Goal: Task Accomplishment & Management: Manage account settings

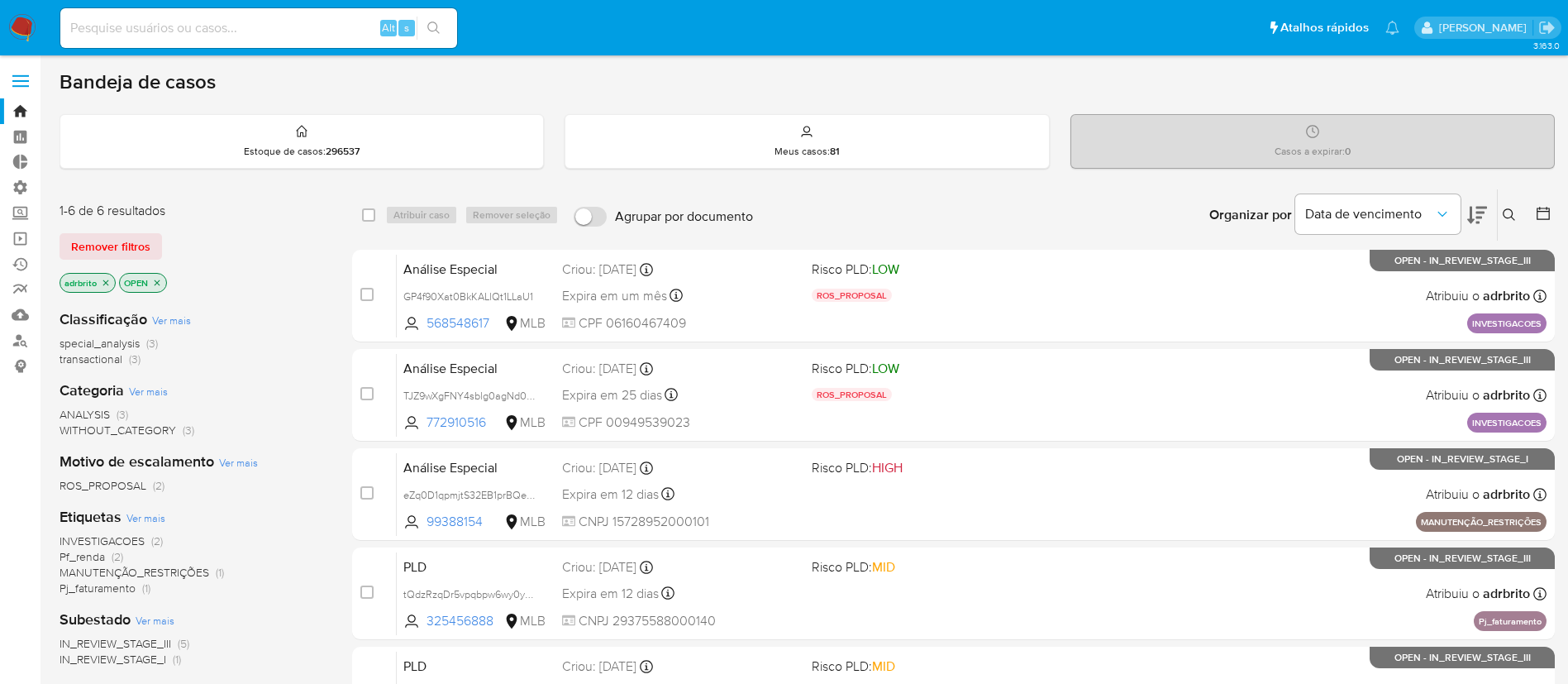
click at [110, 260] on div "1-6 de 6 resultados Remover filtros adrbrito OPEN" at bounding box center [192, 249] width 265 height 94
click at [122, 240] on span "Remover filtros" at bounding box center [111, 247] width 80 height 23
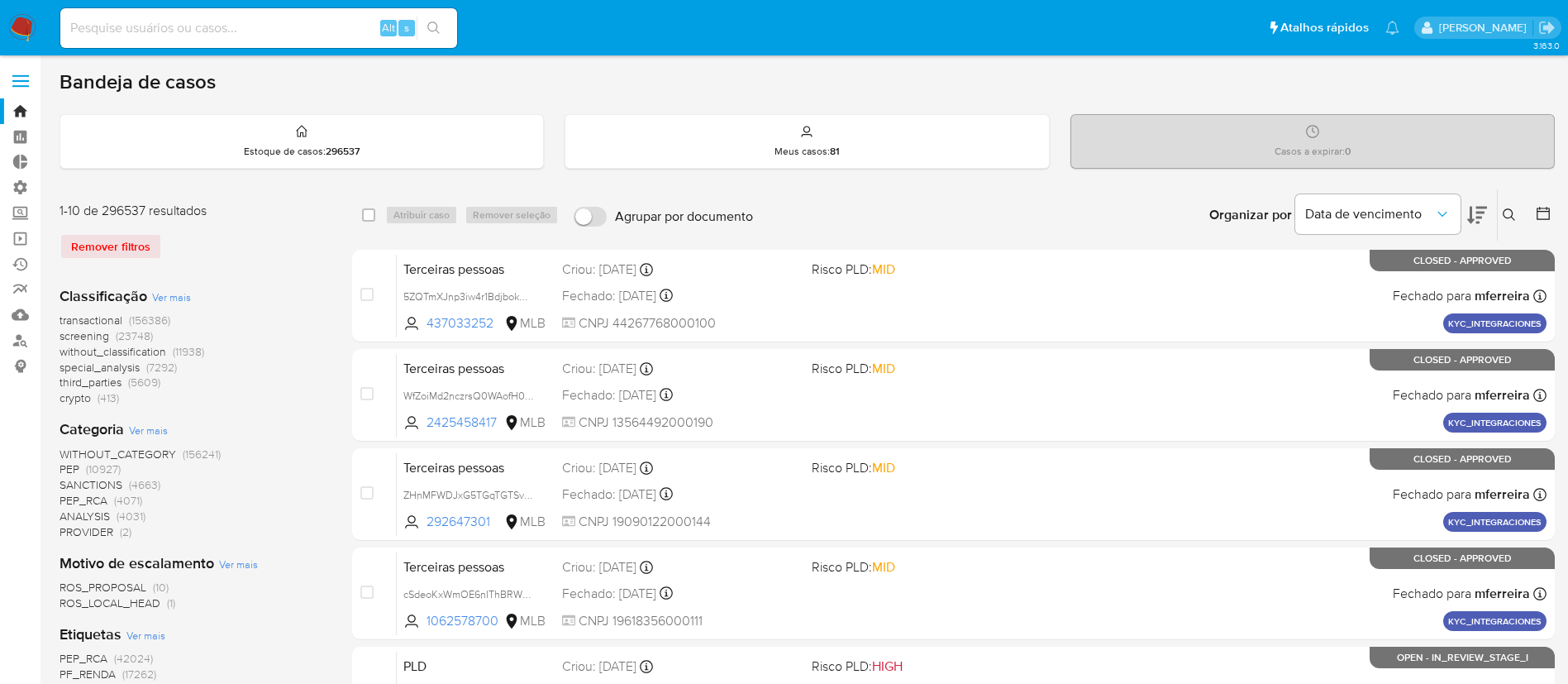
drag, startPoint x: 1505, startPoint y: 225, endPoint x: 1510, endPoint y: 216, distance: 10.3
click at [1510, 216] on div "Insira a ID do usuário ou caso Procurar Remover filtros" at bounding box center [1510, 215] width 28 height 51
click at [1510, 216] on icon at bounding box center [1509, 215] width 13 height 13
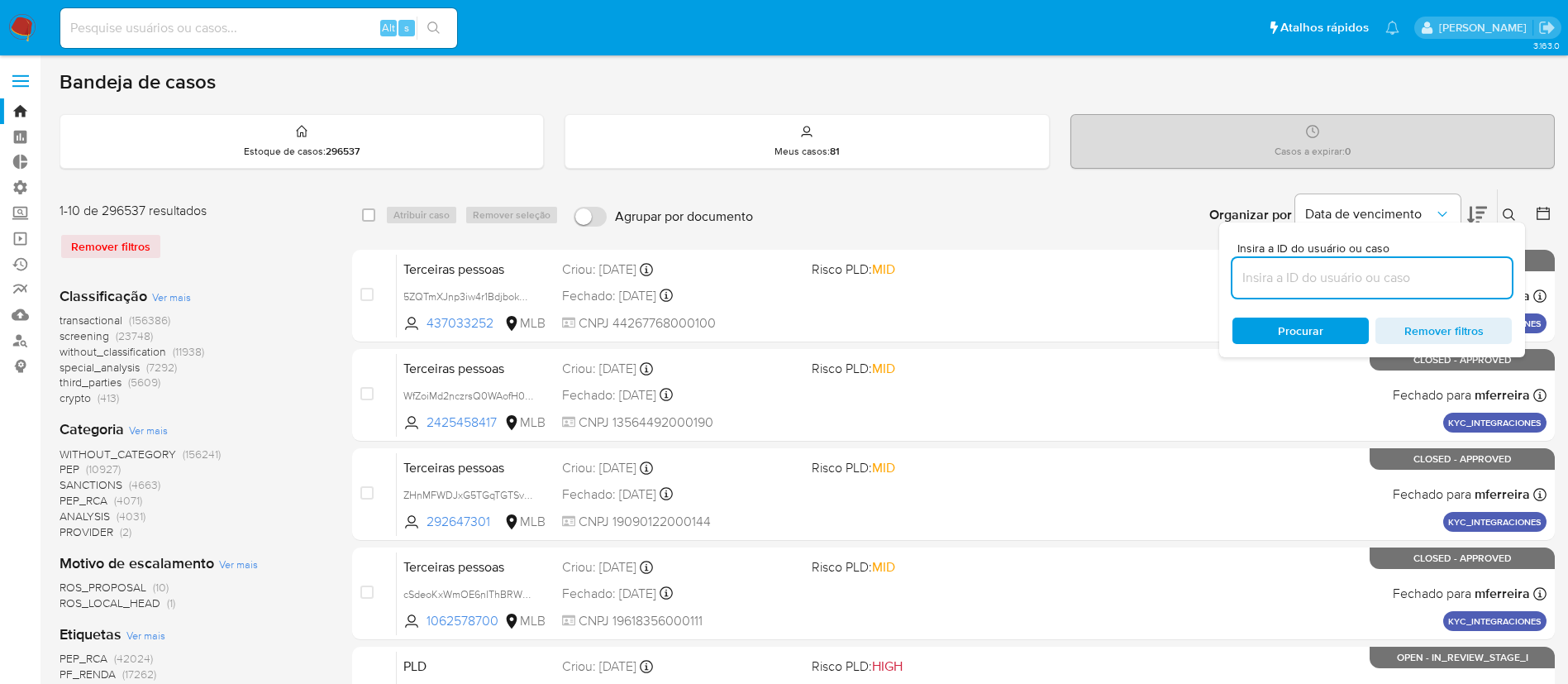
click at [1310, 284] on input at bounding box center [1371, 278] width 279 height 21
type input "2x6vw3l4yzf83wctgxsrVIBB"
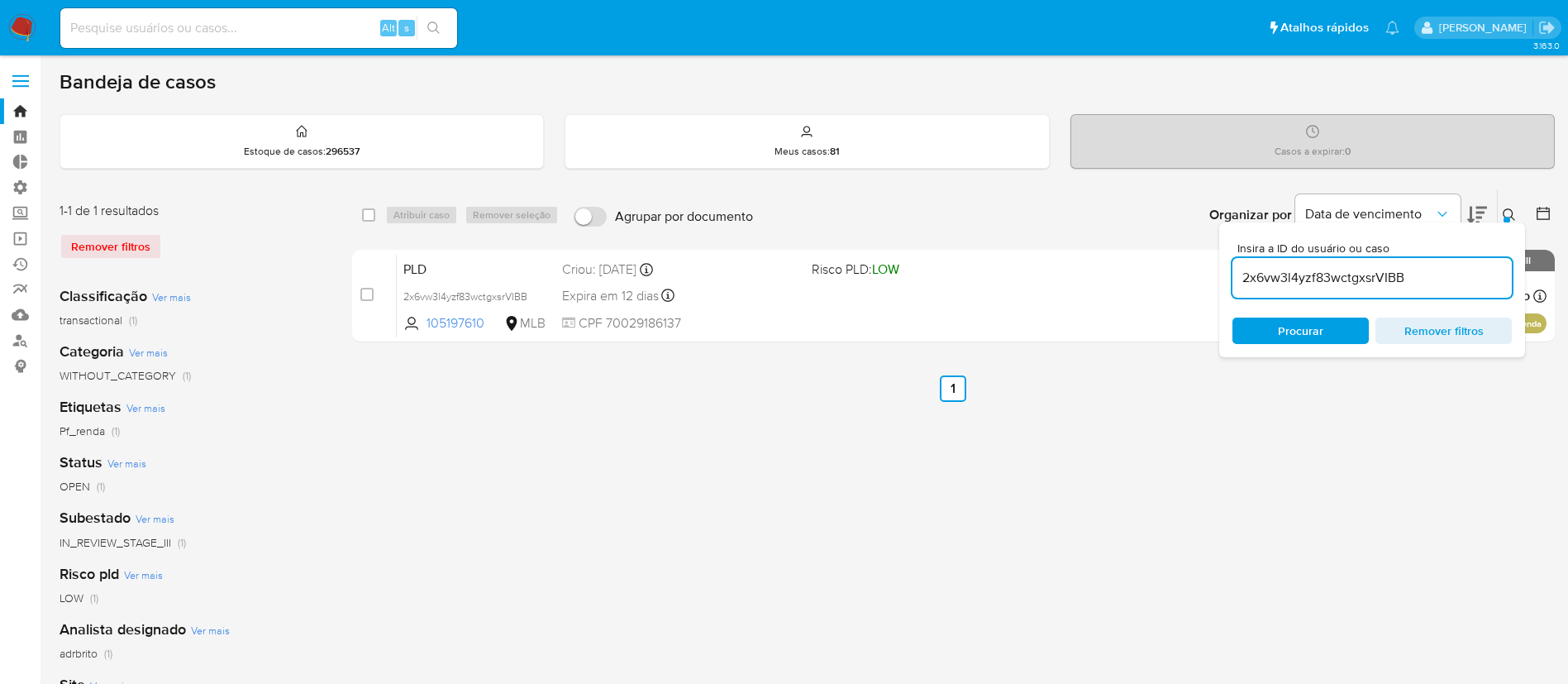
click at [1504, 223] on div "Insira a ID do usuário ou caso 2x6vw3l4yzf83wctgxsrVIBB Procurar Remover filtros" at bounding box center [1372, 290] width 306 height 135
click at [1509, 214] on icon at bounding box center [1509, 215] width 13 height 13
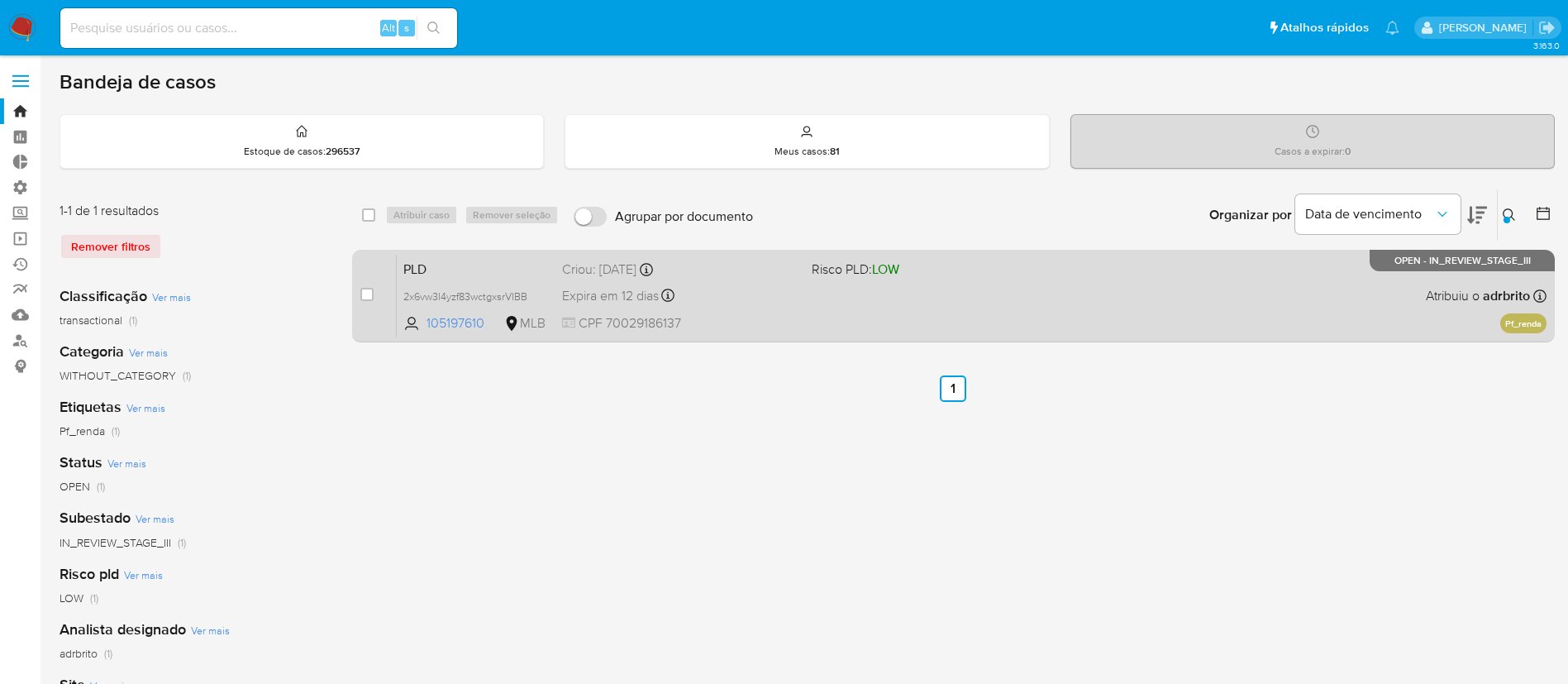
click at [631, 292] on span "Expira em 12 dias" at bounding box center [611, 296] width 97 height 18
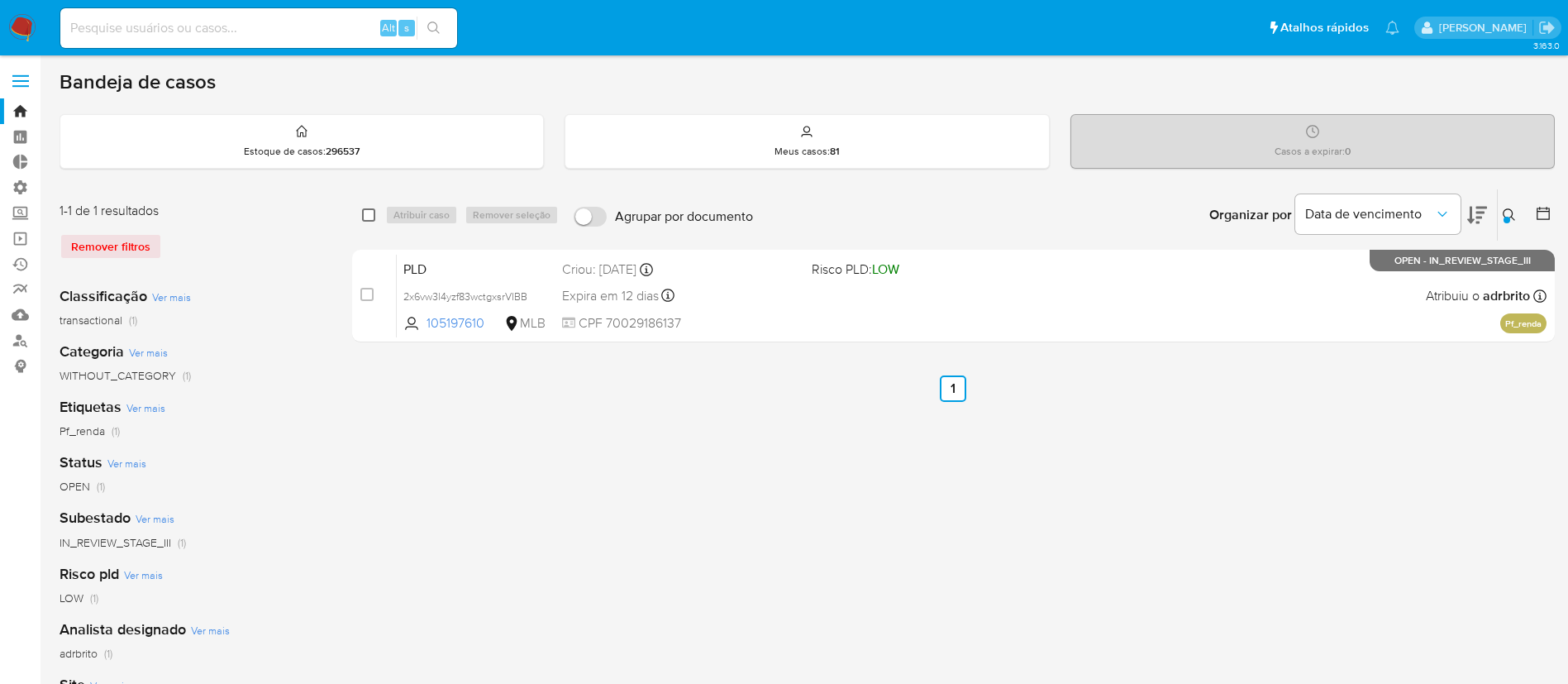
click at [365, 216] on input "checkbox" at bounding box center [368, 215] width 13 height 13
checkbox input "true"
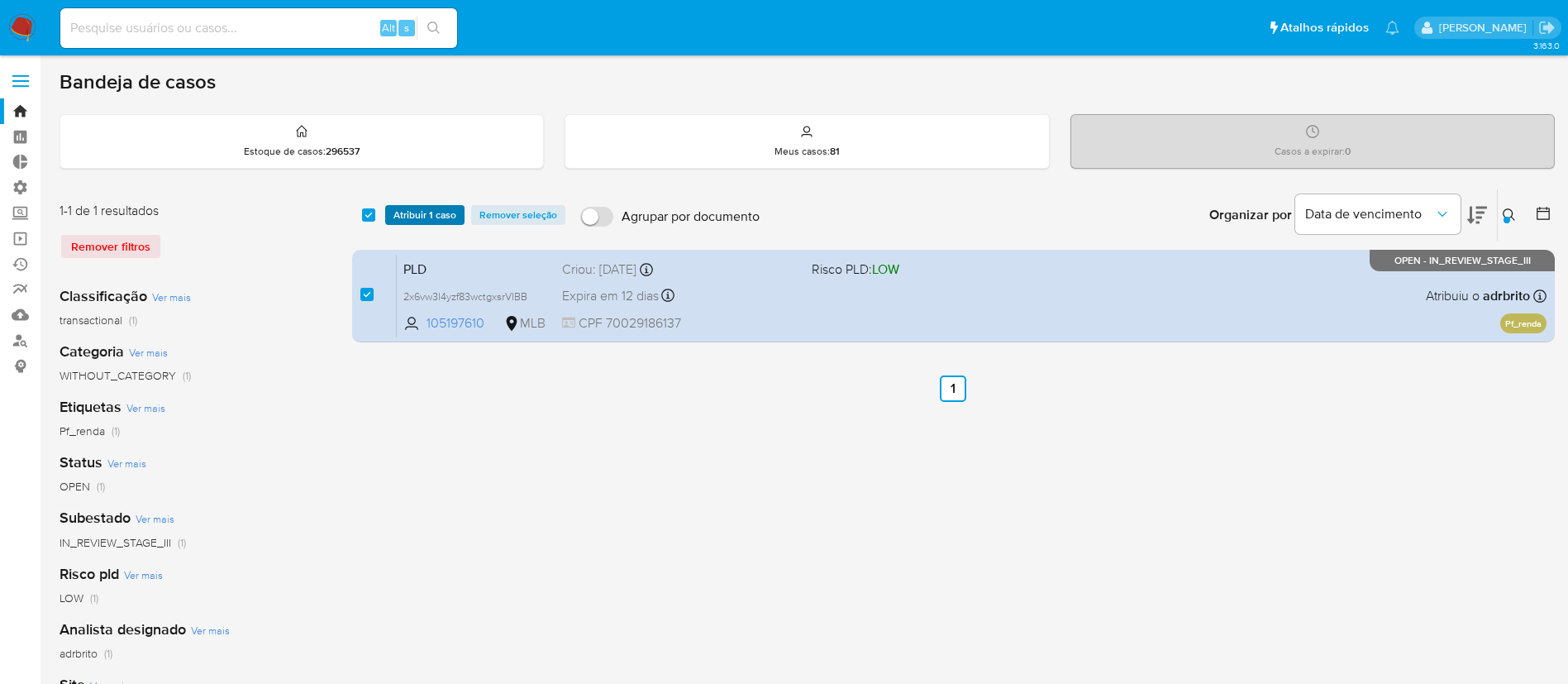
click at [398, 213] on span "Atribuir 1 caso" at bounding box center [425, 215] width 63 height 16
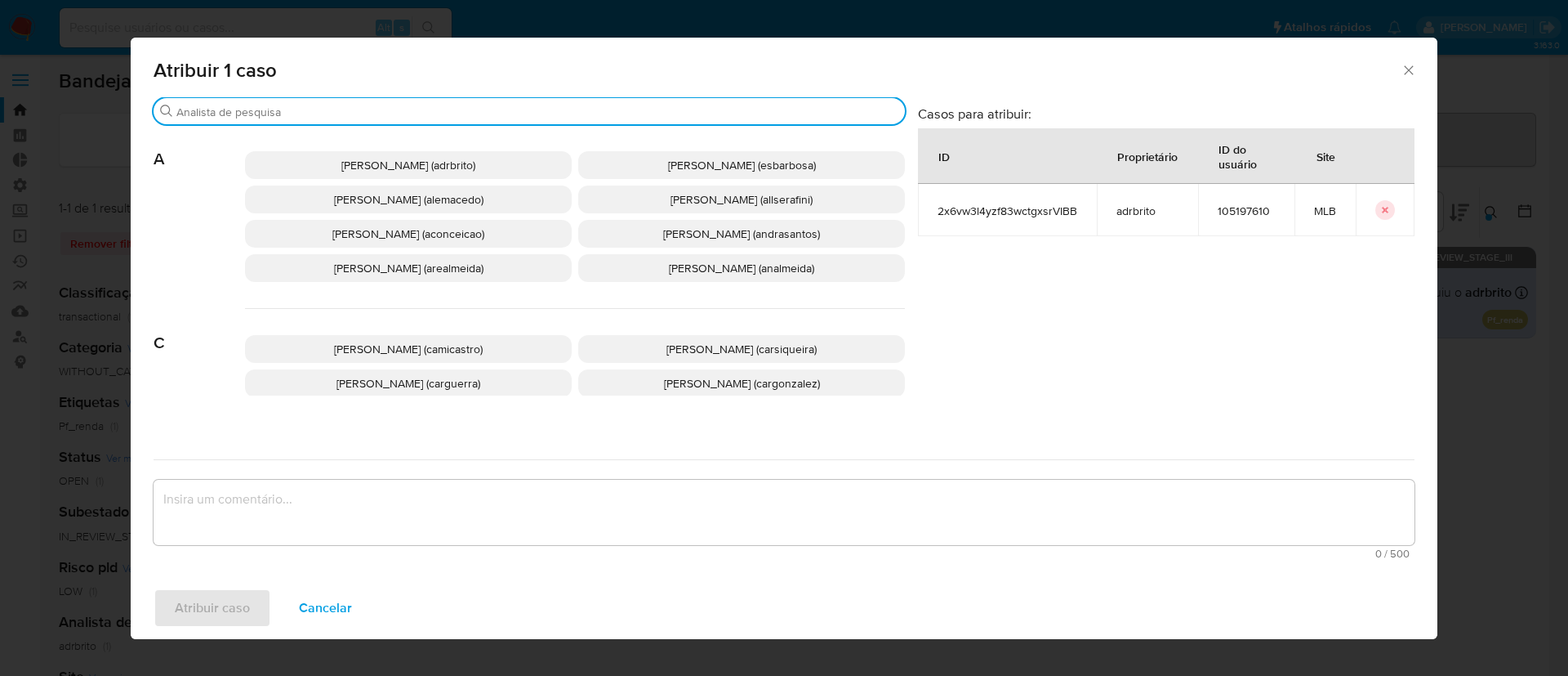
click at [299, 107] on input "Buscar" at bounding box center [537, 111] width 722 height 15
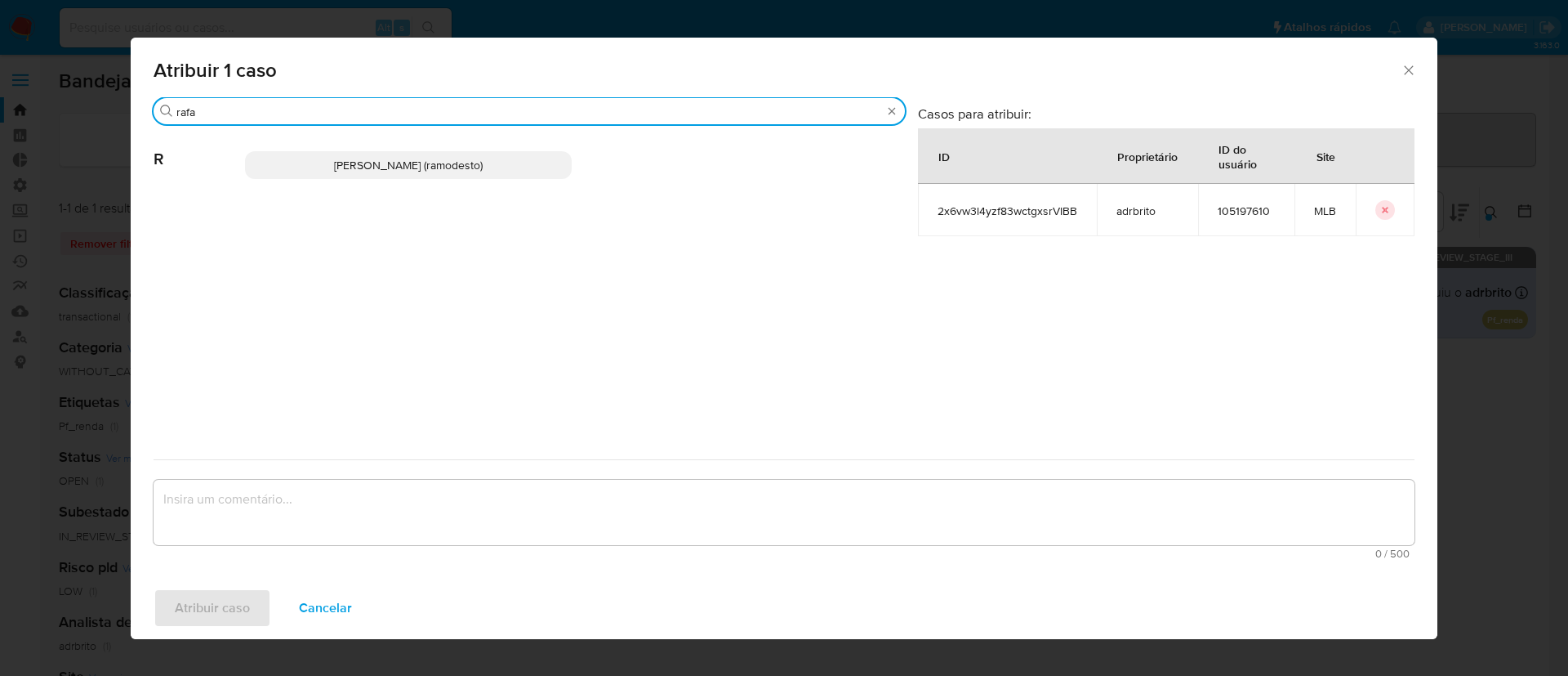
type input "rafa"
click at [334, 162] on span "Rafael Modesto Dos Santos (ramodesto)" at bounding box center [408, 165] width 148 height 16
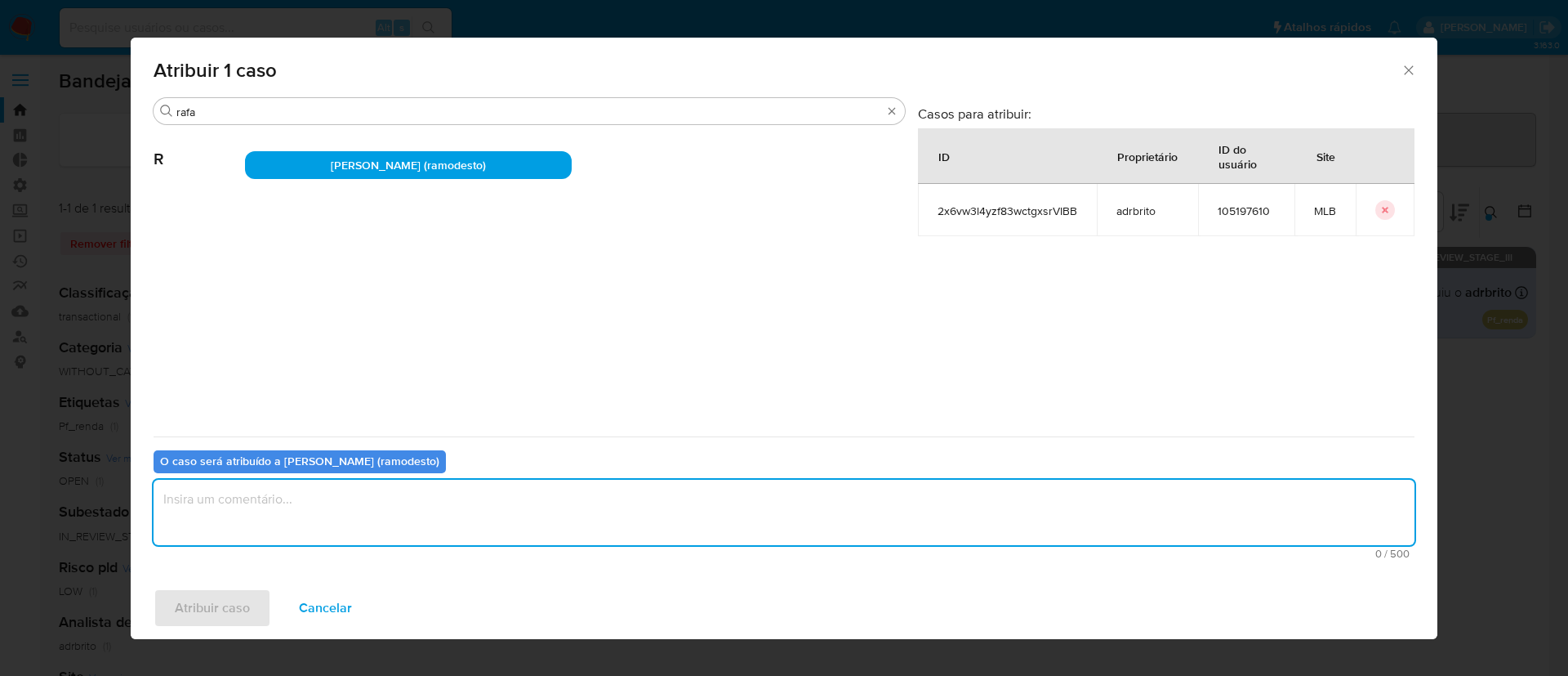
click at [289, 505] on textarea "assign-modal" at bounding box center [784, 513] width 1261 height 65
type textarea "ok"
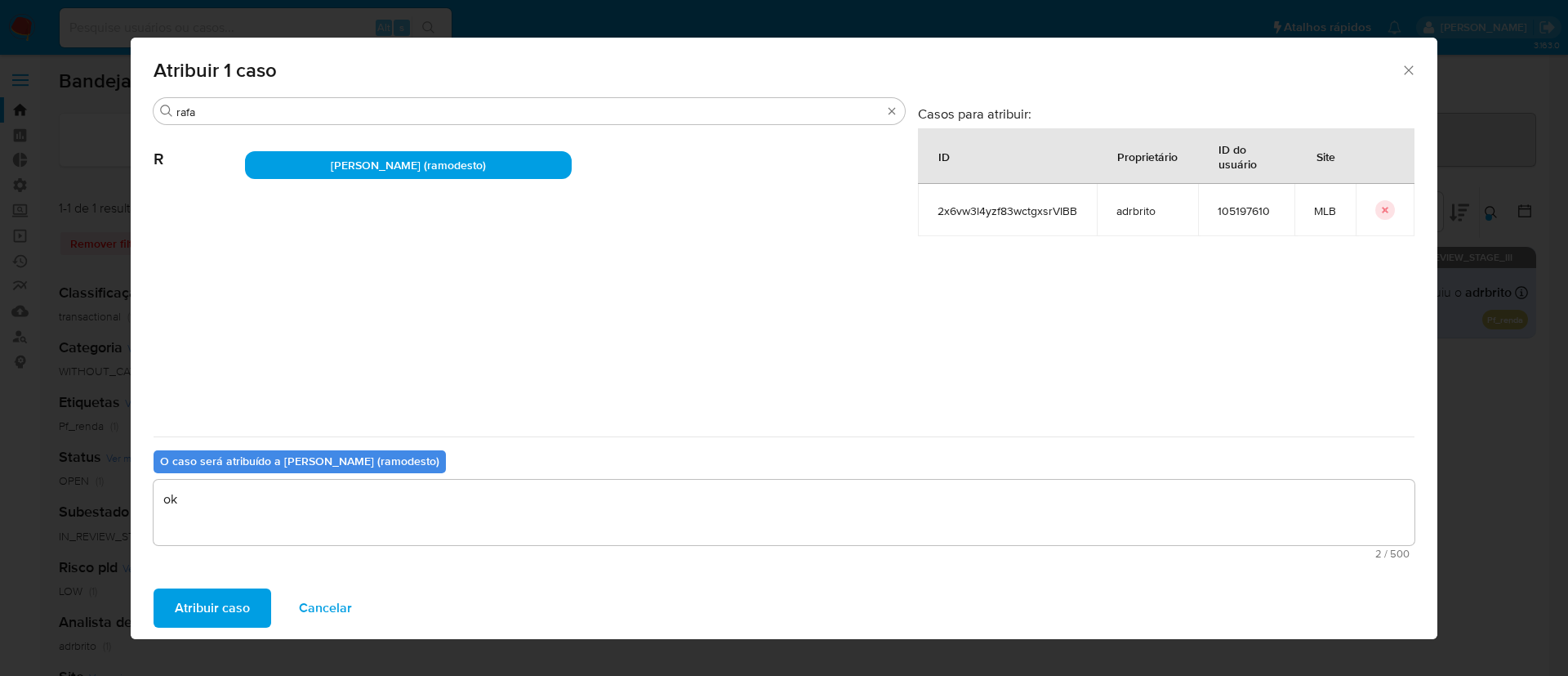
click at [232, 594] on span "Atribuir caso" at bounding box center [212, 607] width 75 height 36
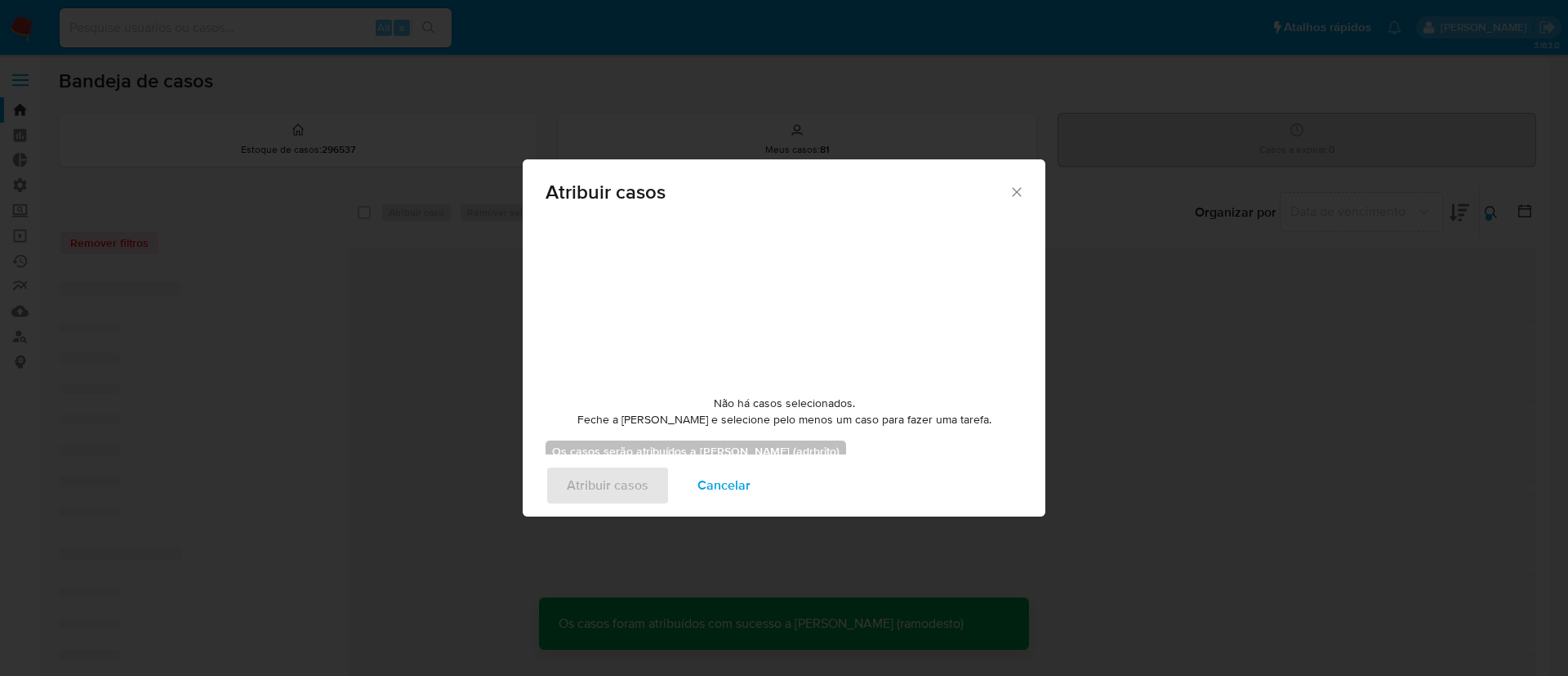
checkbox input "false"
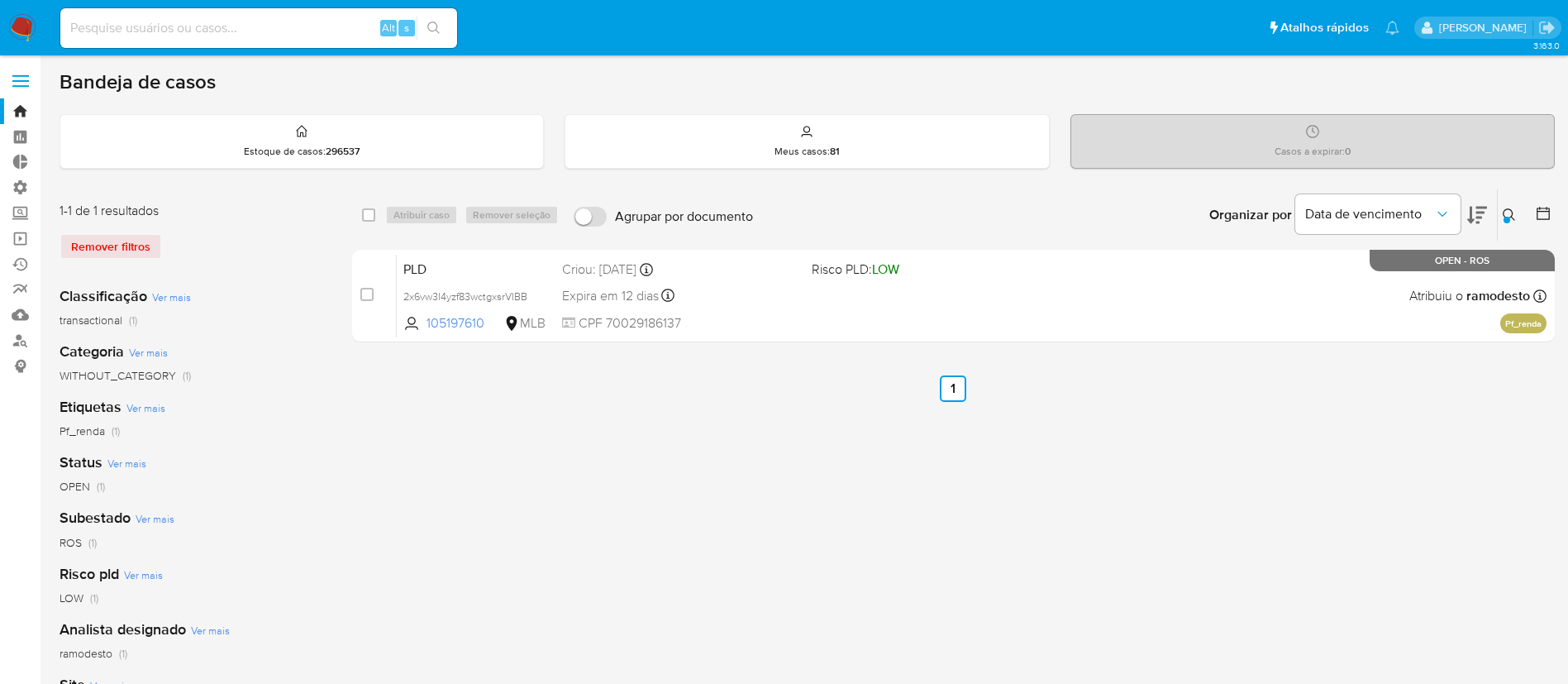
click at [1509, 221] on div at bounding box center [1506, 219] width 6 height 6
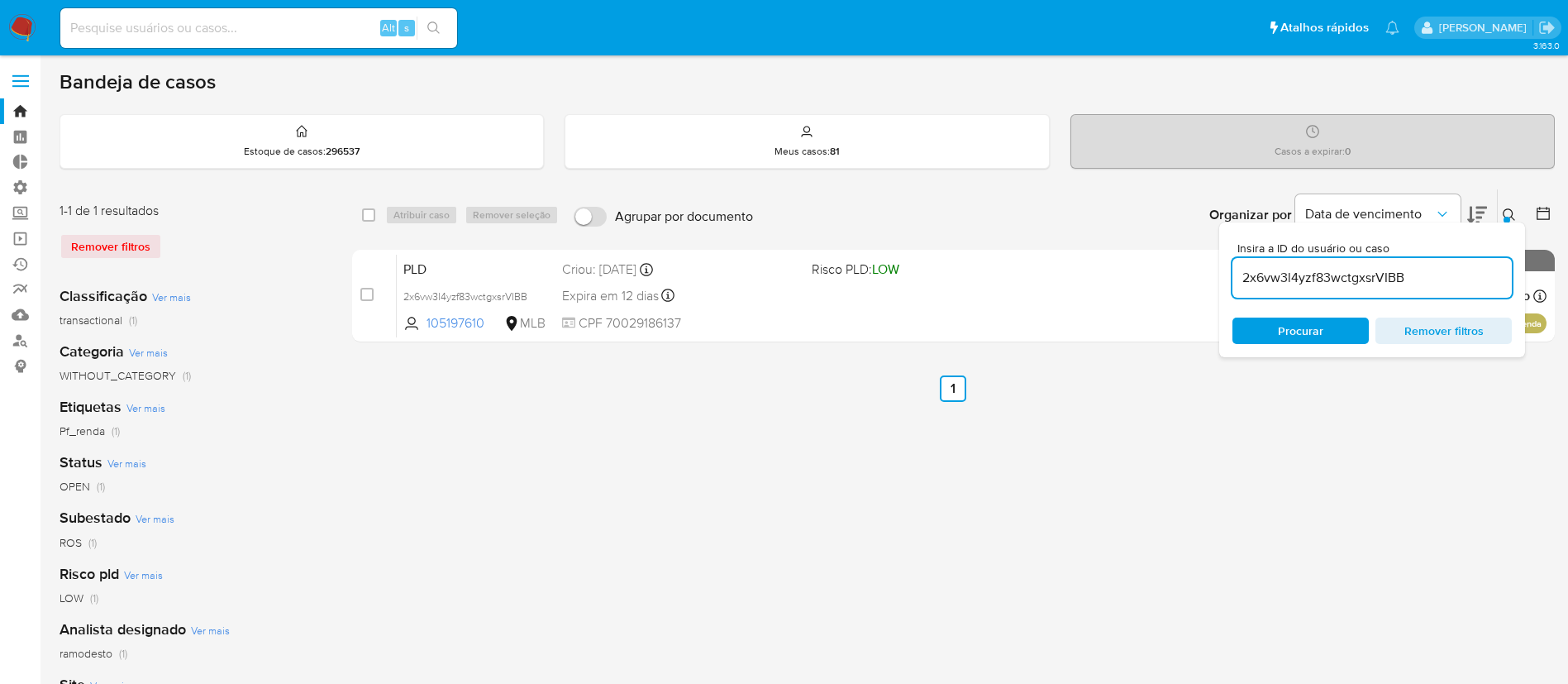
drag, startPoint x: 1420, startPoint y: 283, endPoint x: 1229, endPoint y: 282, distance: 191.0
click at [1229, 282] on div "Insira a ID do usuário ou caso 2x6vw3l4yzf83wctgxsrVIBB Procurar Remover filtros" at bounding box center [1372, 290] width 306 height 135
type input "tQdzRzqDr5vpqbpw6wy0ycj4"
click at [1508, 215] on icon at bounding box center [1509, 215] width 13 height 13
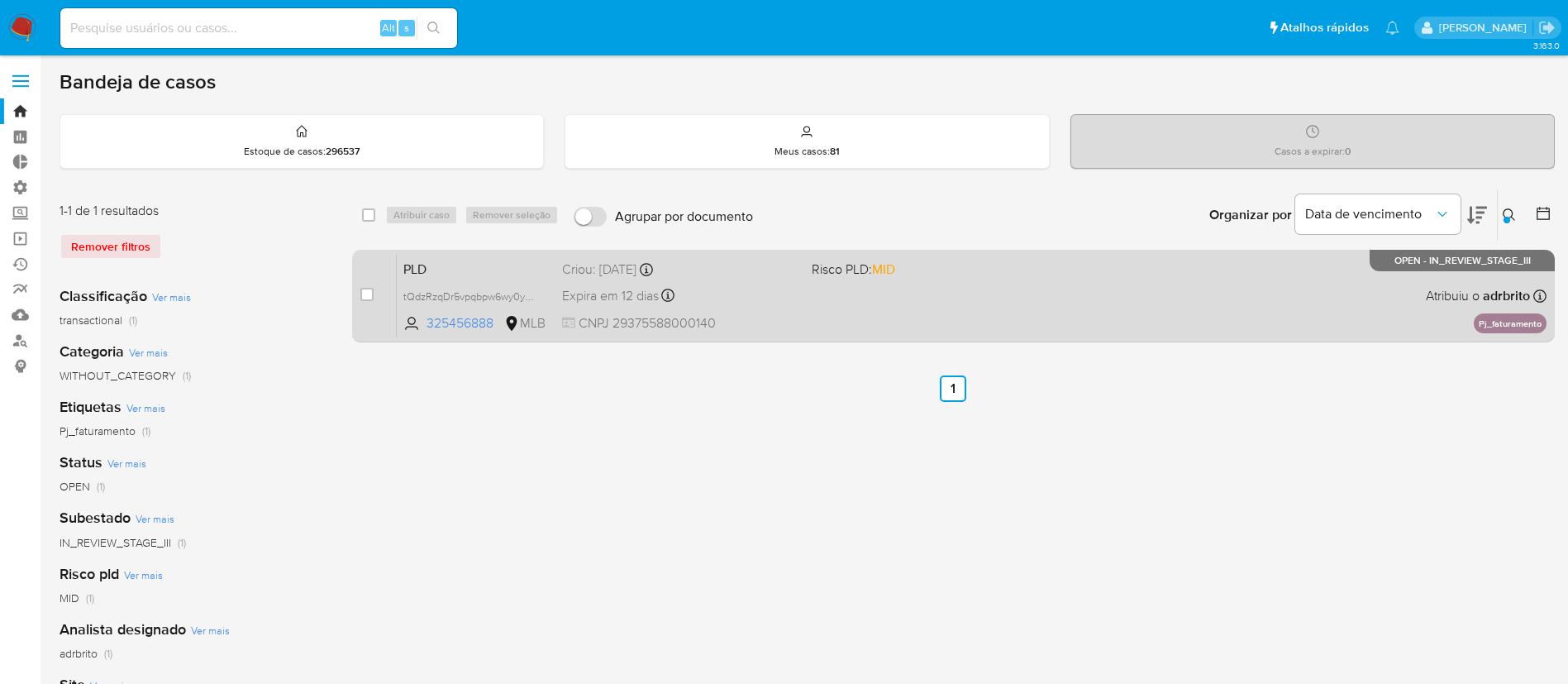
click at [617, 287] on span "Expira em 12 dias" at bounding box center [611, 296] width 97 height 18
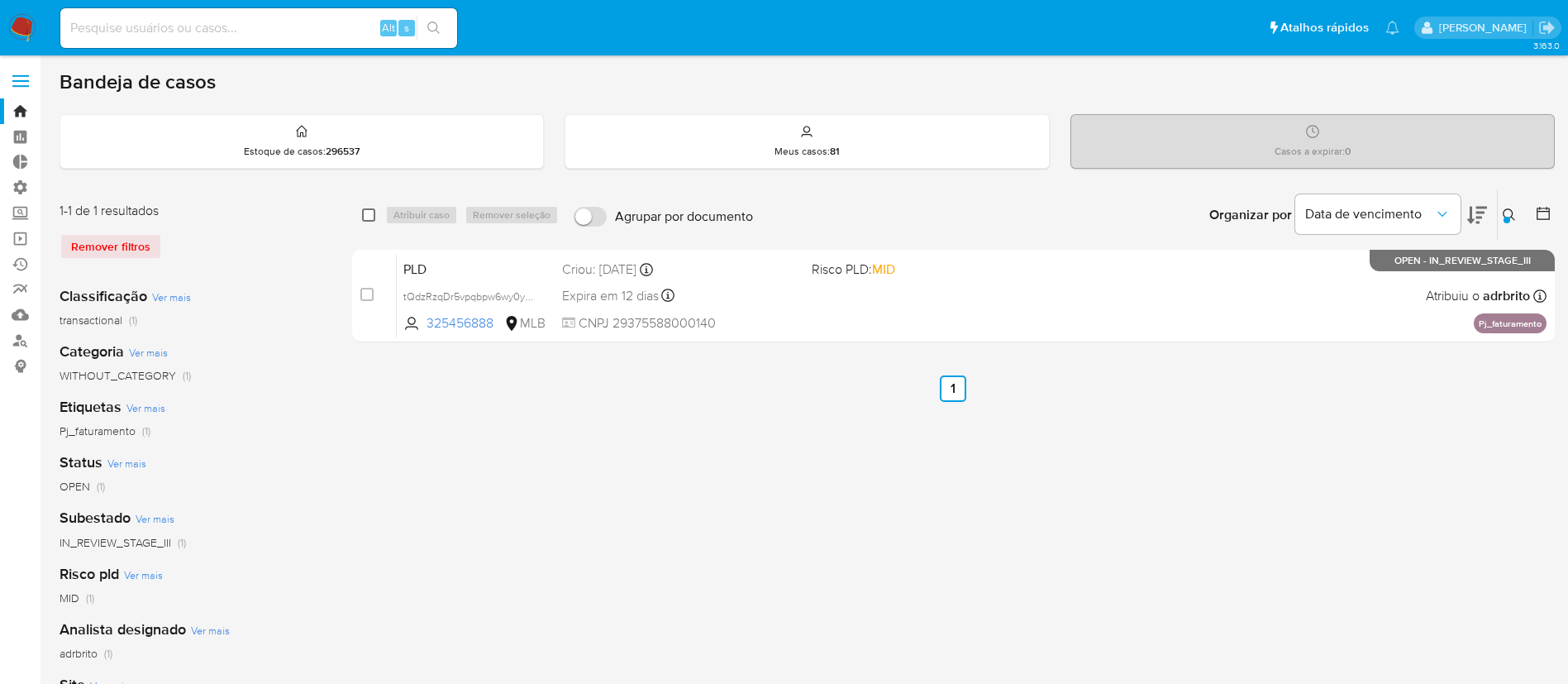
click at [372, 209] on input "checkbox" at bounding box center [368, 215] width 13 height 13
checkbox input "true"
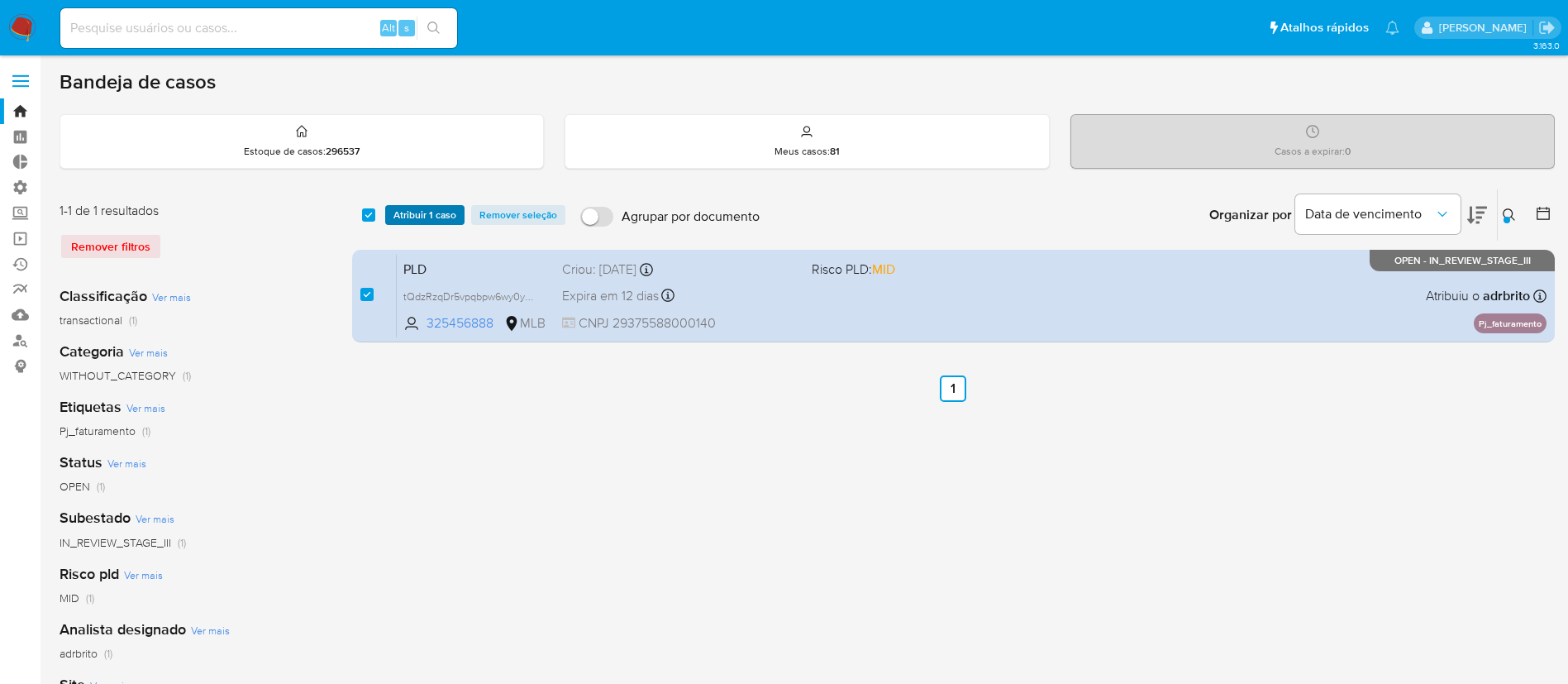
click at [404, 217] on span "Atribuir 1 caso" at bounding box center [425, 215] width 63 height 16
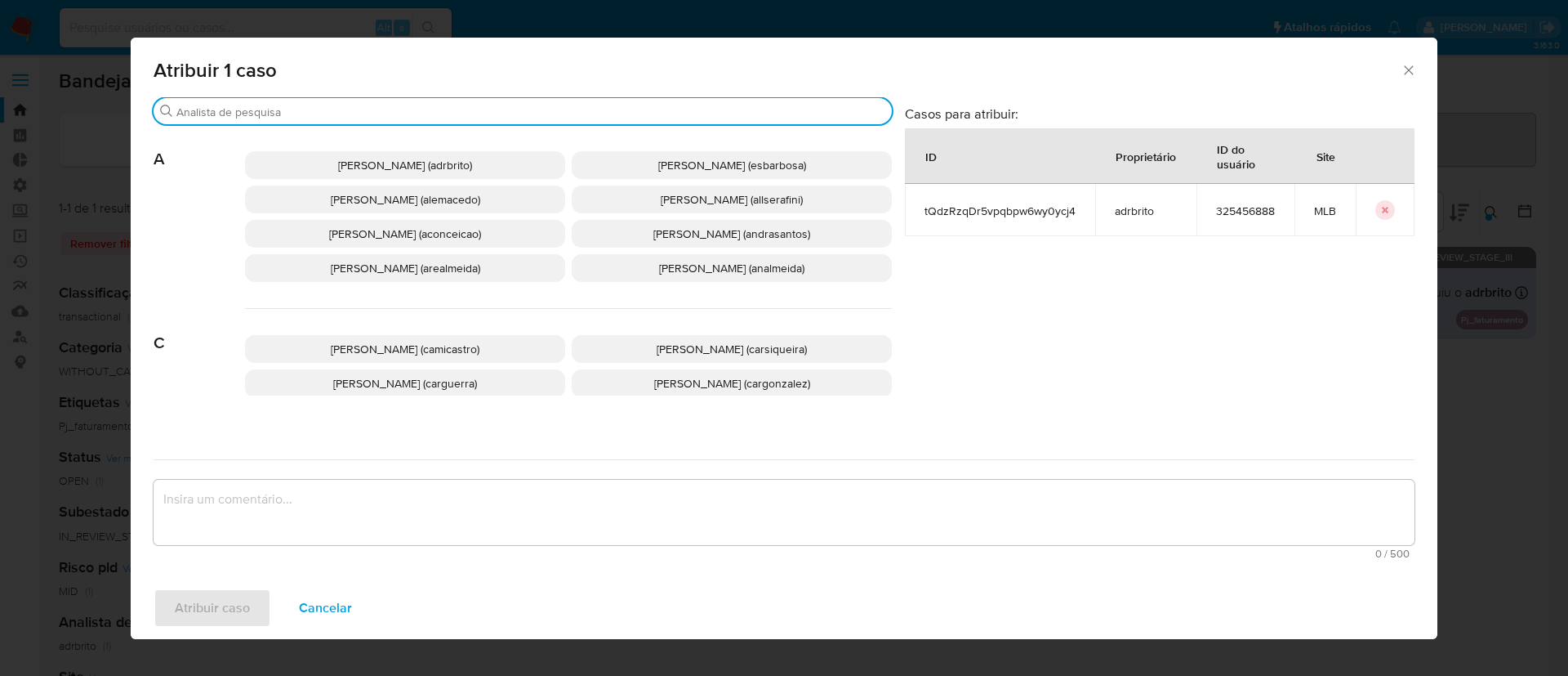
click at [341, 110] on input "Buscar" at bounding box center [531, 111] width 708 height 15
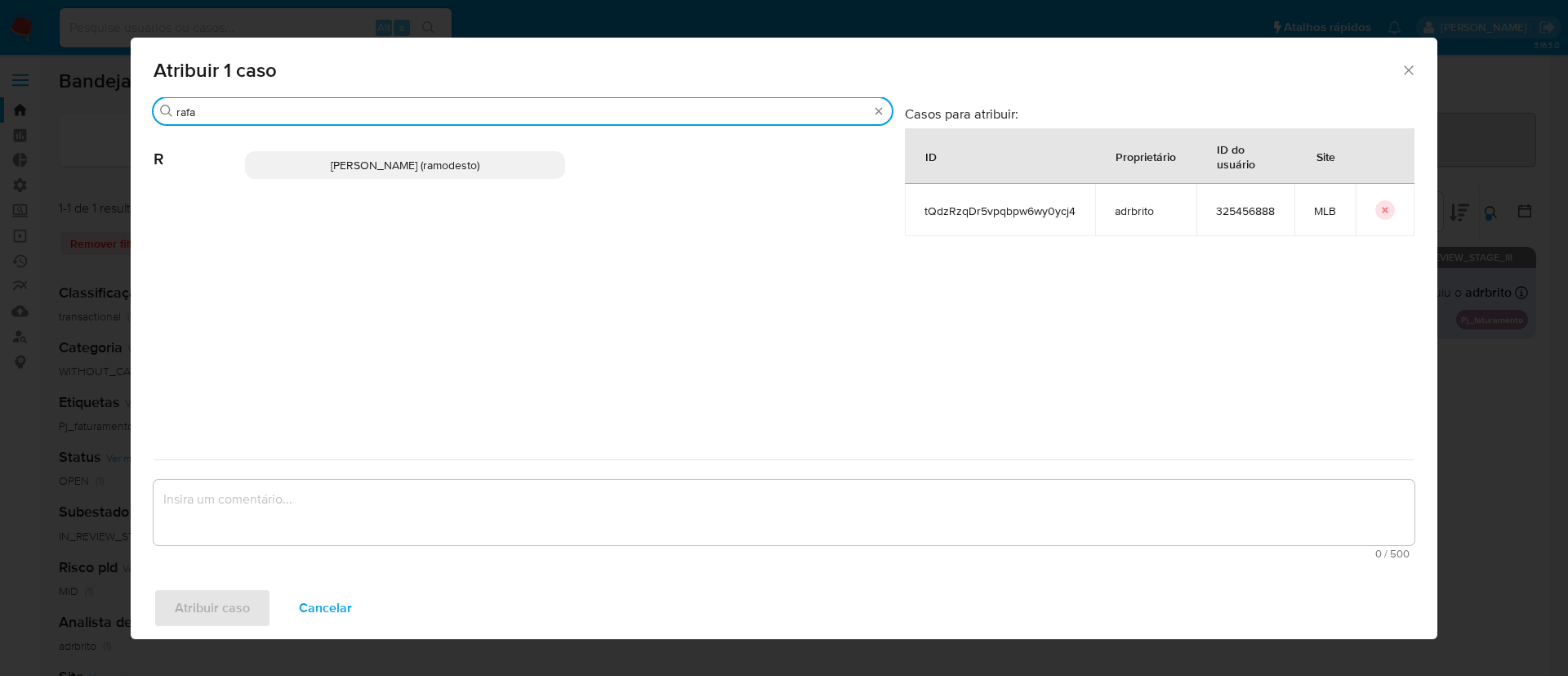
type input "rafa"
click at [384, 170] on span "Rafael Modesto Dos Santos (ramodesto)" at bounding box center [405, 165] width 148 height 16
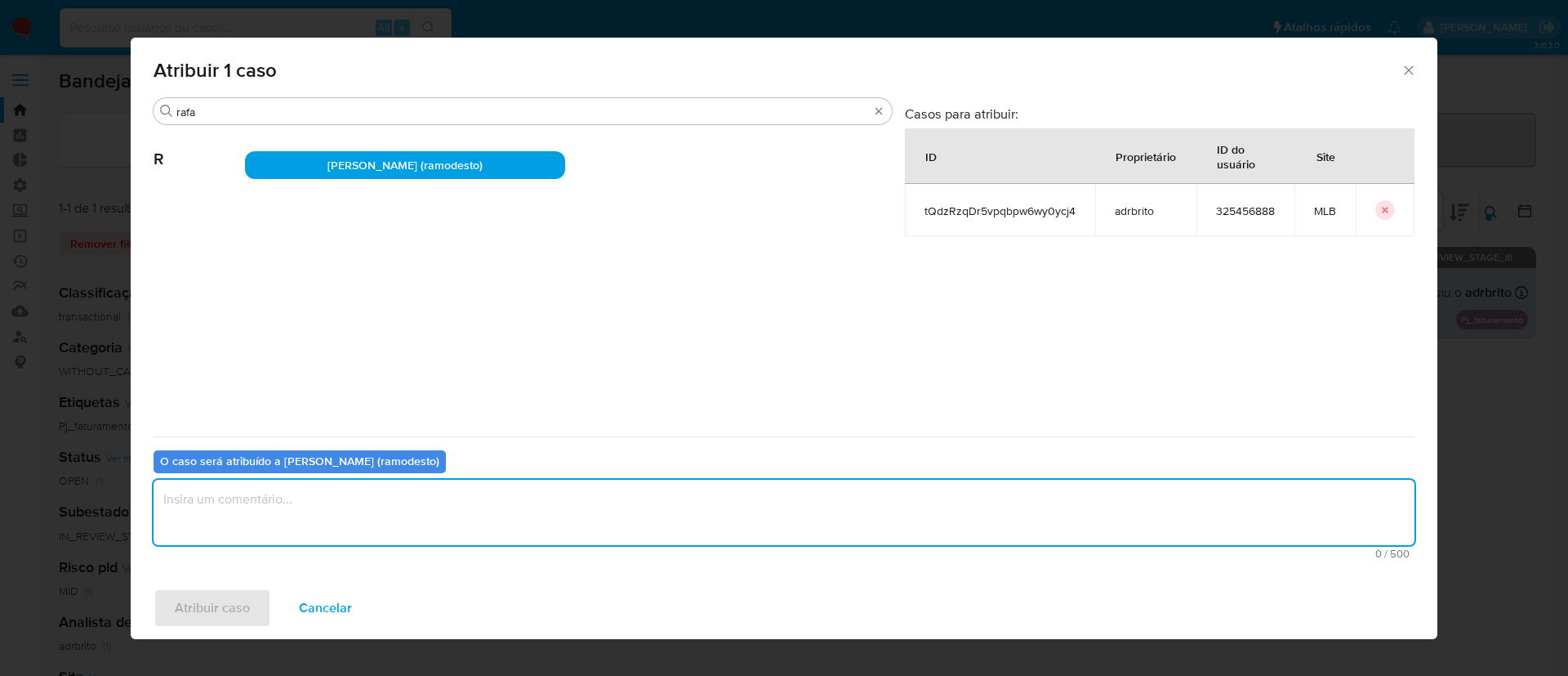
click at [285, 514] on textarea "assign-modal" at bounding box center [784, 513] width 1261 height 65
type textarea "ok"
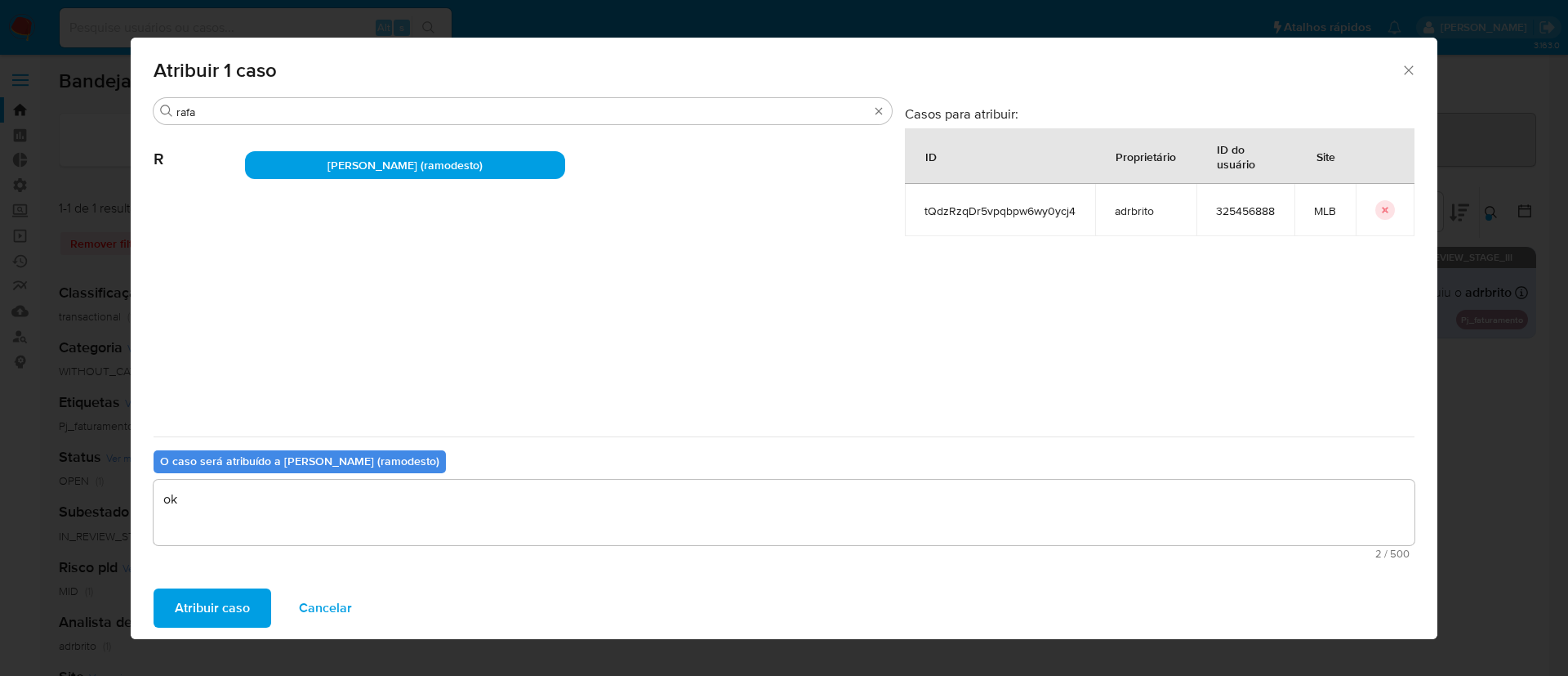
click at [231, 604] on span "Atribuir caso" at bounding box center [212, 607] width 75 height 36
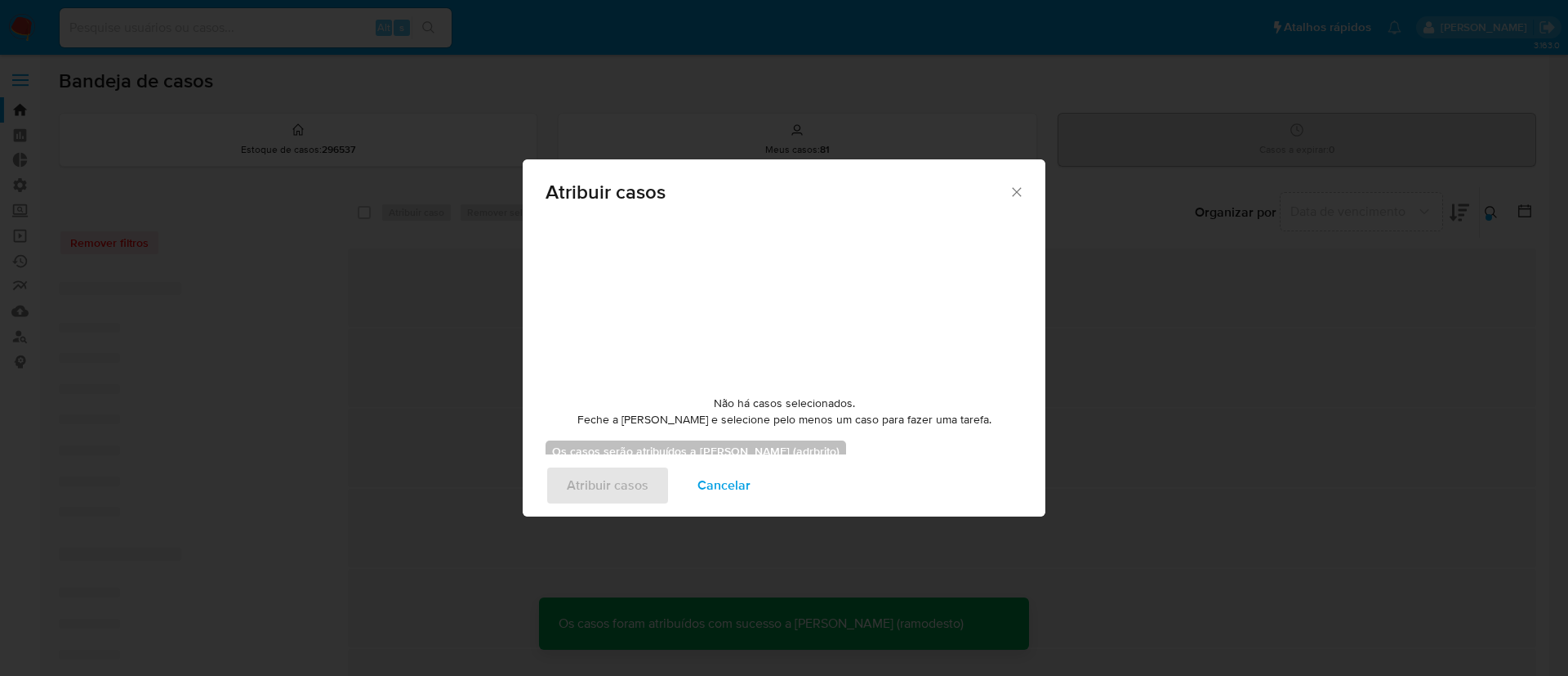
checkbox input "false"
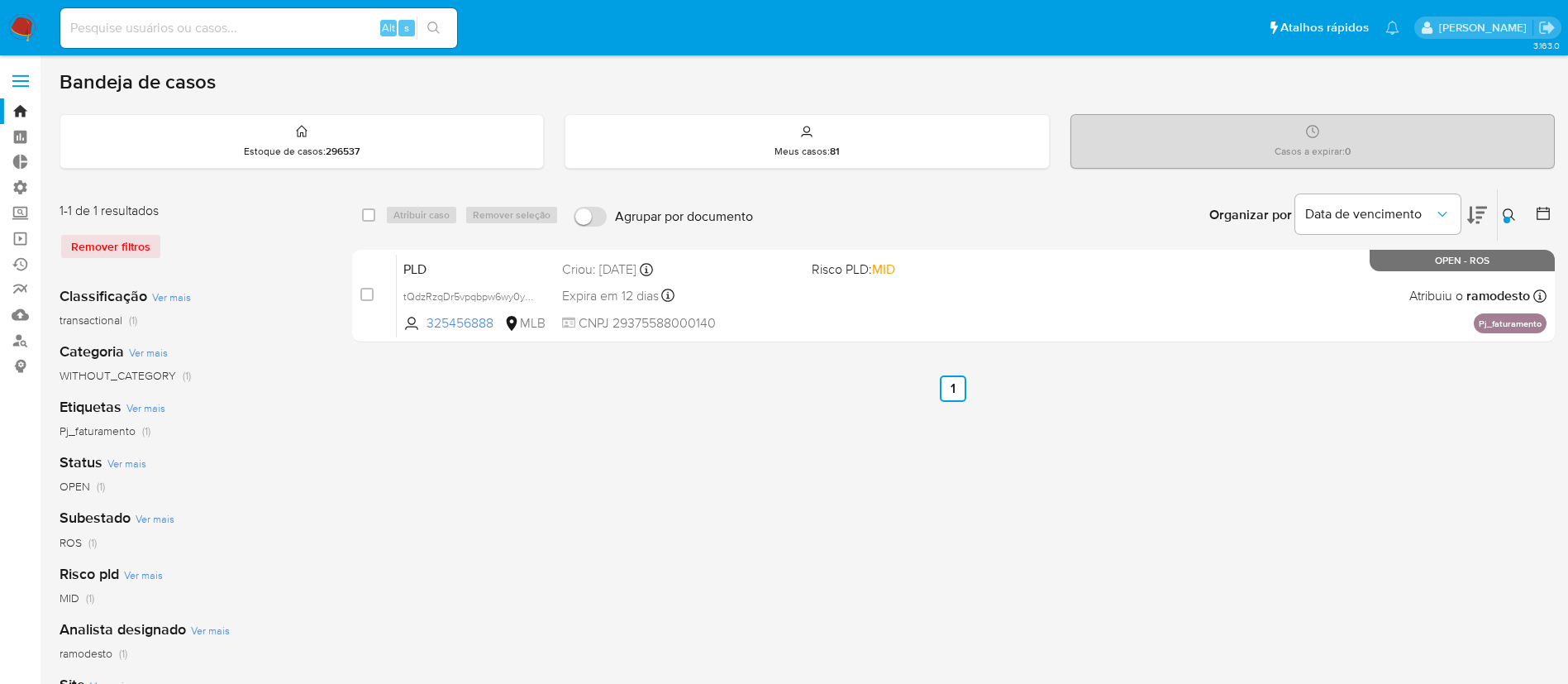
click at [570, 452] on div "select-all-cases-checkbox Atribuir caso Remover seleção Agrupar por documento O…" at bounding box center [953, 552] width 1202 height 726
click at [19, 106] on link "Bandeja" at bounding box center [98, 111] width 197 height 26
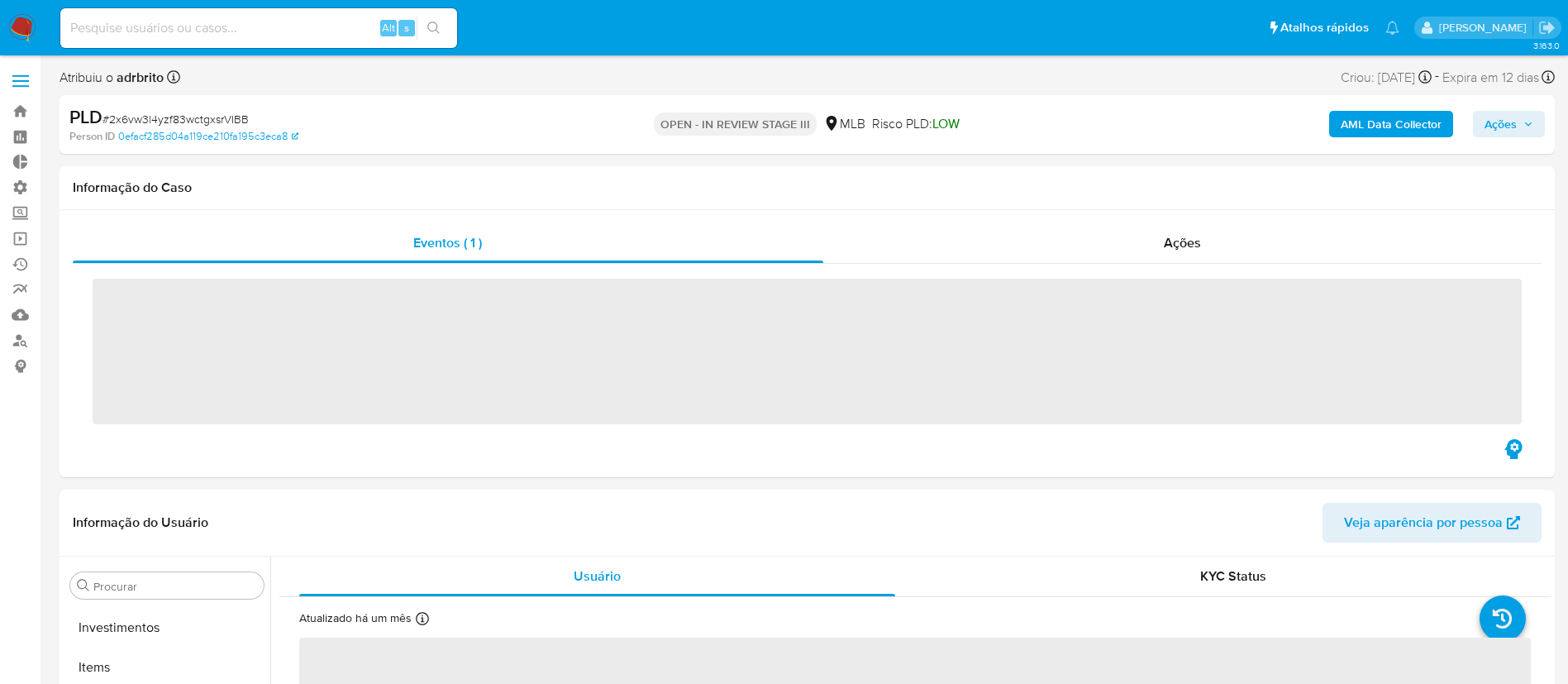
scroll to position [869, 0]
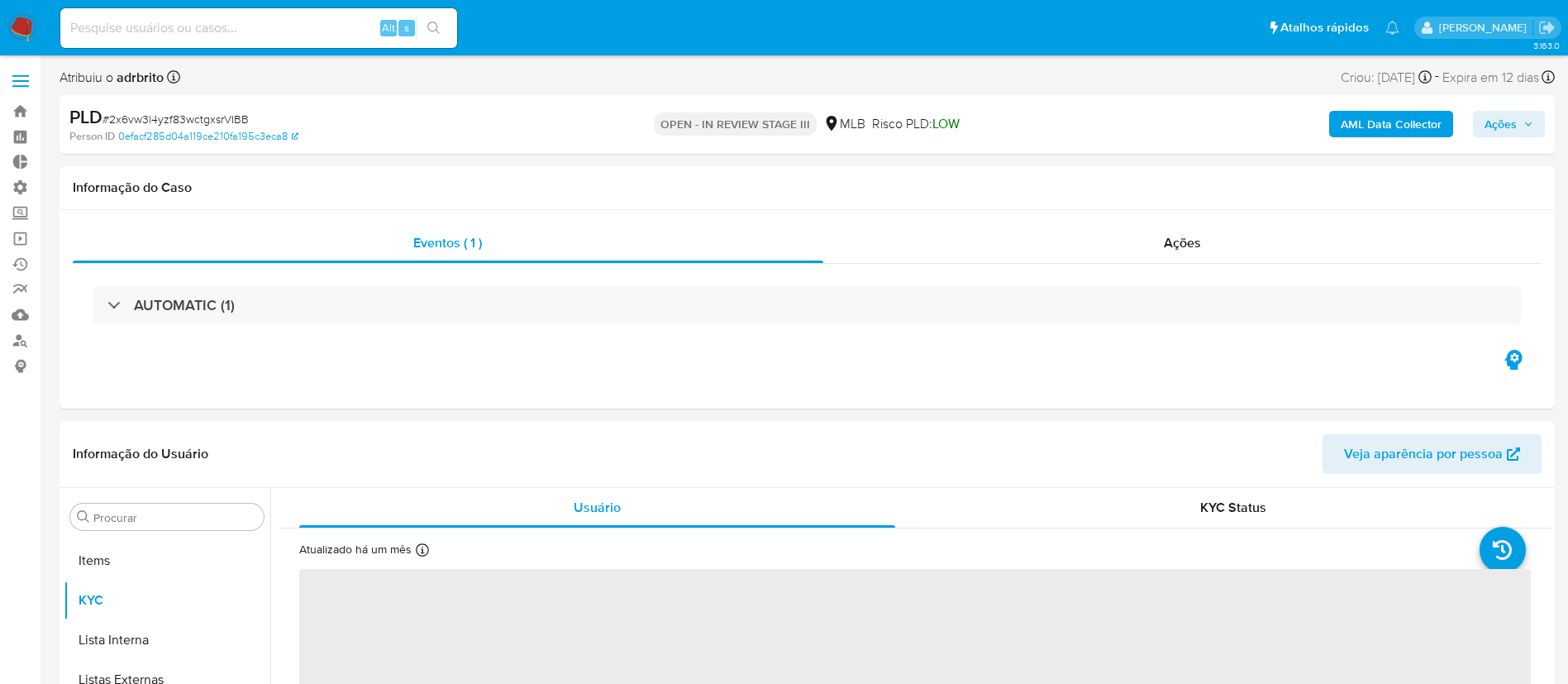
select select "10"
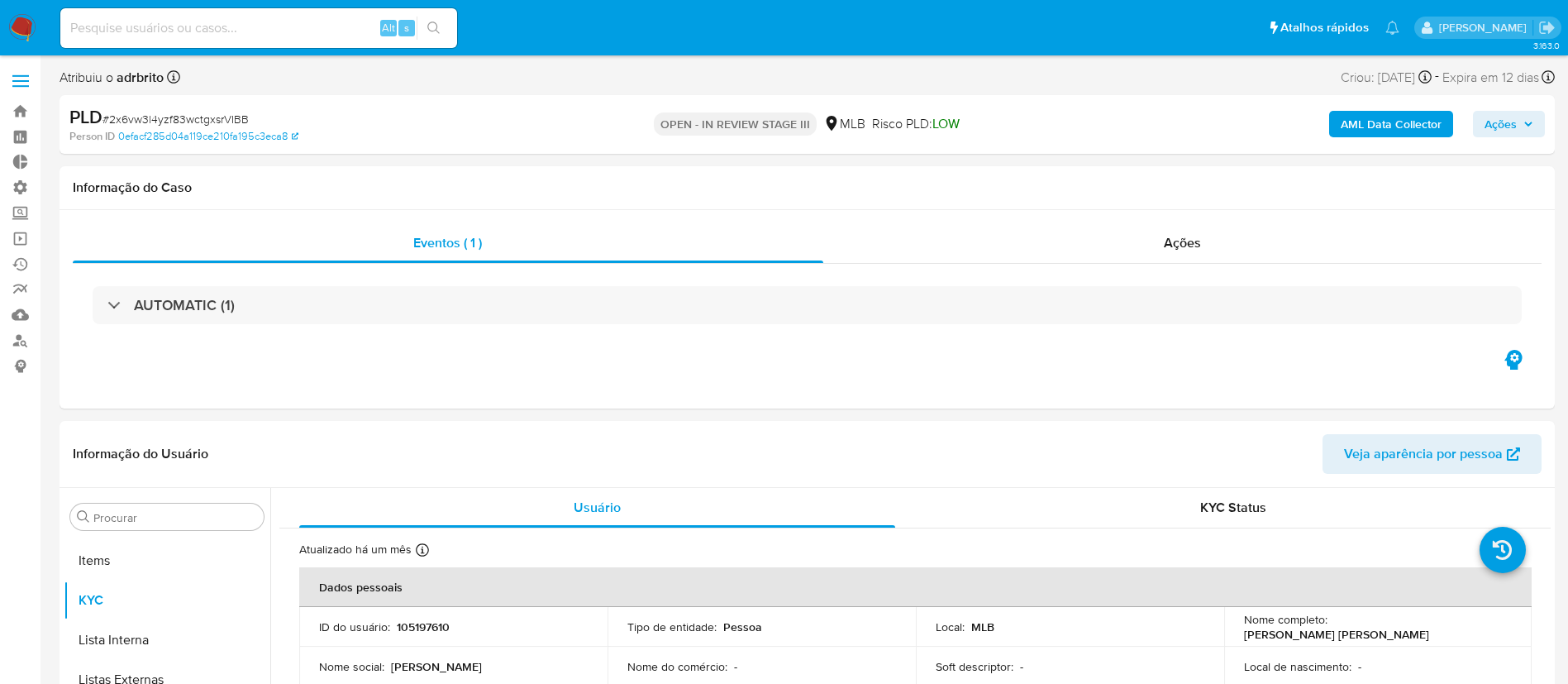
scroll to position [897, 0]
click at [1520, 124] on span "Ações" at bounding box center [1508, 124] width 49 height 23
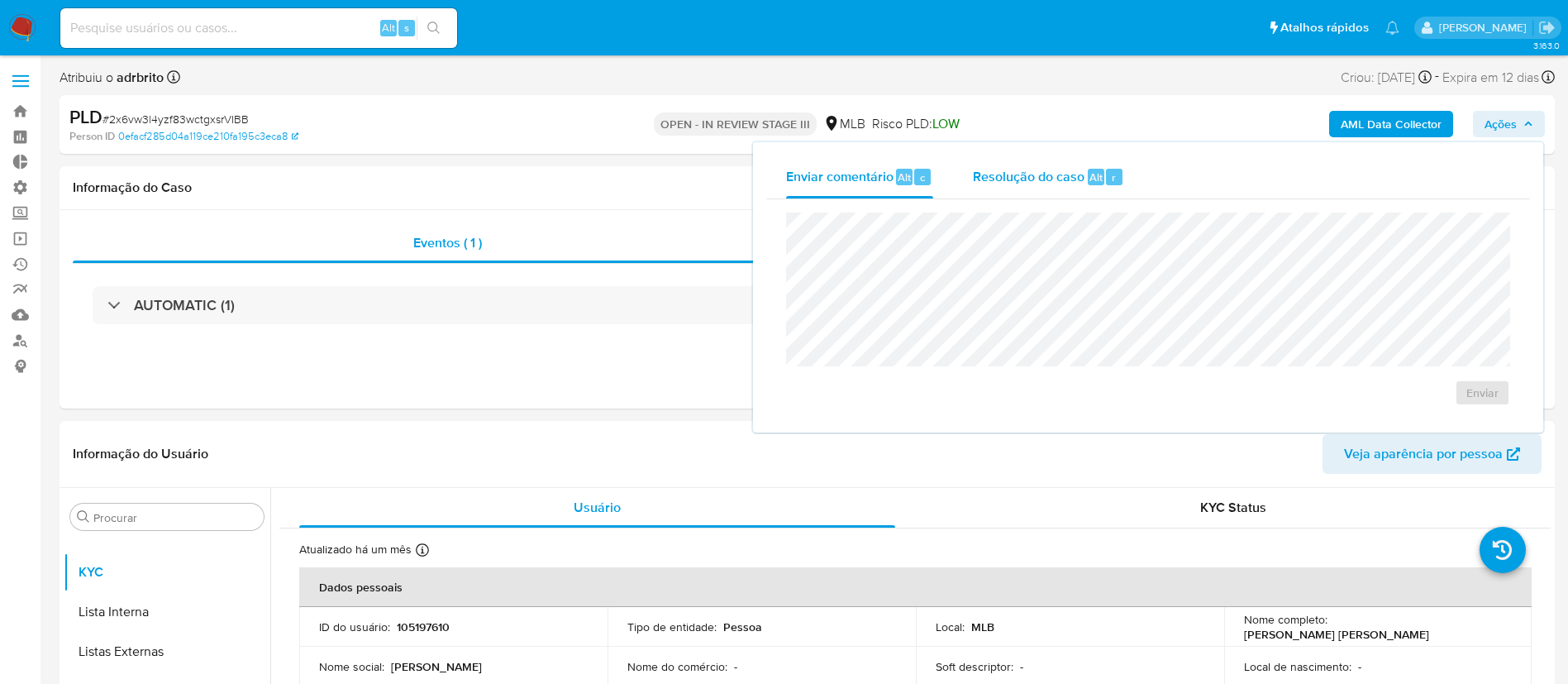
click at [1044, 182] on span "Resolução do caso" at bounding box center [1028, 176] width 112 height 19
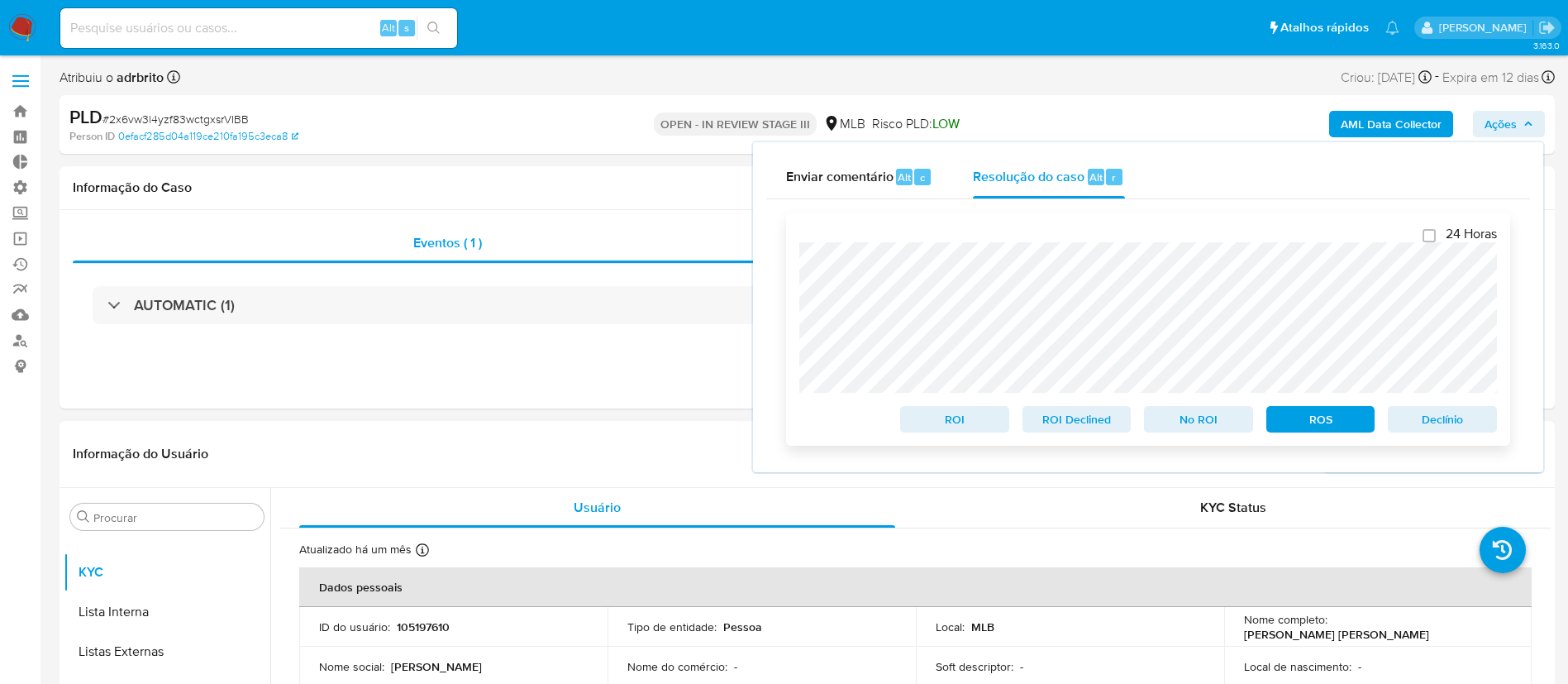
click at [1298, 418] on span "ROS" at bounding box center [1320, 419] width 86 height 23
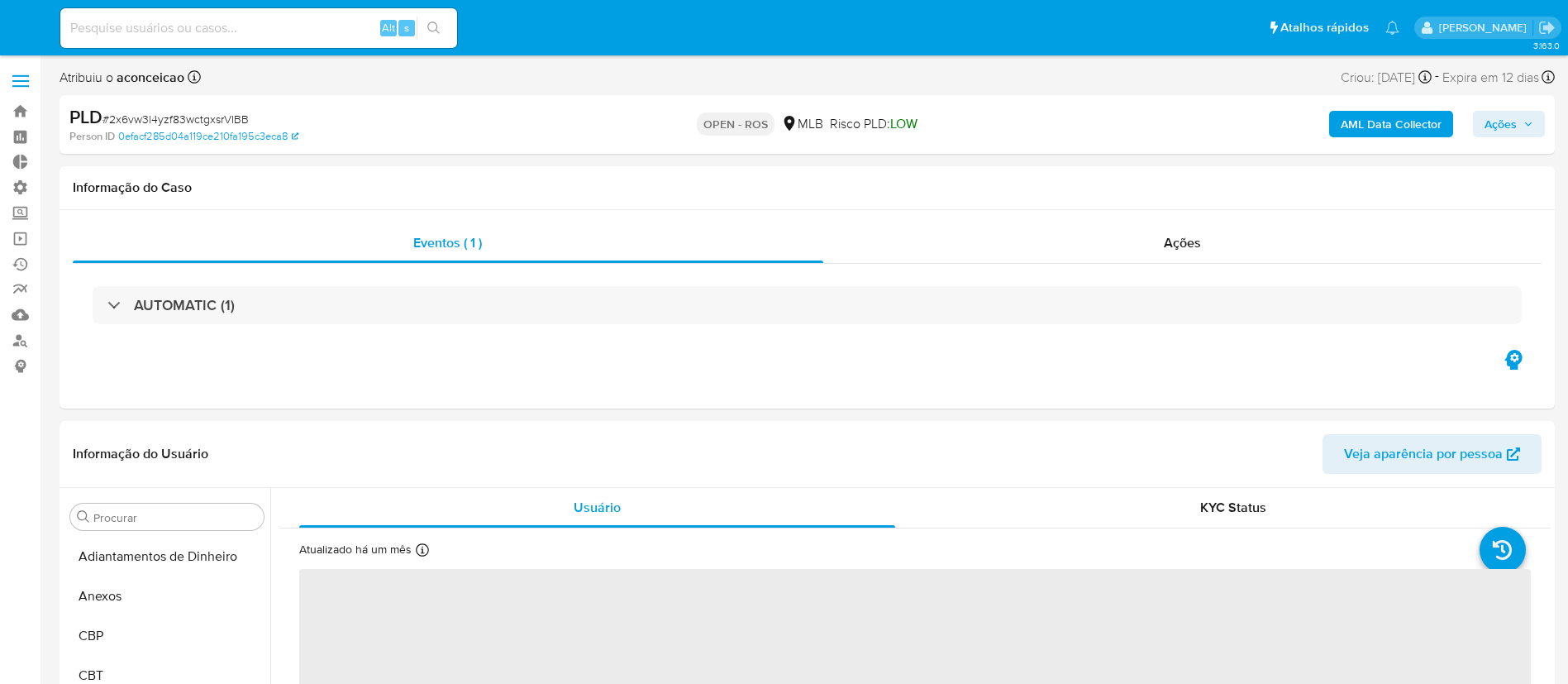
select select "10"
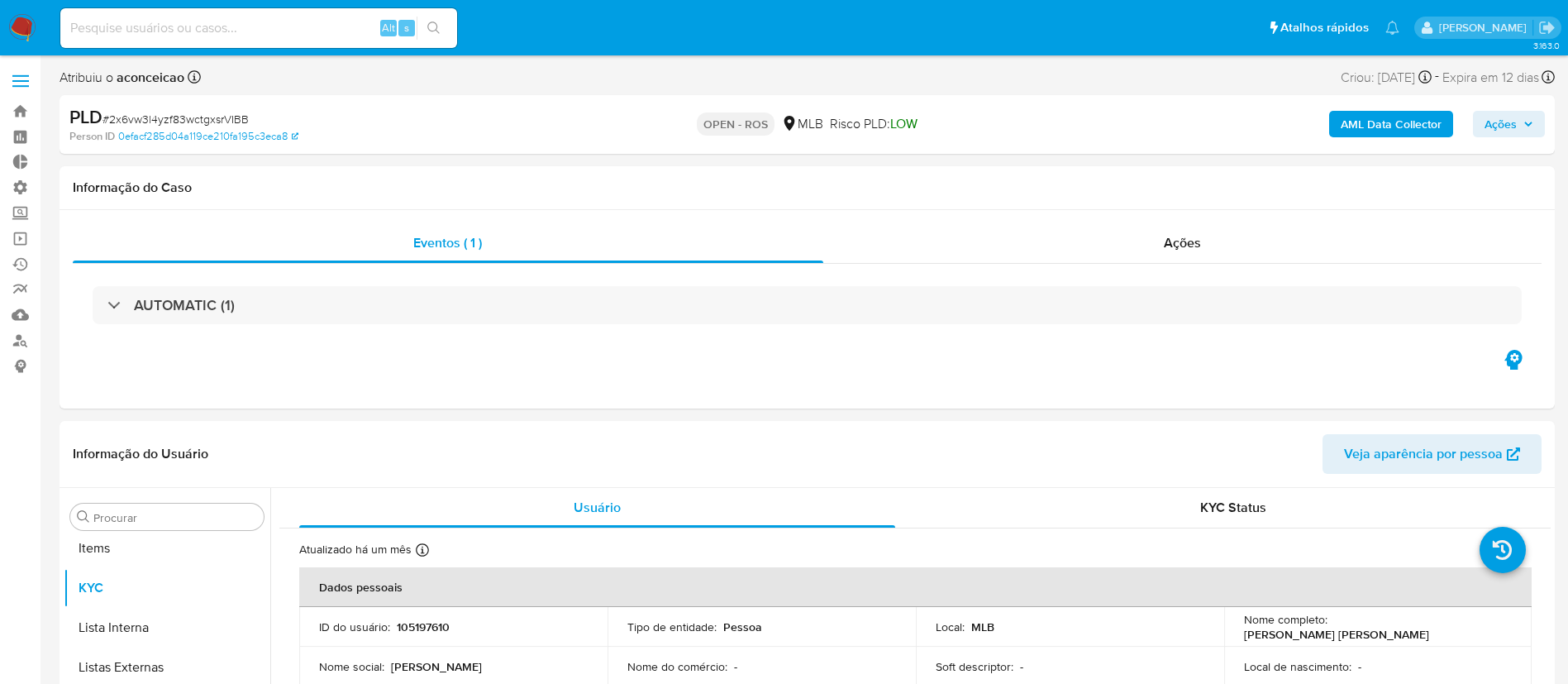
scroll to position [897, 0]
click at [259, 31] on input at bounding box center [258, 28] width 397 height 21
paste input "bbnPCrcpgZmvXtro1OOVxyJJ"
type input "bbnPCrcpgZmvXtro1OOVxyJJ"
click at [426, 25] on button "search-icon" at bounding box center [434, 28] width 34 height 23
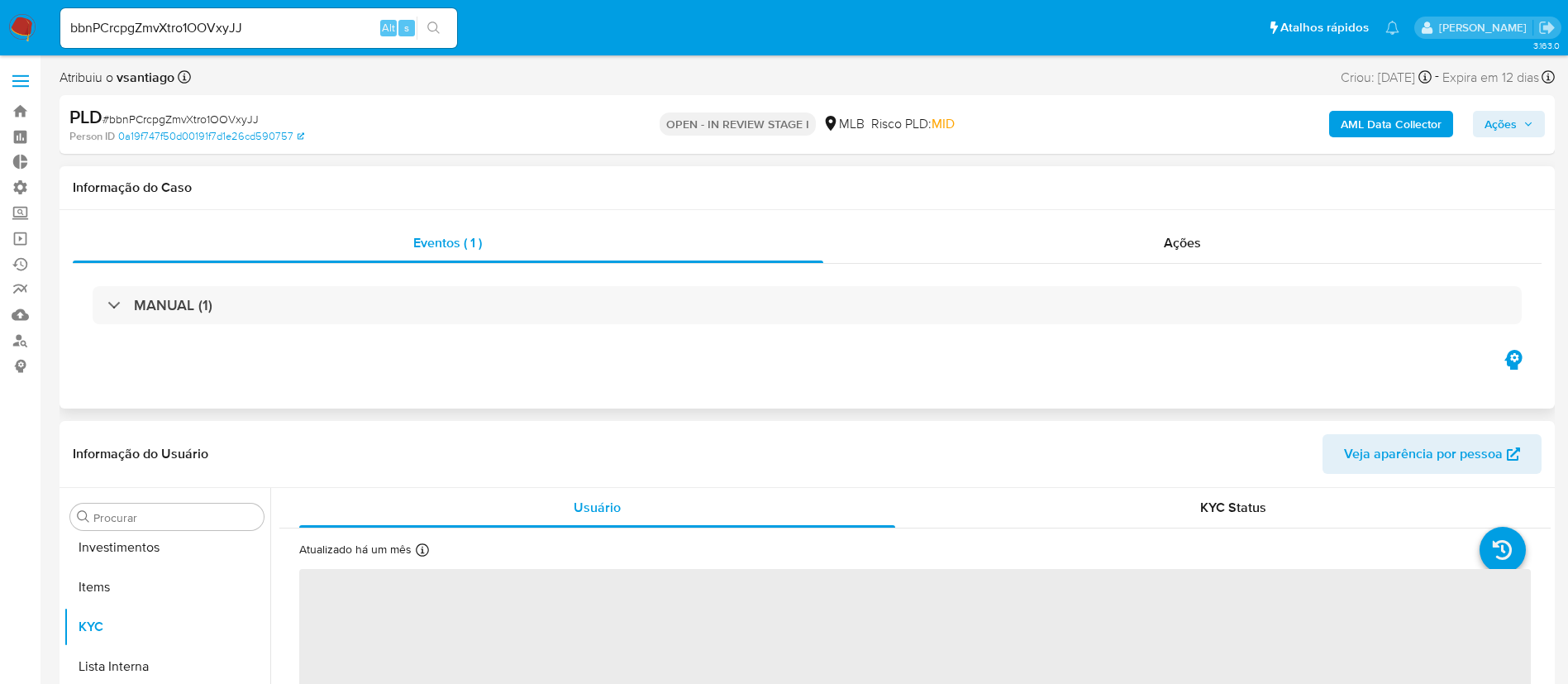
scroll to position [897, 0]
select select "10"
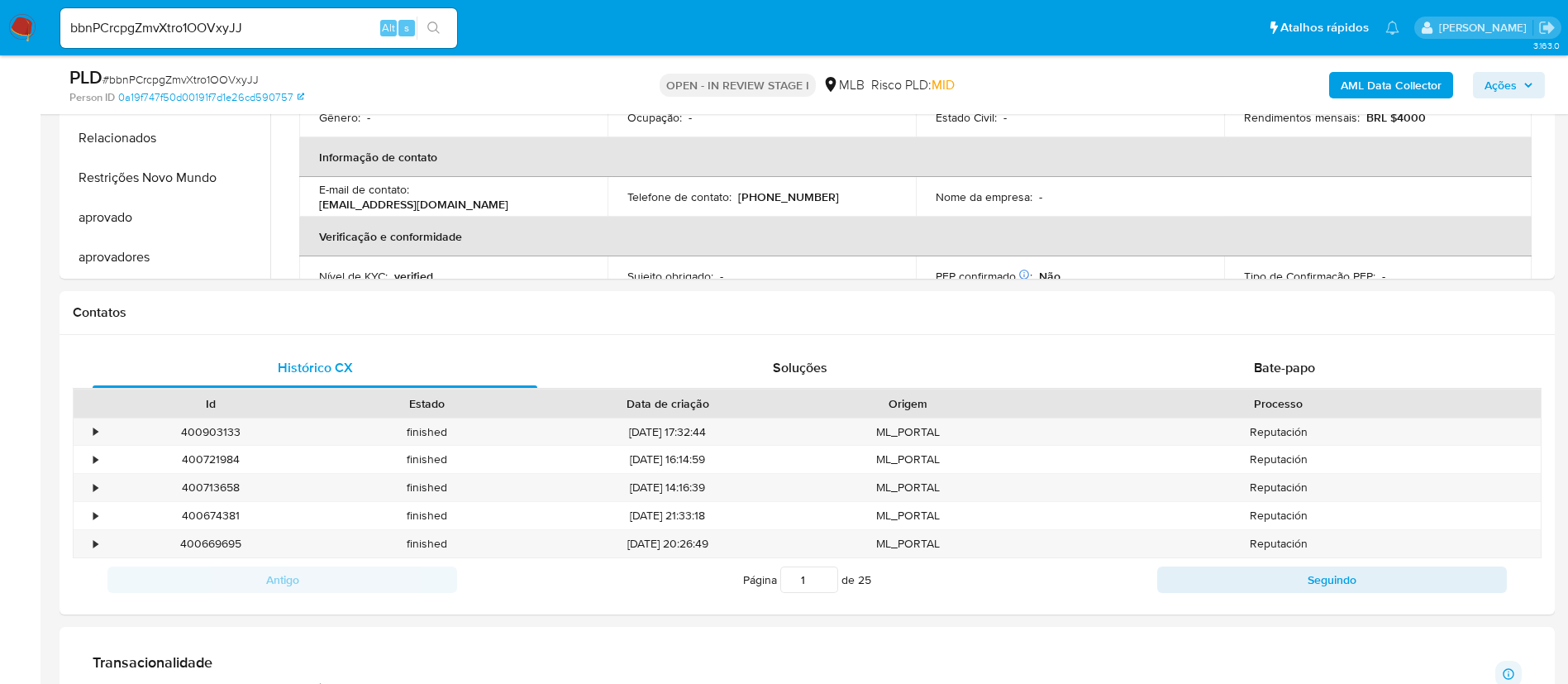
scroll to position [580, 0]
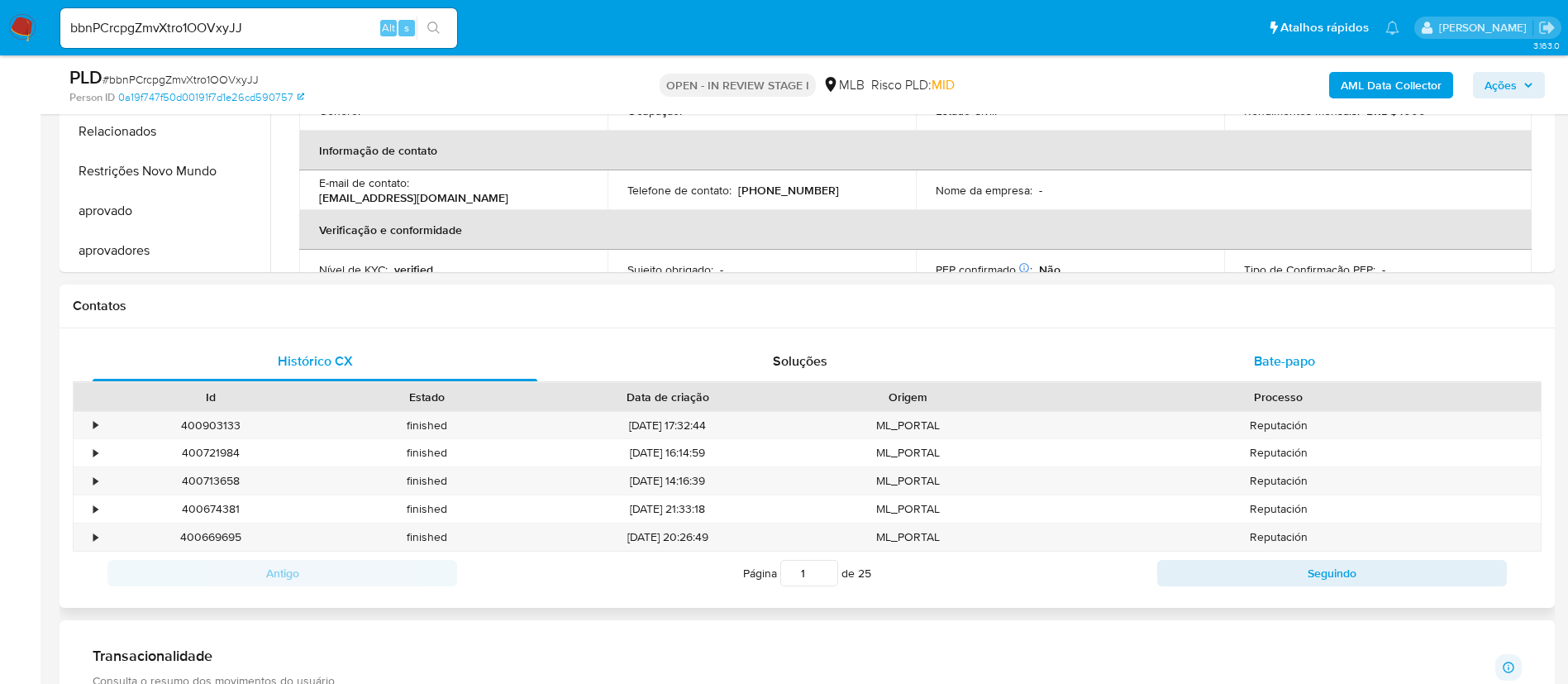
click at [1263, 367] on span "Bate-papo" at bounding box center [1284, 360] width 61 height 19
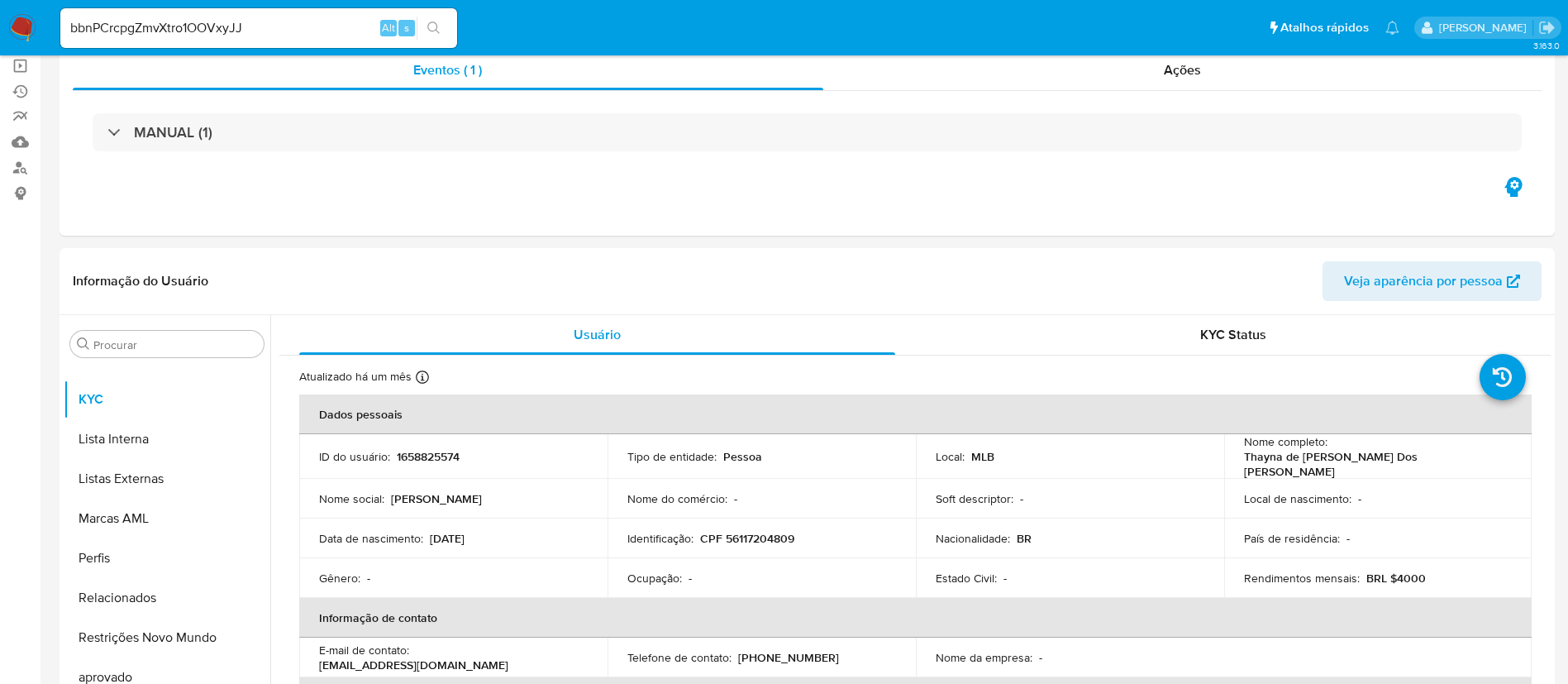
scroll to position [0, 0]
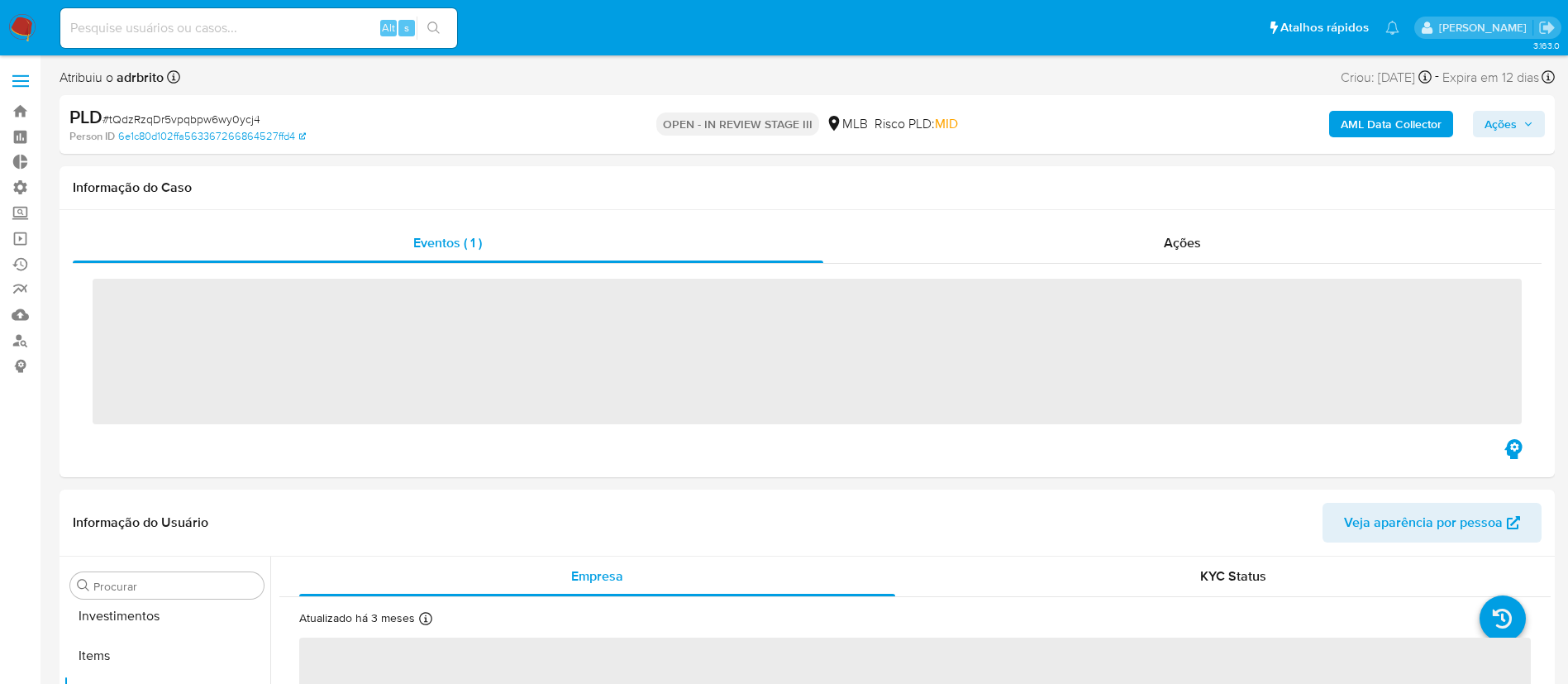
scroll to position [890, 0]
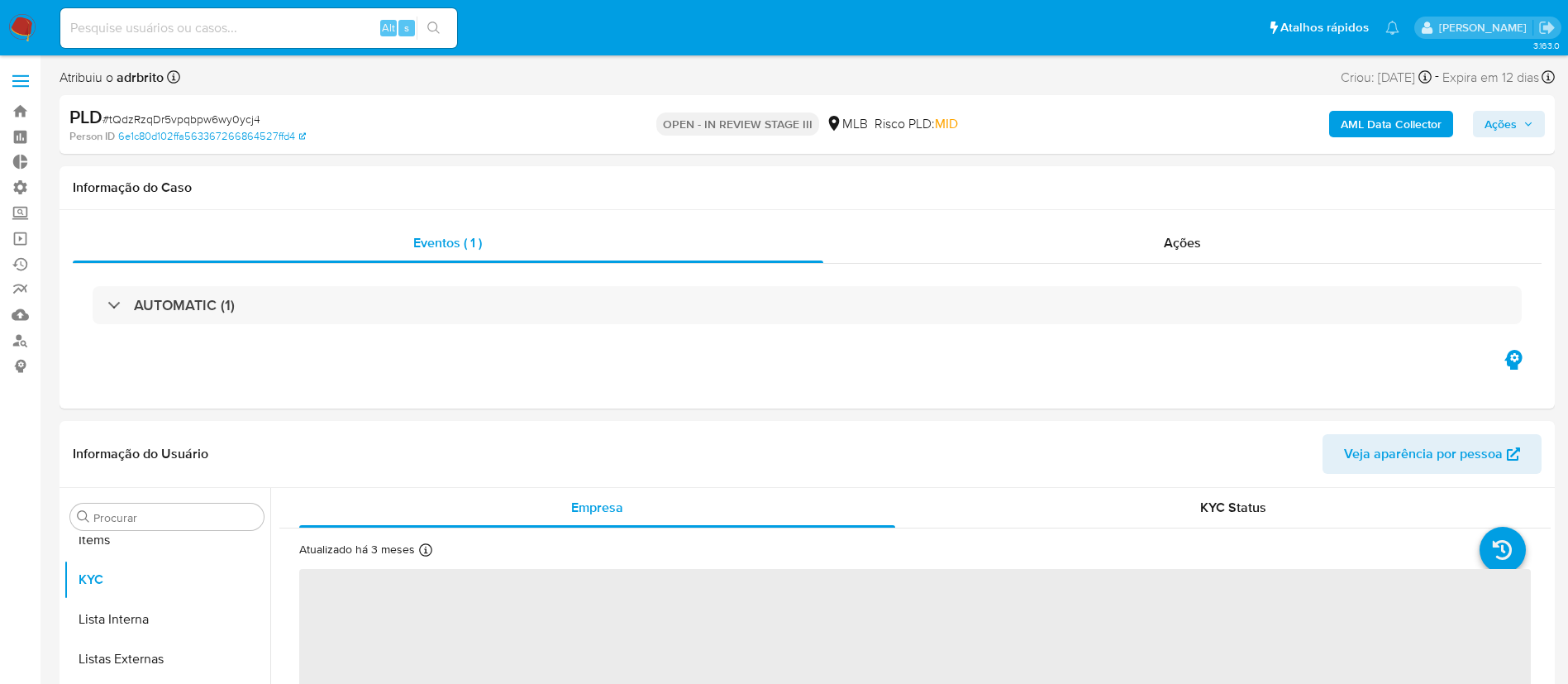
select select "10"
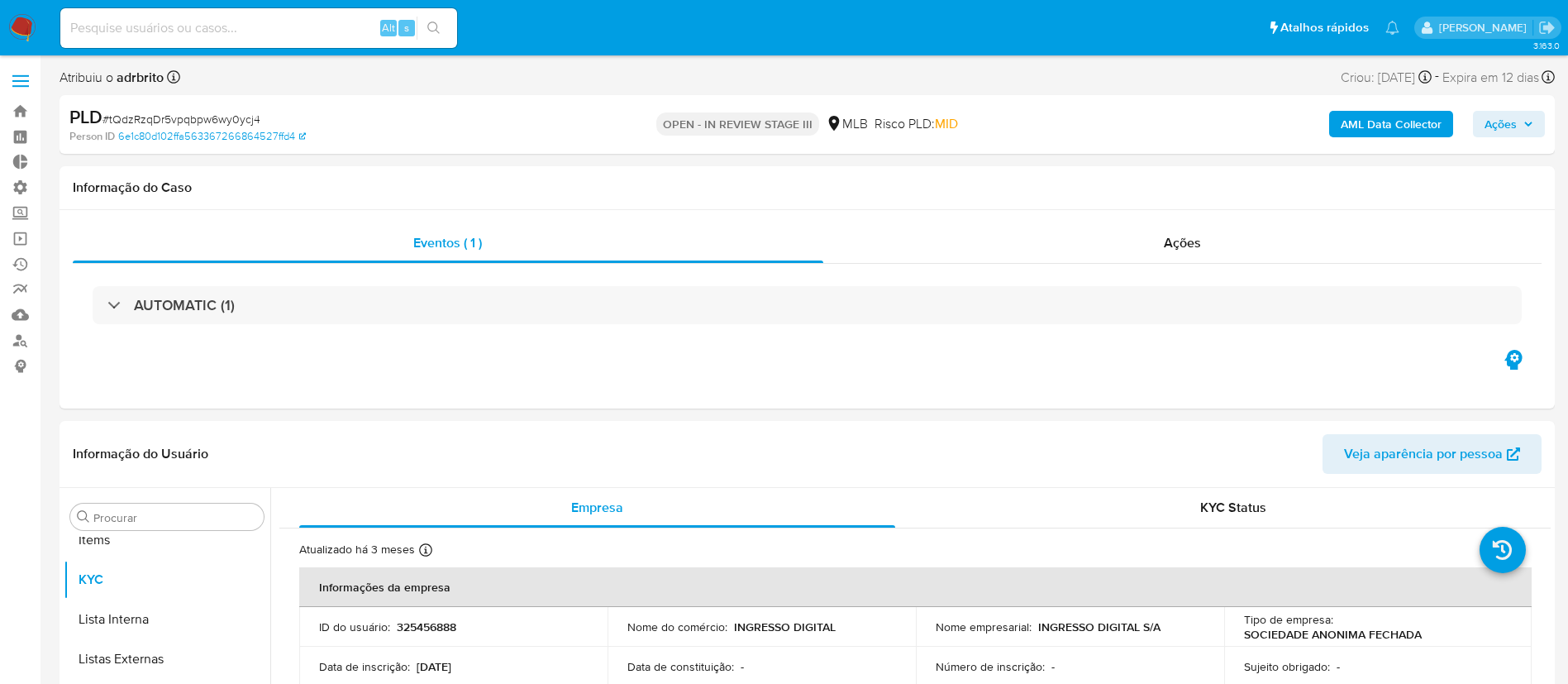
scroll to position [897, 0]
click at [1516, 137] on span "Ações" at bounding box center [1500, 124] width 32 height 27
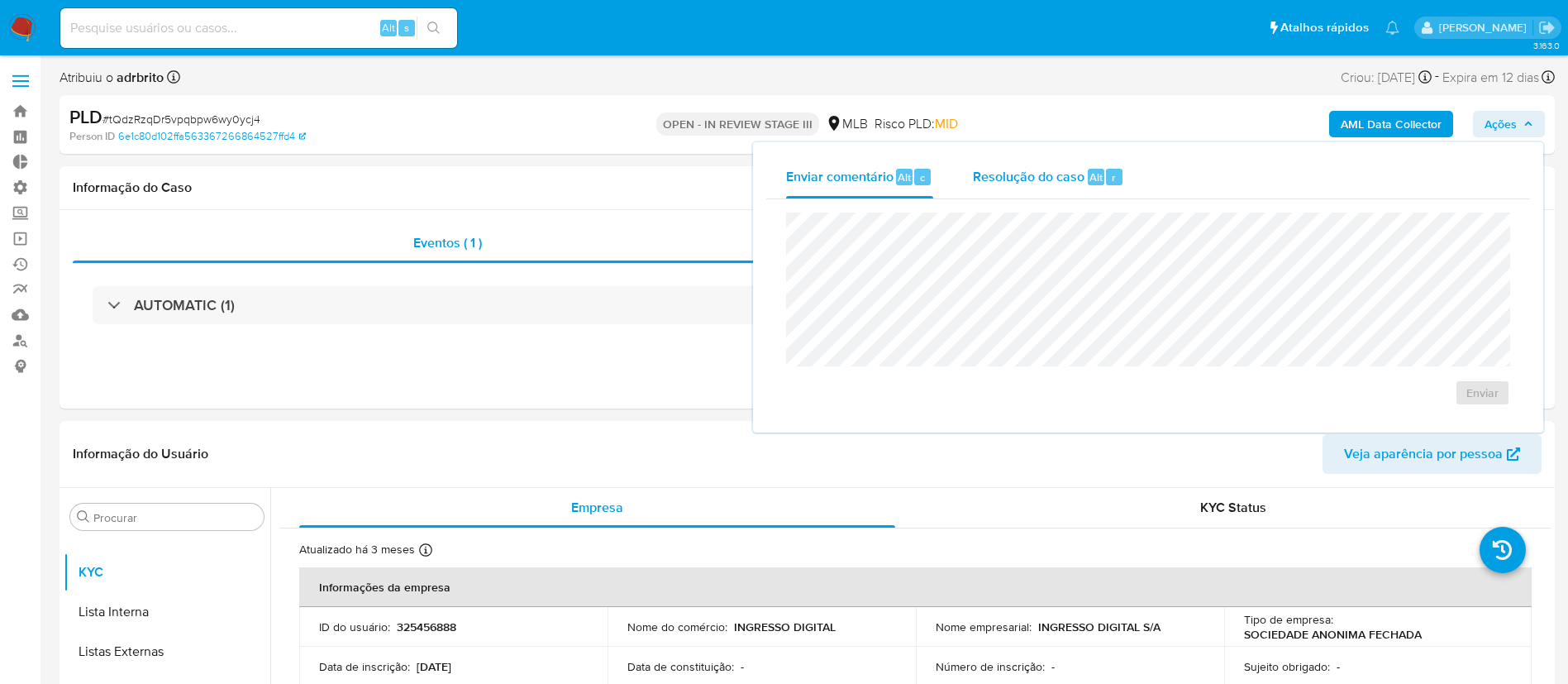
click at [1074, 175] on span "Resolução do caso" at bounding box center [1028, 176] width 112 height 19
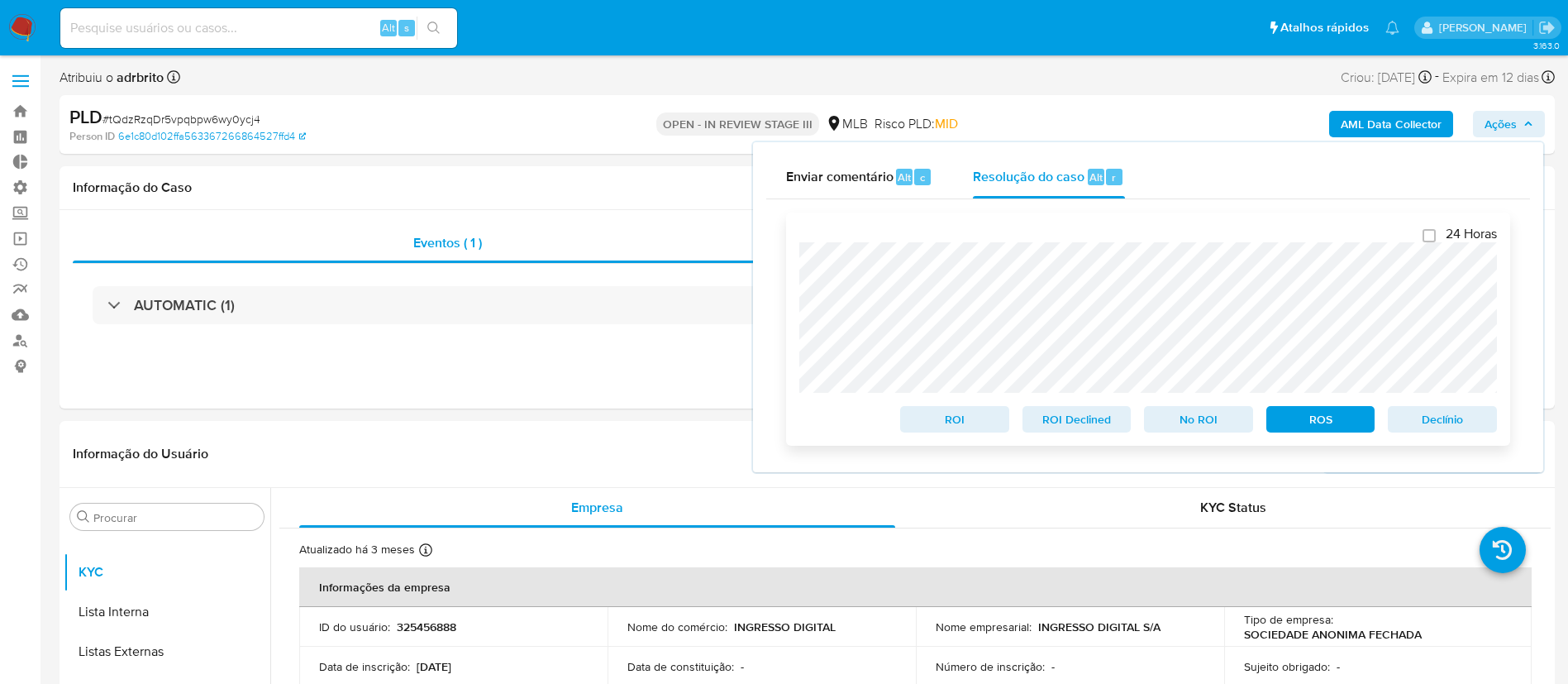
click at [788, 329] on div "24 Horas ROI ROI Declined No ROI ROS Declínio" at bounding box center [1148, 329] width 724 height 233
click at [1325, 427] on span "ROS" at bounding box center [1320, 419] width 86 height 23
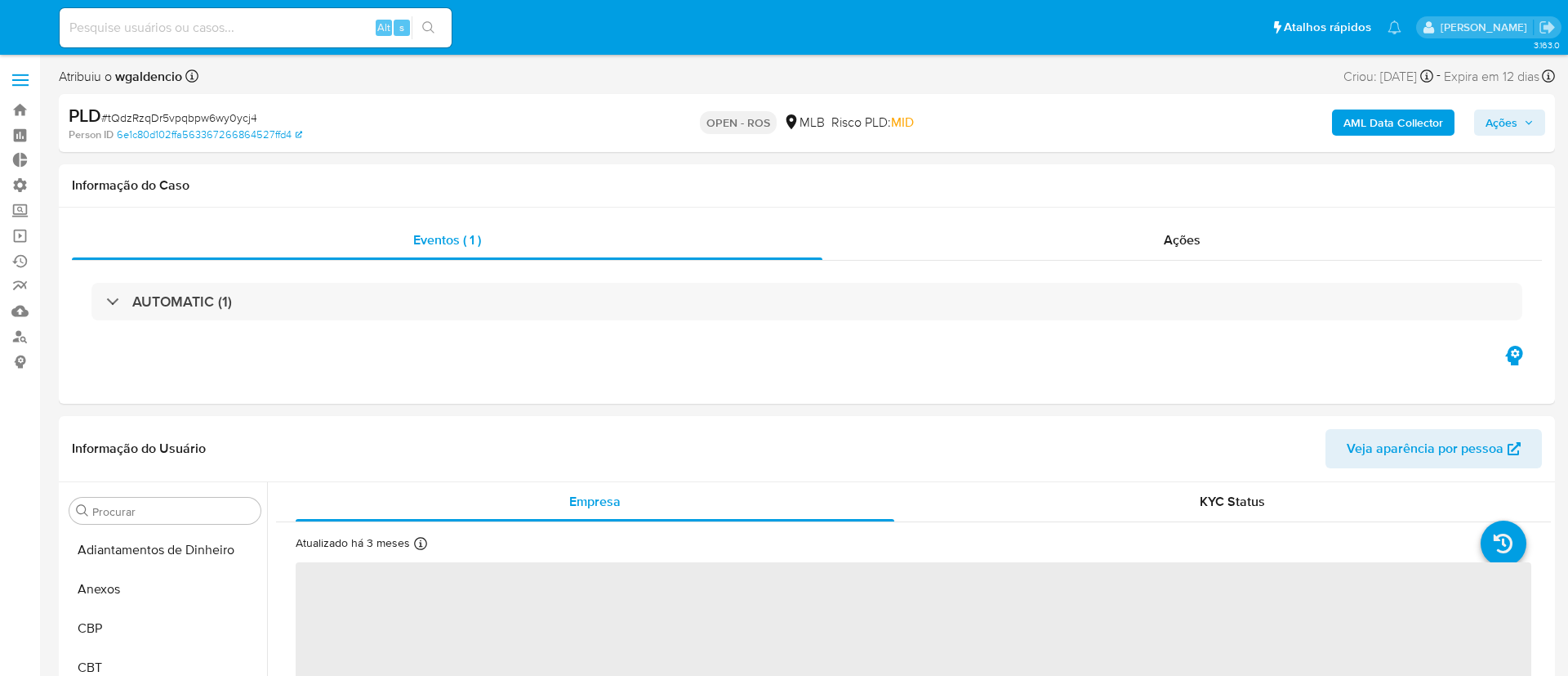
select select "10"
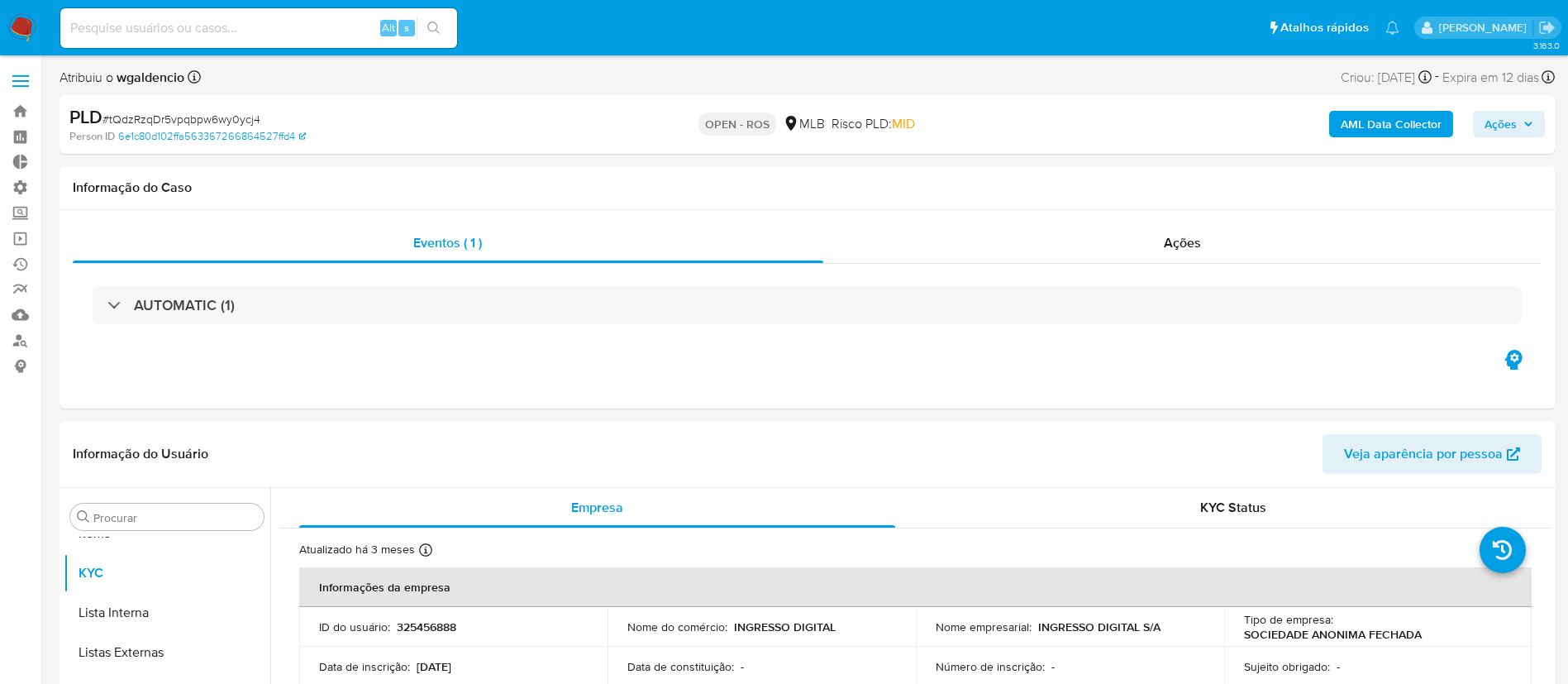
scroll to position [897, 0]
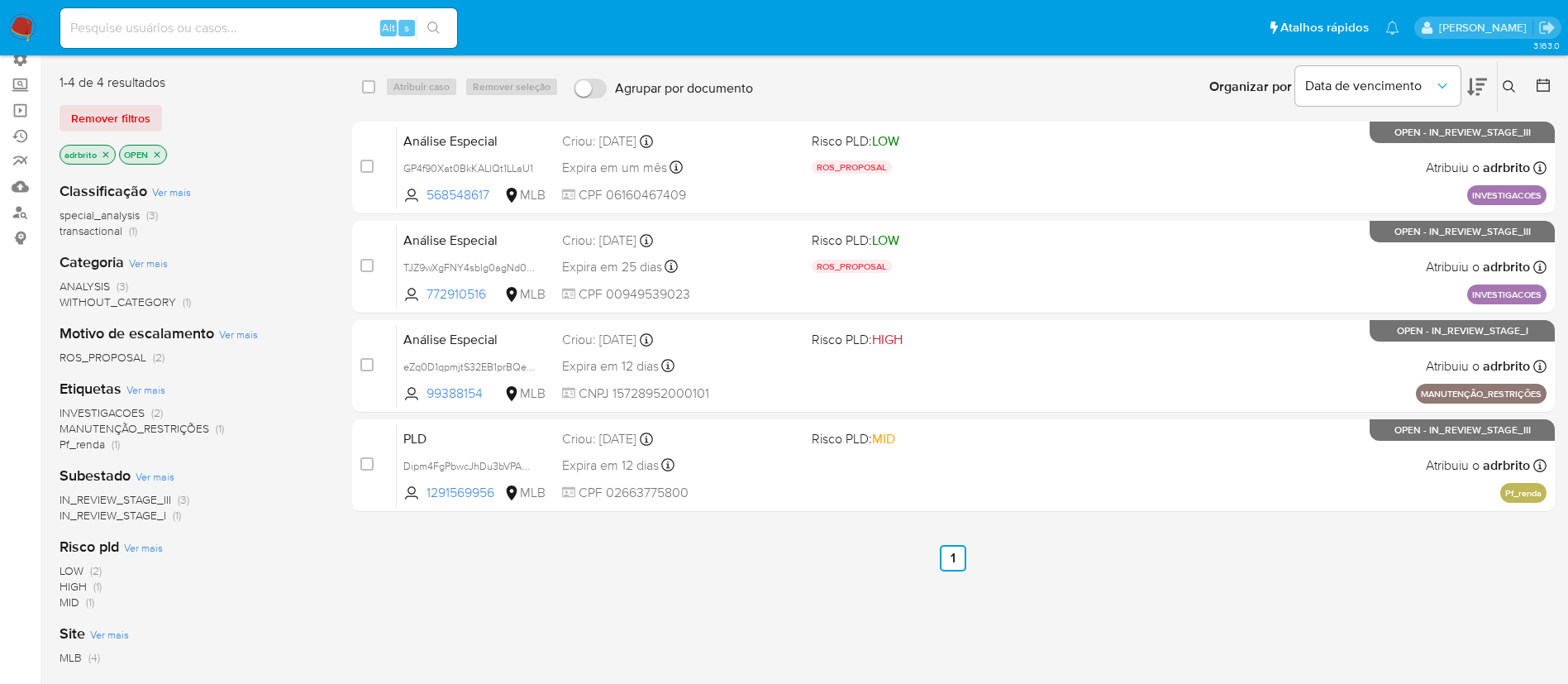
scroll to position [131, 0]
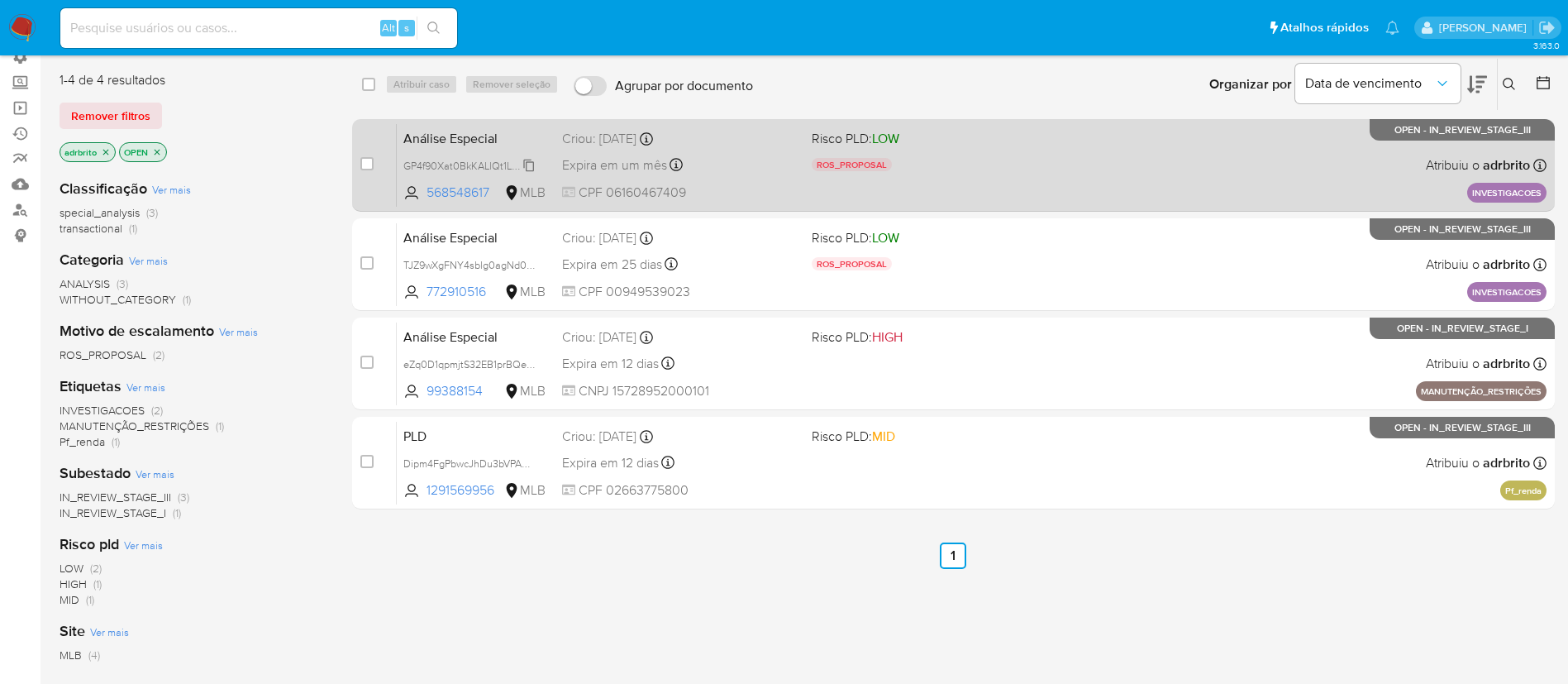
click at [534, 165] on icon at bounding box center [528, 165] width 13 height 13
click at [754, 170] on div "Expira em um mês Expira em 21/11/2025 11:36:00" at bounding box center [680, 165] width 236 height 22
click at [362, 165] on input "checkbox" at bounding box center [367, 164] width 13 height 13
checkbox input "true"
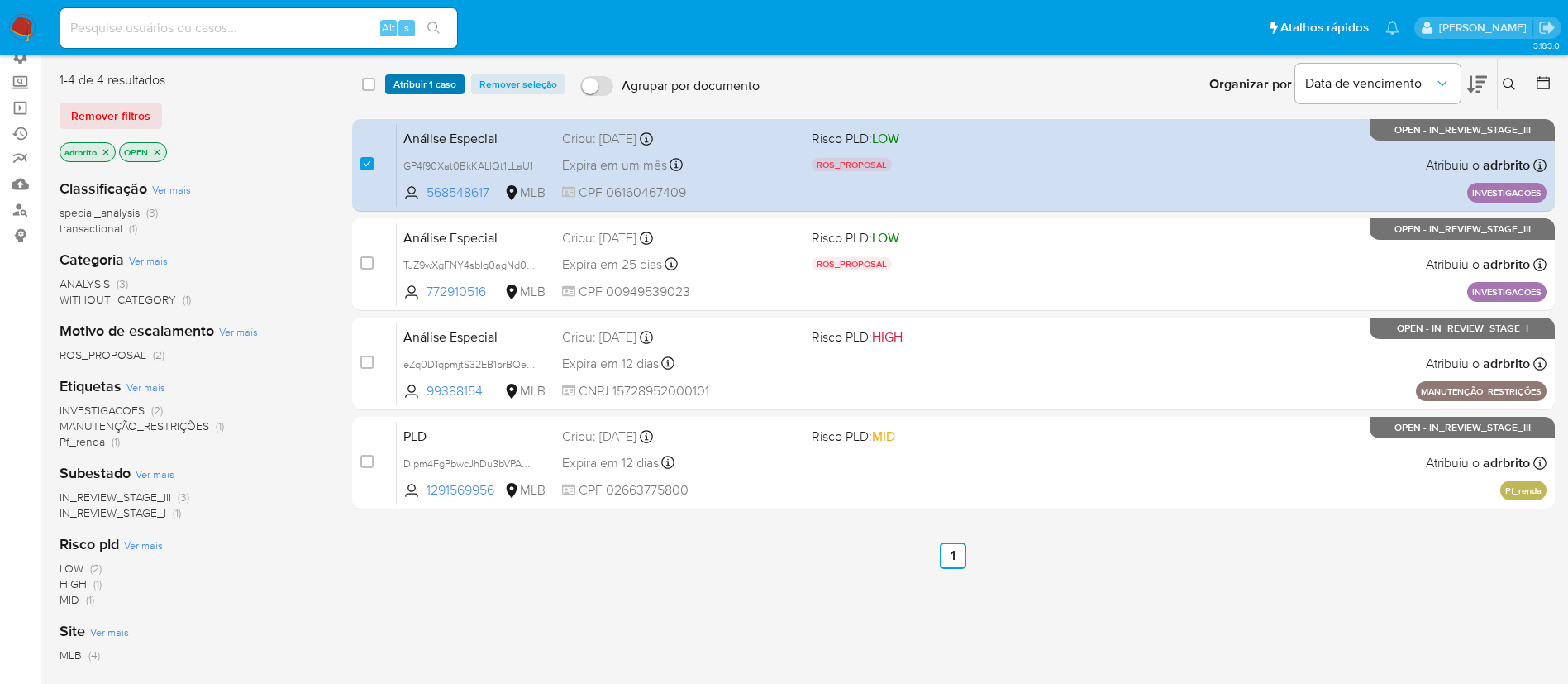
click at [409, 89] on span "Atribuir 1 caso" at bounding box center [425, 84] width 63 height 16
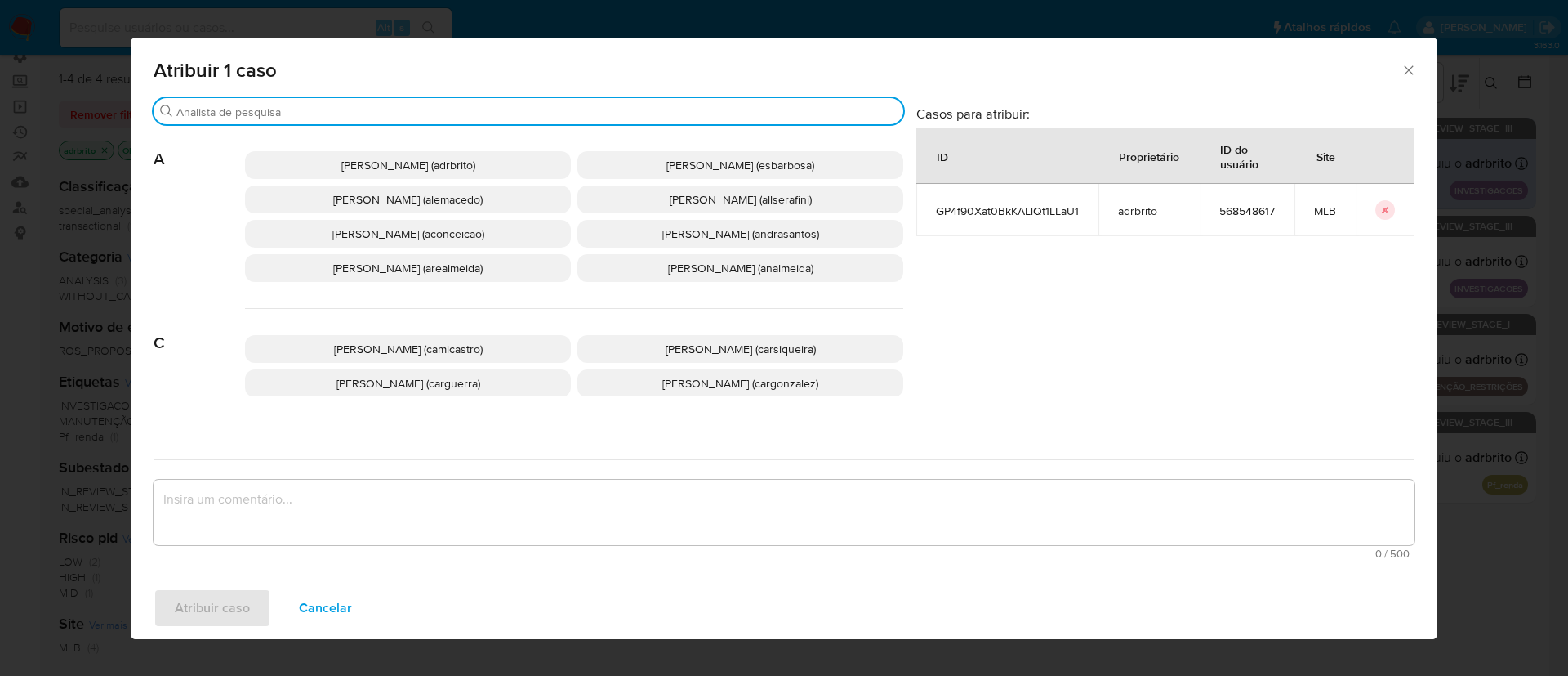
click at [378, 114] on input "Buscar" at bounding box center [536, 111] width 720 height 15
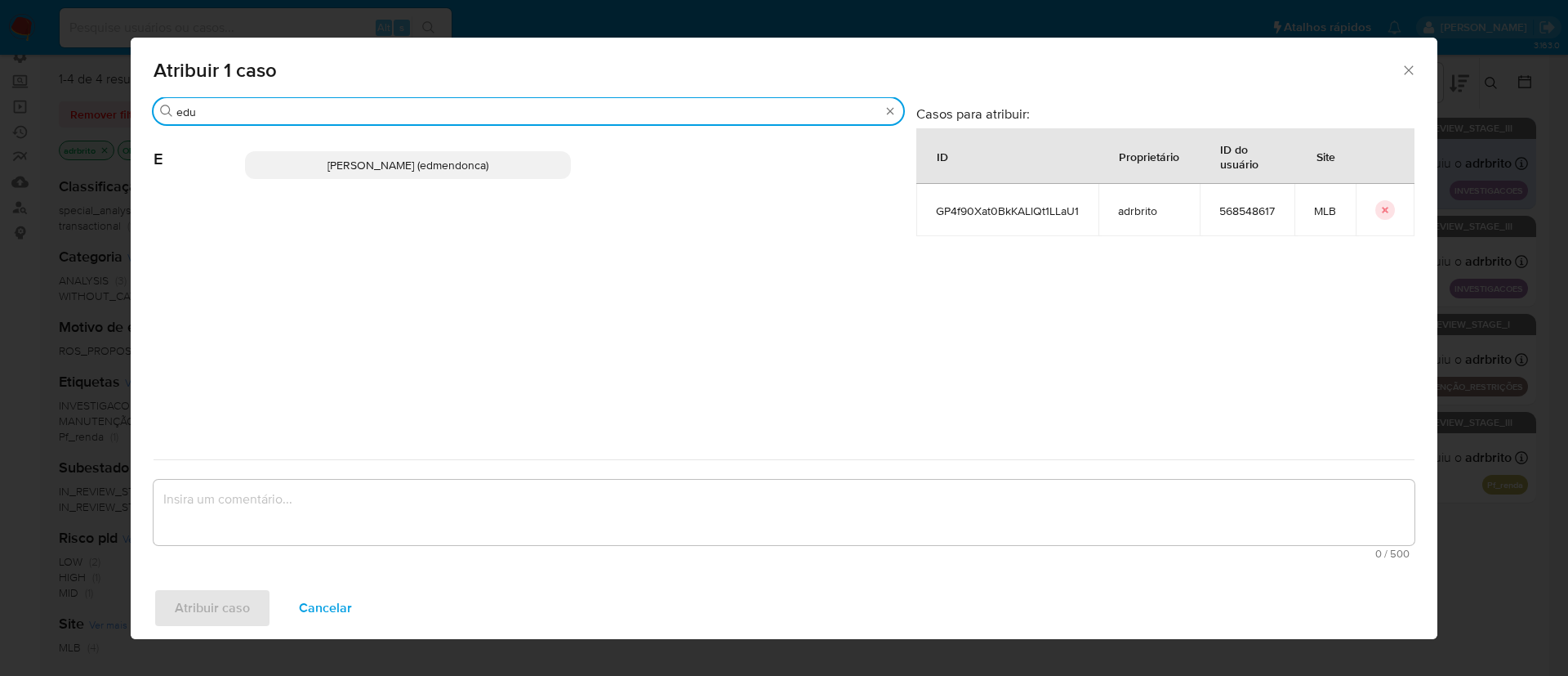
type input "edu"
click at [378, 160] on span "Eduardo Mendonca Dutra (edmendonca)" at bounding box center [408, 165] width 161 height 16
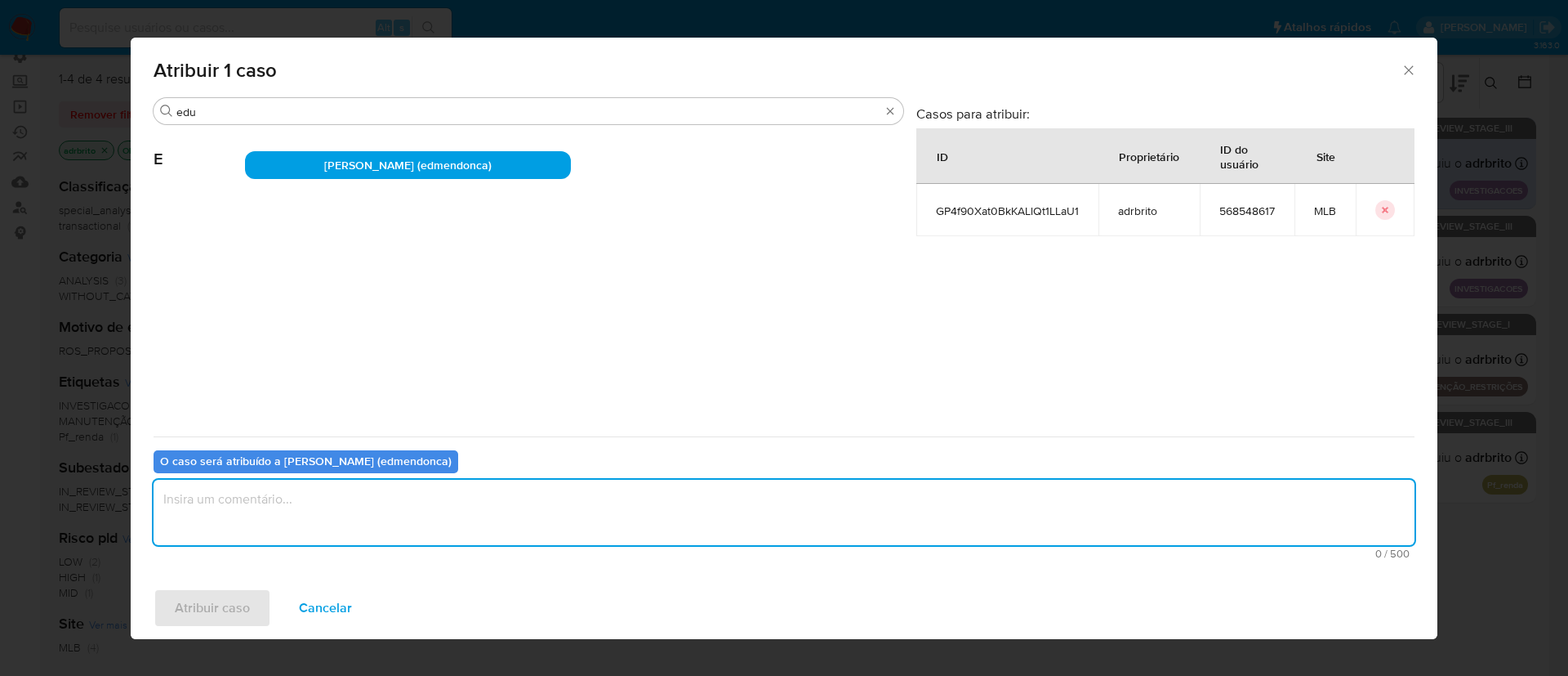
click at [360, 525] on textarea "assign-modal" at bounding box center [784, 513] width 1261 height 65
type textarea "ok"
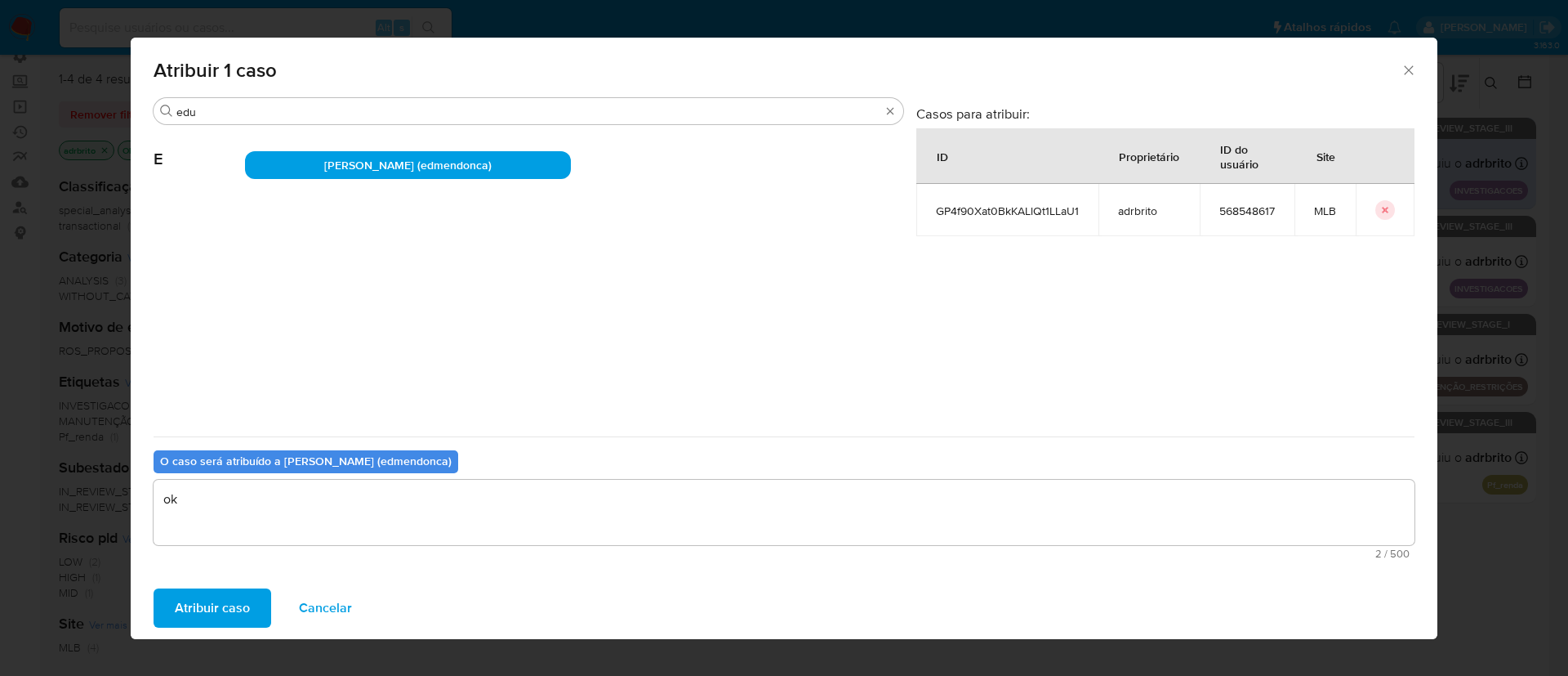
click at [226, 622] on span "Atribuir caso" at bounding box center [212, 607] width 75 height 36
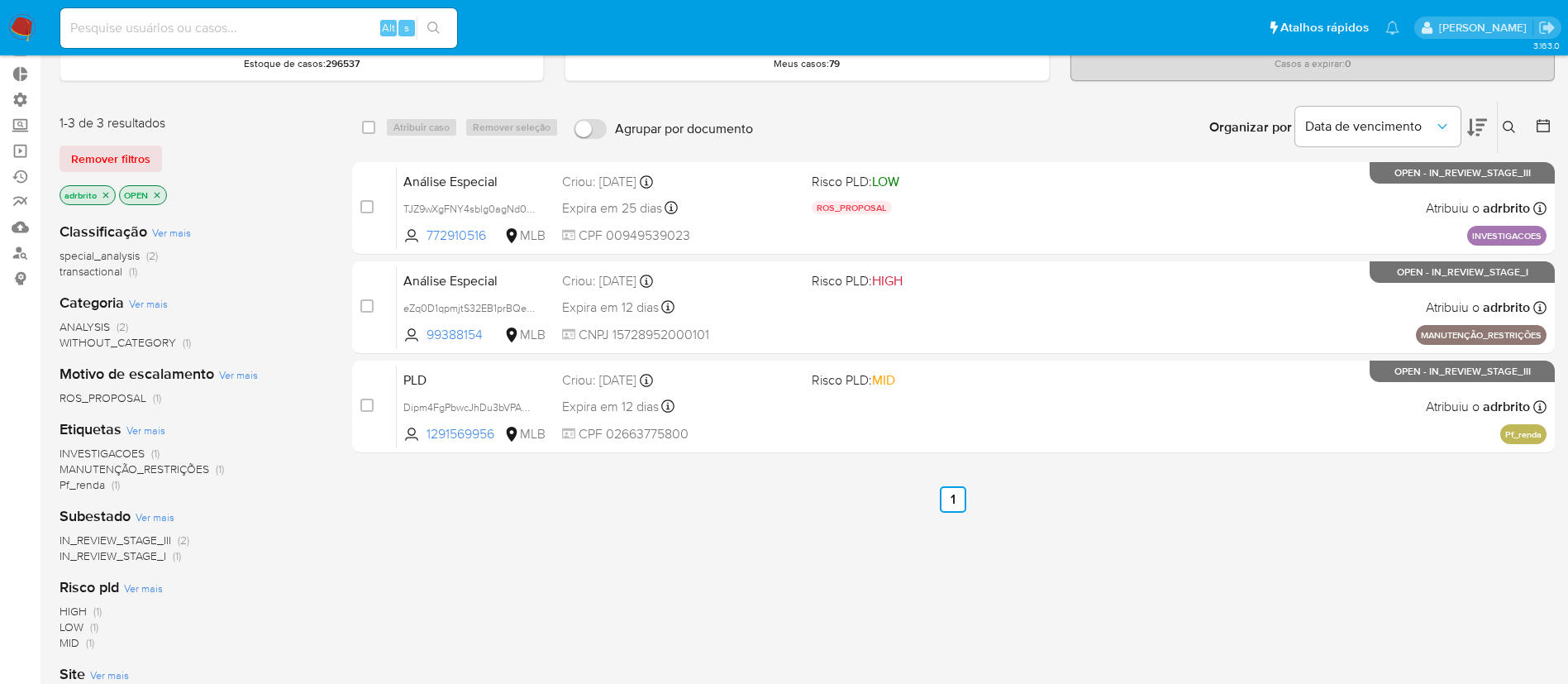
scroll to position [68, 0]
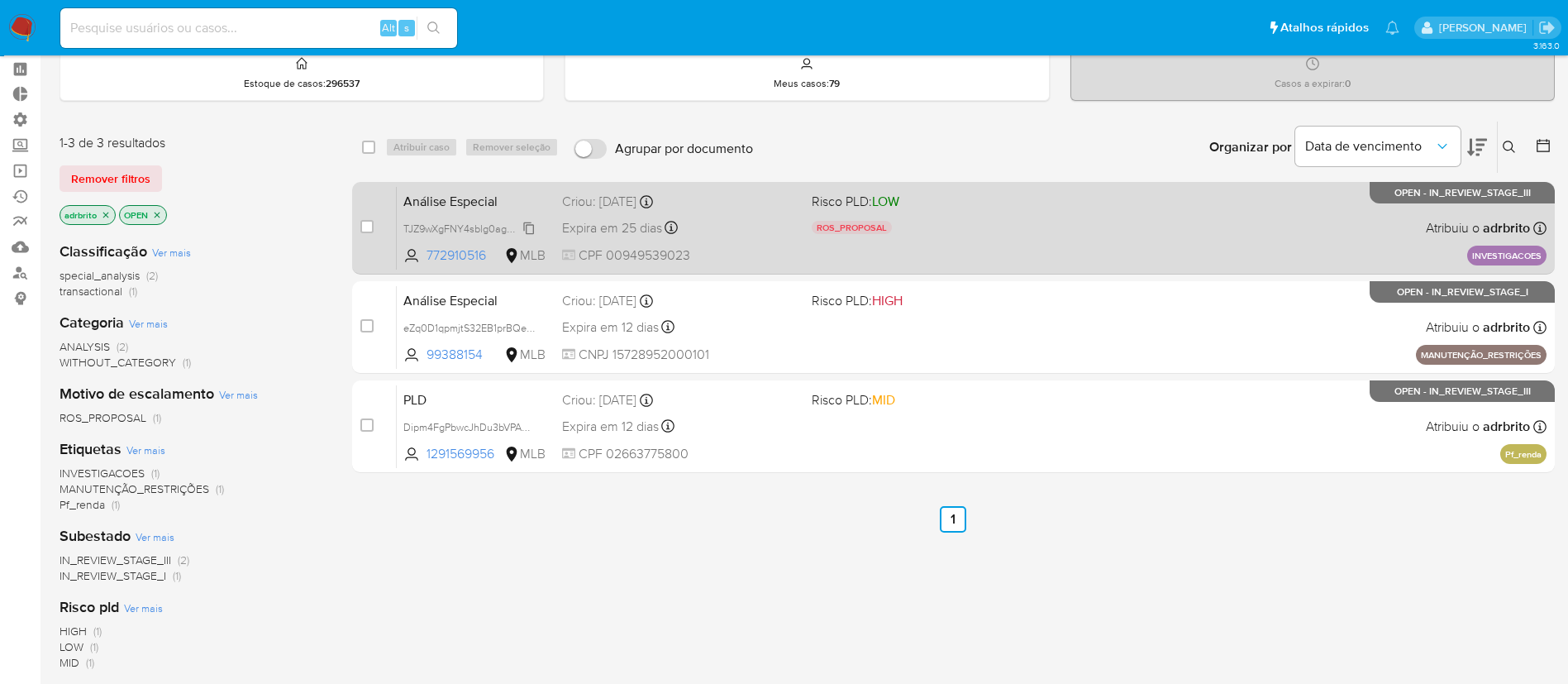
click at [527, 222] on span "TJZ9wXgFNY4sblg0agNd0mbu" at bounding box center [475, 227] width 143 height 18
click at [623, 233] on span "Expira em 25 dias" at bounding box center [612, 228] width 100 height 18
click at [360, 226] on input "checkbox" at bounding box center [367, 226] width 13 height 13
checkbox input "true"
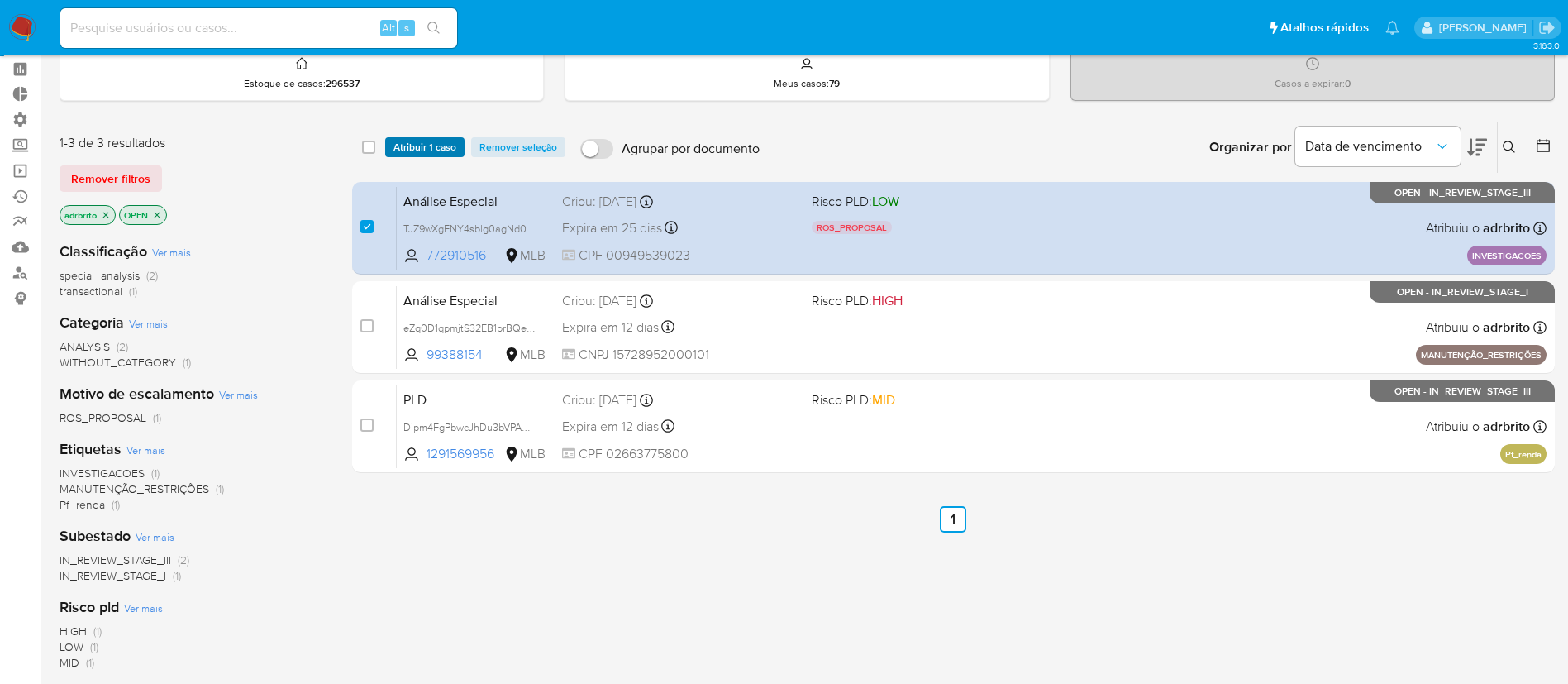
click at [431, 151] on span "Atribuir 1 caso" at bounding box center [425, 147] width 63 height 16
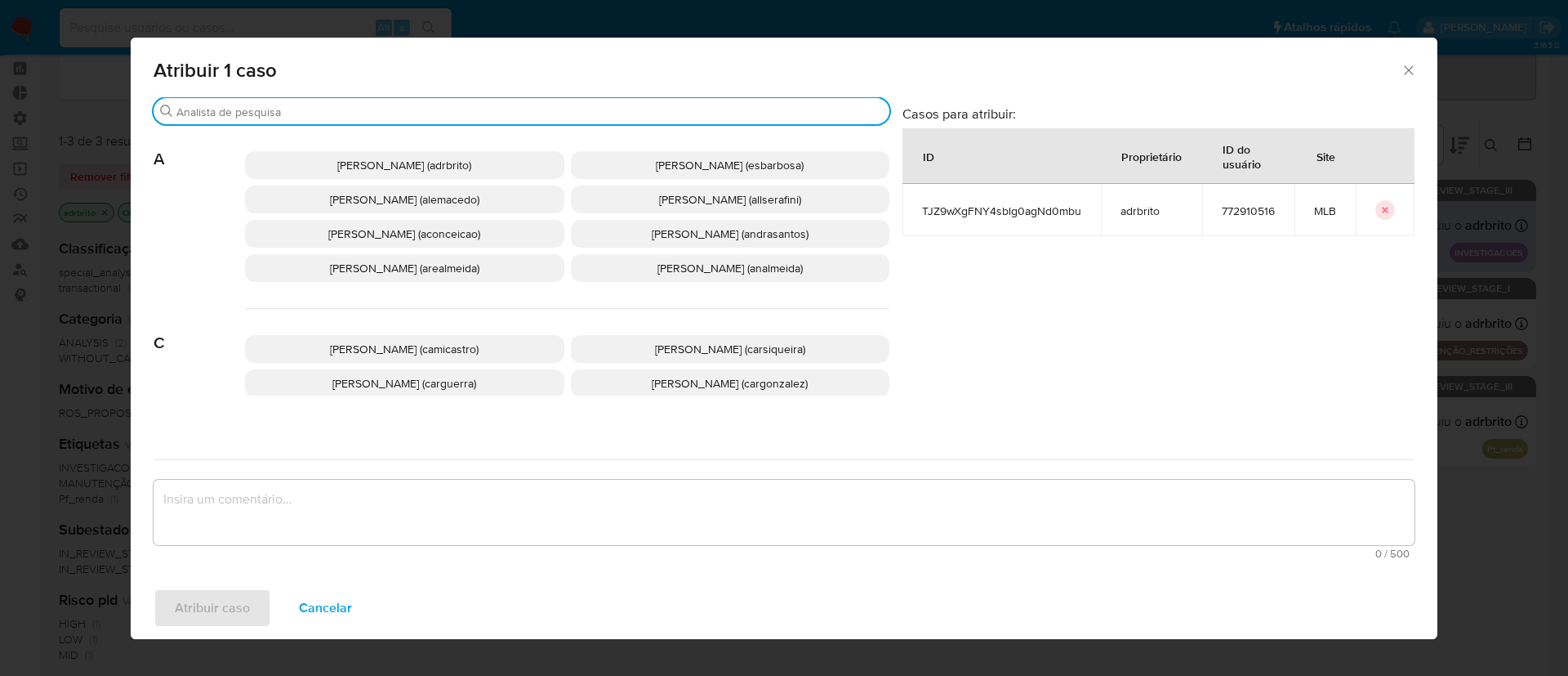
click at [402, 107] on input "Buscar" at bounding box center [530, 111] width 707 height 15
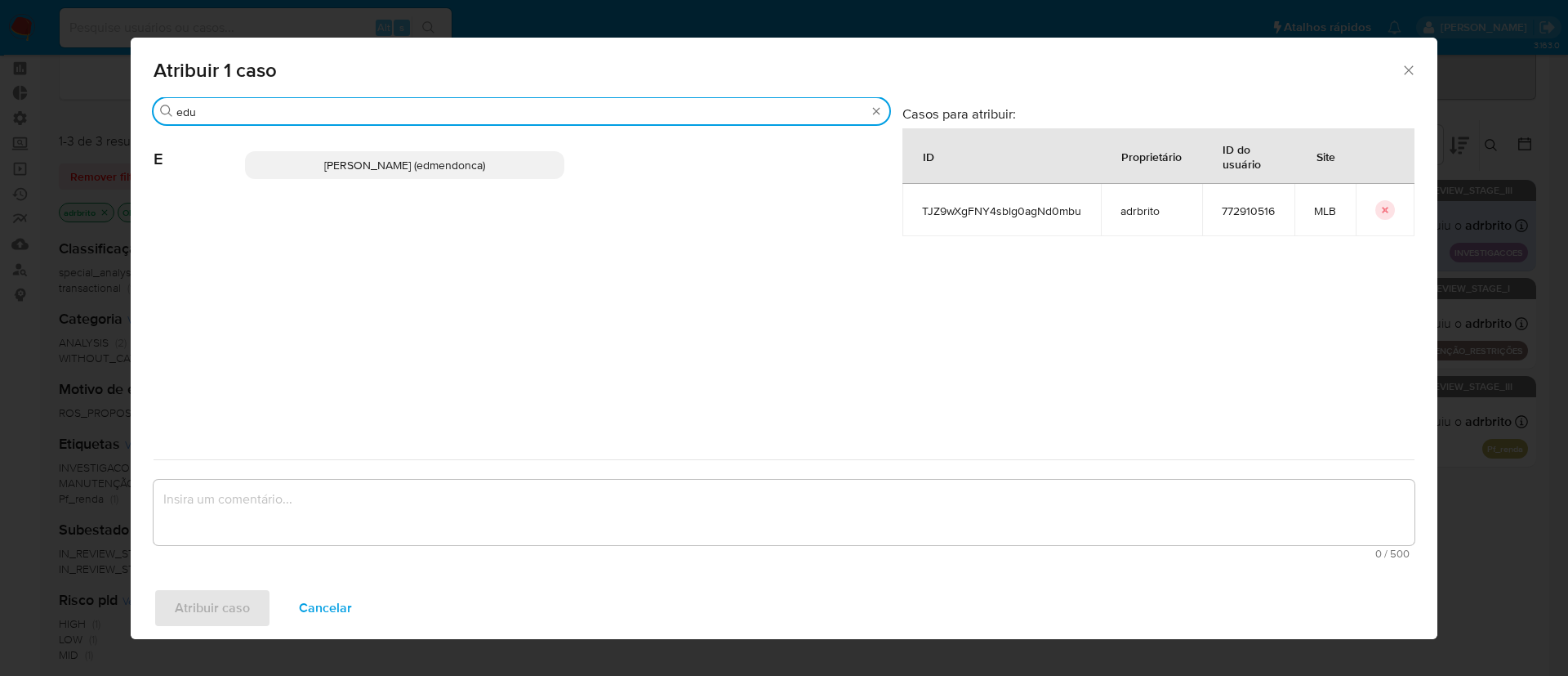
type input "edu"
drag, startPoint x: 396, startPoint y: 178, endPoint x: 428, endPoint y: 168, distance: 33.5
click at [428, 168] on div "Eduardo Mendonca Dutra (edmendonca)" at bounding box center [566, 164] width 644 height 80
click at [428, 168] on span "Eduardo Mendonca Dutra (edmendonca)" at bounding box center [405, 165] width 161 height 16
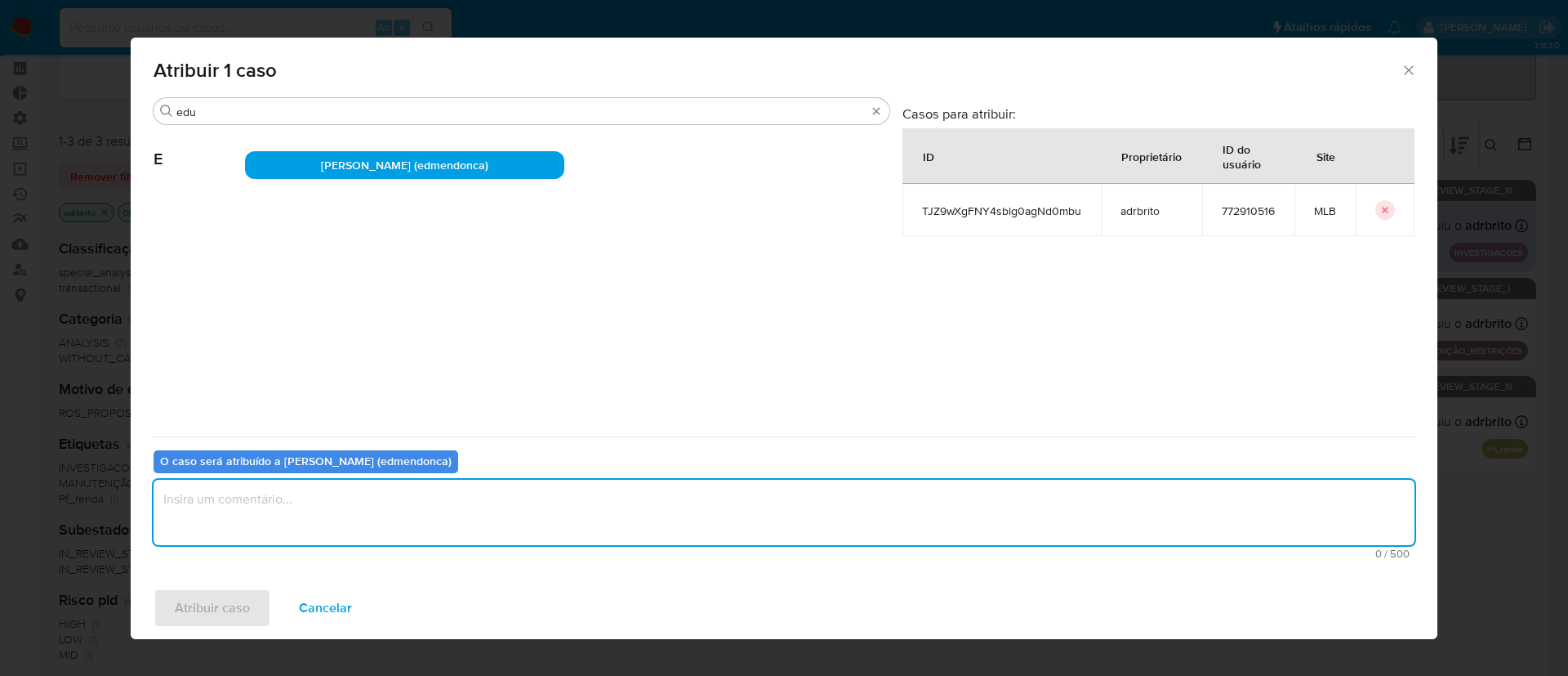
click at [362, 514] on textarea "assign-modal" at bounding box center [784, 513] width 1261 height 65
type textarea "ok"
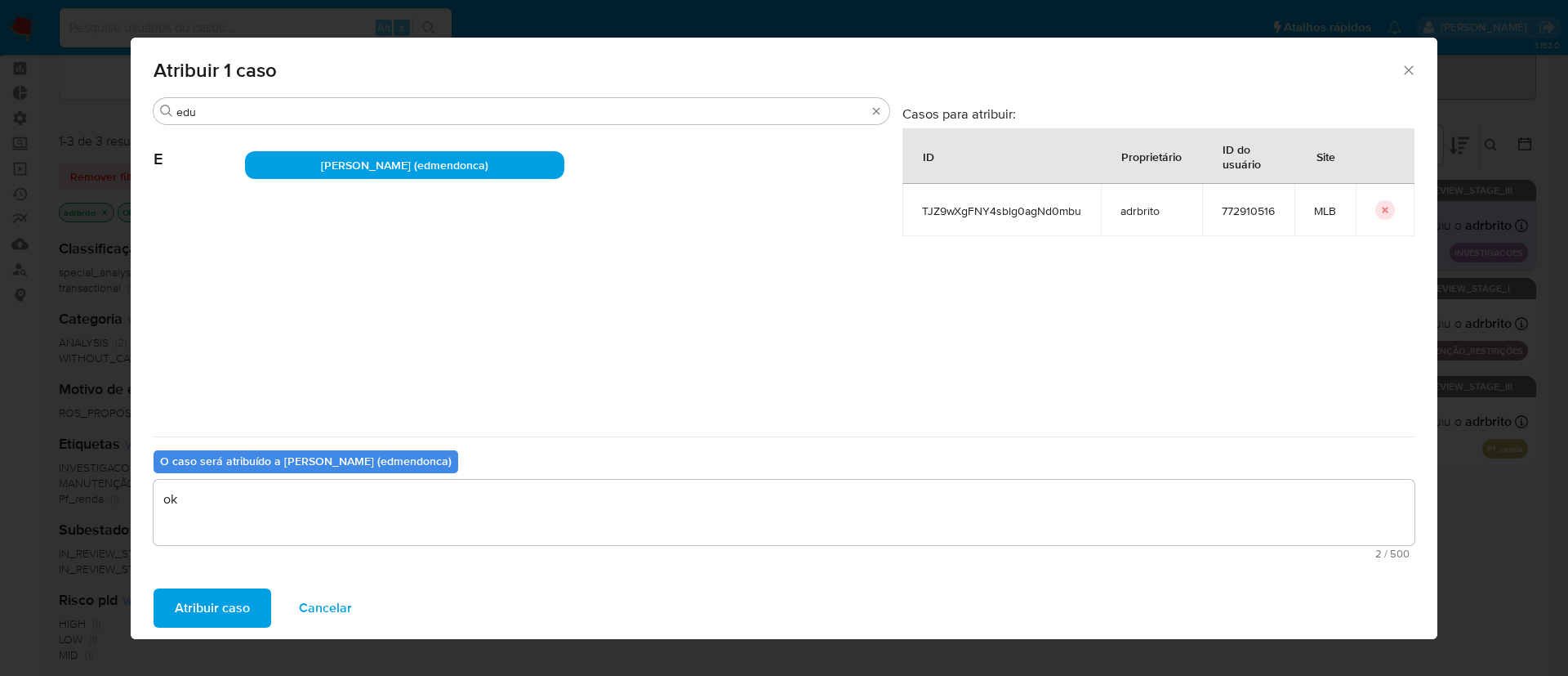
click at [213, 596] on span "Atribuir caso" at bounding box center [212, 607] width 75 height 36
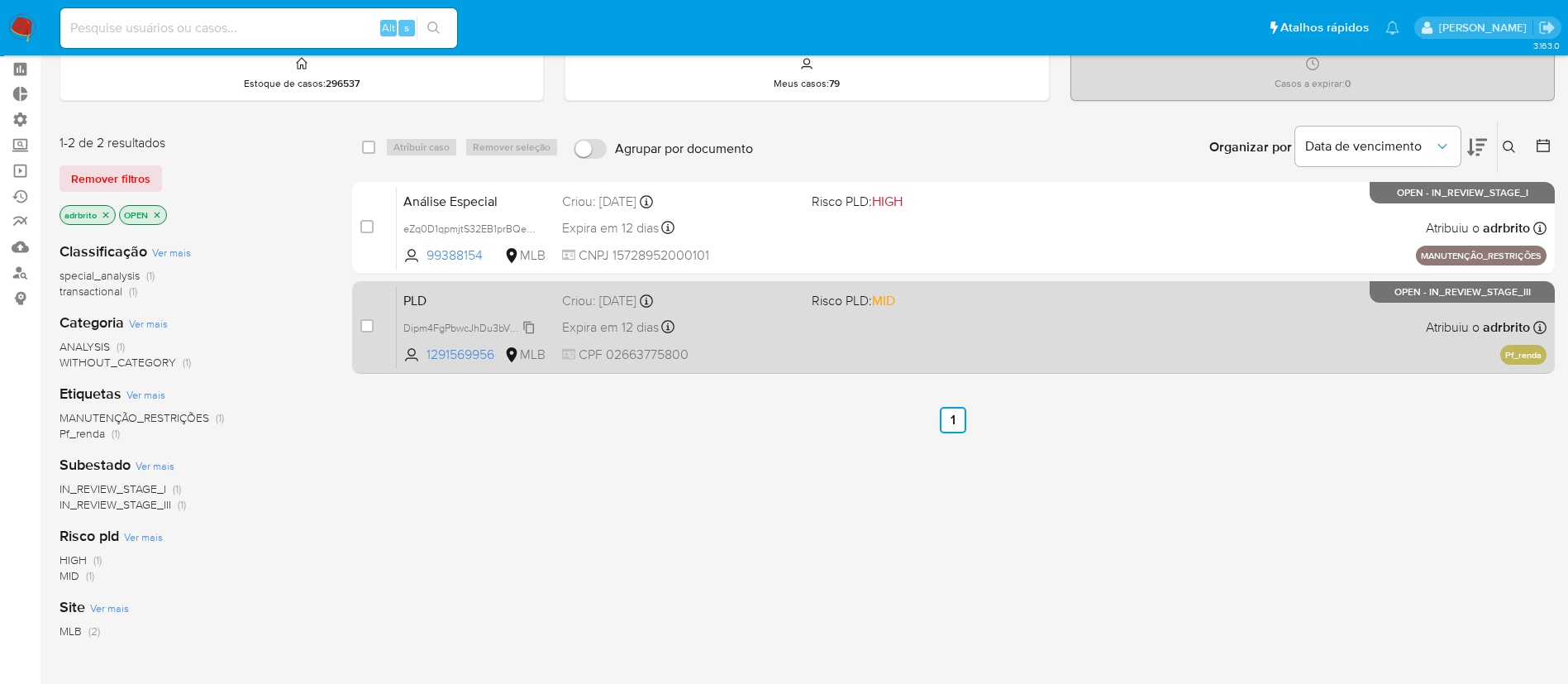
click at [533, 324] on span "Dipm4FgPbwcJhDu3bVPASLNV" at bounding box center [475, 326] width 143 height 18
click at [640, 313] on div "PLD Dipm4FgPbwcJhDu3bVPASLNV 1291569956 MLB Risco PLD: MID Criou: 12/09/2025 Cr…" at bounding box center [972, 326] width 1150 height 83
click at [366, 325] on input "checkbox" at bounding box center [367, 325] width 13 height 13
checkbox input "true"
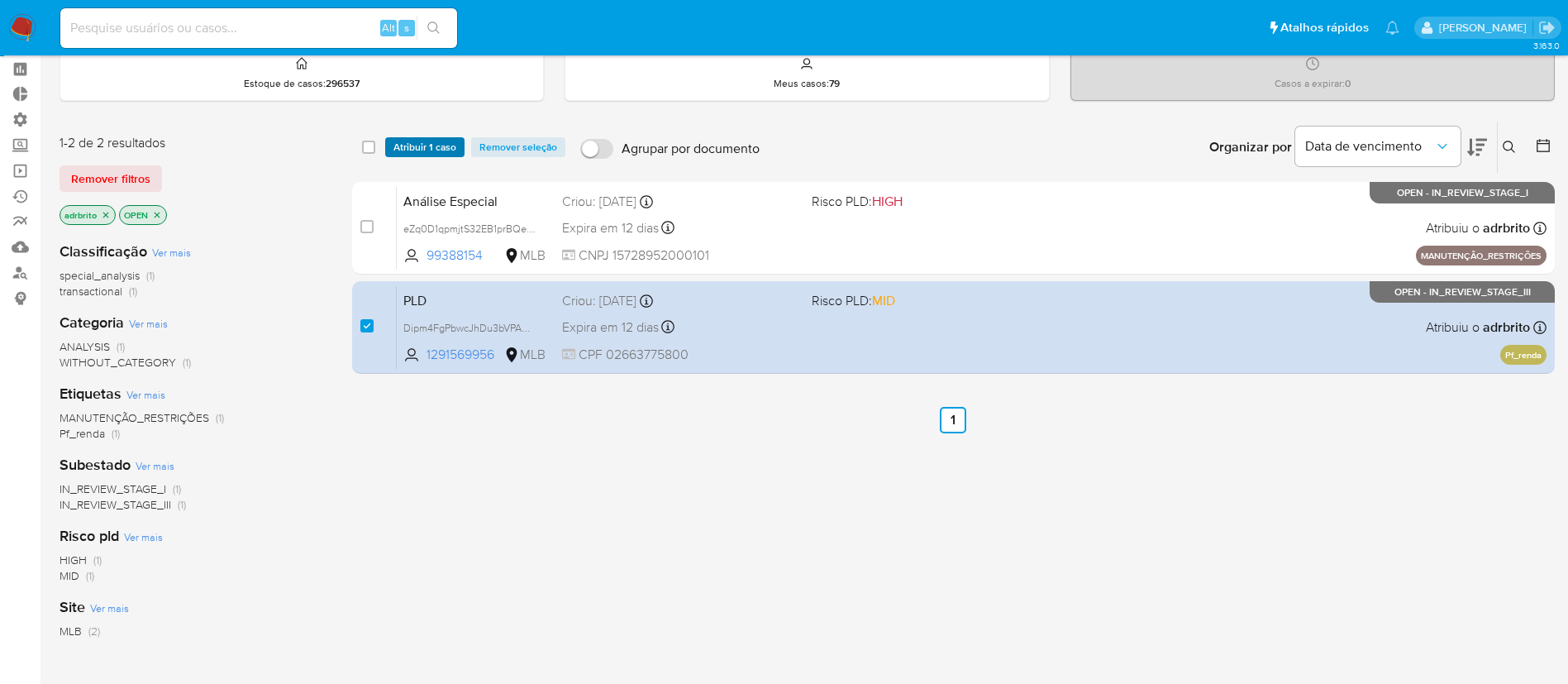
click at [427, 143] on span "Atribuir 1 caso" at bounding box center [425, 147] width 63 height 16
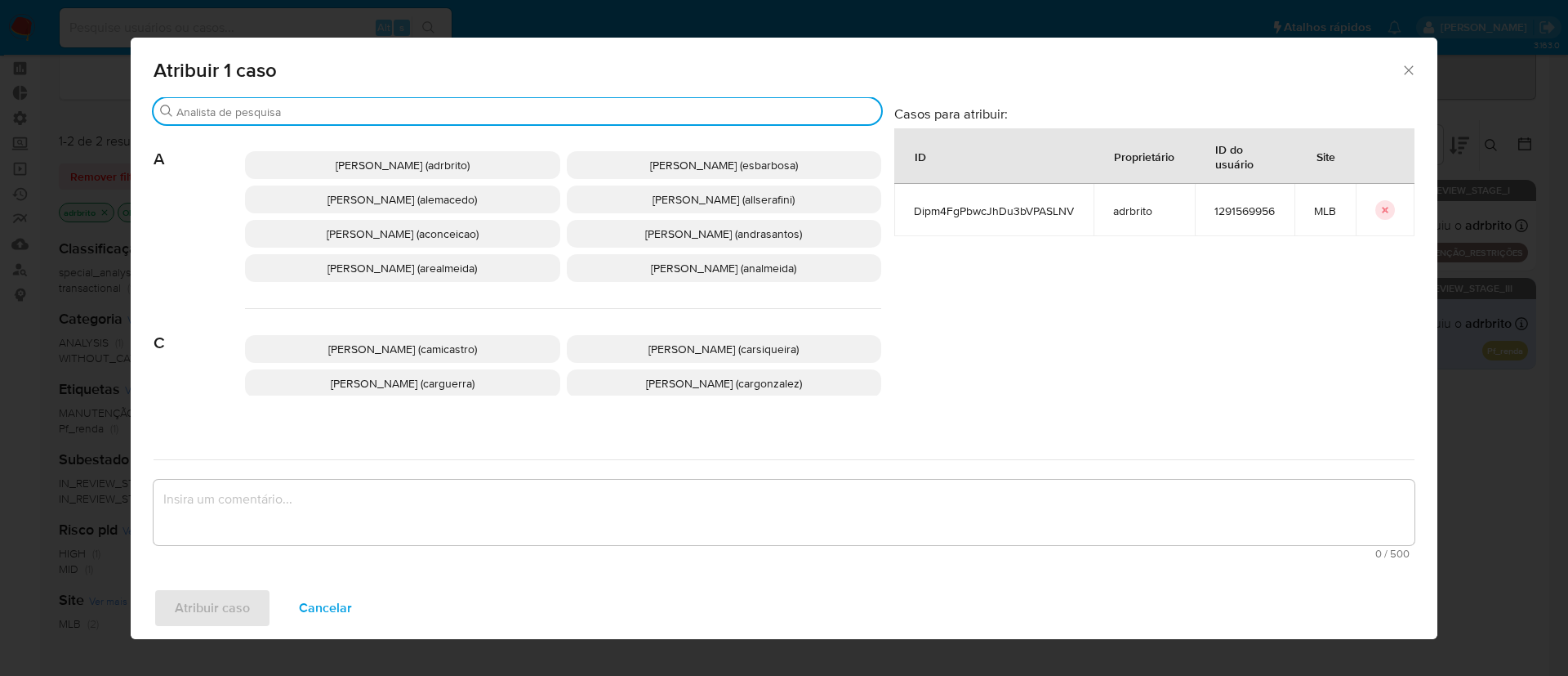
click at [428, 111] on input "Buscar" at bounding box center [526, 111] width 698 height 15
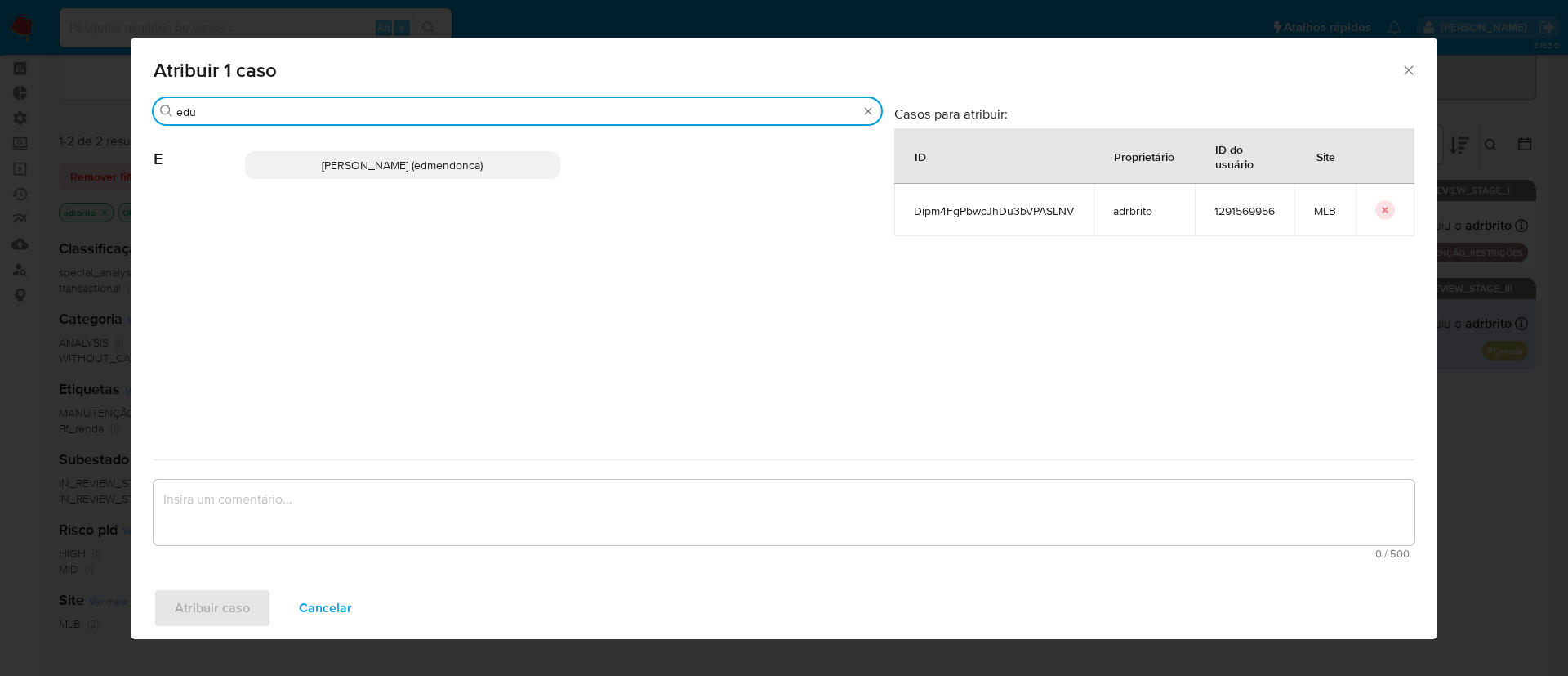
type input "edu"
click at [412, 168] on span "Eduardo Mendonca Dutra (edmendonca)" at bounding box center [402, 165] width 161 height 16
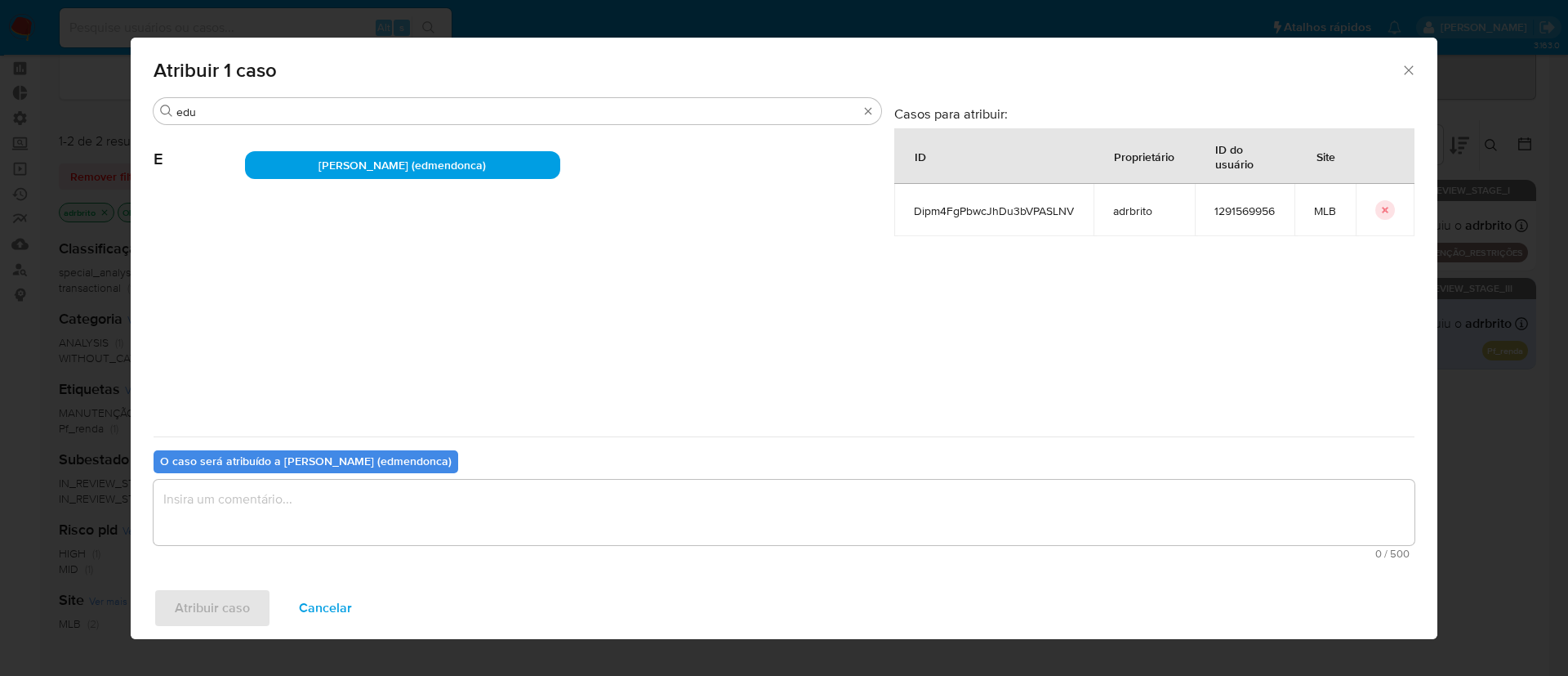
click at [333, 499] on textarea "assign-modal" at bounding box center [784, 513] width 1261 height 65
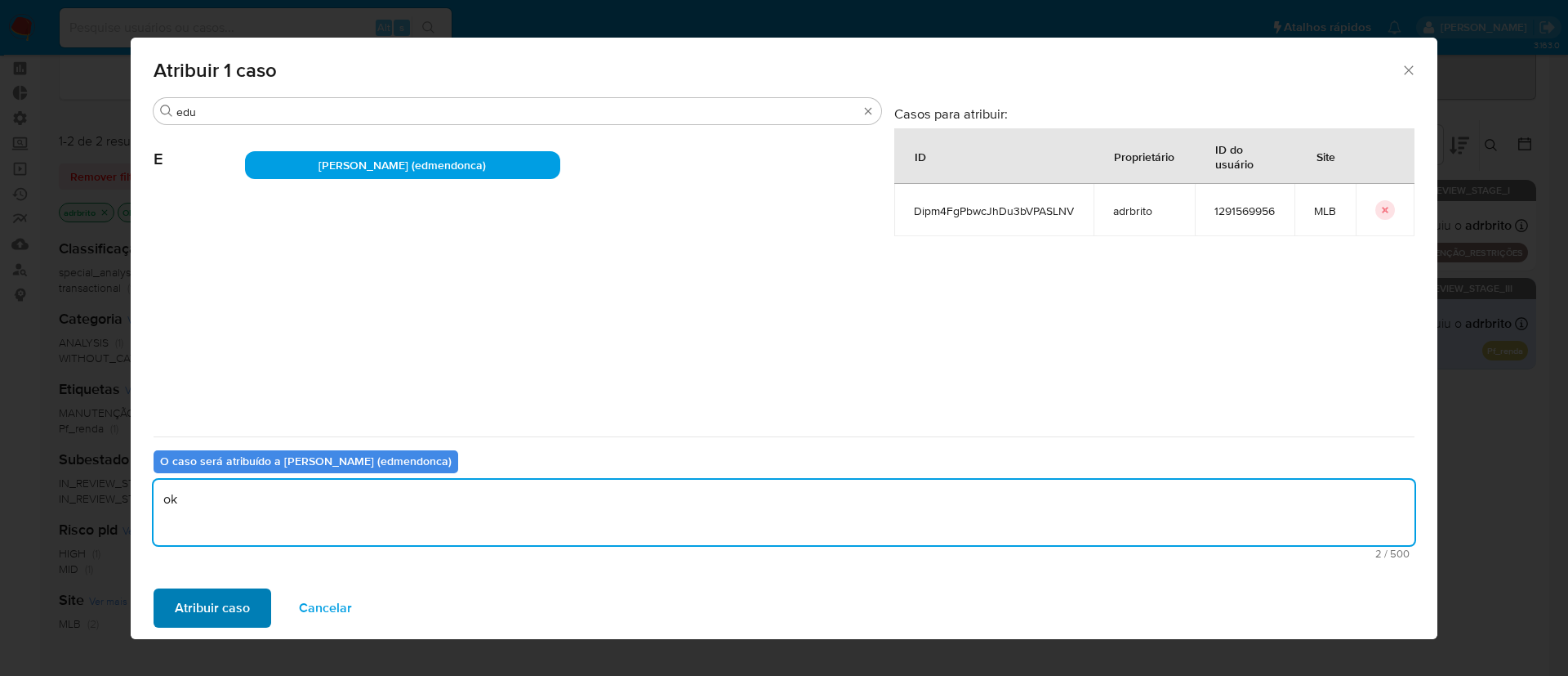
type textarea "ok"
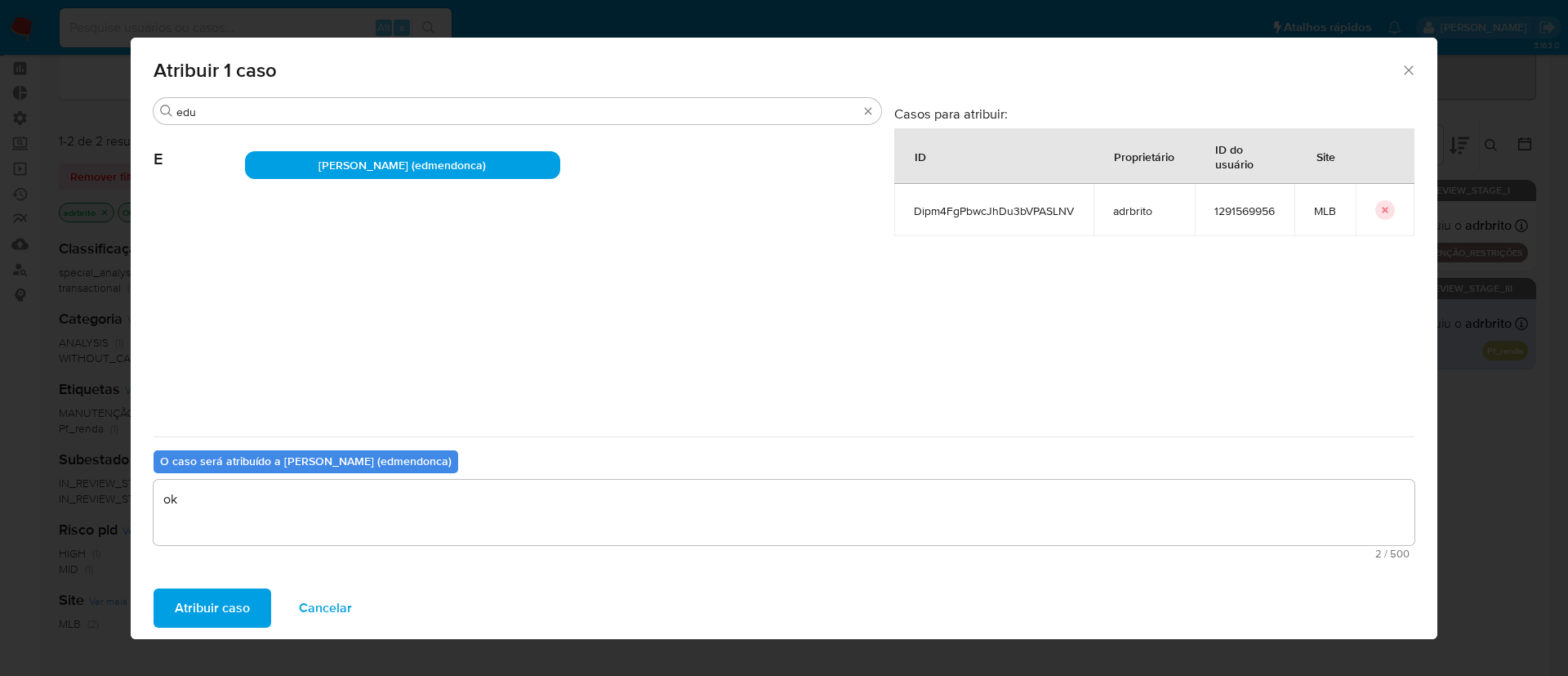
click at [218, 613] on span "Atribuir caso" at bounding box center [212, 607] width 75 height 36
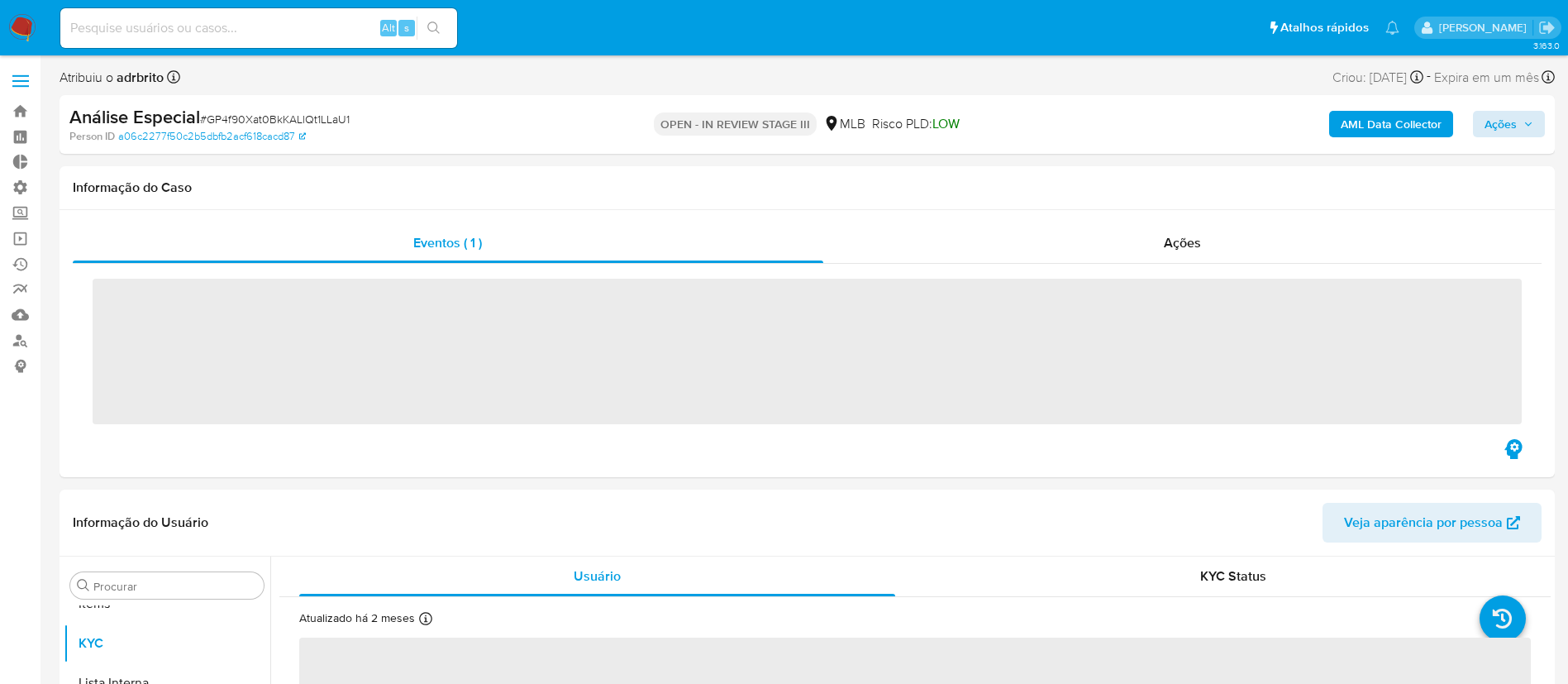
scroll to position [897, 0]
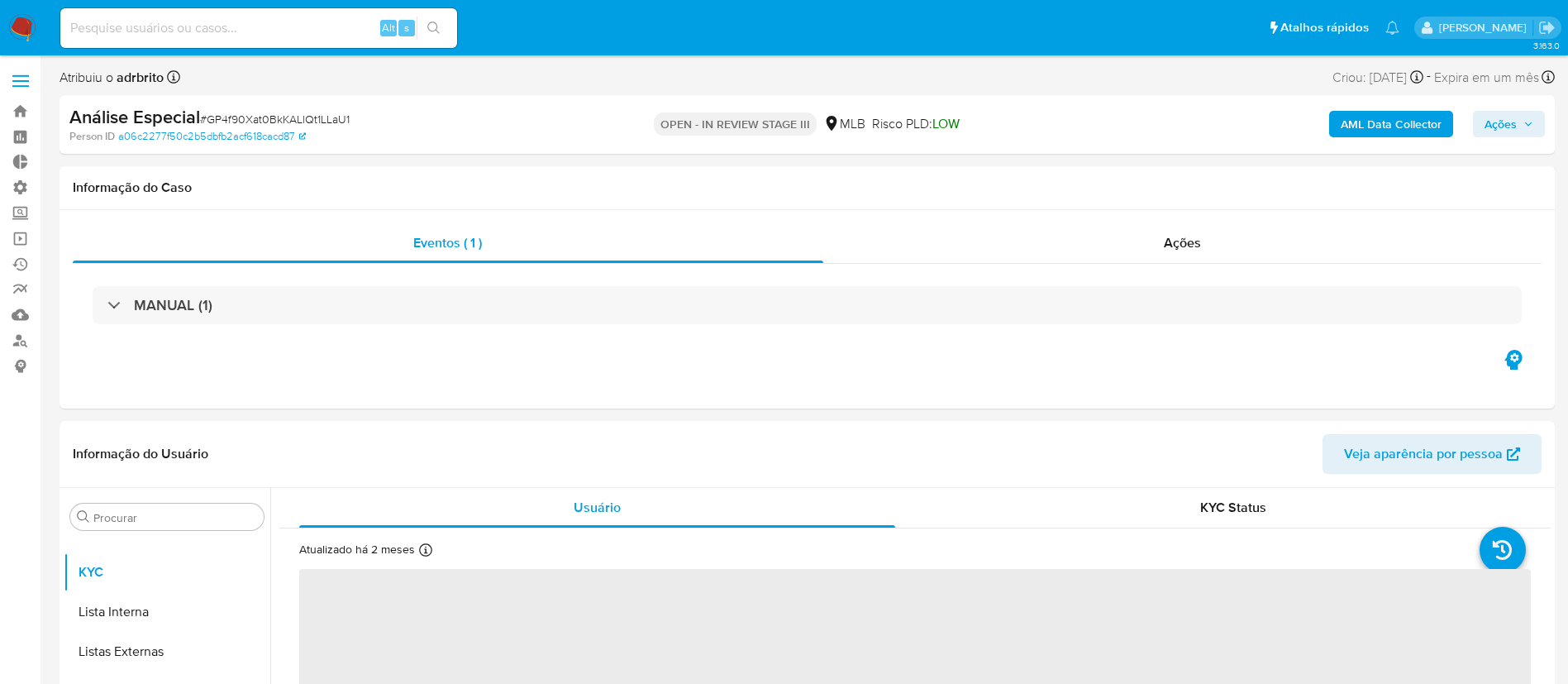
click at [1519, 123] on span "Ações" at bounding box center [1508, 124] width 49 height 23
select select "10"
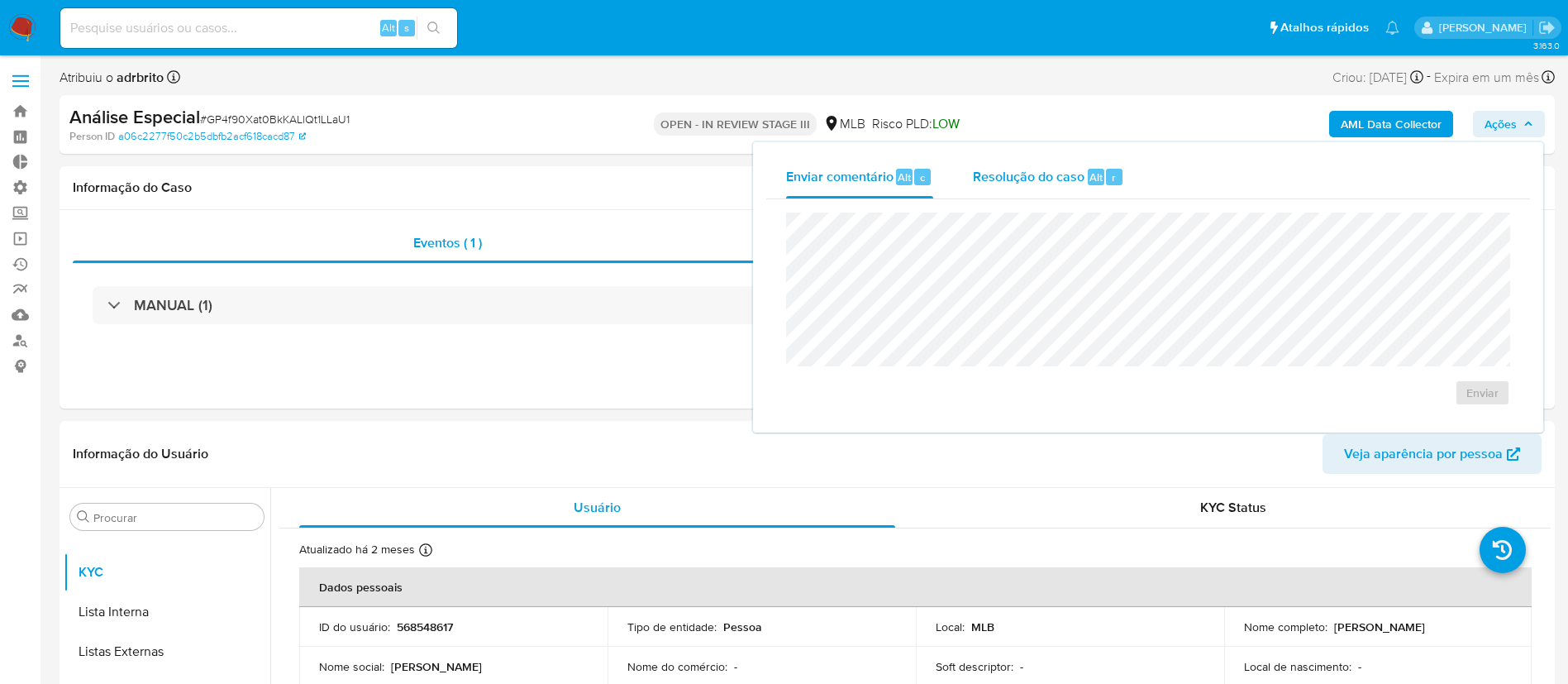
click at [1051, 173] on span "Resolução do caso" at bounding box center [1028, 176] width 112 height 19
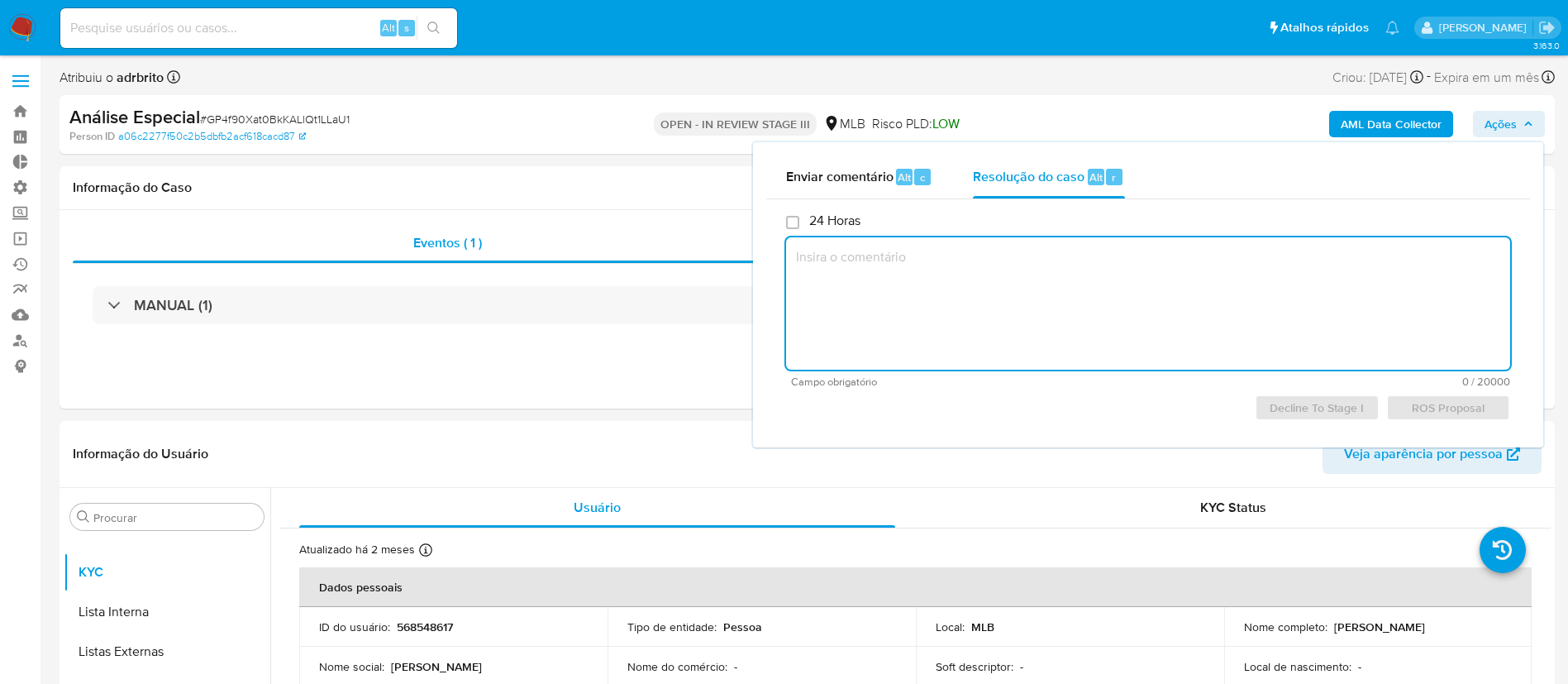
click at [957, 279] on textarea at bounding box center [1148, 303] width 724 height 132
paste textarea "Favorável ao DECLÍNIO com o encerramento do relacionamento, conforme informaçõe…"
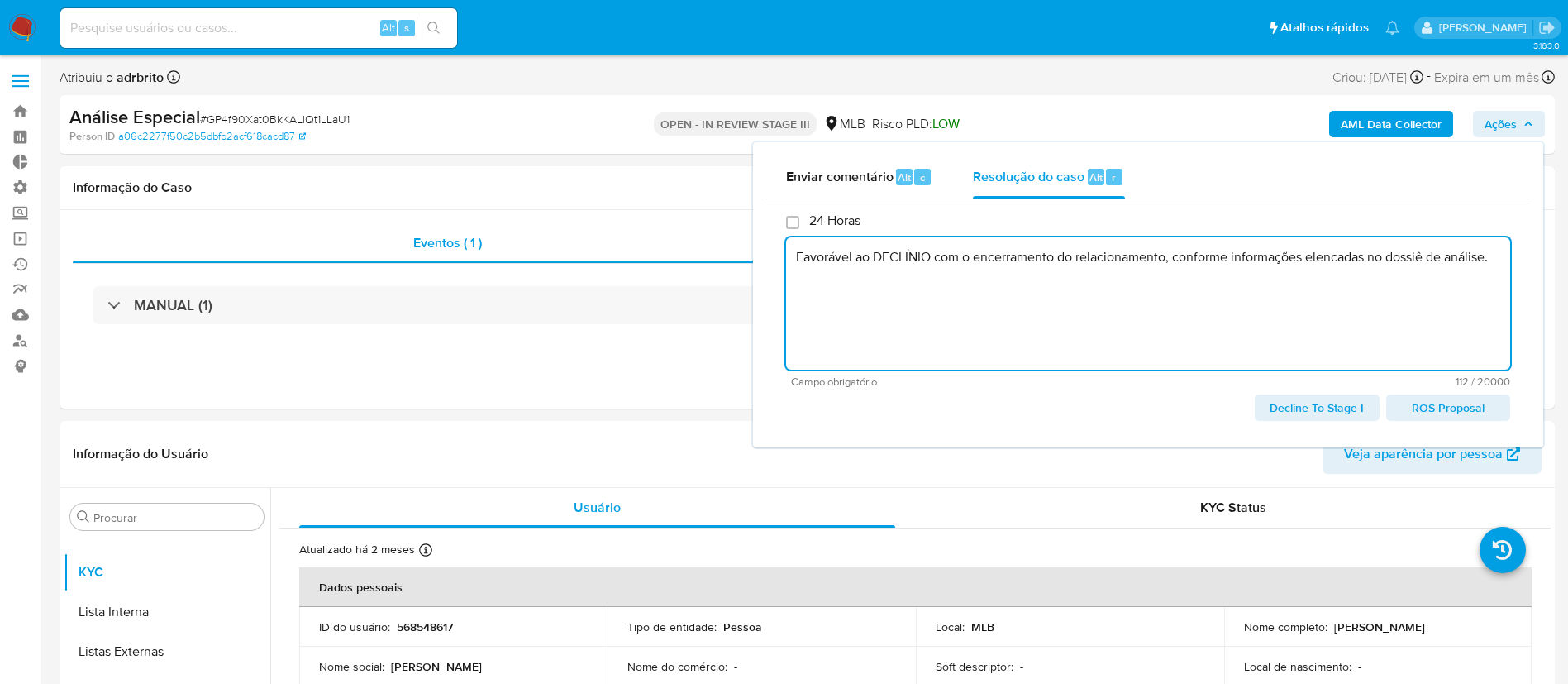
click at [1321, 409] on span "Decline To Stage I" at bounding box center [1316, 408] width 101 height 23
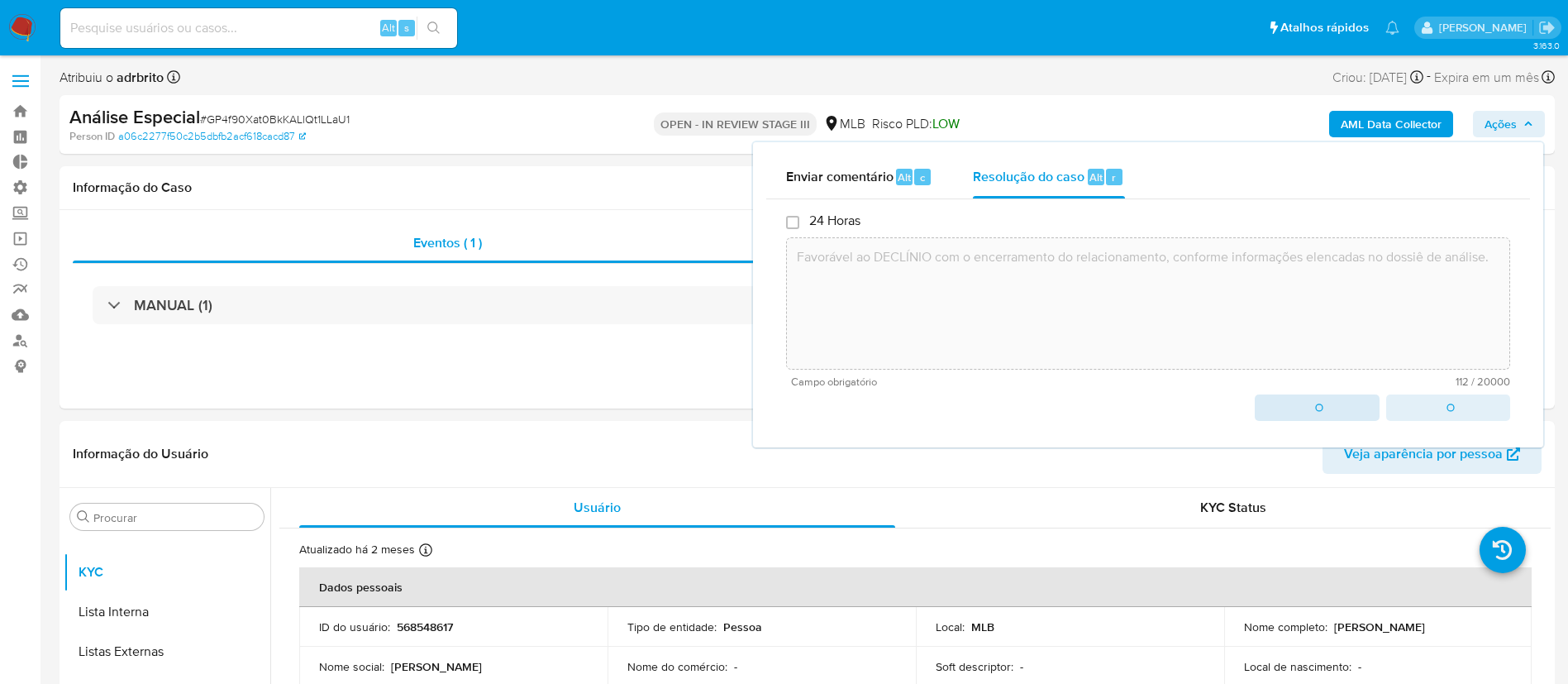
type textarea "Favorável ao DECLÍNIO com o encerramento do relacionamento, conforme informaçõe…"
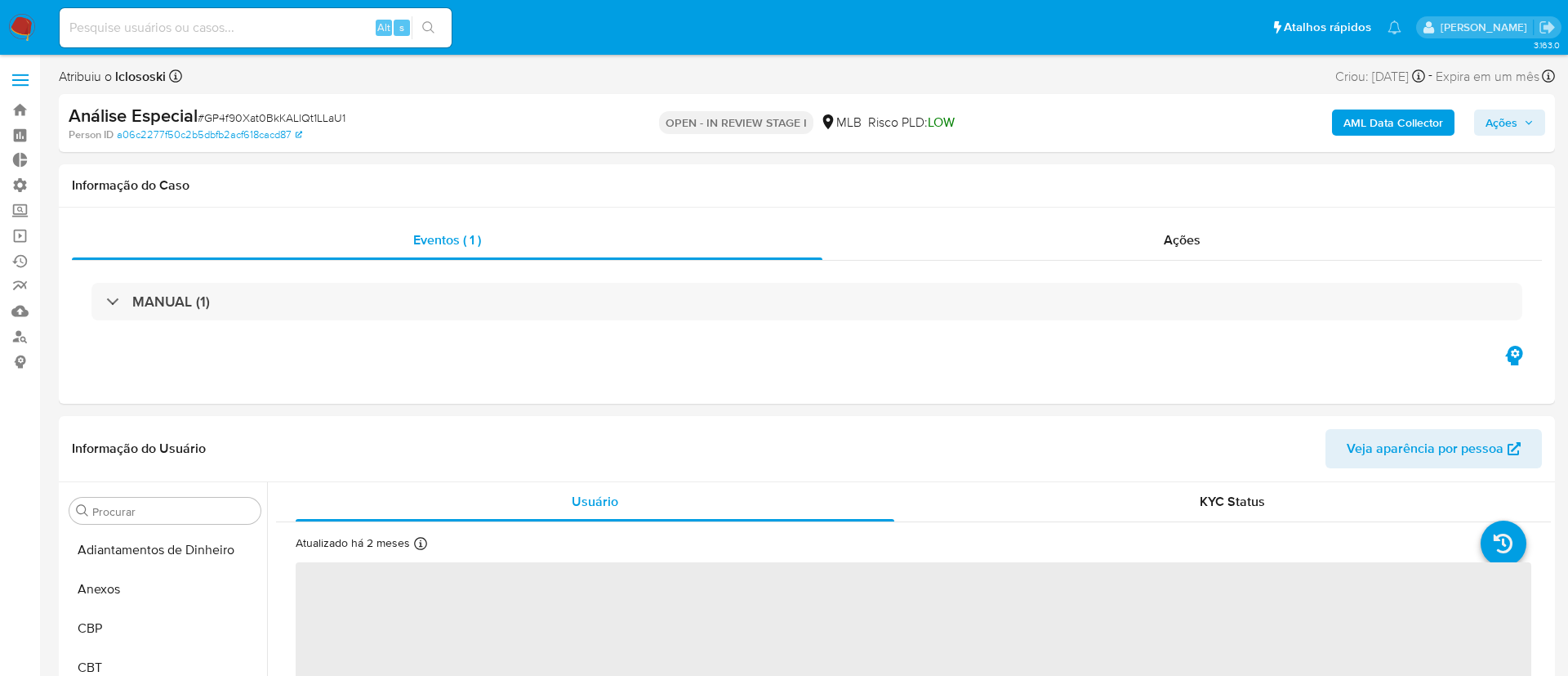
select select "10"
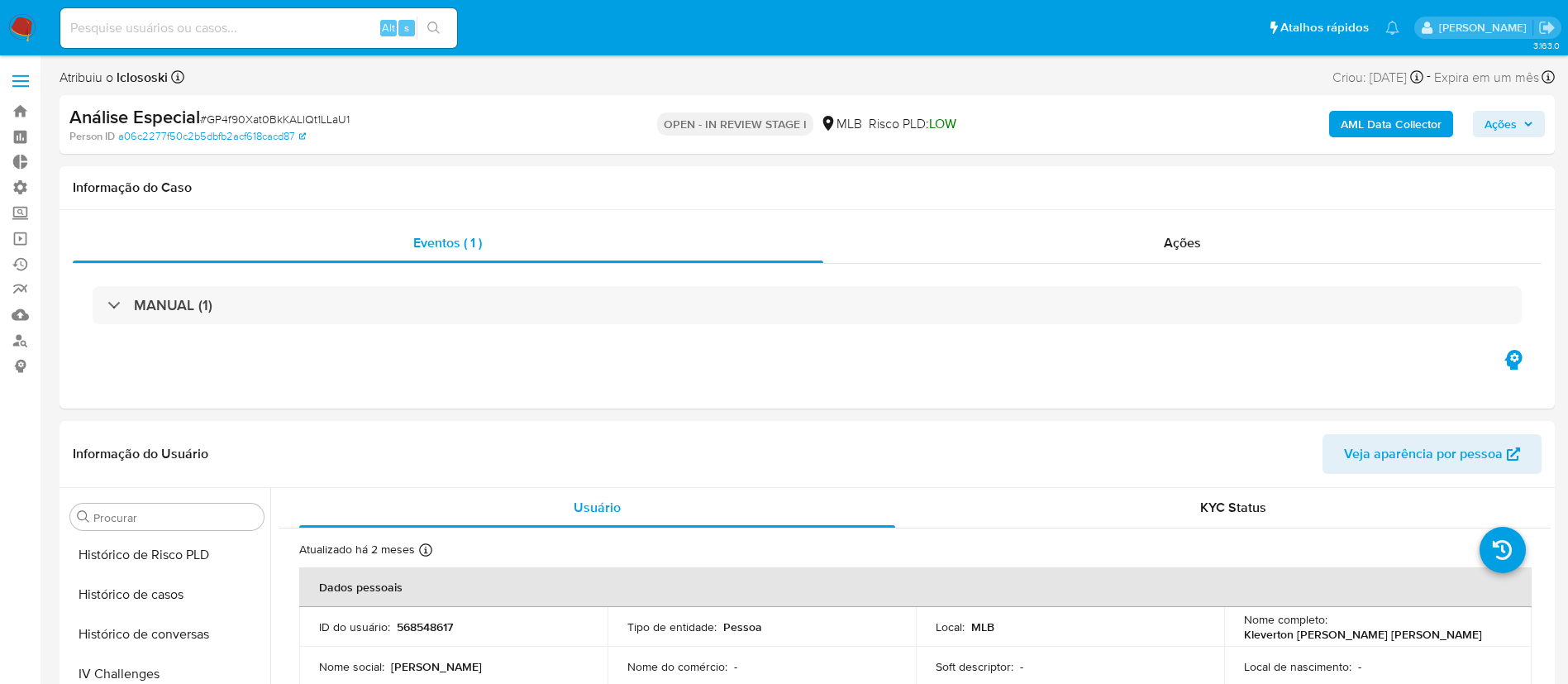
scroll to position [897, 0]
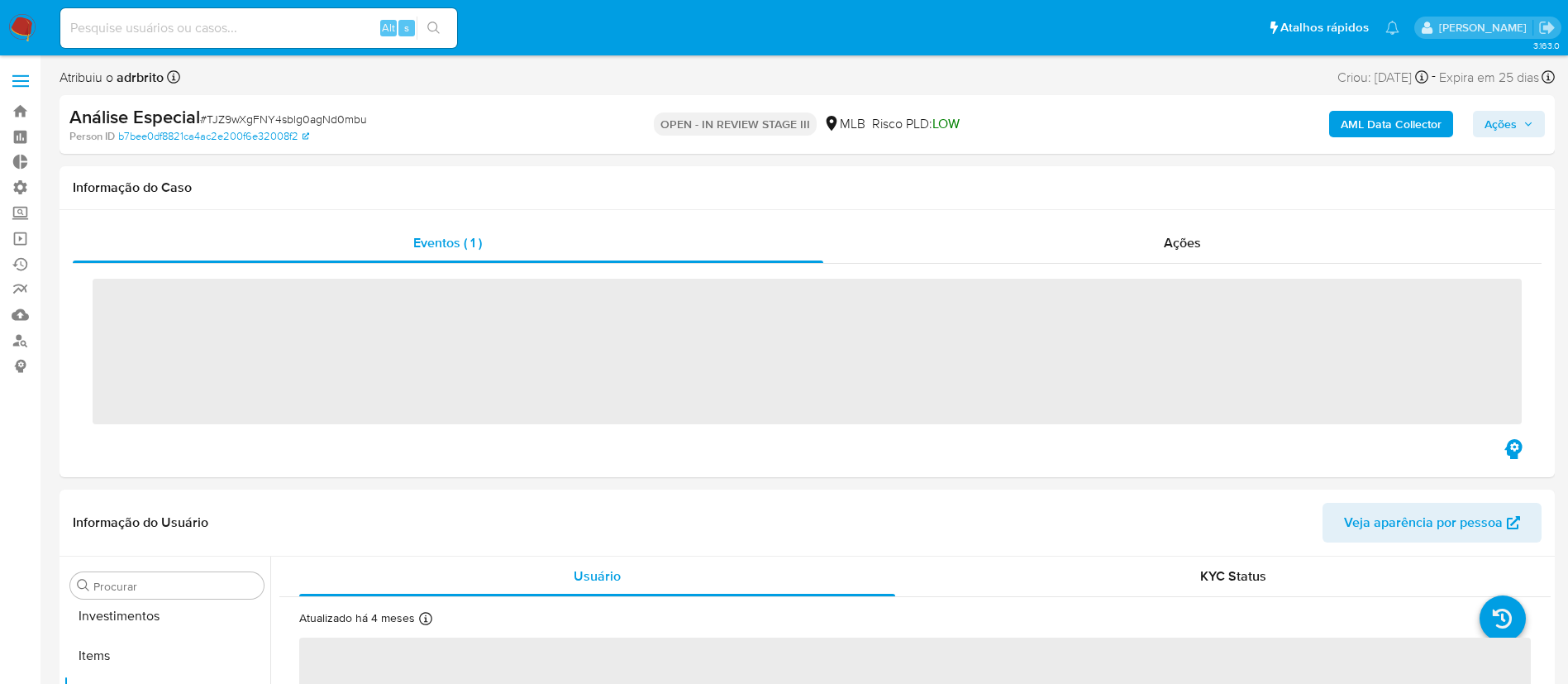
scroll to position [897, 0]
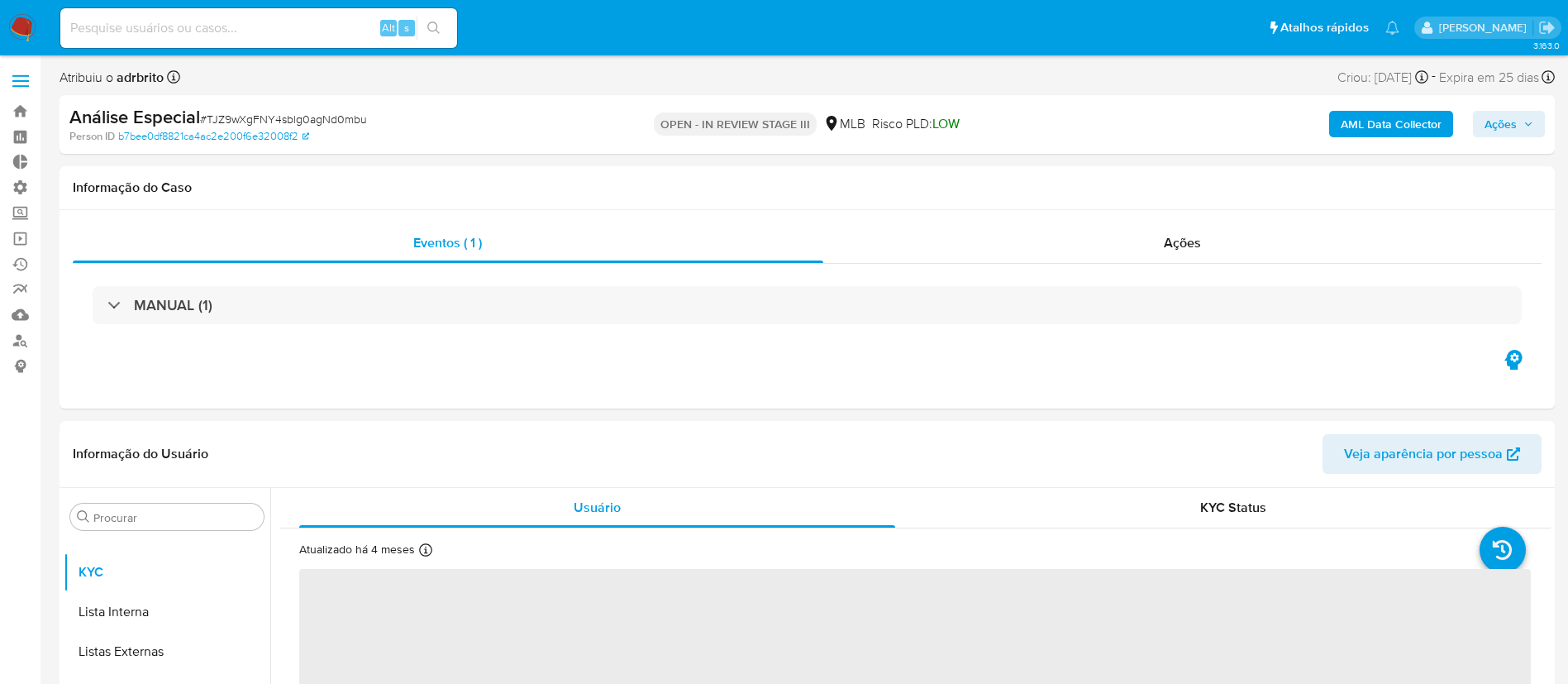
click at [1521, 133] on span "Ações" at bounding box center [1508, 124] width 49 height 23
select select "10"
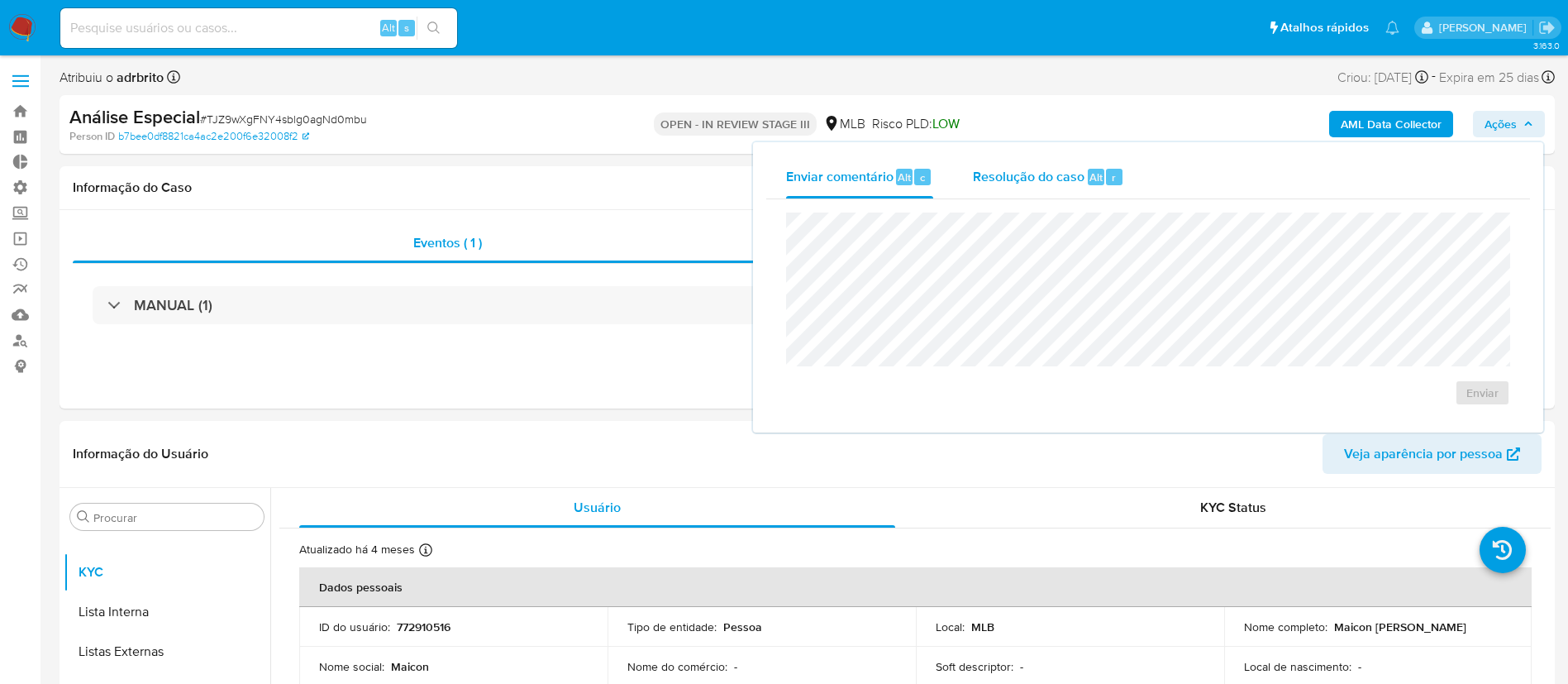
click at [1102, 190] on div "Resolução do caso Alt r" at bounding box center [1048, 177] width 151 height 43
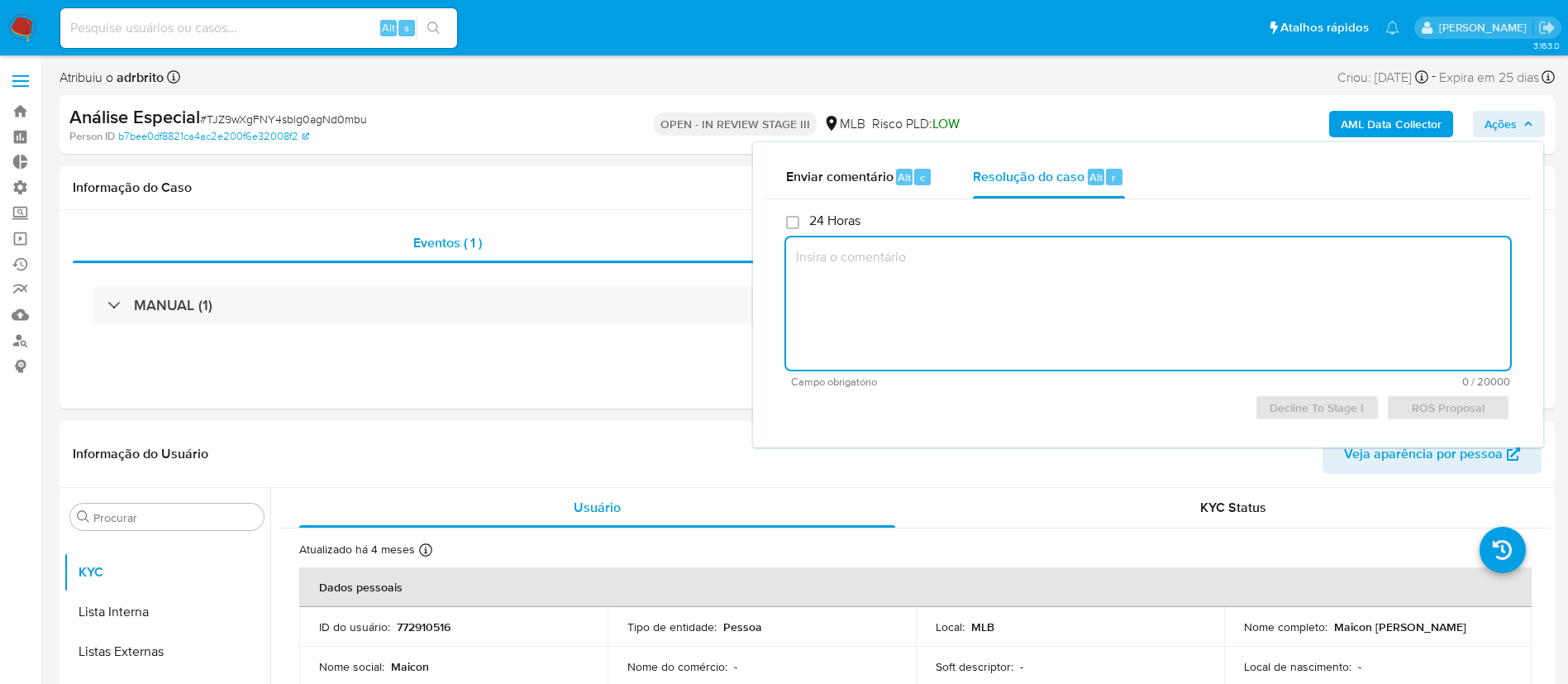
click at [1079, 285] on textarea at bounding box center [1148, 303] width 724 height 132
paste textarea "Em face dos fatos apontados, favor proceder o declínio do caso bem como o encer…"
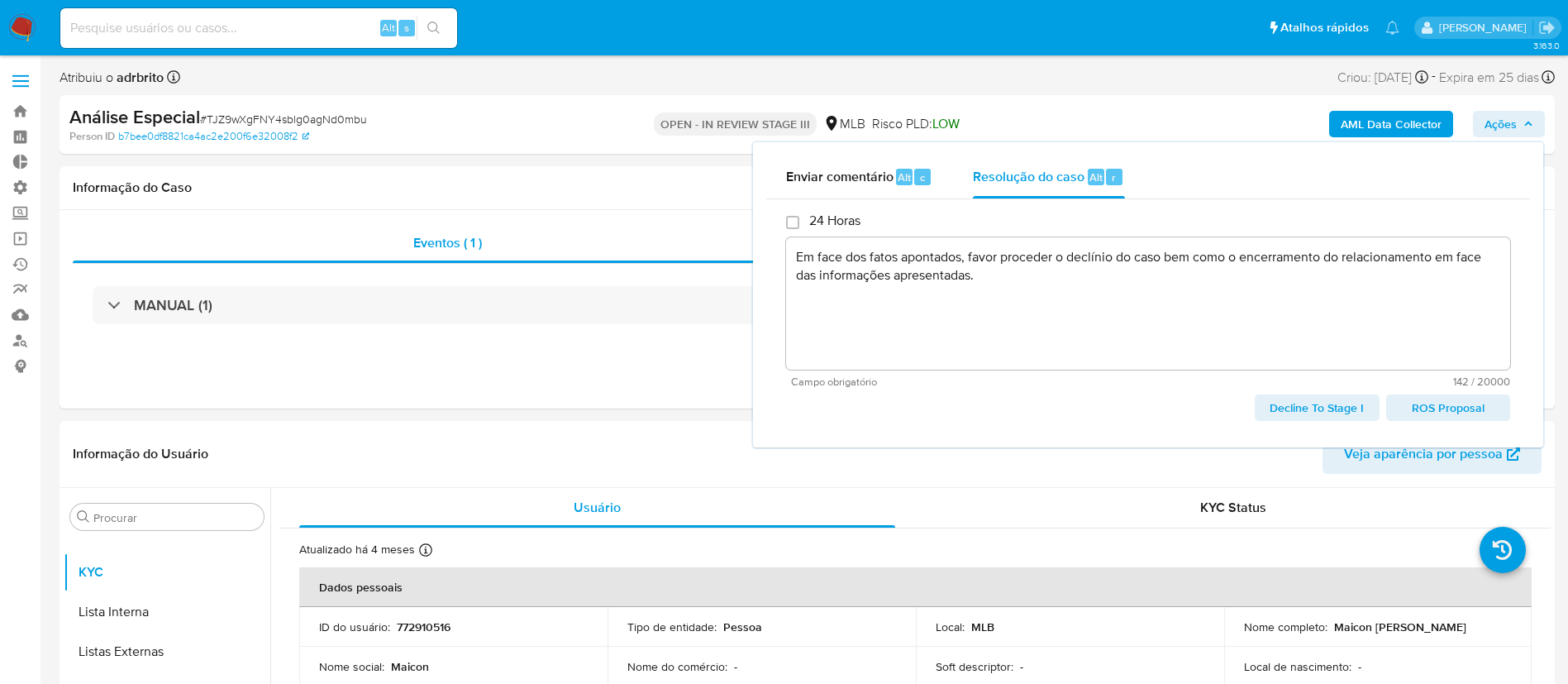
click at [1299, 408] on span "Decline To Stage I" at bounding box center [1316, 408] width 101 height 23
type textarea "Em face dos fatos apontados, favor proceder o declínio do caso bem como o encer…"
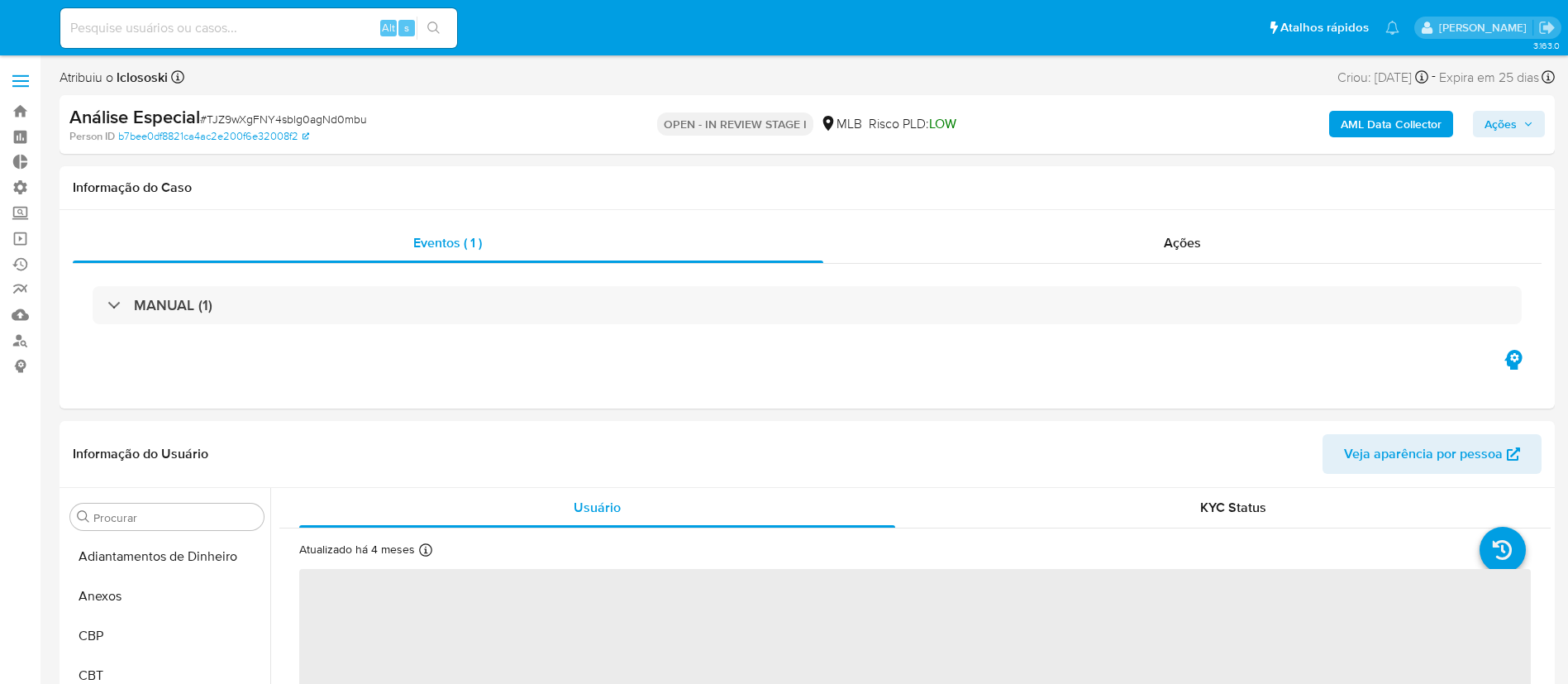
select select "10"
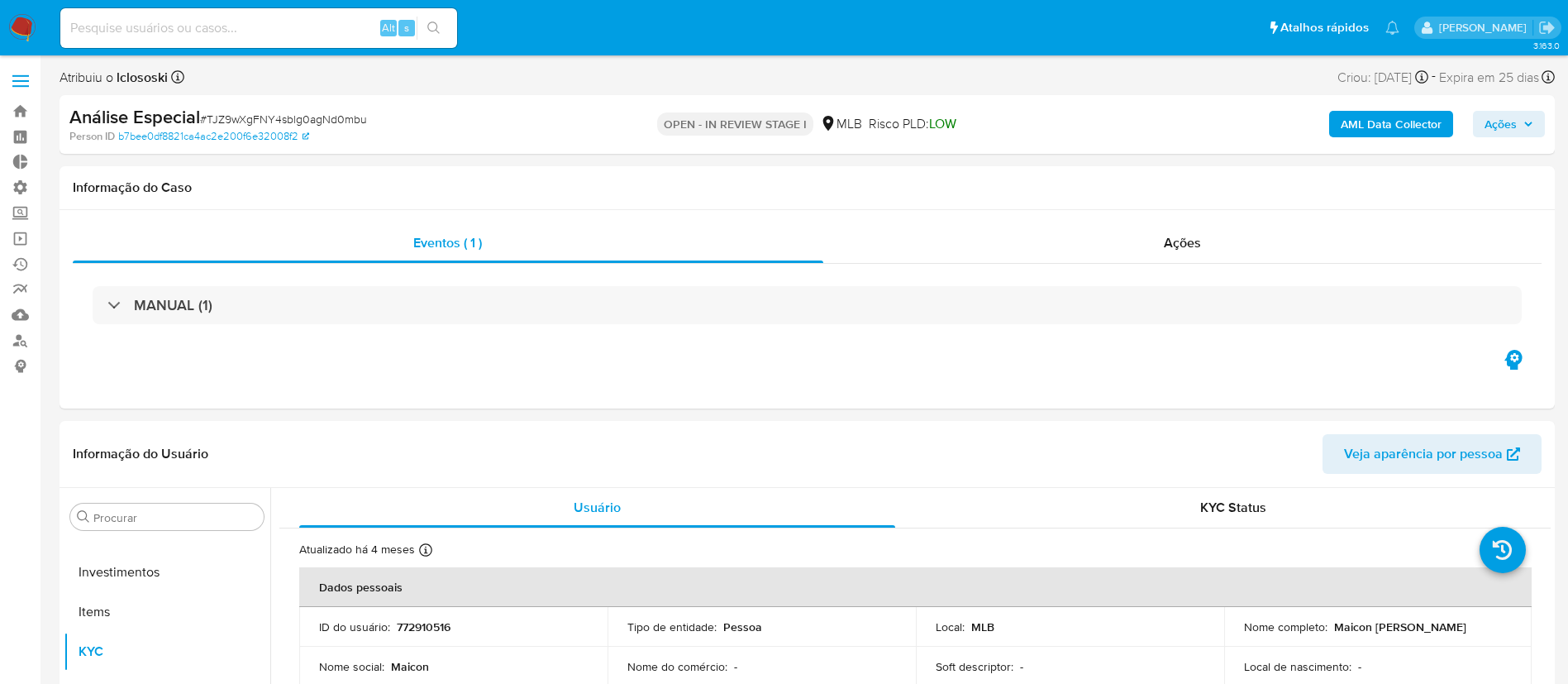
scroll to position [897, 0]
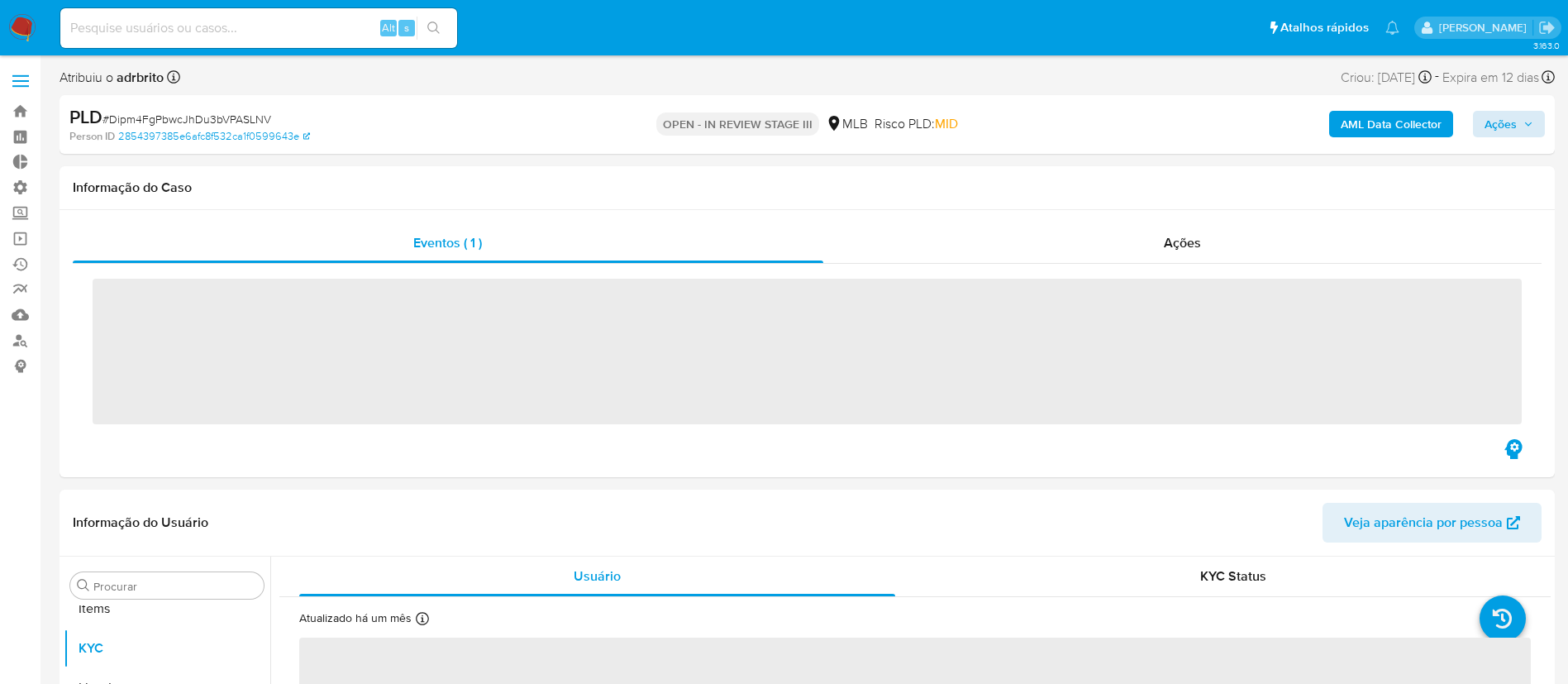
scroll to position [897, 0]
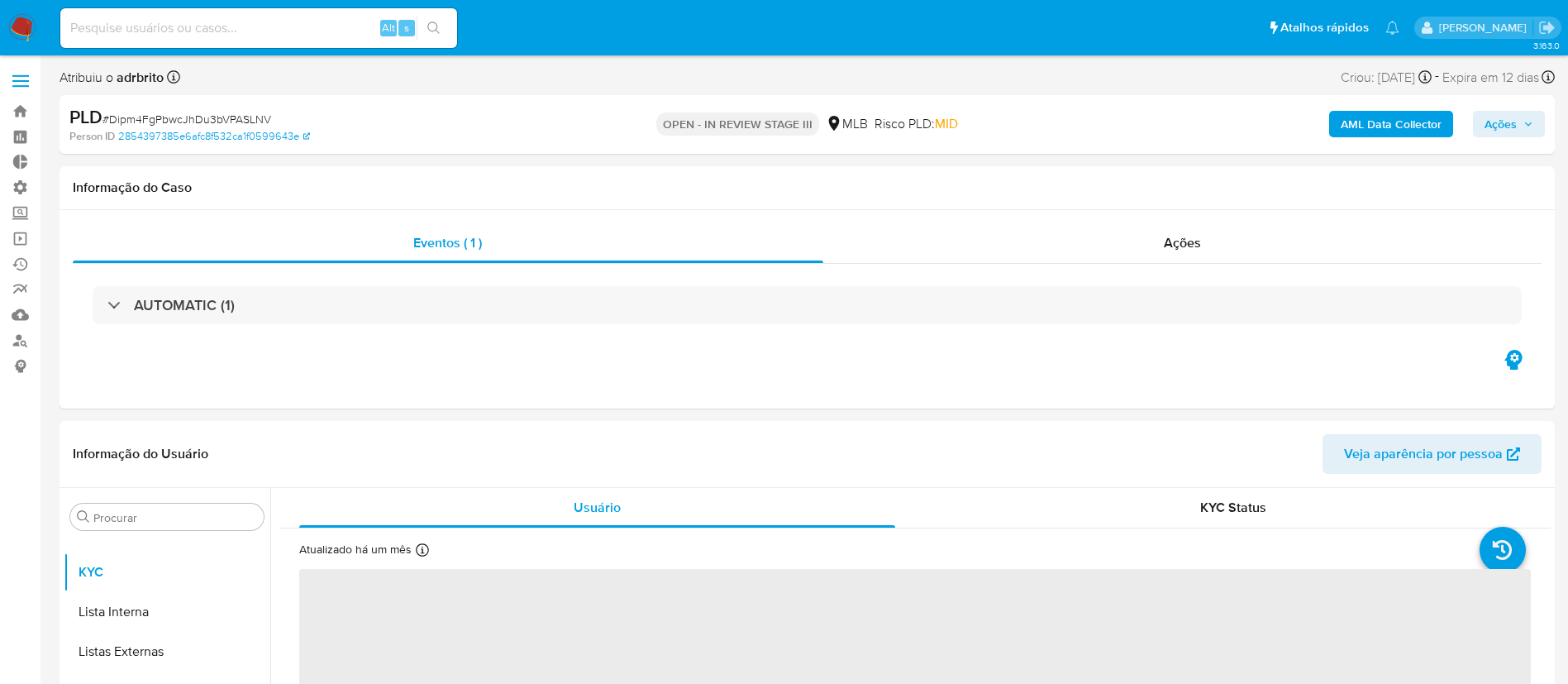
click at [1506, 131] on span "Ações" at bounding box center [1500, 124] width 32 height 27
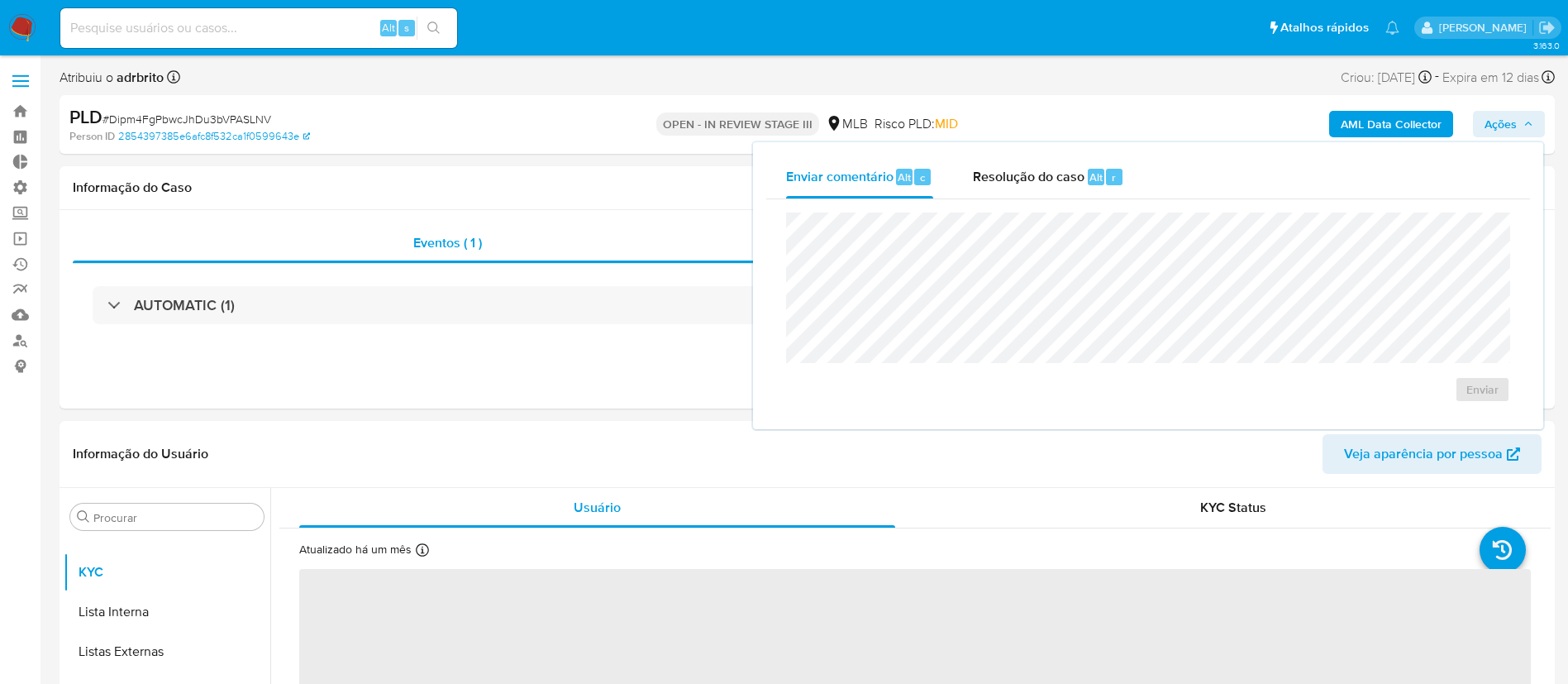
select select "10"
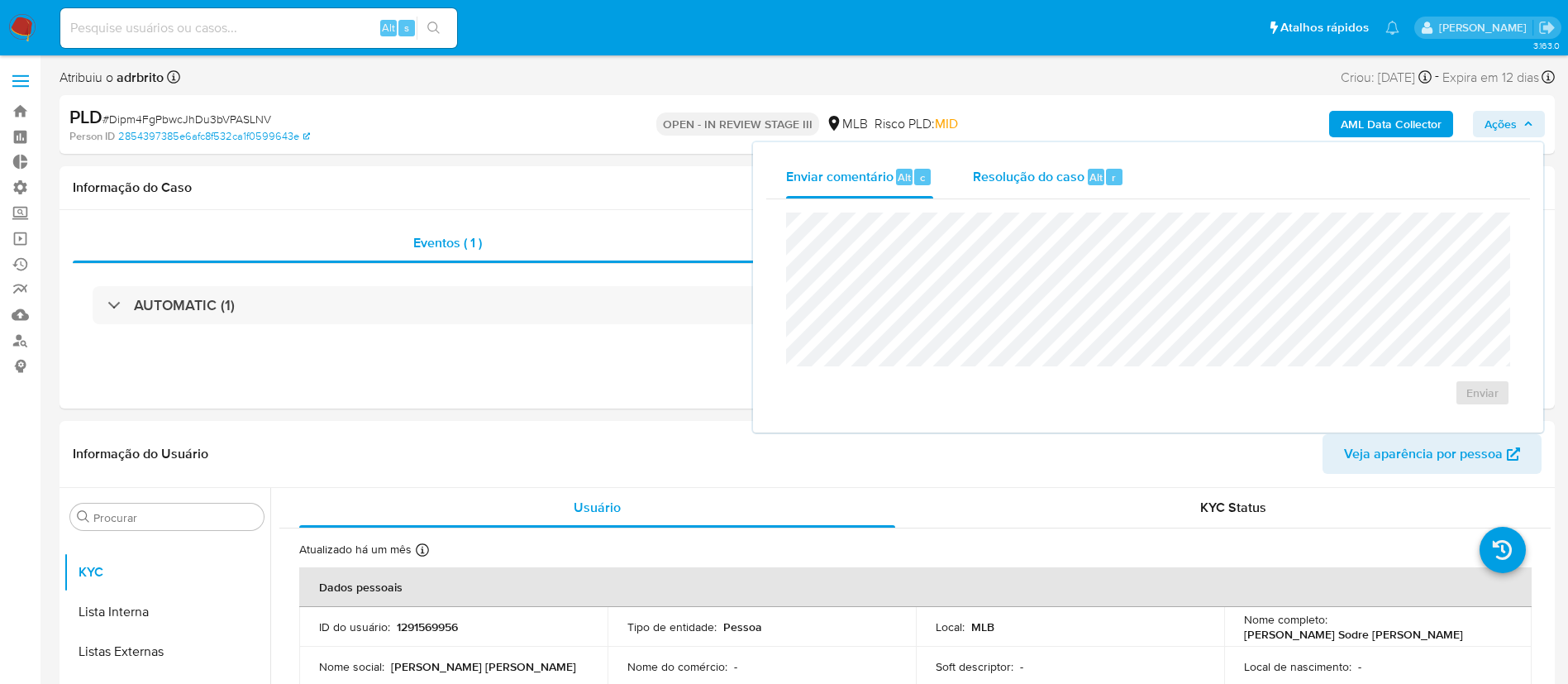
click at [1041, 175] on span "Resolução do caso" at bounding box center [1028, 176] width 112 height 19
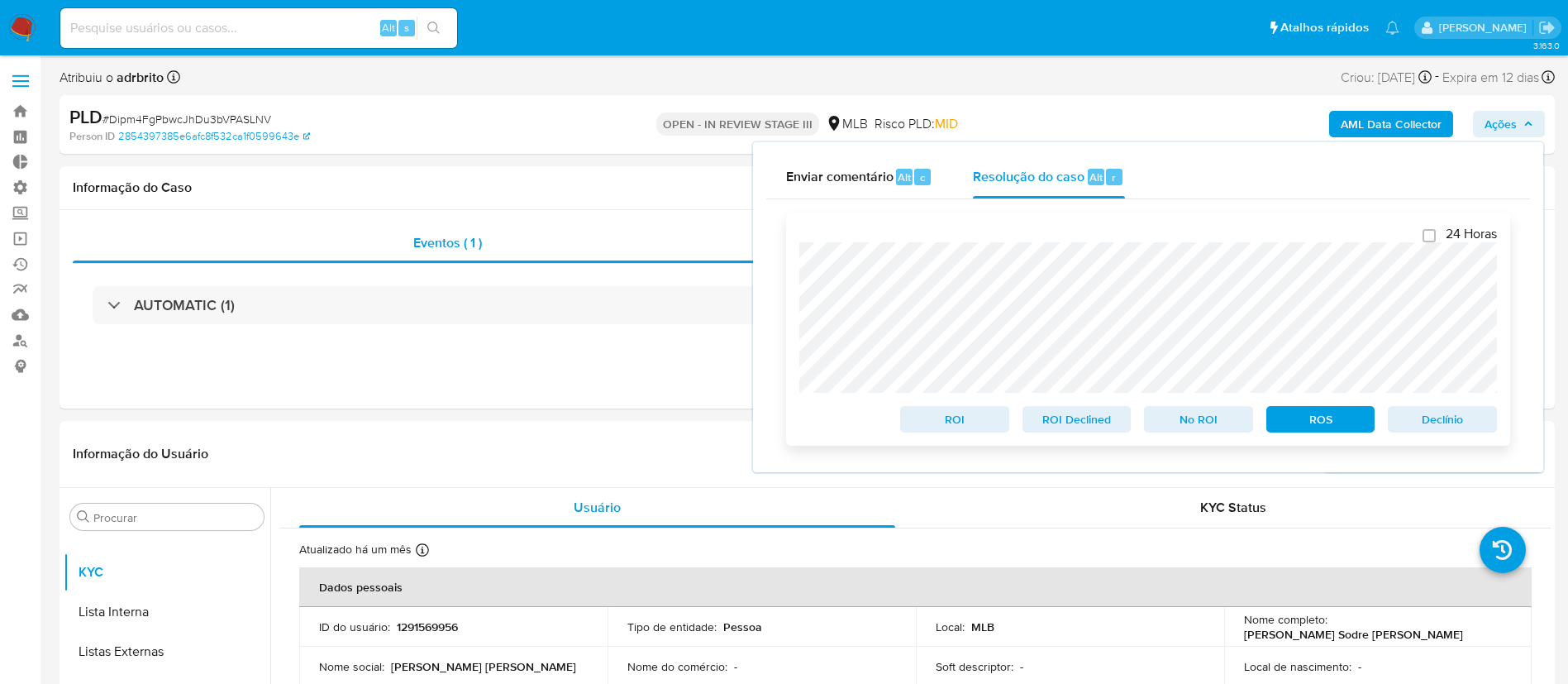
click at [1455, 431] on span "Declínio" at bounding box center [1442, 419] width 86 height 23
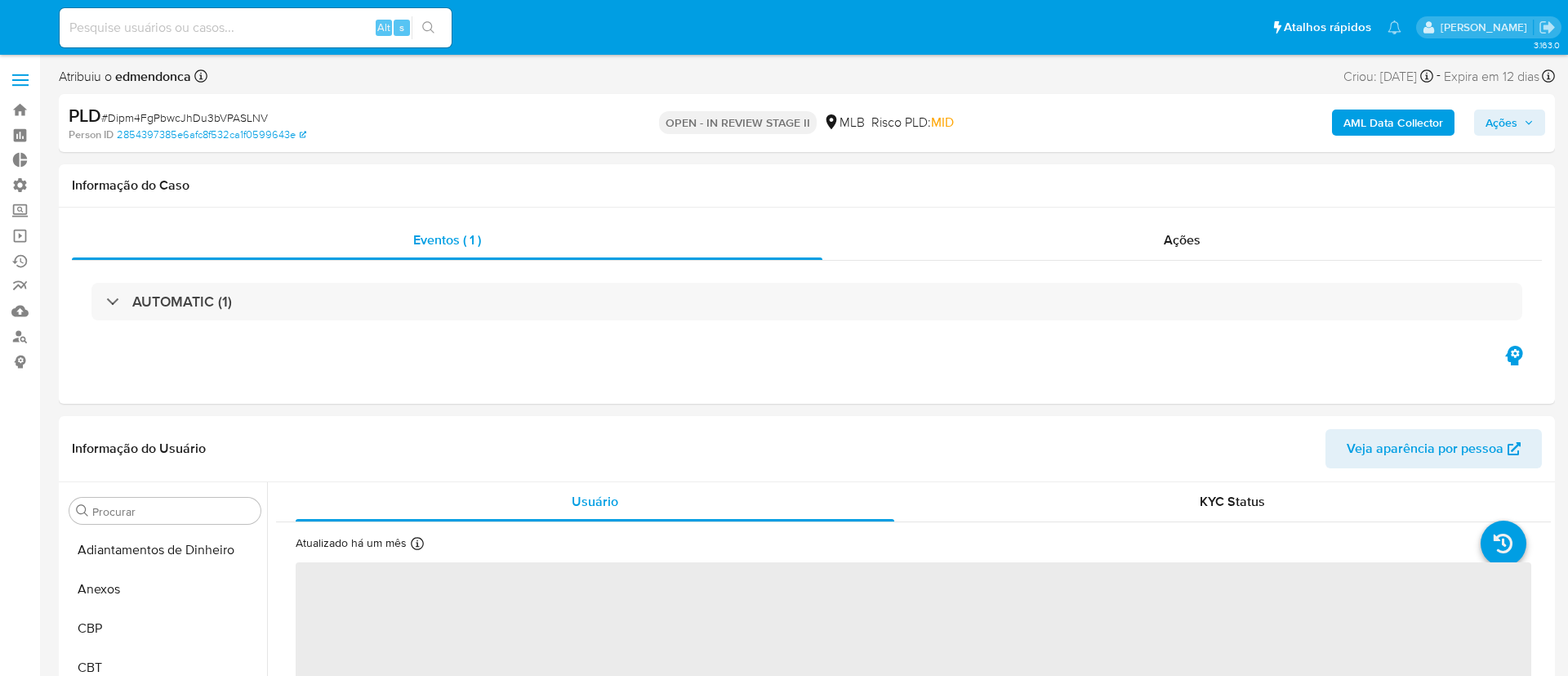
select select "10"
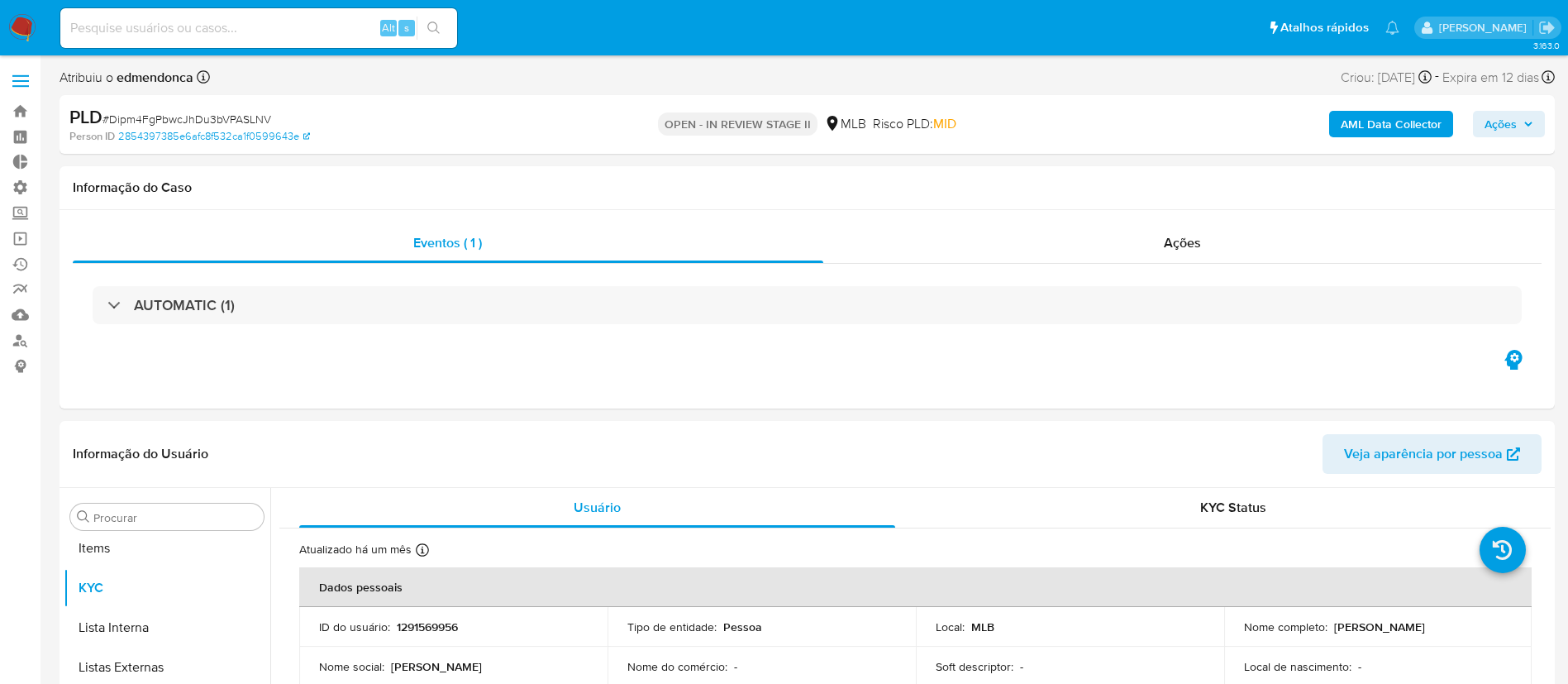
scroll to position [897, 0]
click at [244, 30] on input at bounding box center [258, 28] width 397 height 21
paste input "tQdzRzqDr5vpqbpw6wy0ycj4"
type input "tQdzRzqDr5vpqbpw6wy0ycj4"
click at [436, 30] on icon "search-icon" at bounding box center [434, 28] width 13 height 13
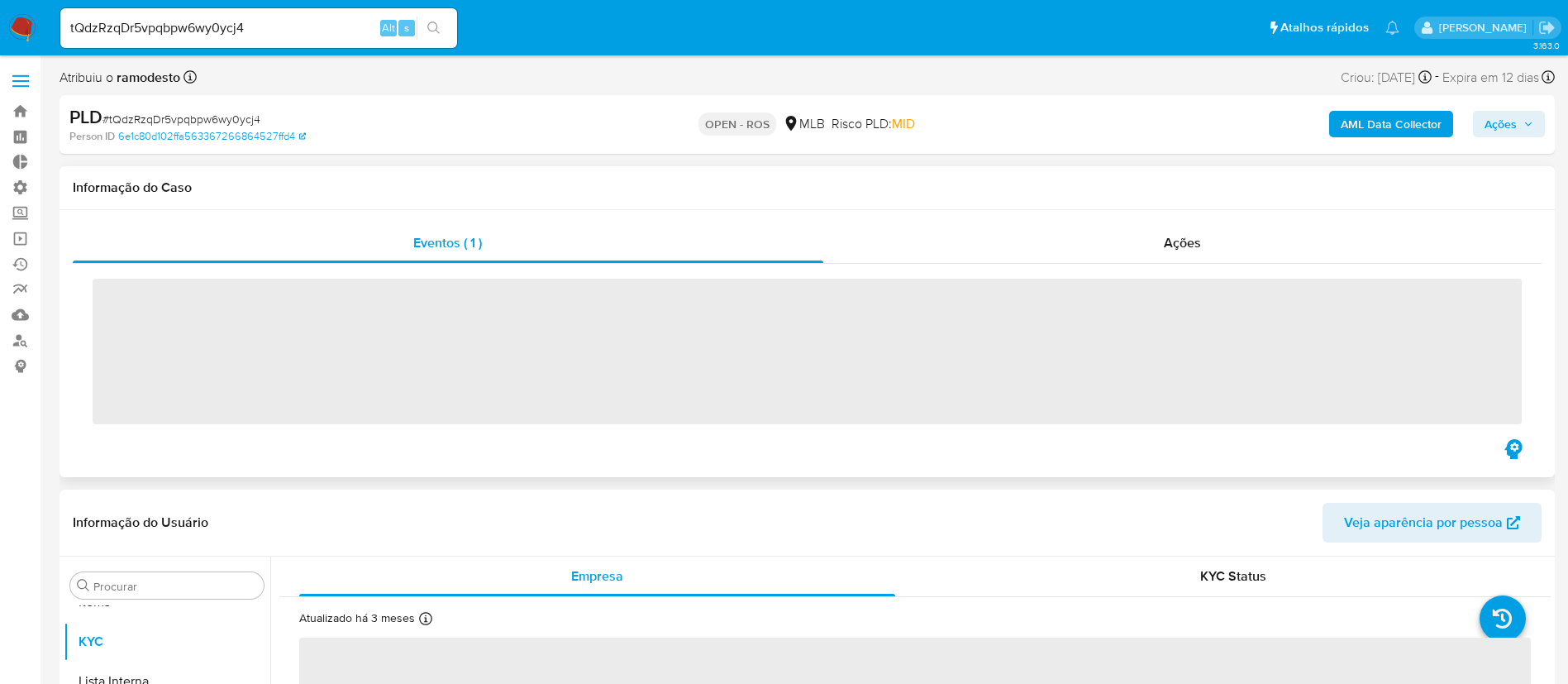
scroll to position [897, 0]
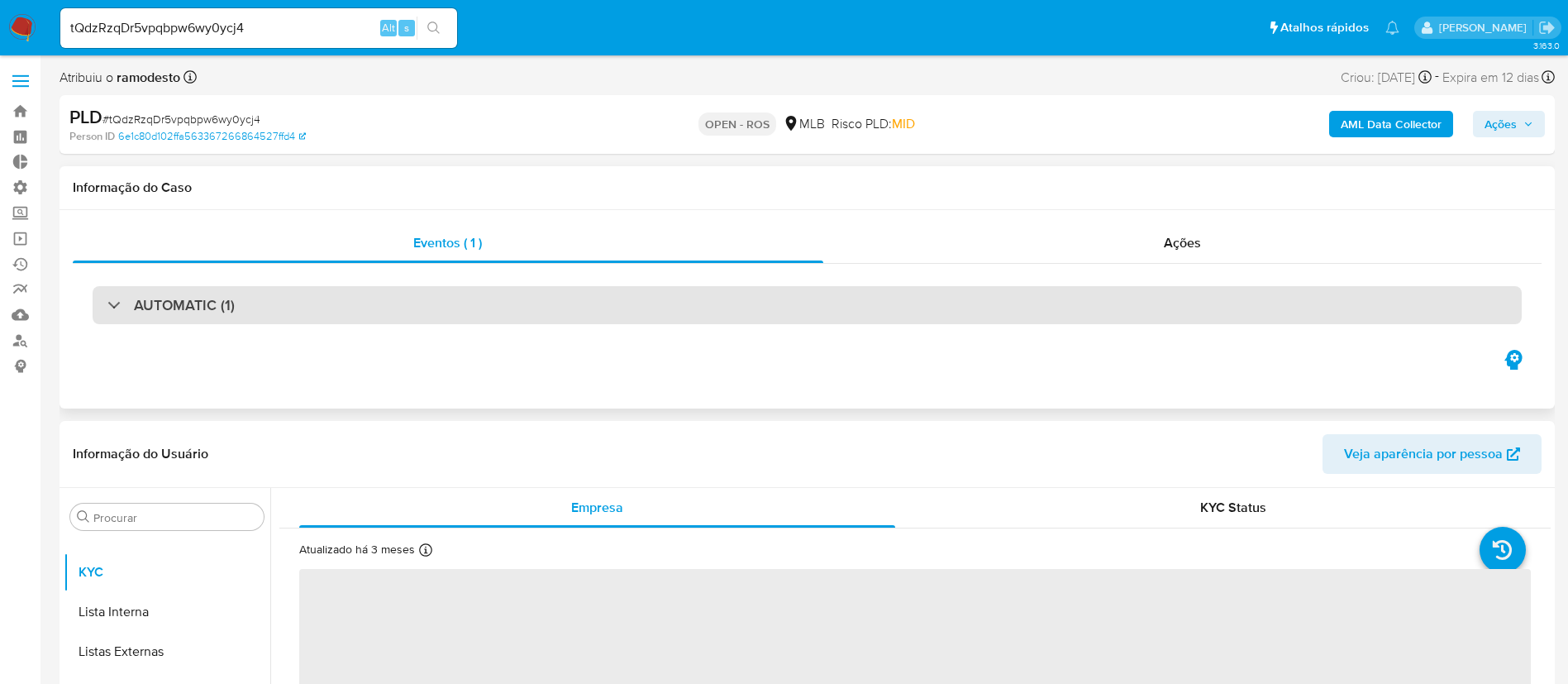
select select "10"
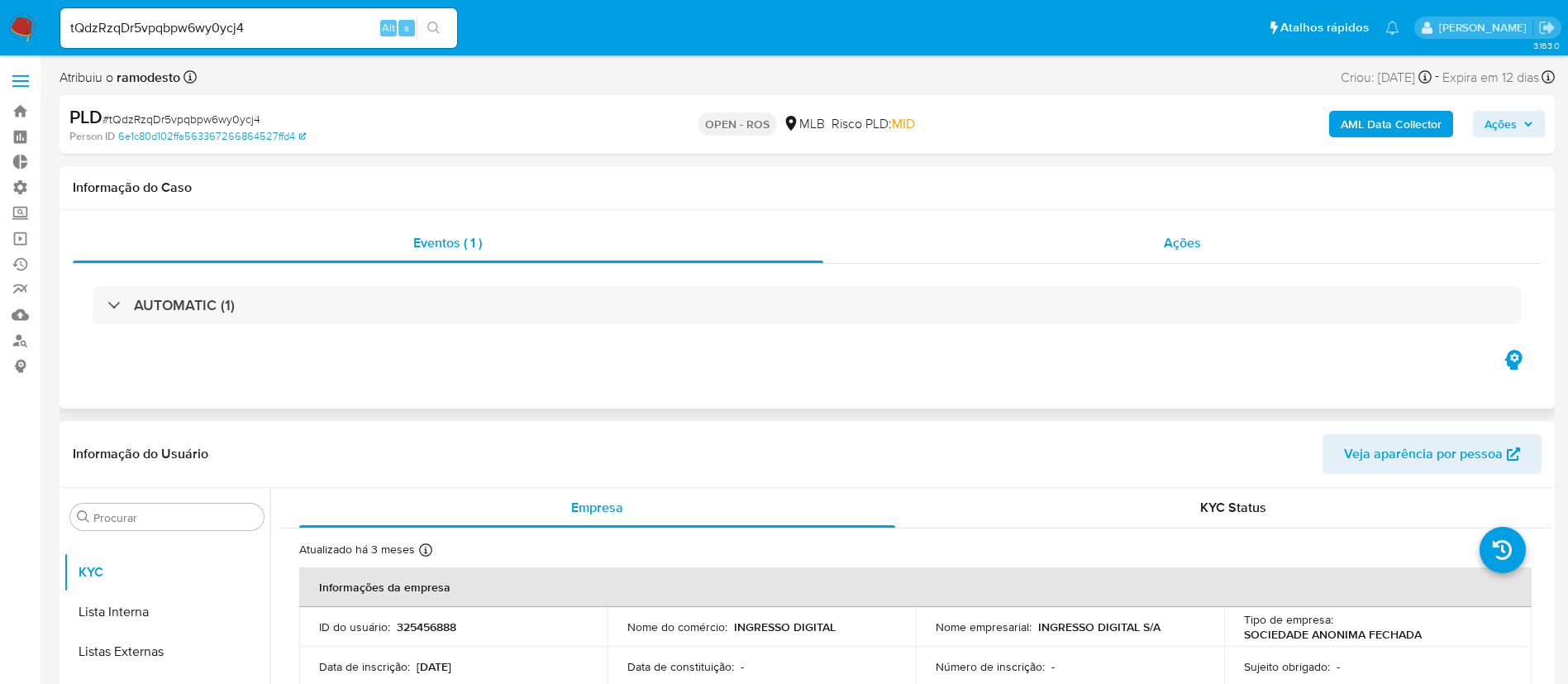
click at [1189, 236] on span "Ações" at bounding box center [1183, 242] width 38 height 19
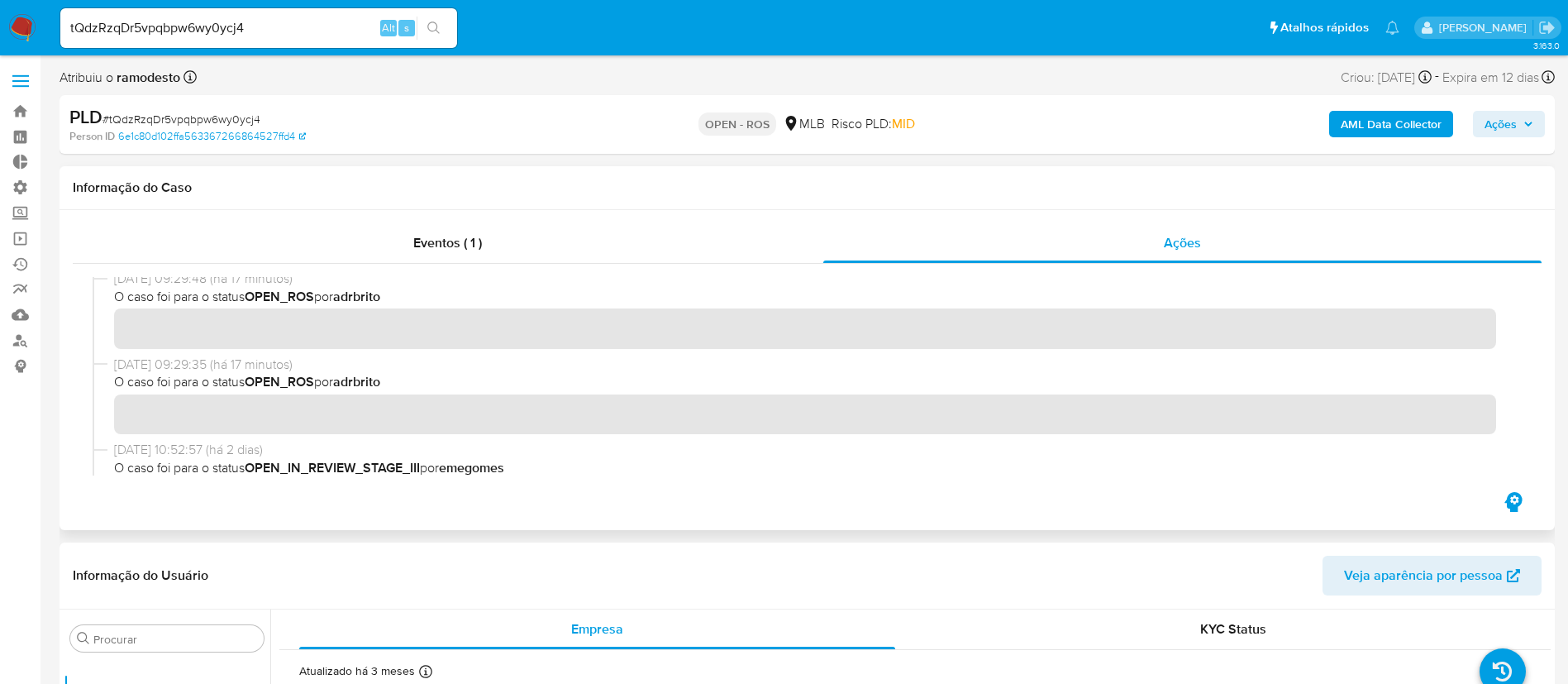
scroll to position [99, 0]
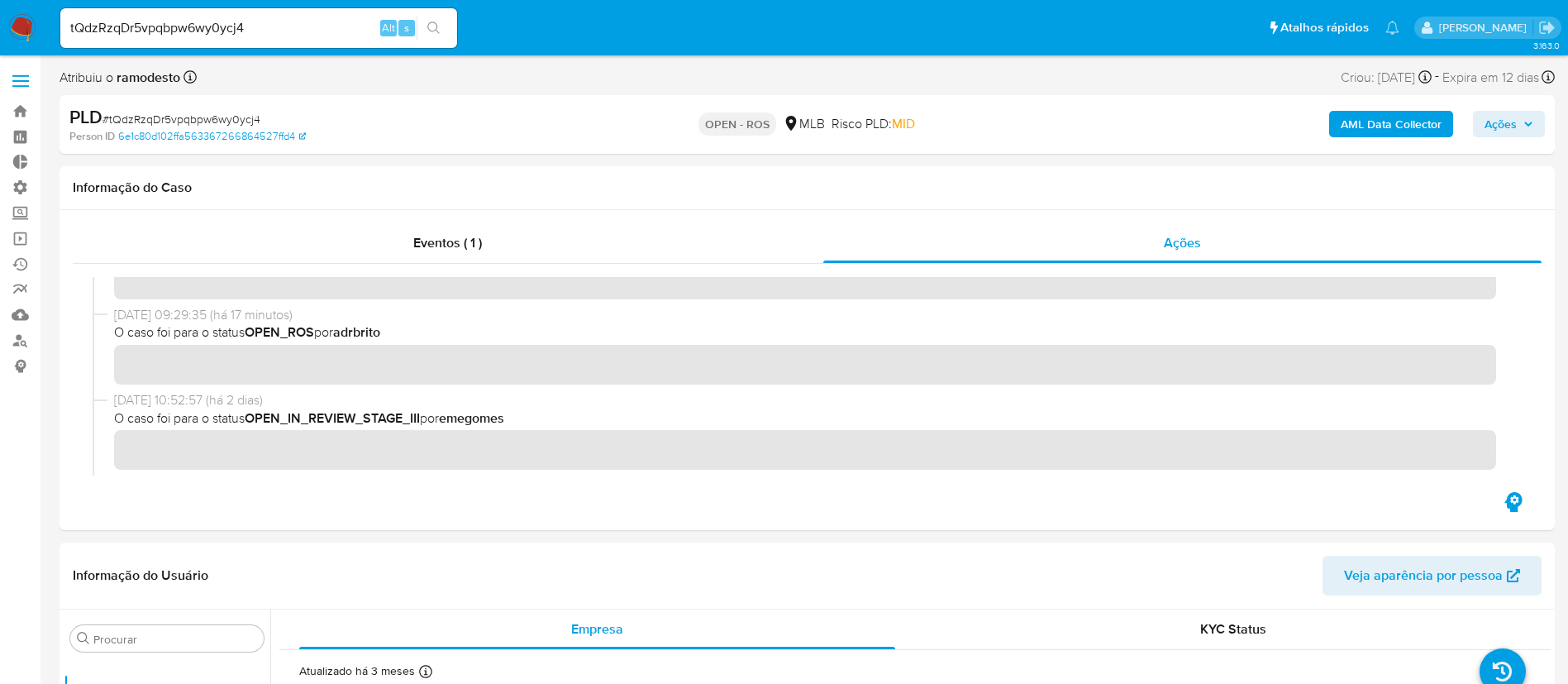
click at [529, 28] on ul "Pausado Ver notificaciones tQdzRzqDr5vpqbpw6wy0ycj4 Alt s Atalhos rápidos Presi…" at bounding box center [729, 27] width 1355 height 41
click at [20, 104] on link "Bandeja" at bounding box center [98, 111] width 197 height 26
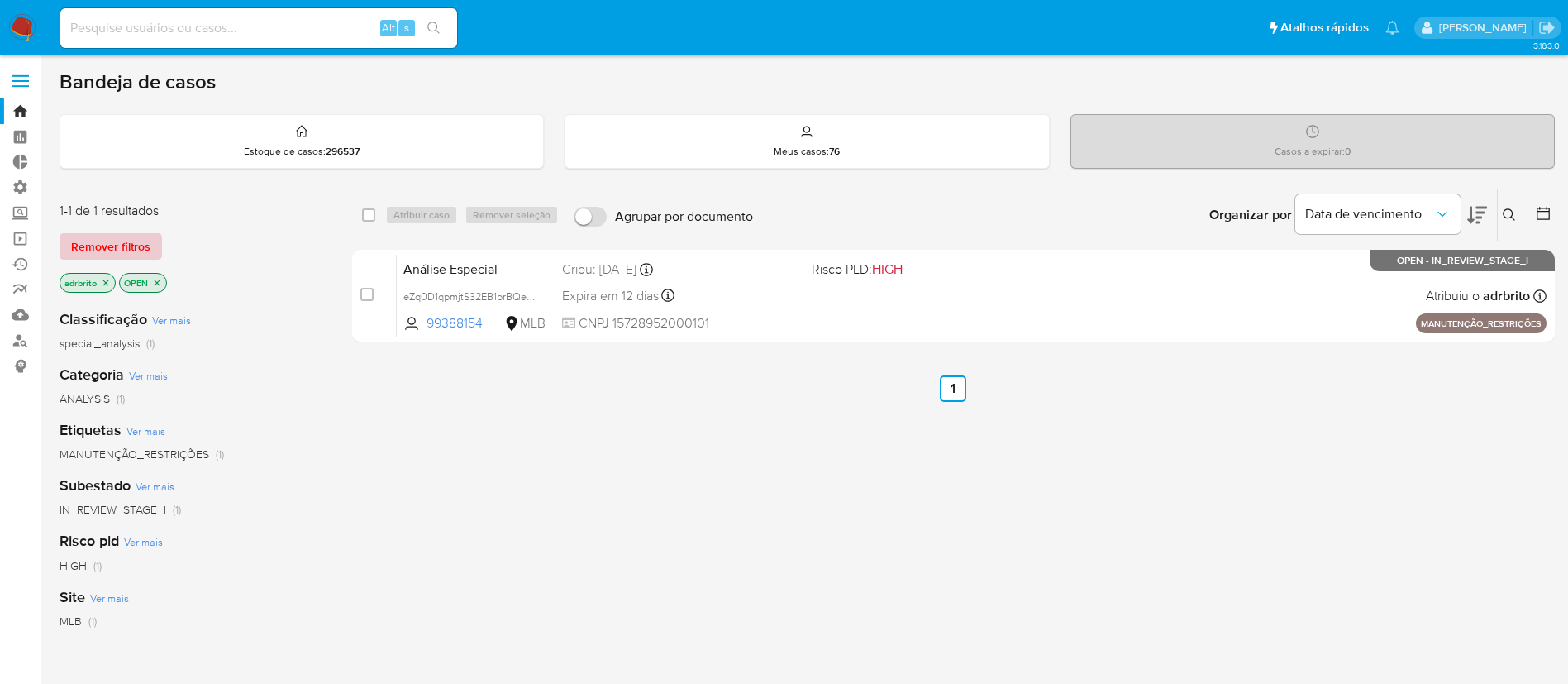
click at [134, 248] on span "Remover filtros" at bounding box center [111, 247] width 80 height 23
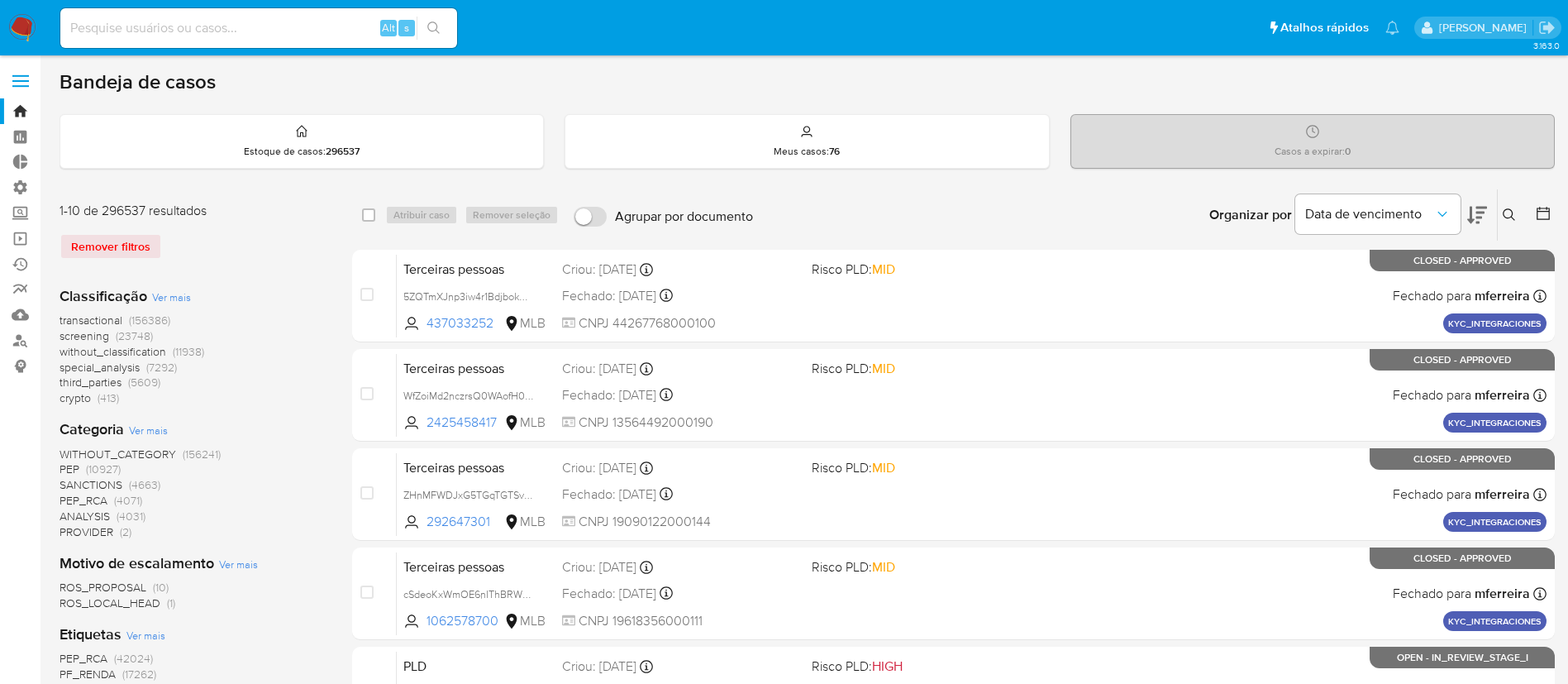
click at [1537, 208] on icon at bounding box center [1543, 213] width 16 height 16
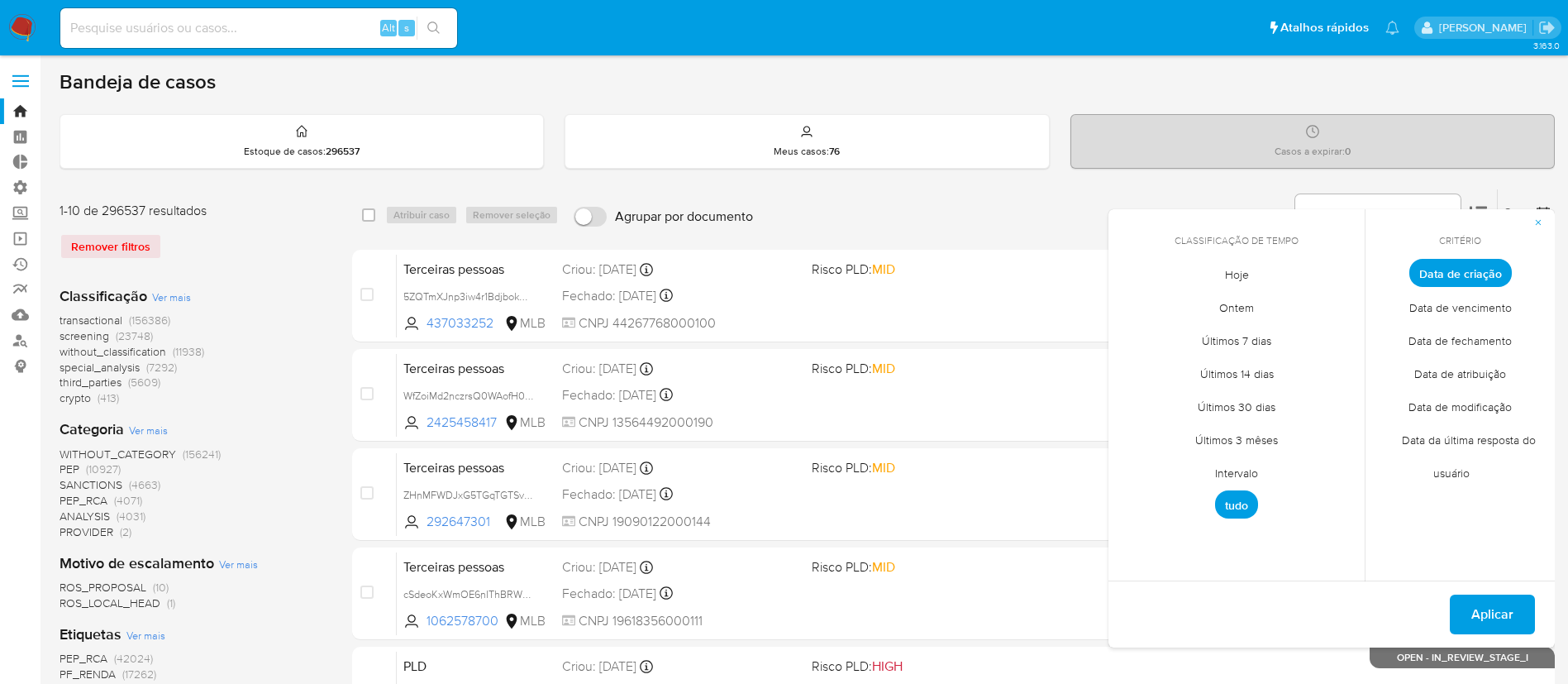
click at [1237, 477] on span "Intervalo" at bounding box center [1236, 472] width 78 height 34
click at [1137, 296] on icon "Mes anterior" at bounding box center [1134, 303] width 20 height 20
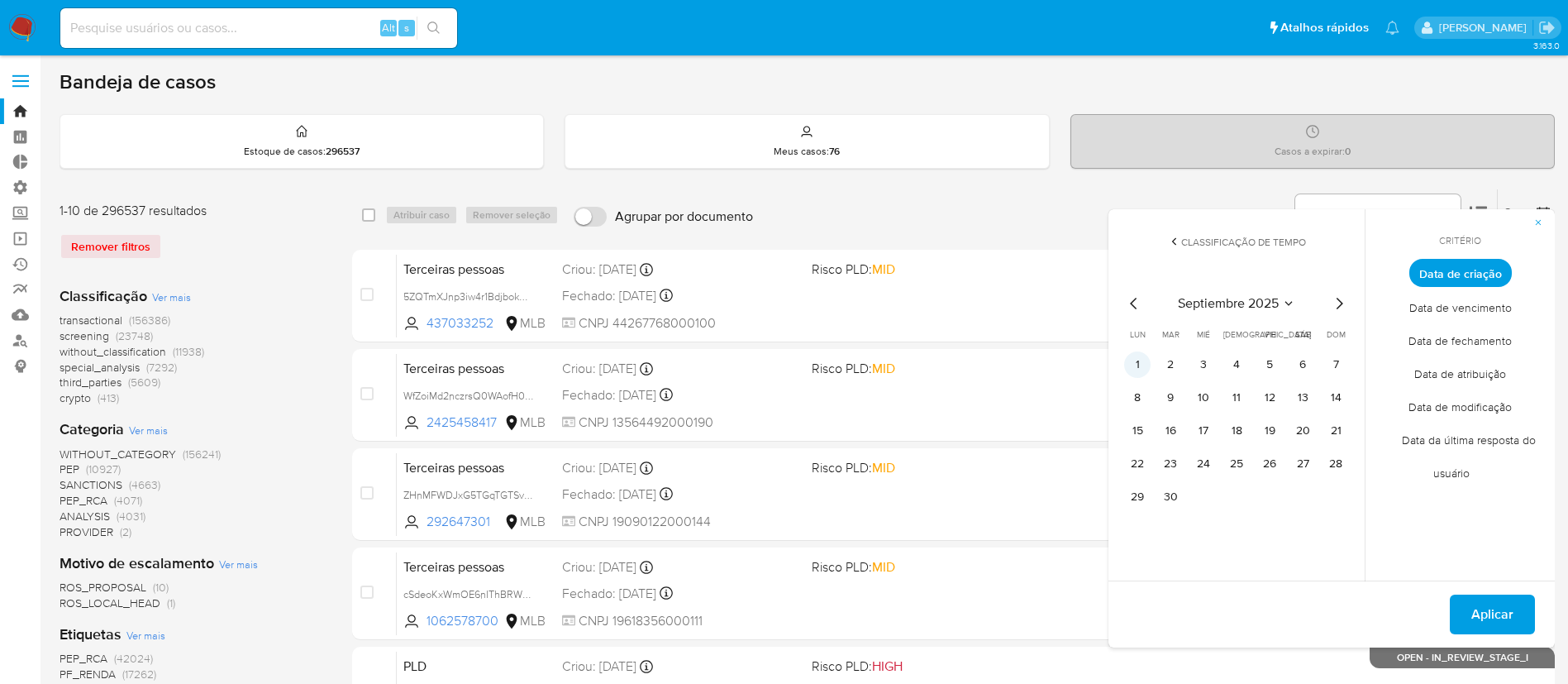
click at [1135, 367] on button "1" at bounding box center [1137, 365] width 27 height 27
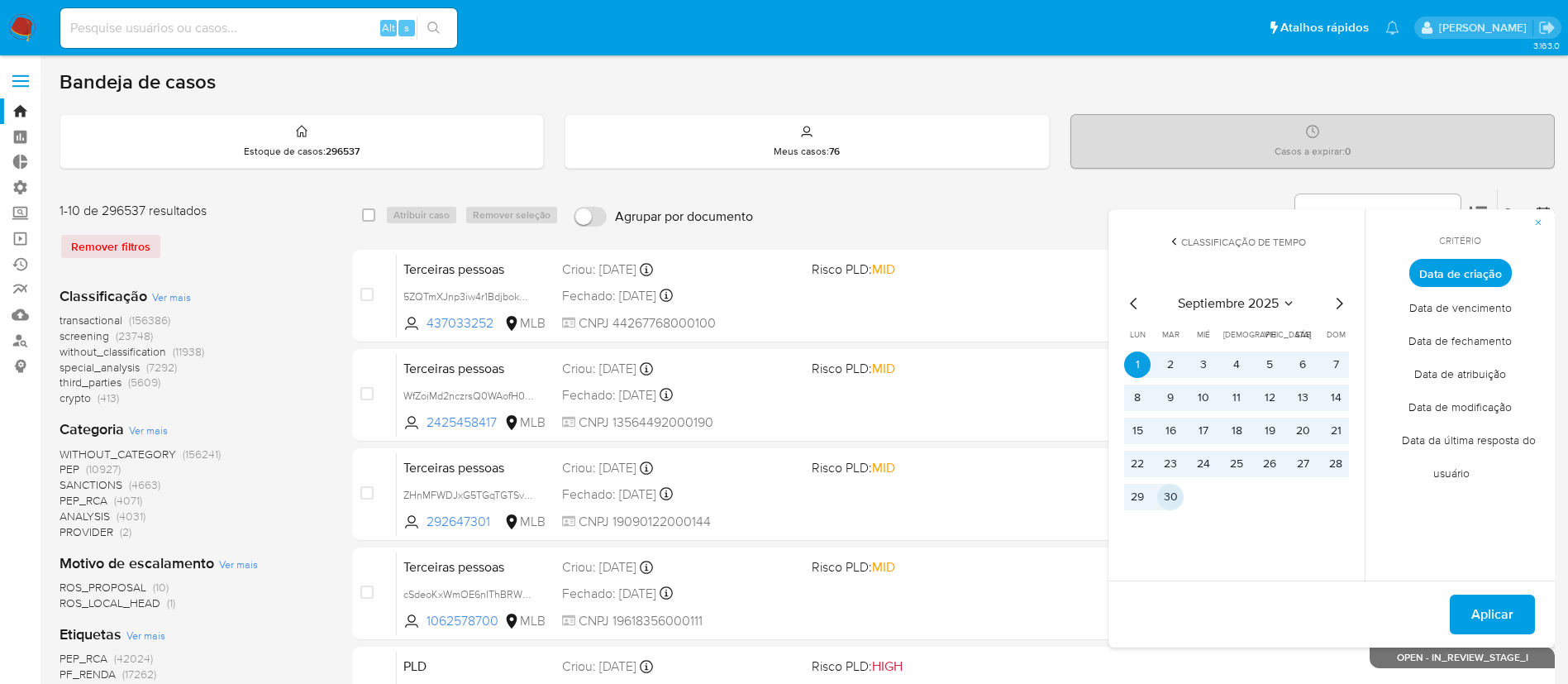
click at [1176, 501] on button "30" at bounding box center [1170, 497] width 27 height 27
click at [1504, 616] on span "Aplicar" at bounding box center [1492, 614] width 42 height 37
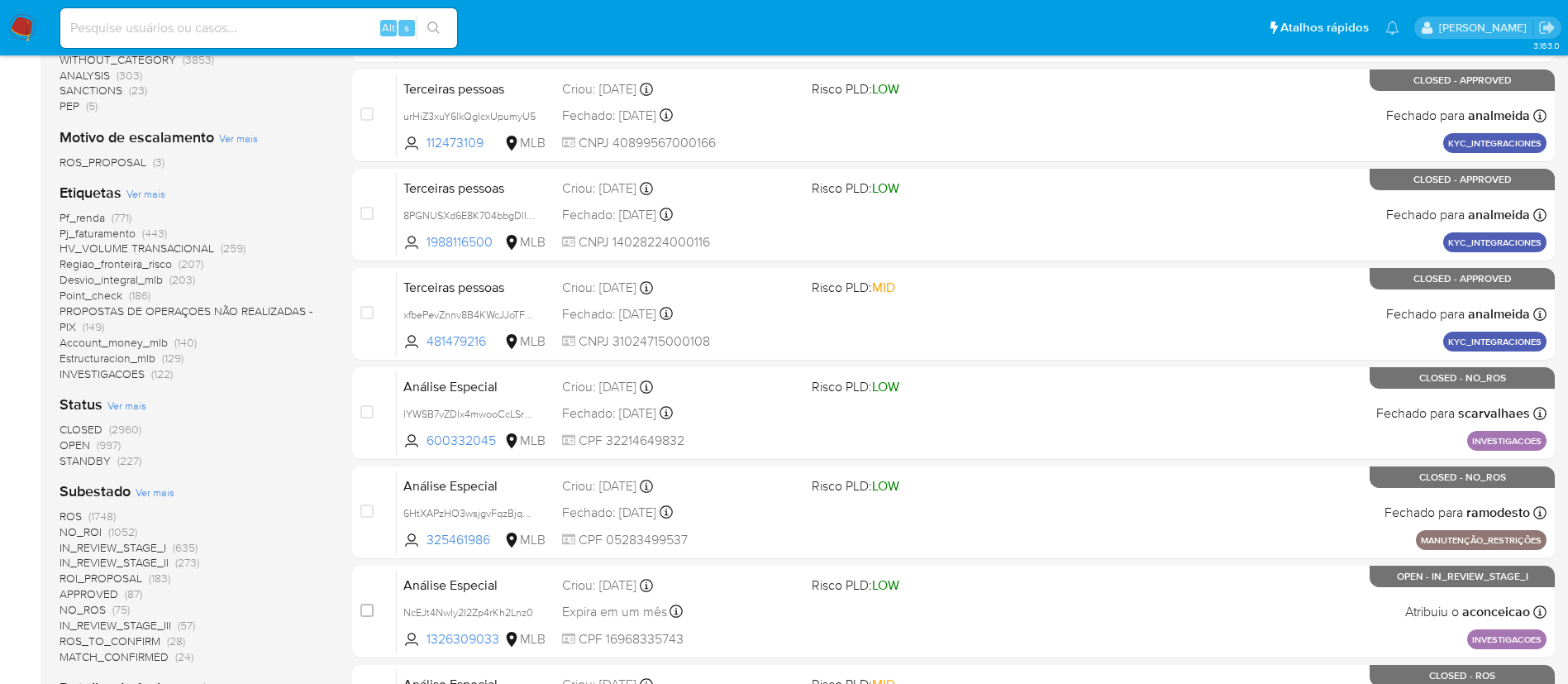
scroll to position [380, 0]
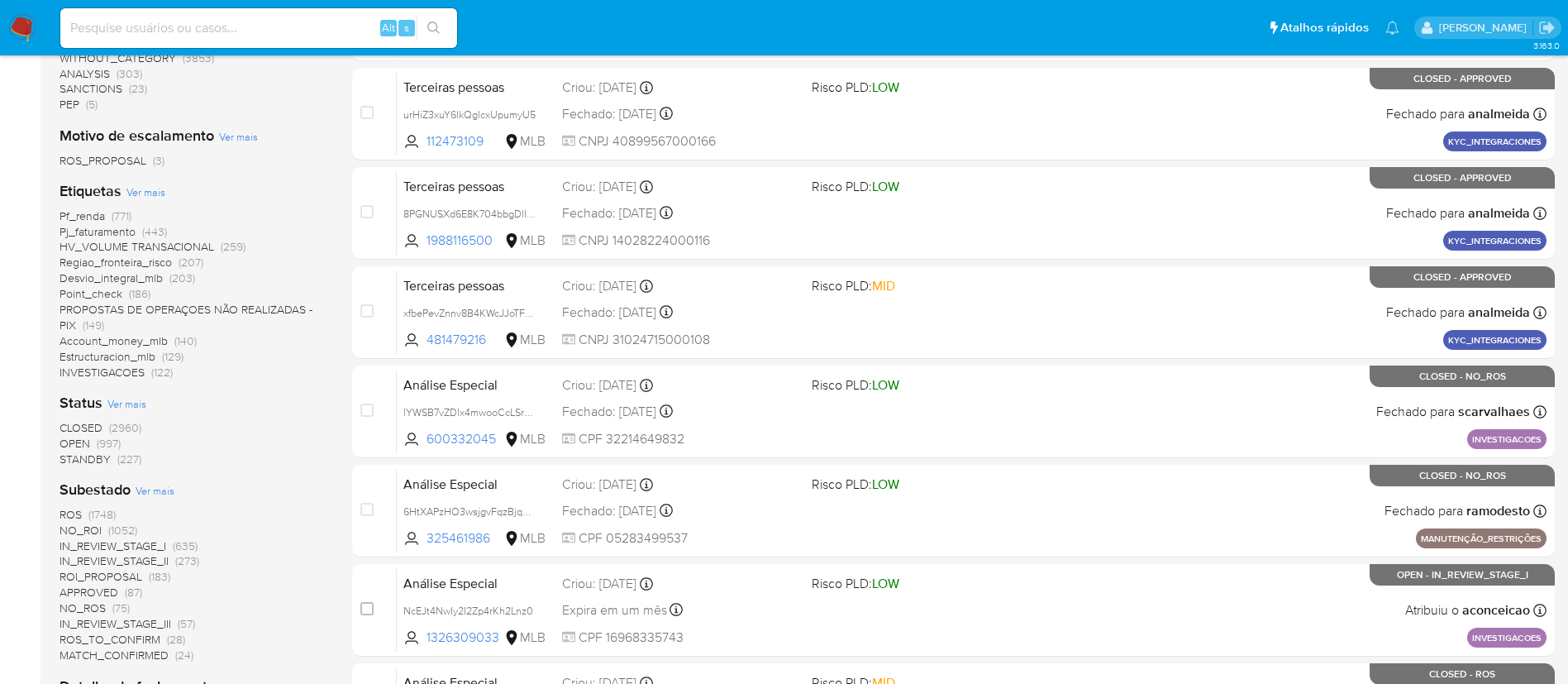
click at [74, 441] on span "OPEN" at bounding box center [75, 443] width 30 height 16
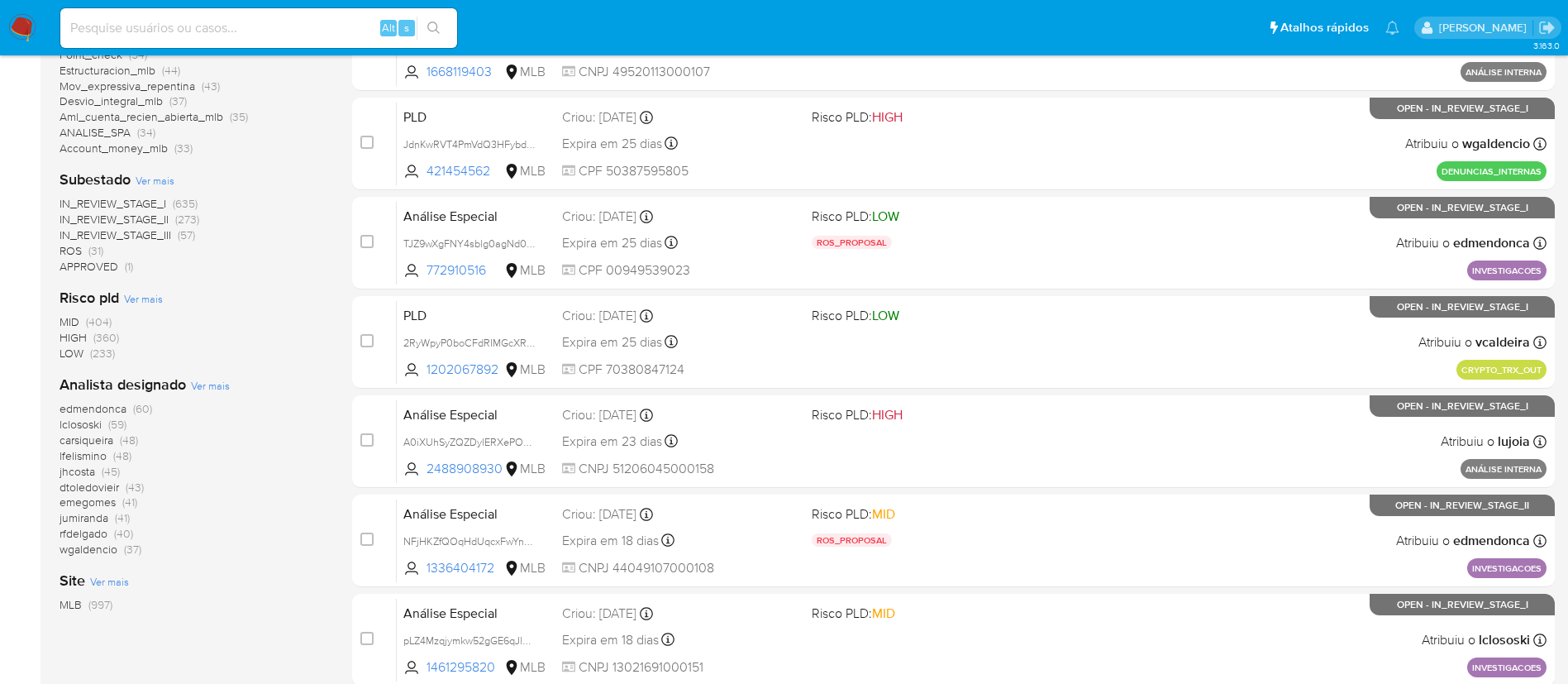
scroll to position [551, 0]
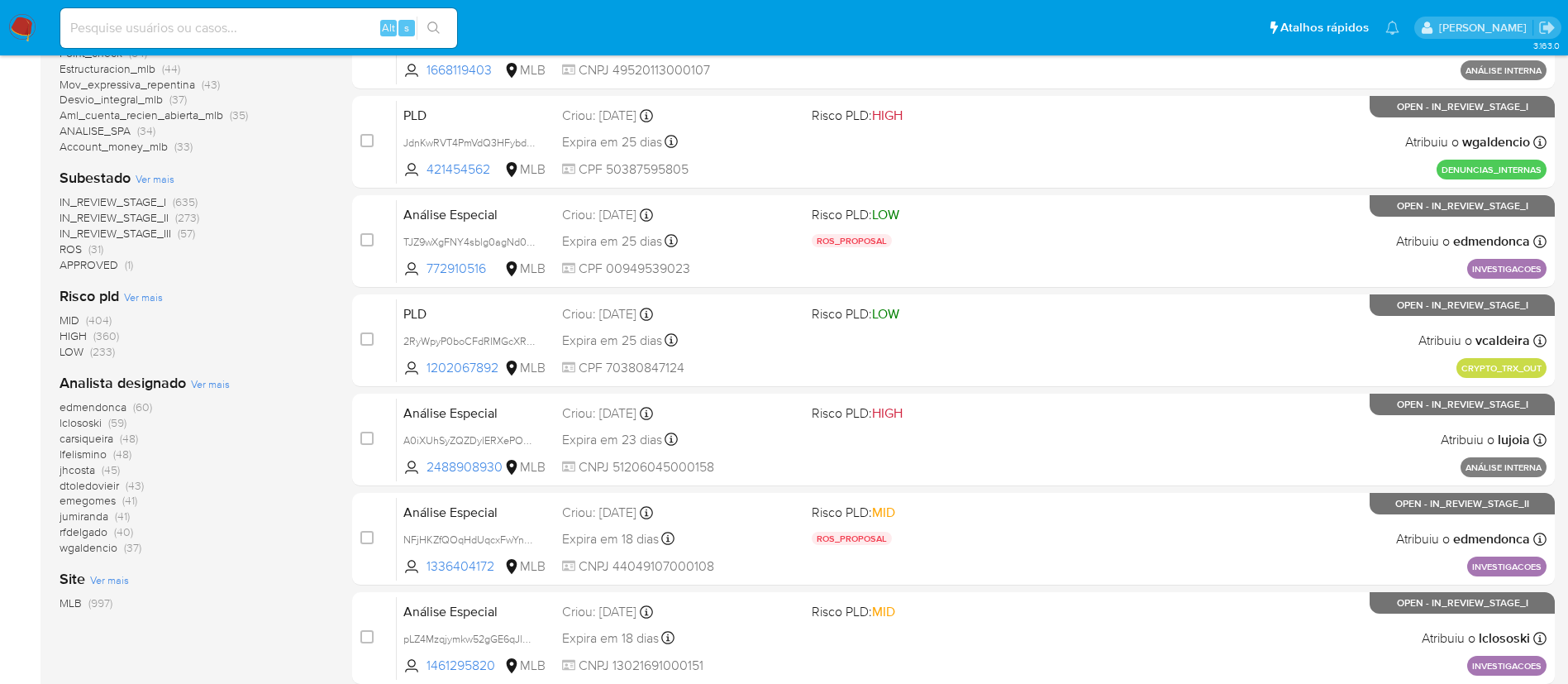
click at [115, 405] on span "edmendonca" at bounding box center [93, 407] width 67 height 16
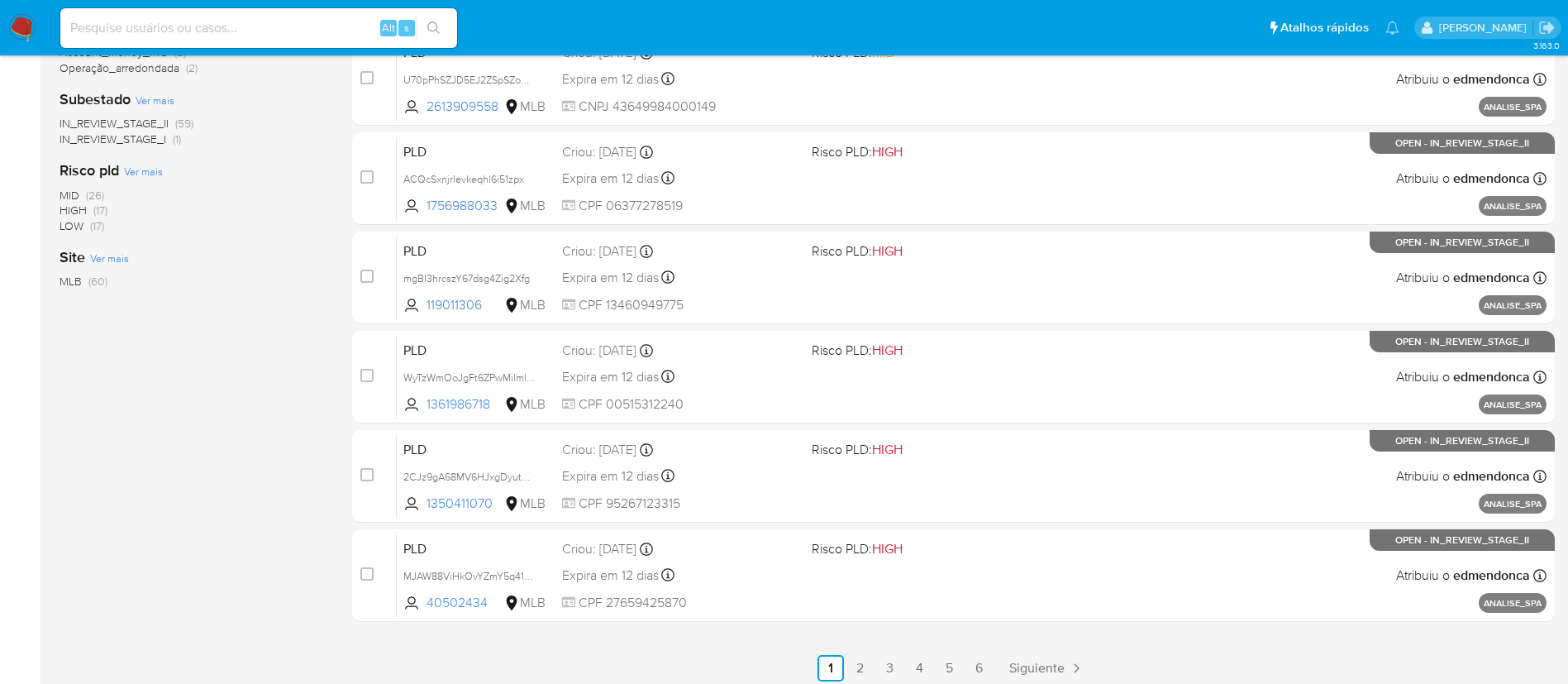
scroll to position [681, 0]
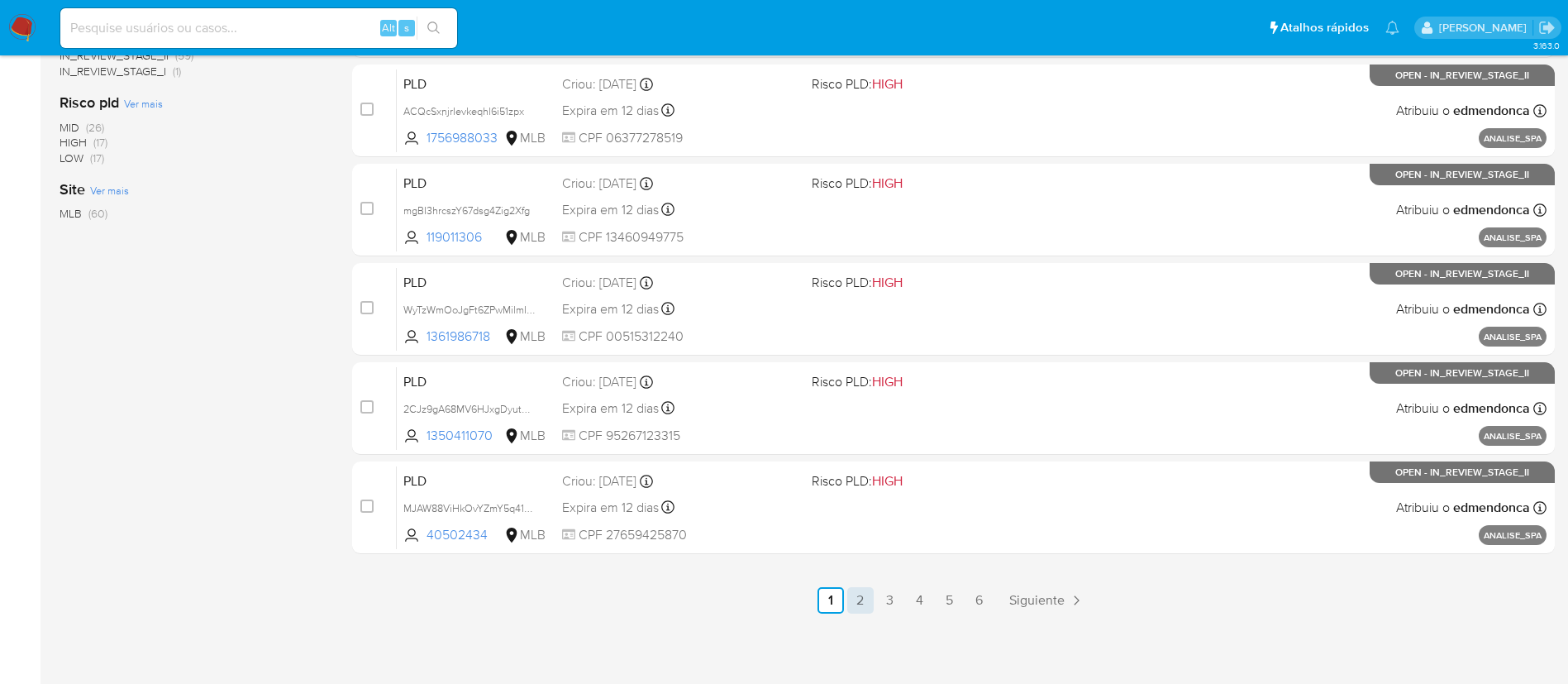
click at [865, 589] on link "2" at bounding box center [861, 600] width 27 height 27
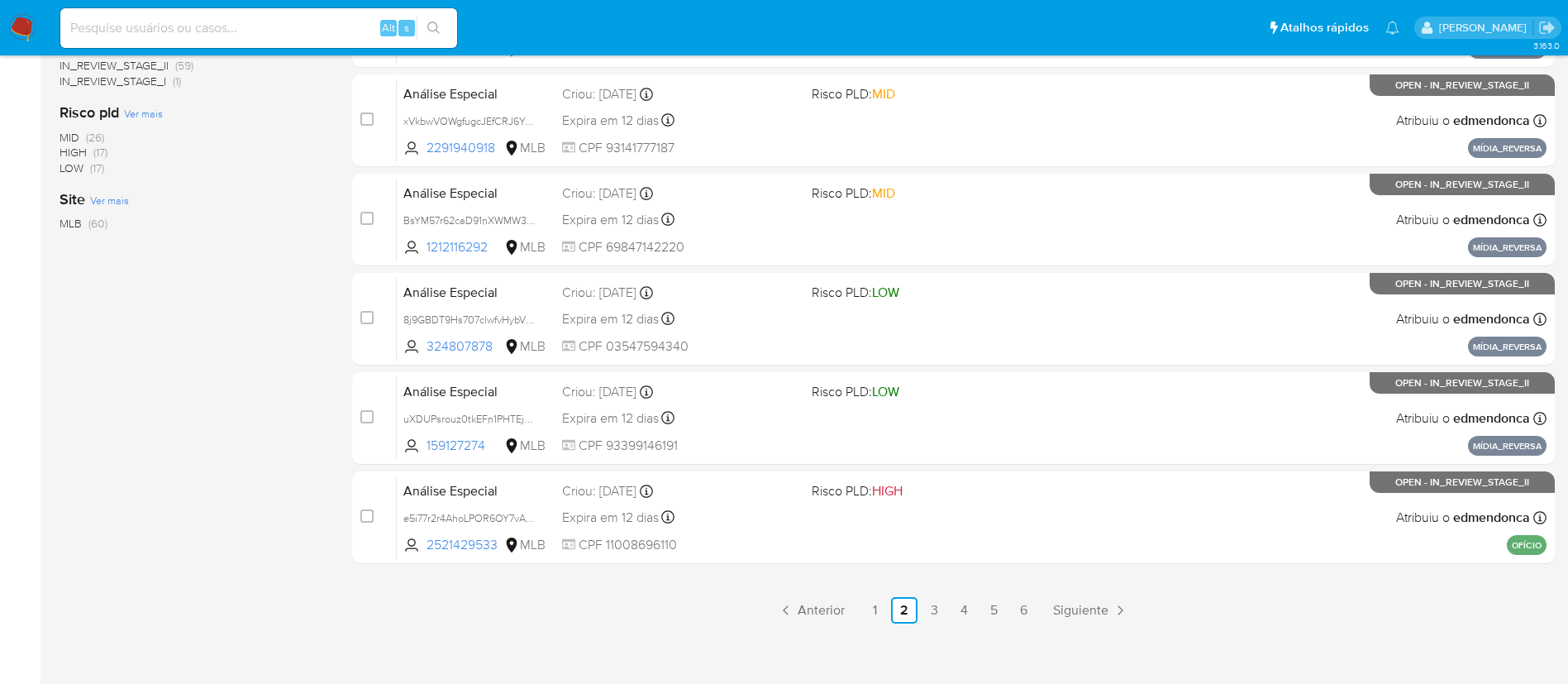
scroll to position [677, 0]
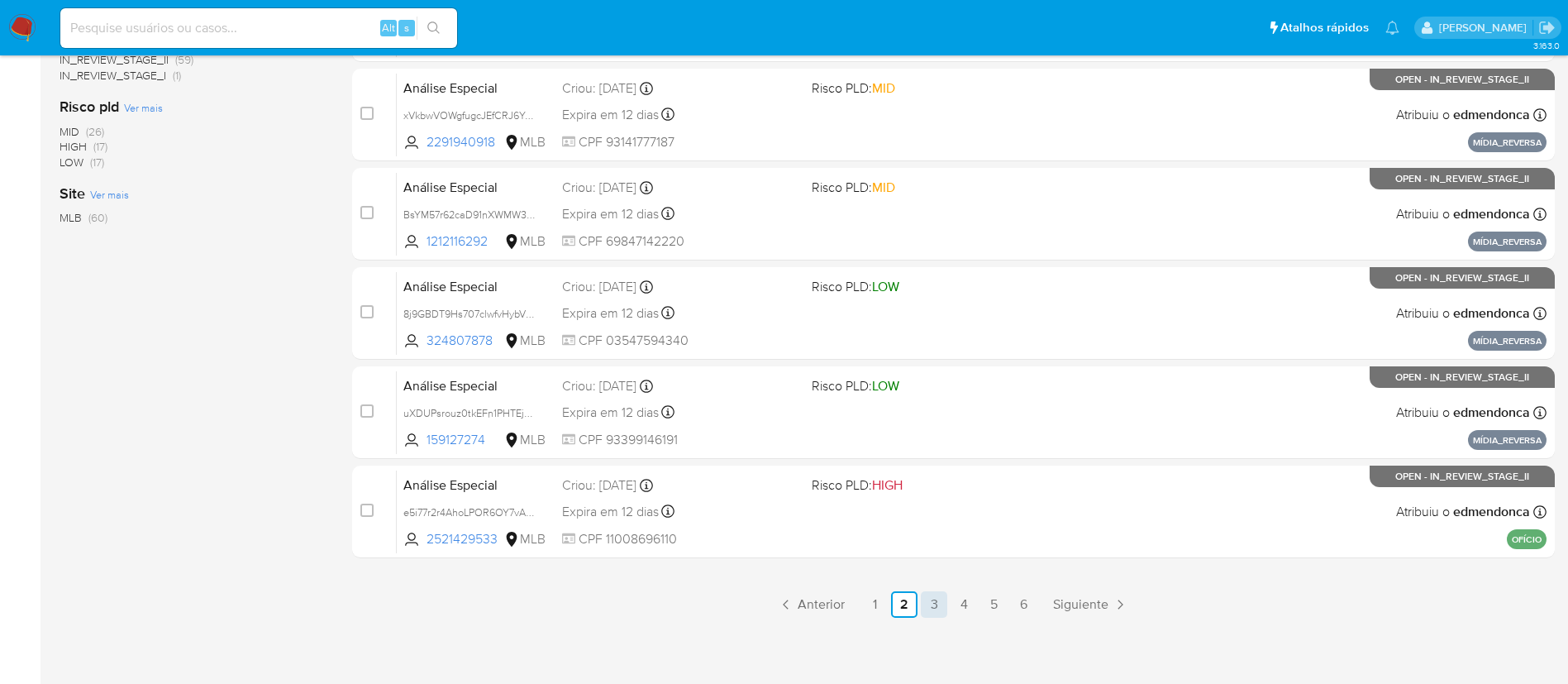
click at [942, 601] on link "3" at bounding box center [934, 604] width 27 height 27
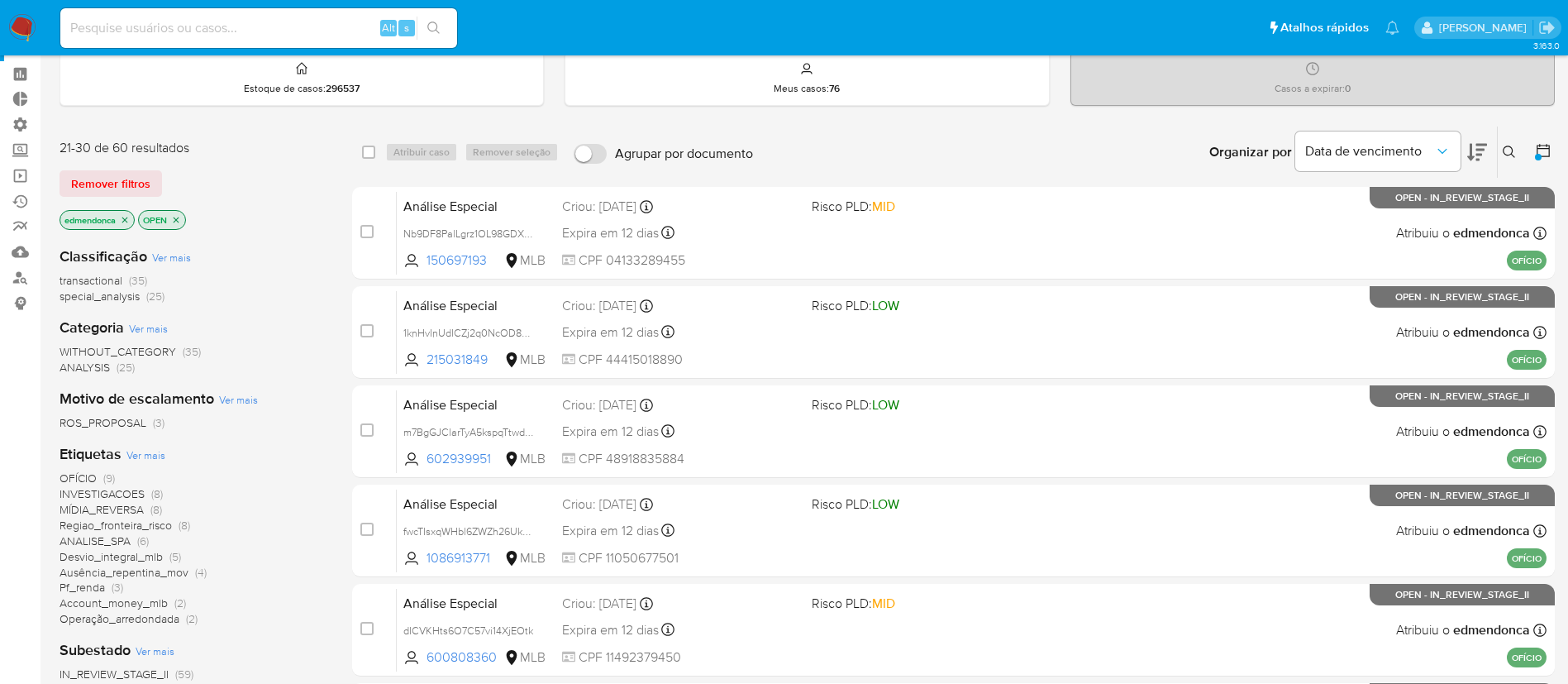
scroll to position [66, 0]
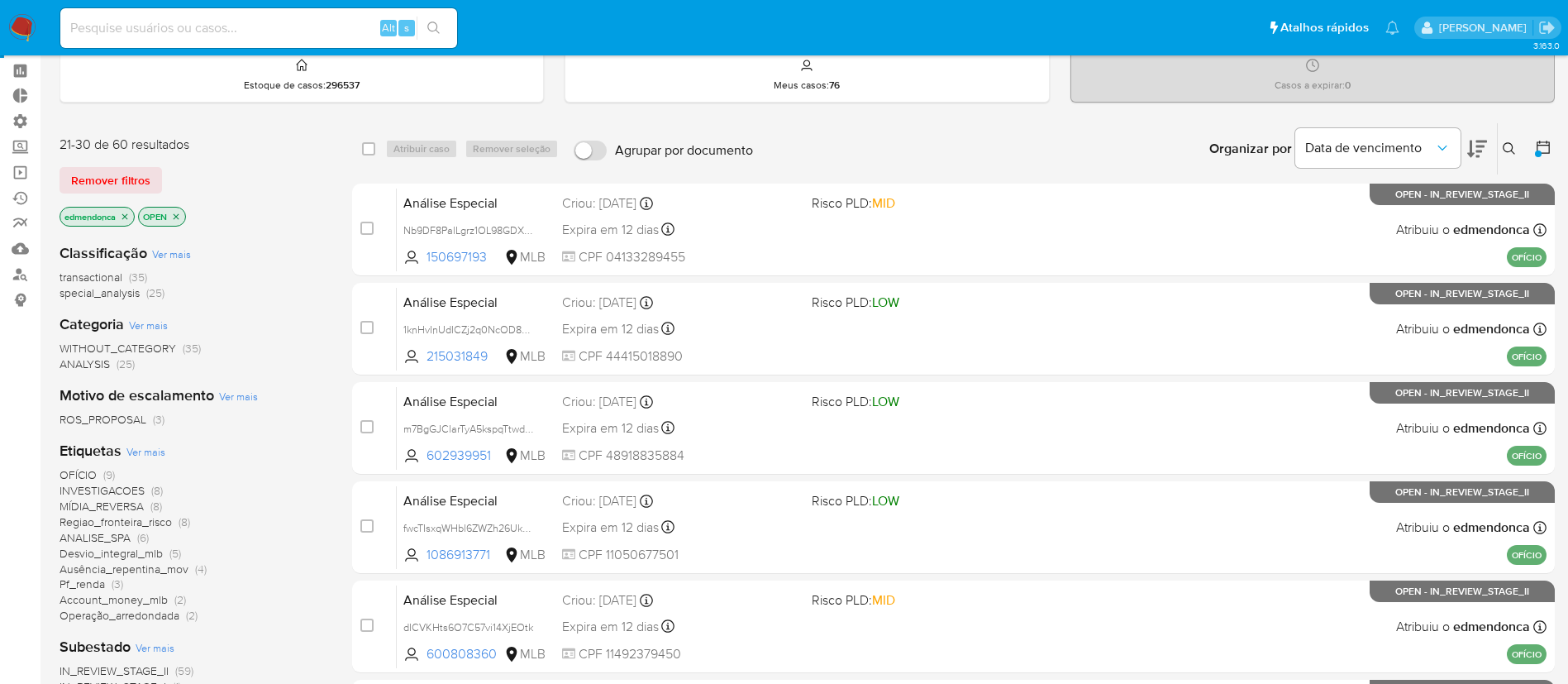
click at [130, 220] on icon "close-filter" at bounding box center [124, 216] width 10 height 10
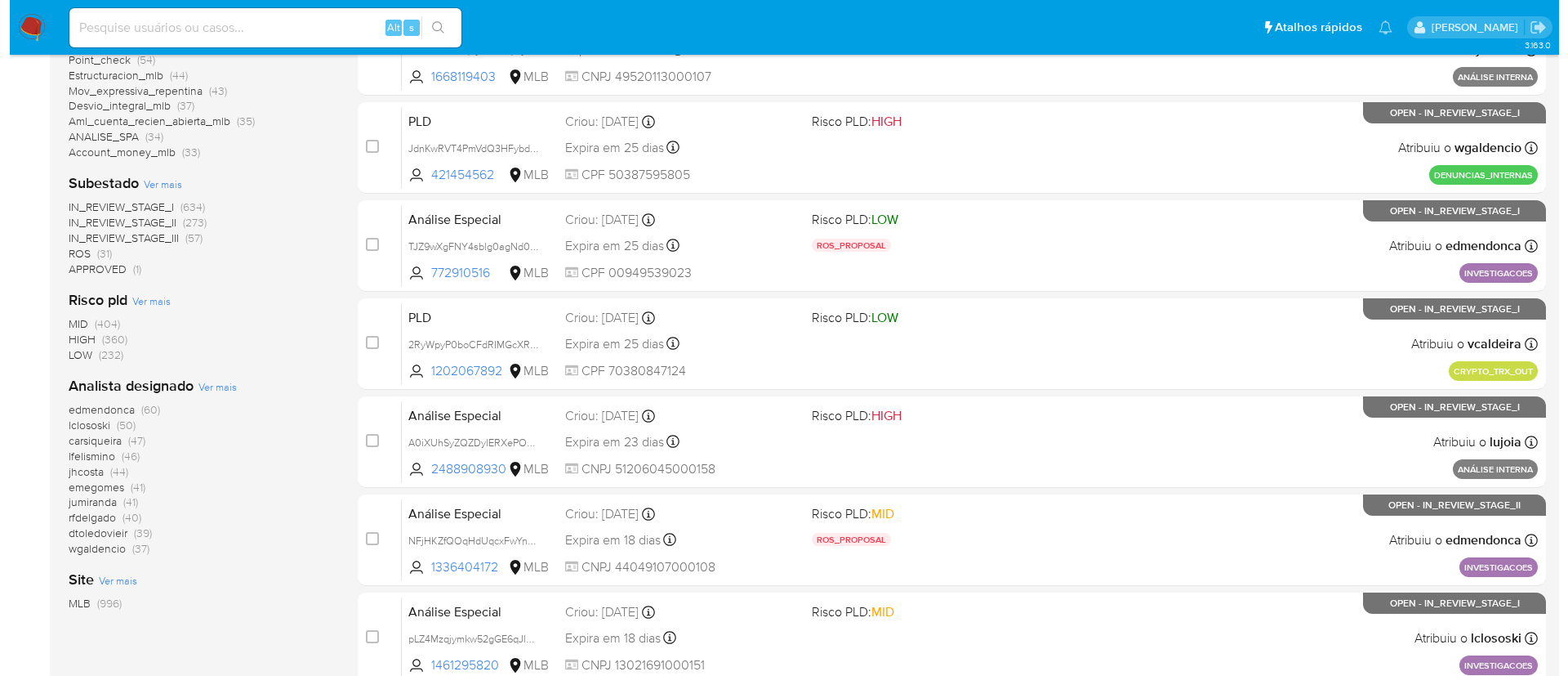
scroll to position [539, 0]
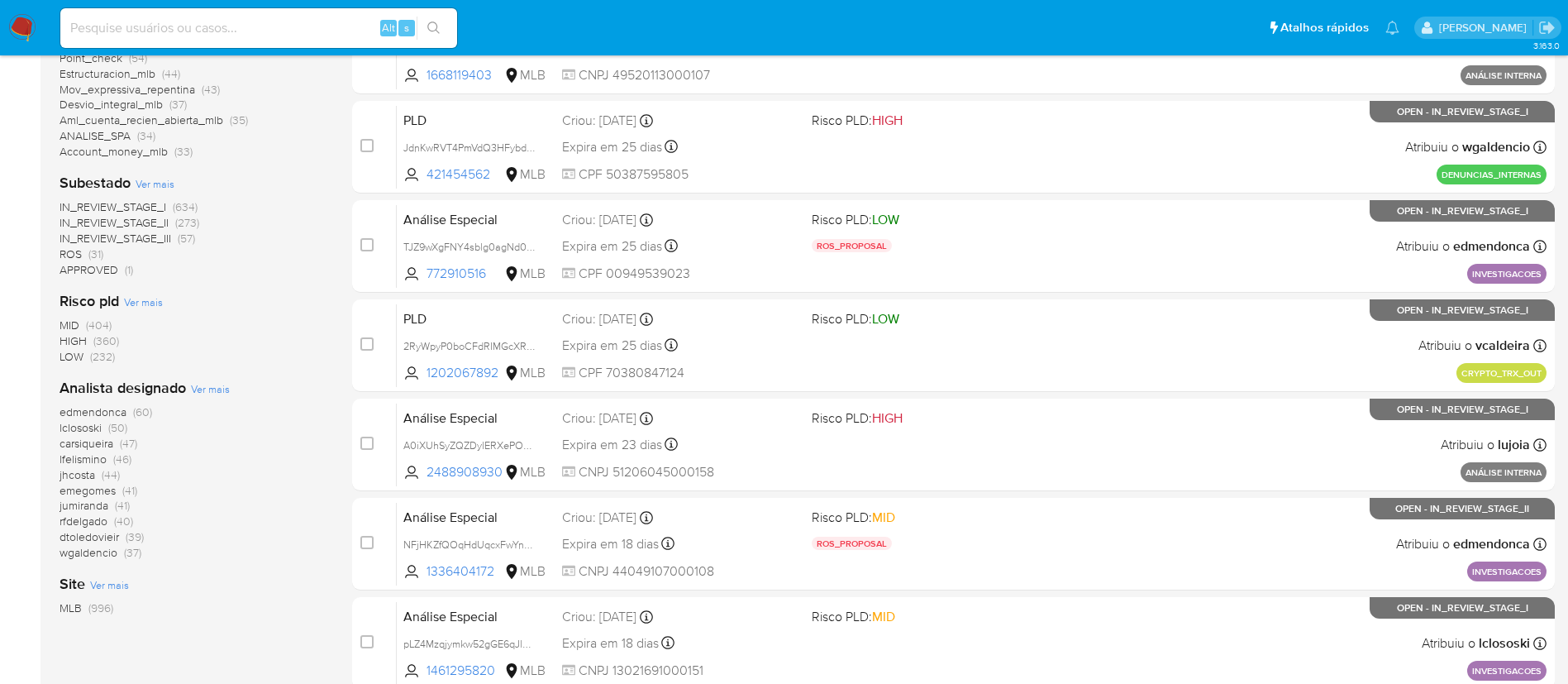
click at [208, 391] on span "Ver mais" at bounding box center [210, 388] width 38 height 15
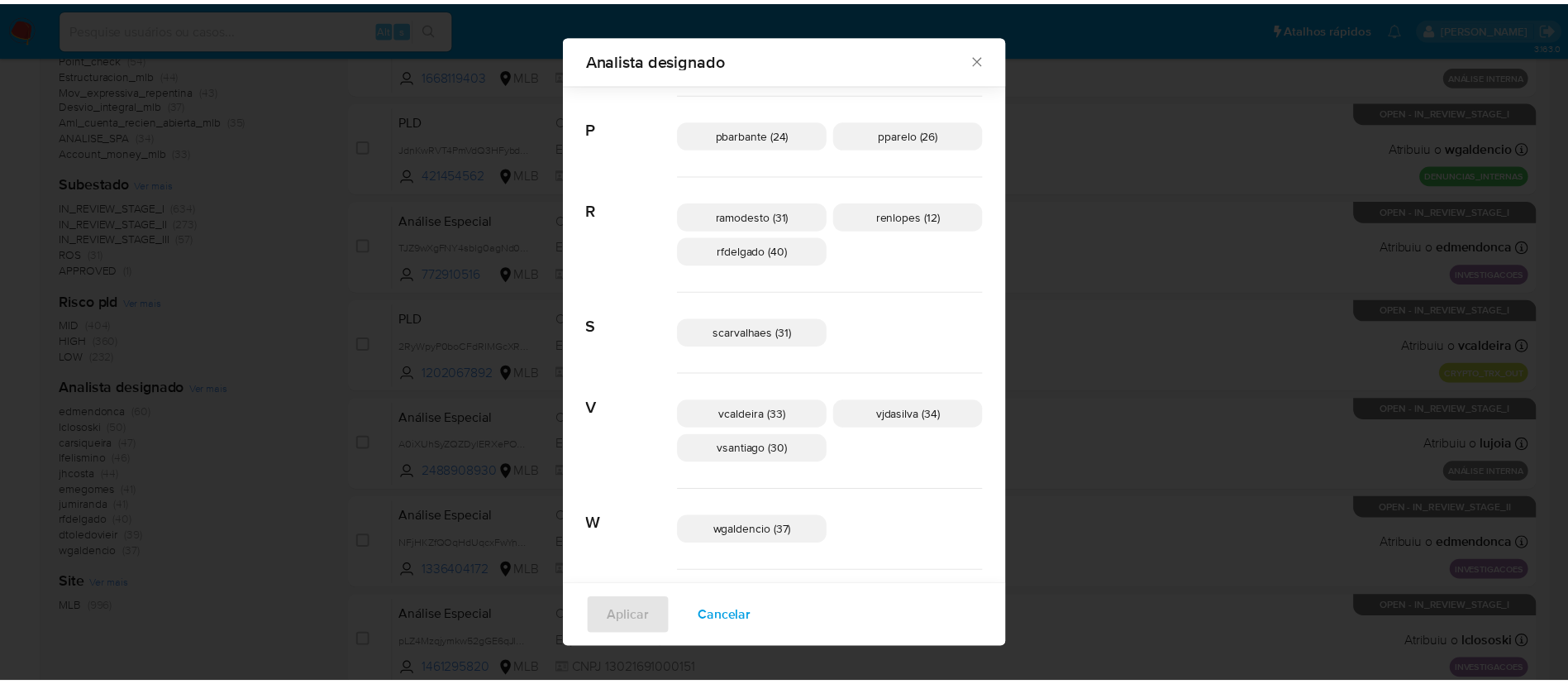
scroll to position [874, 0]
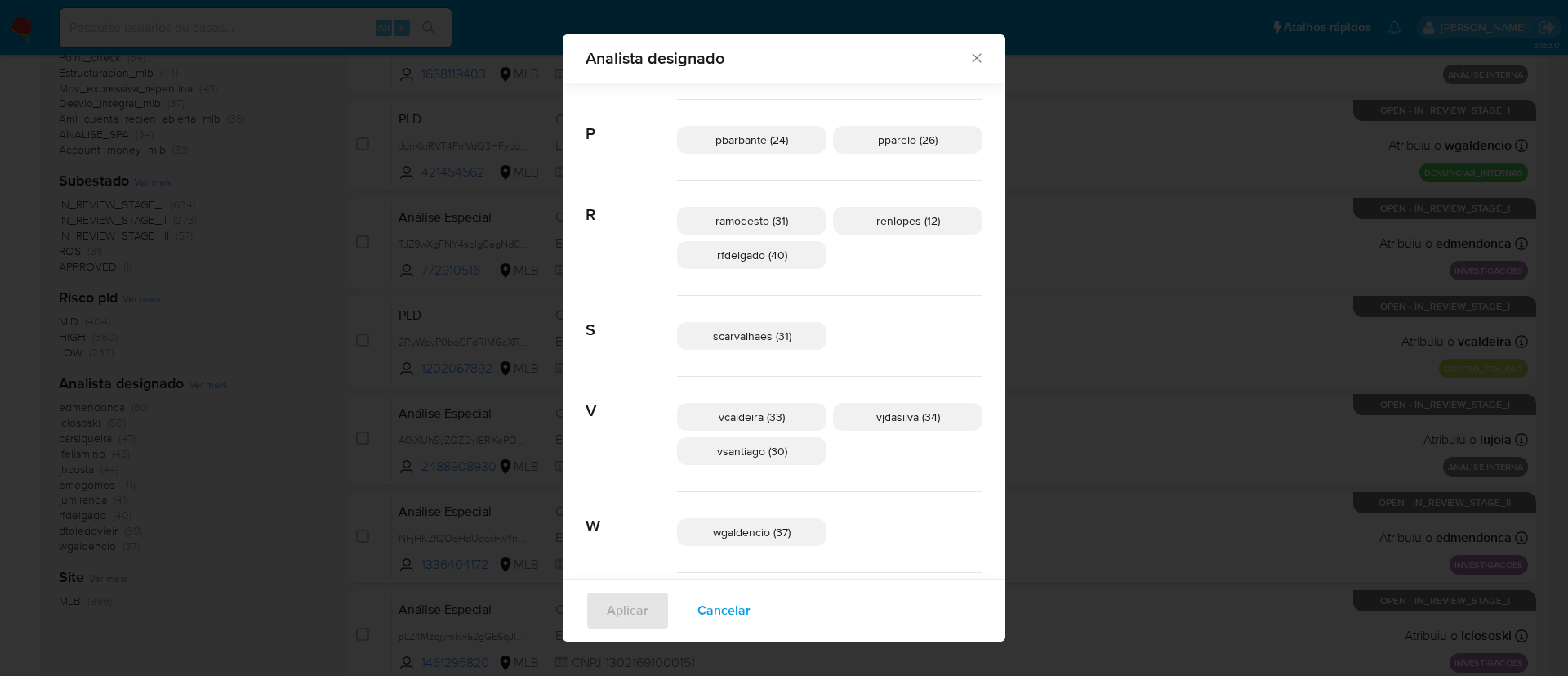
click at [968, 60] on icon "Fechar" at bounding box center [976, 57] width 16 height 16
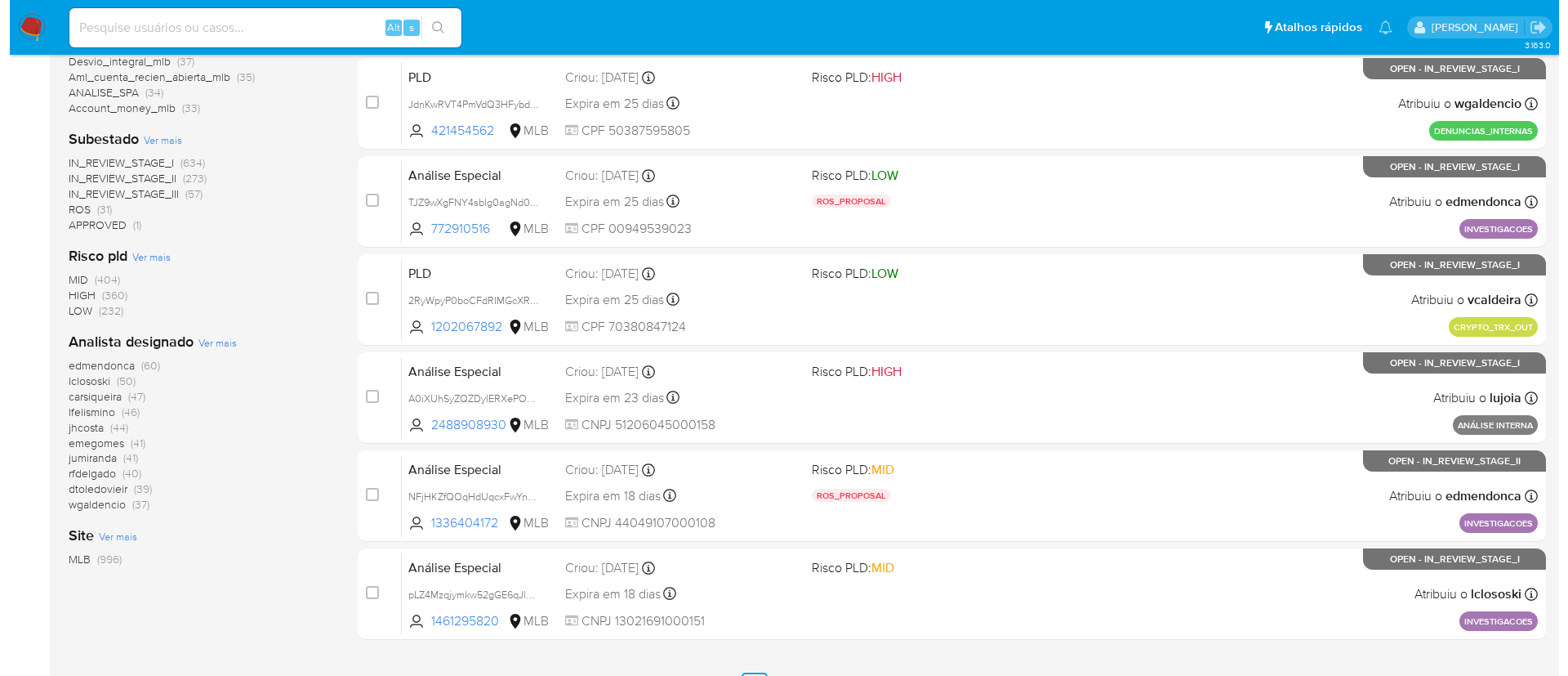
scroll to position [640, 0]
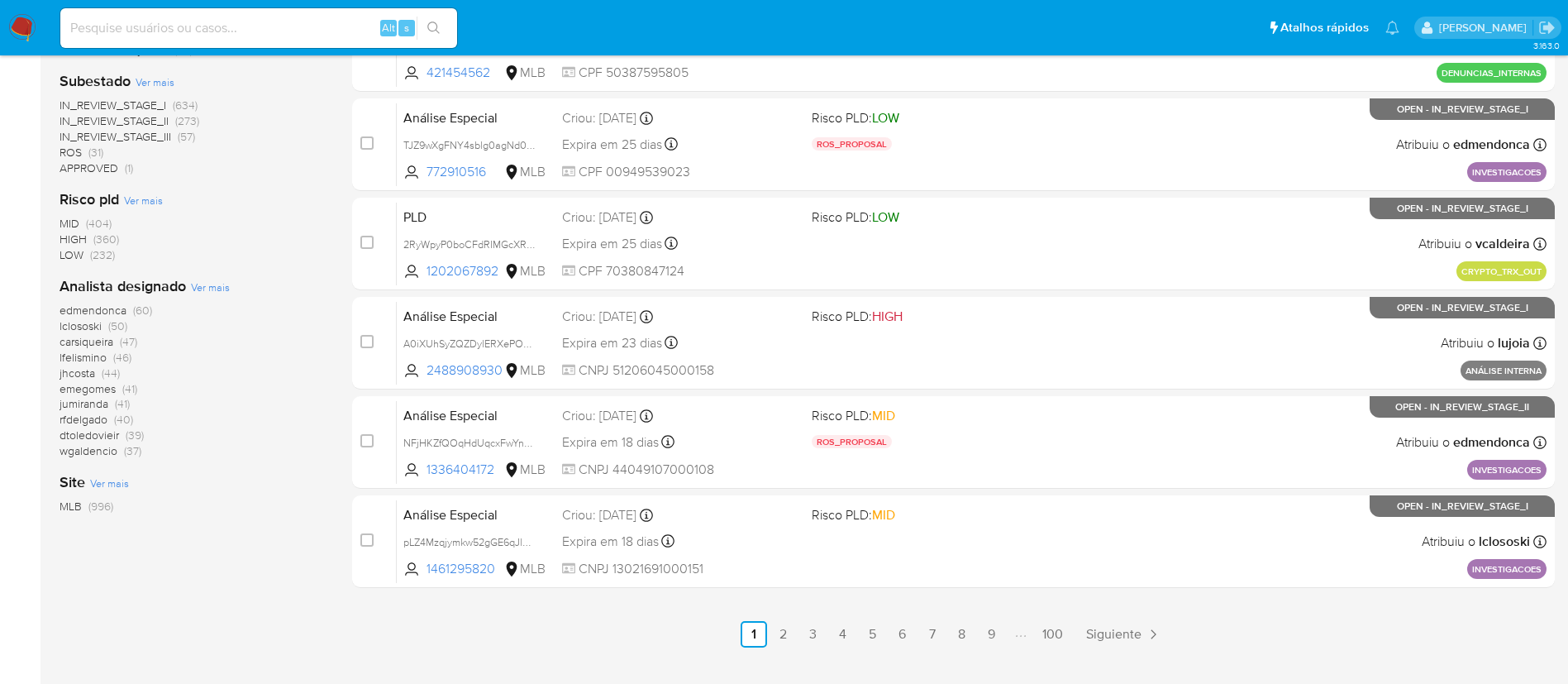
click at [209, 286] on span "Ver mais" at bounding box center [210, 286] width 38 height 15
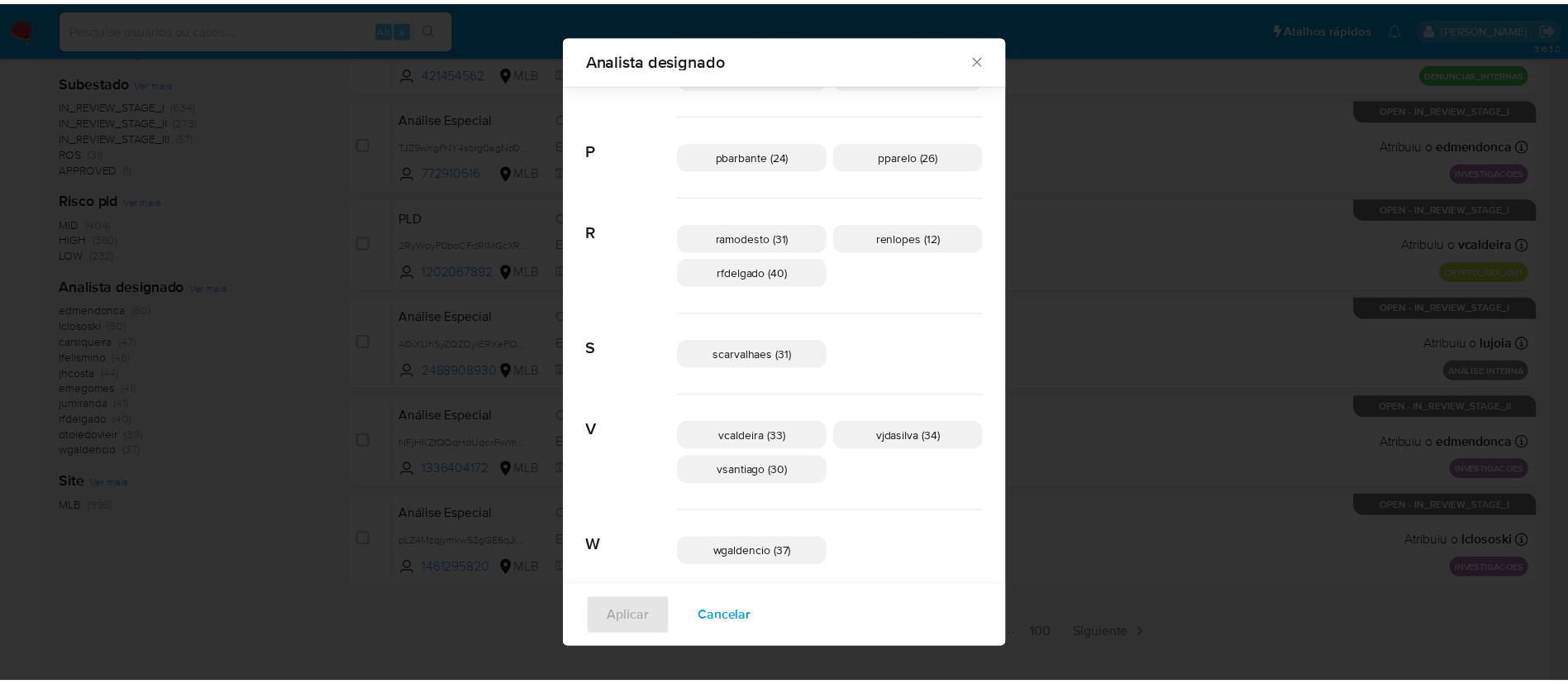
scroll to position [862, 0]
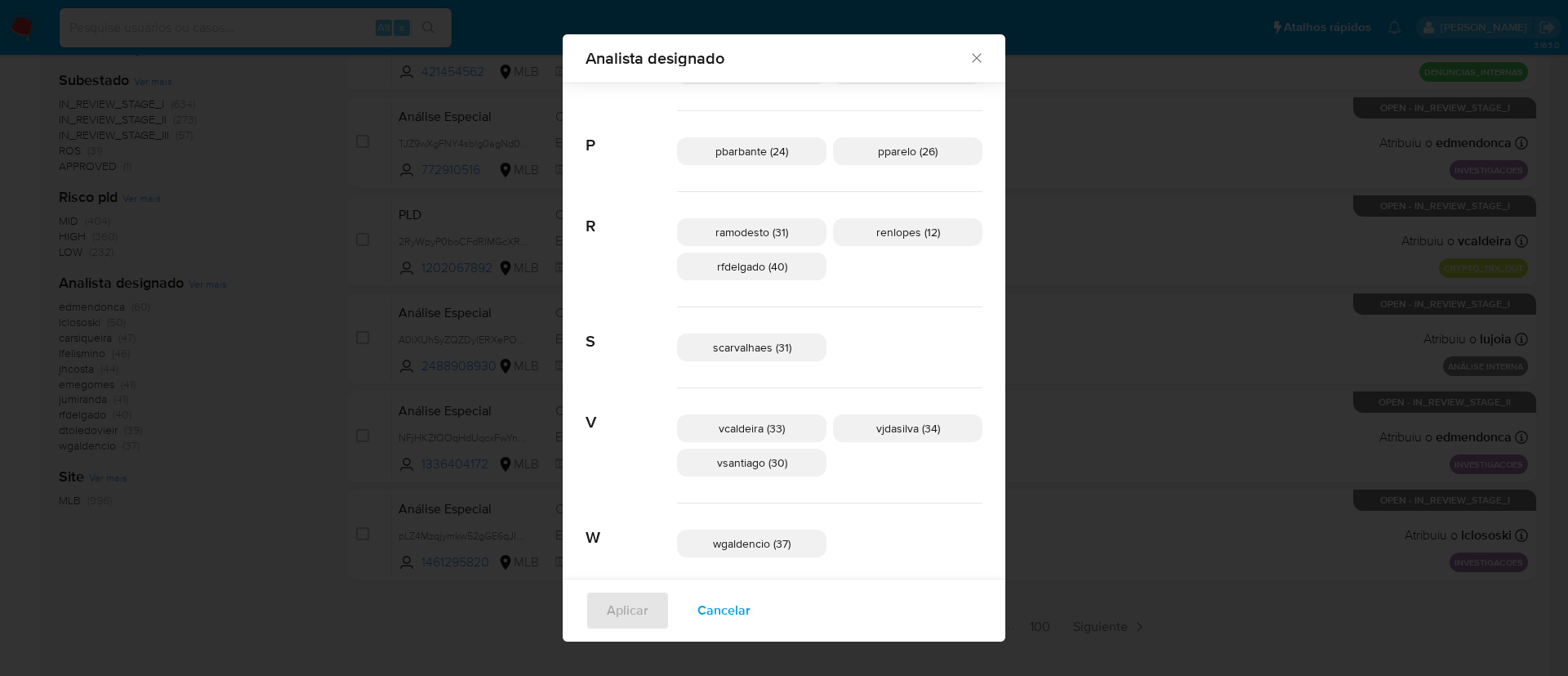
click at [767, 466] on span "vsantiago (30)" at bounding box center [753, 462] width 71 height 16
click at [648, 605] on span "Aplicar" at bounding box center [627, 610] width 42 height 36
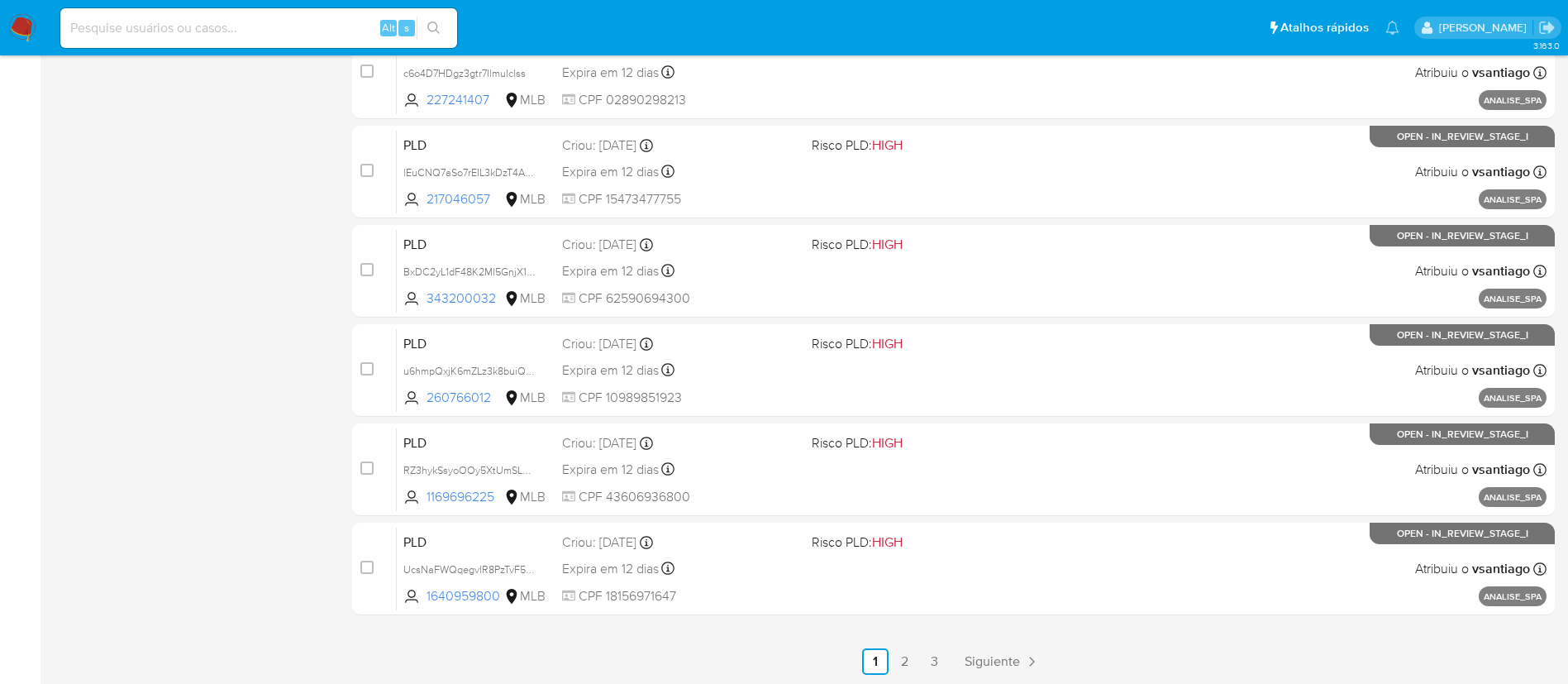
scroll to position [681, 0]
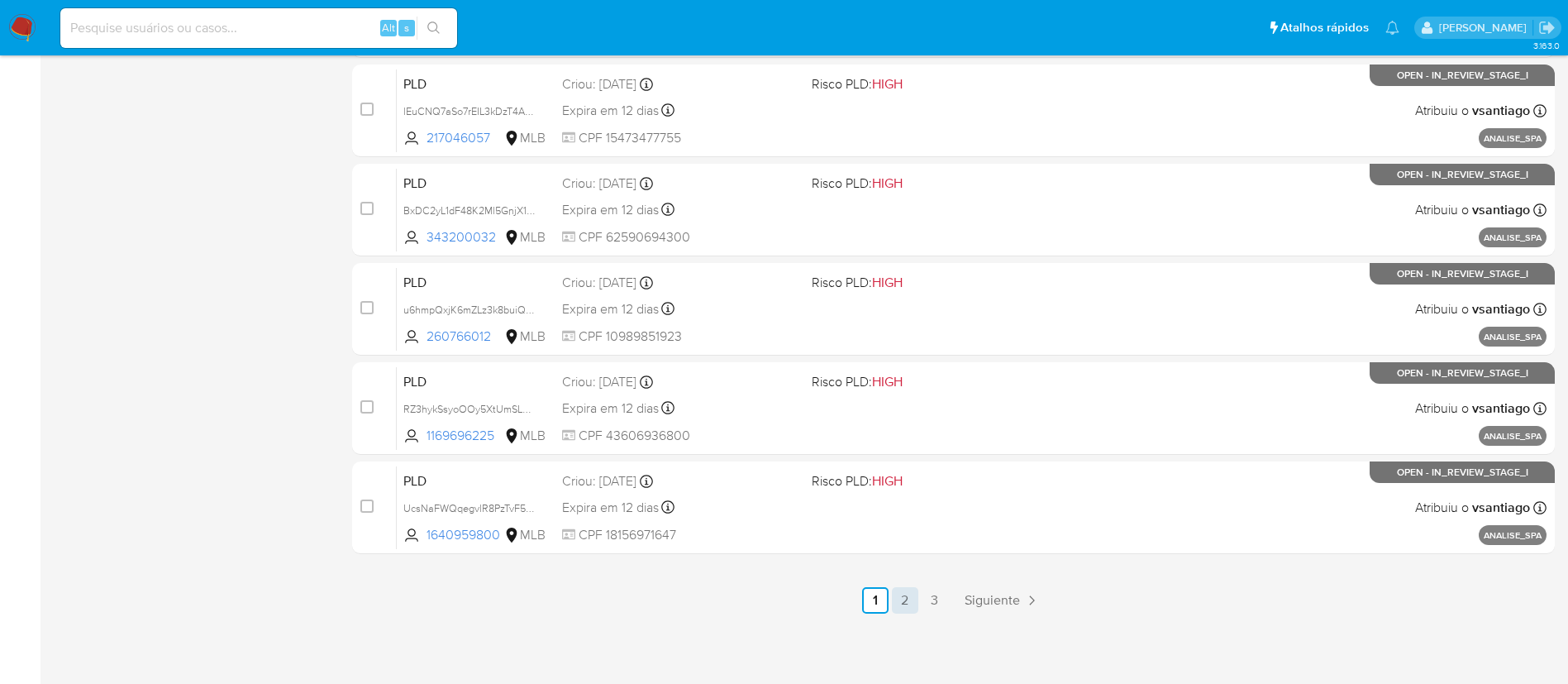
click at [904, 605] on link "2" at bounding box center [906, 600] width 27 height 27
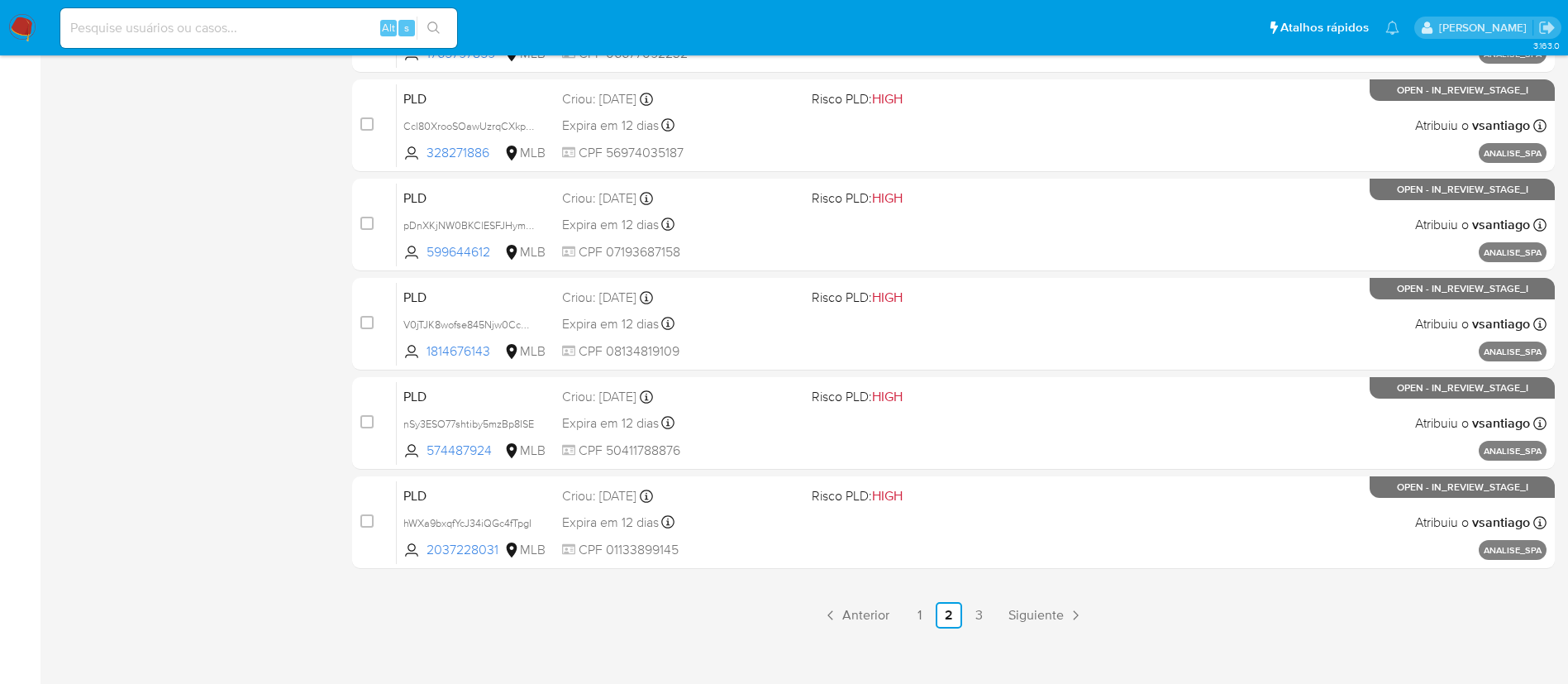
scroll to position [681, 0]
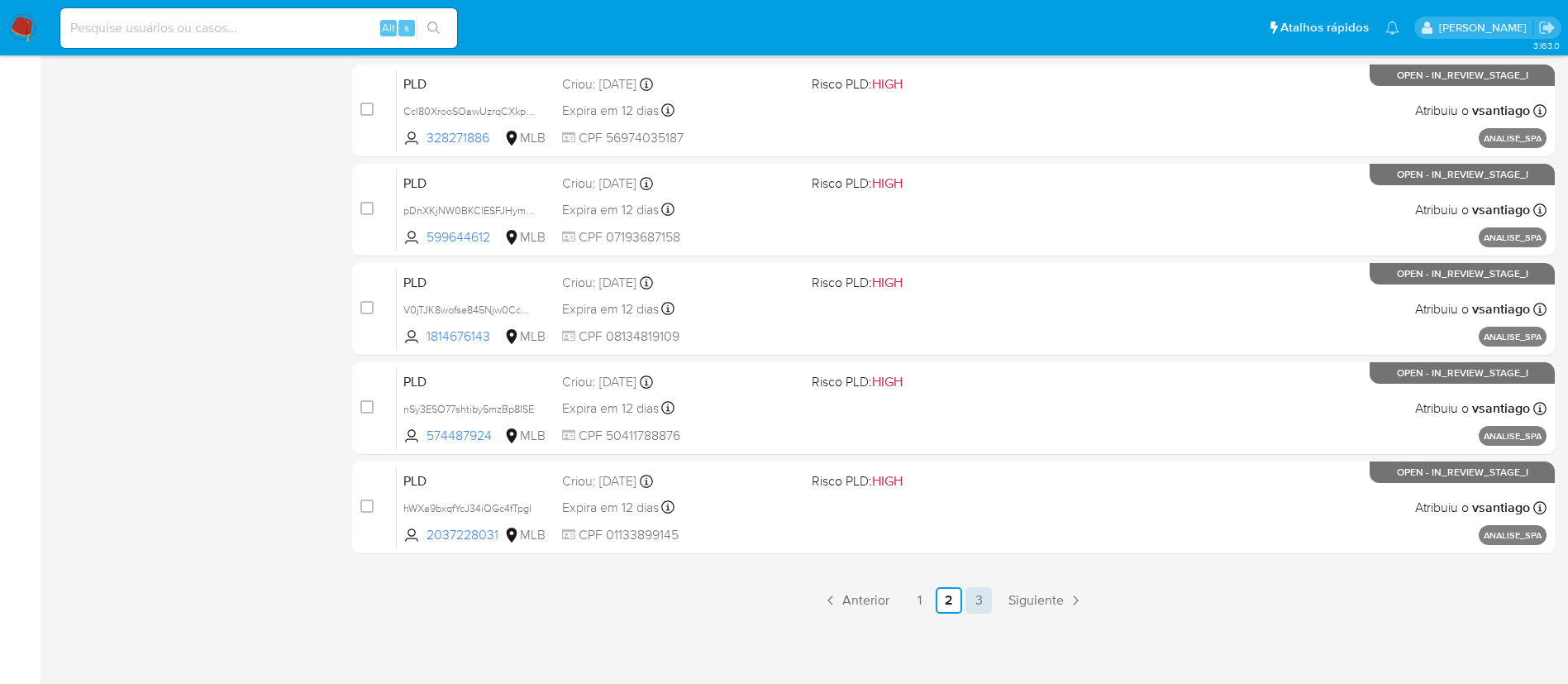
click at [981, 603] on link "3" at bounding box center [979, 600] width 27 height 27
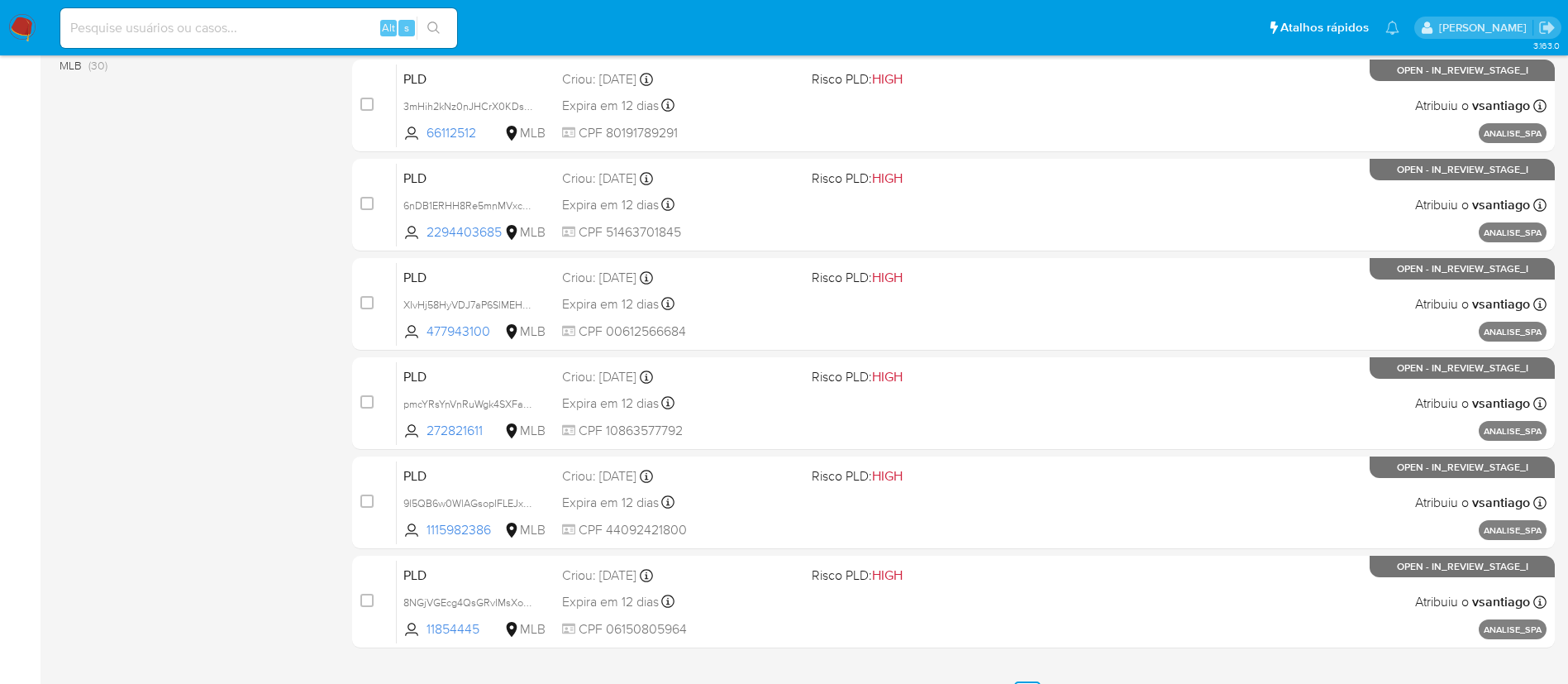
scroll to position [681, 0]
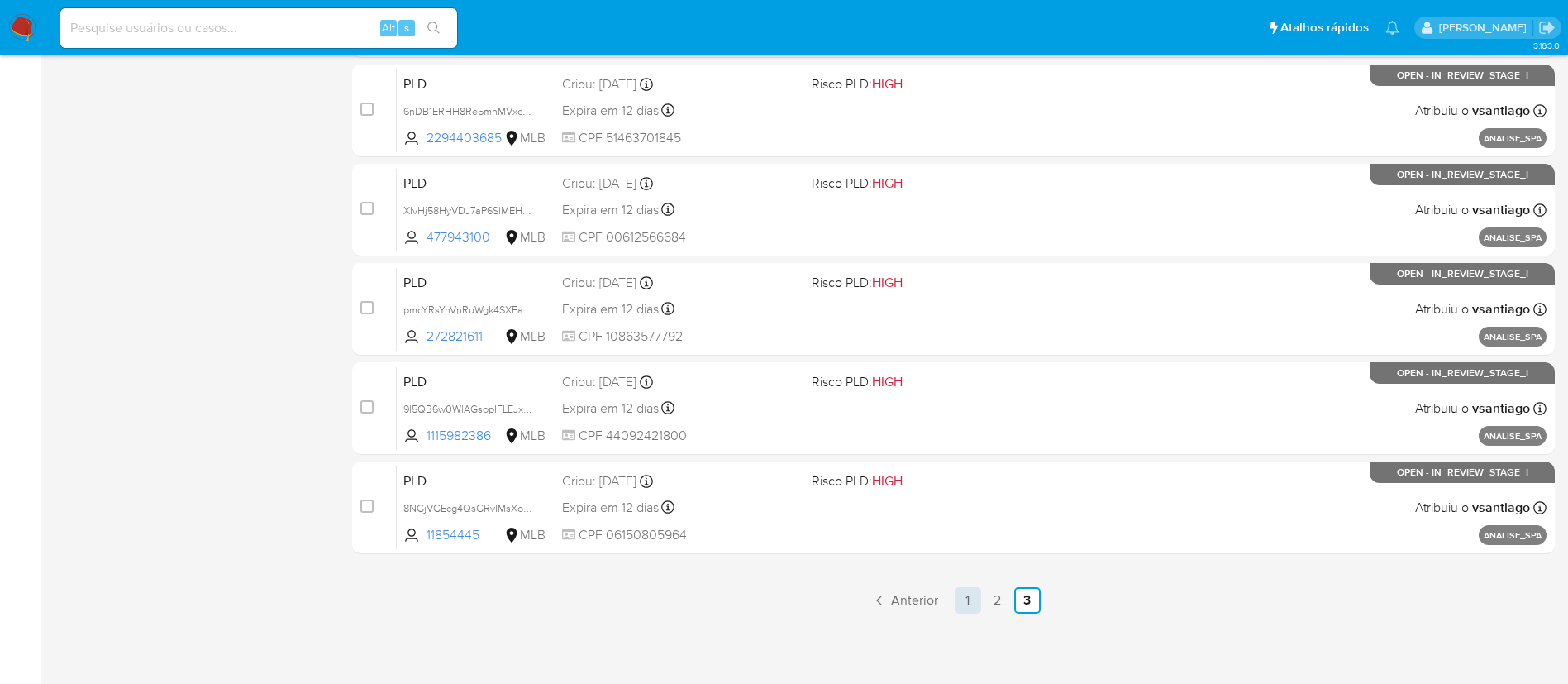
click at [966, 604] on link "1" at bounding box center [968, 600] width 27 height 27
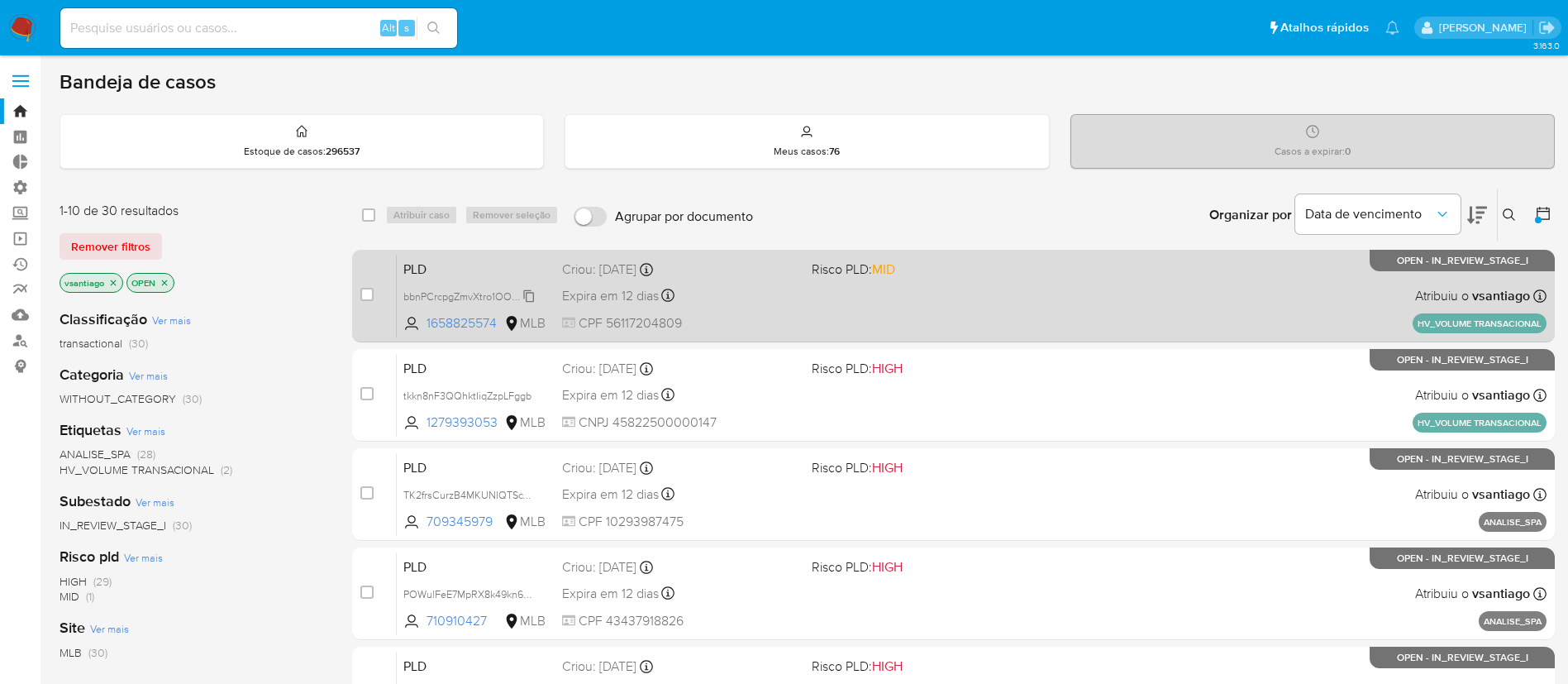
click at [531, 299] on span "bbnPCrcpgZmvXtro1OOVxyJJ" at bounding box center [470, 295] width 135 height 18
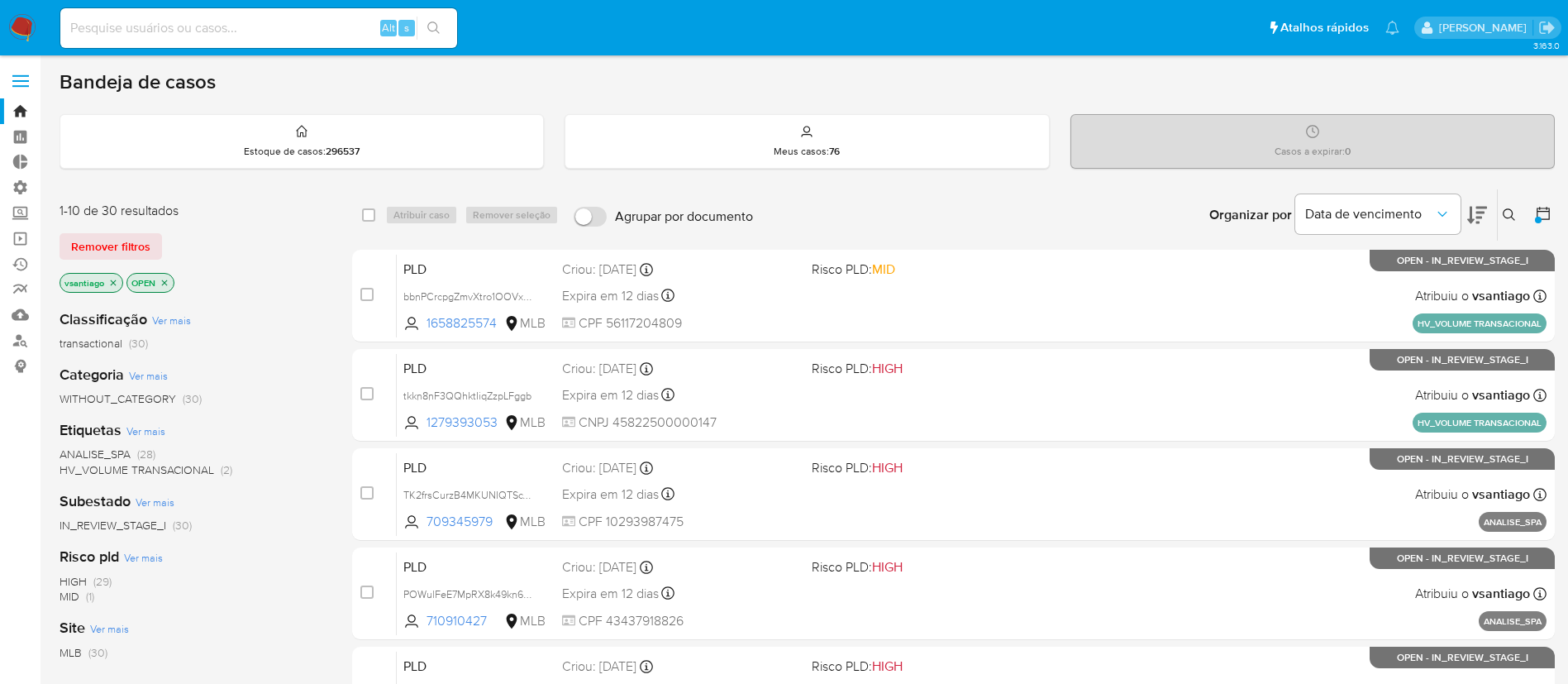
click at [115, 278] on icon "close-filter" at bounding box center [113, 283] width 10 height 10
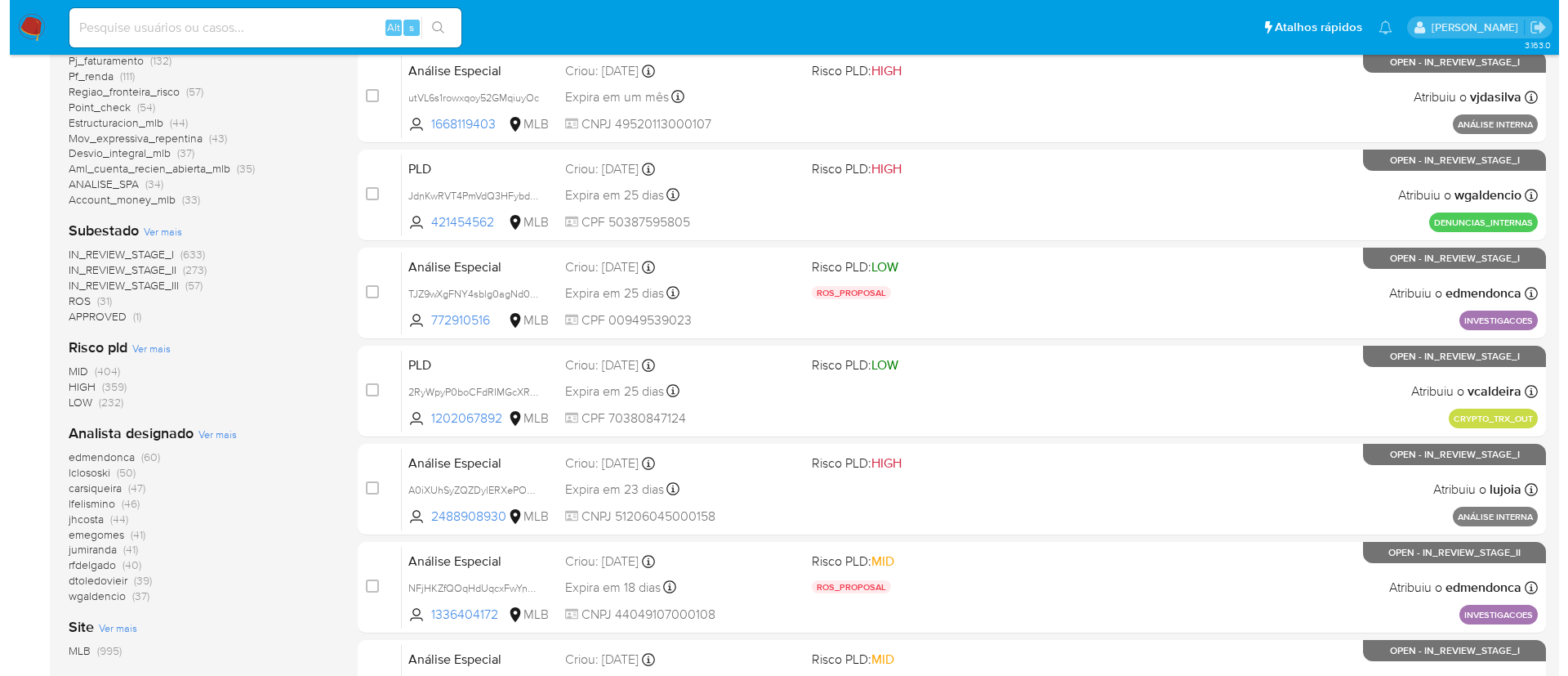
scroll to position [556, 0]
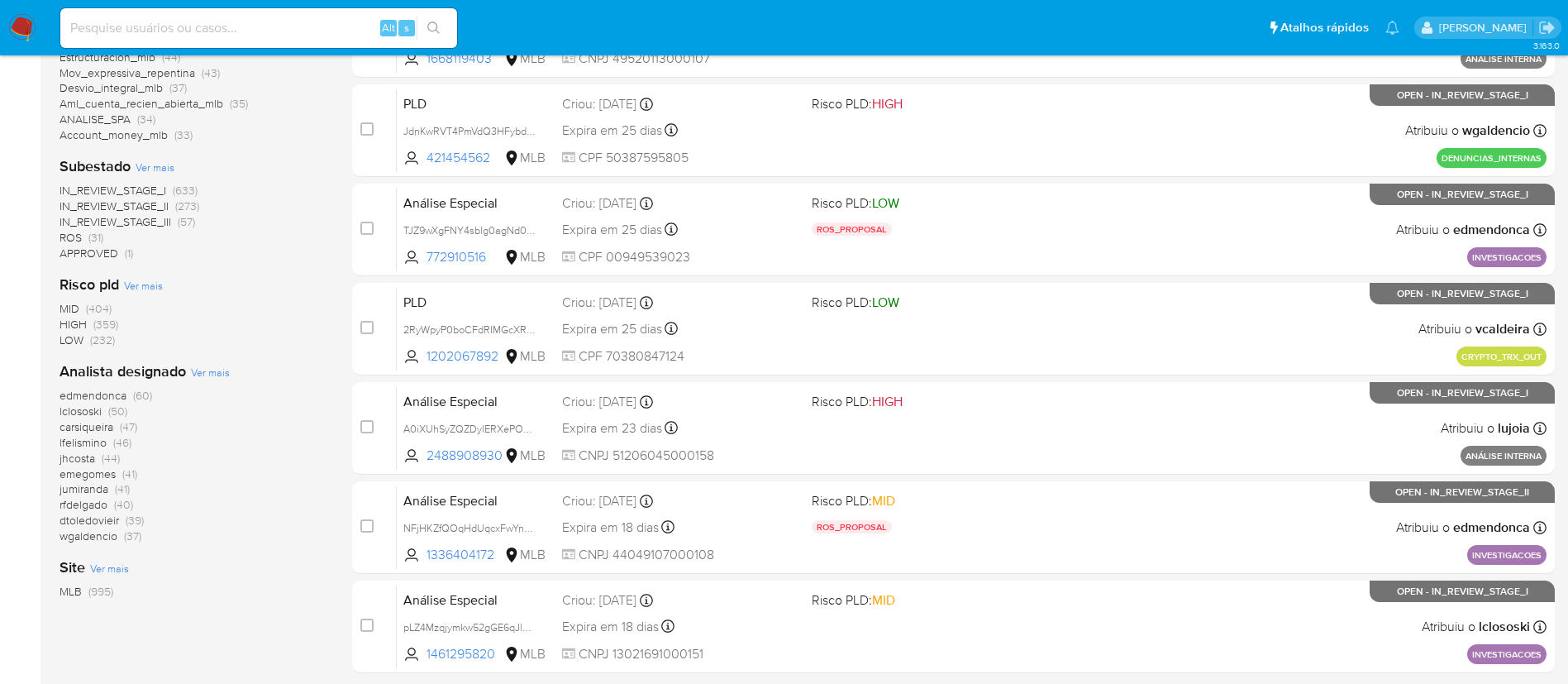
click at [202, 373] on span "Ver mais" at bounding box center [210, 372] width 38 height 15
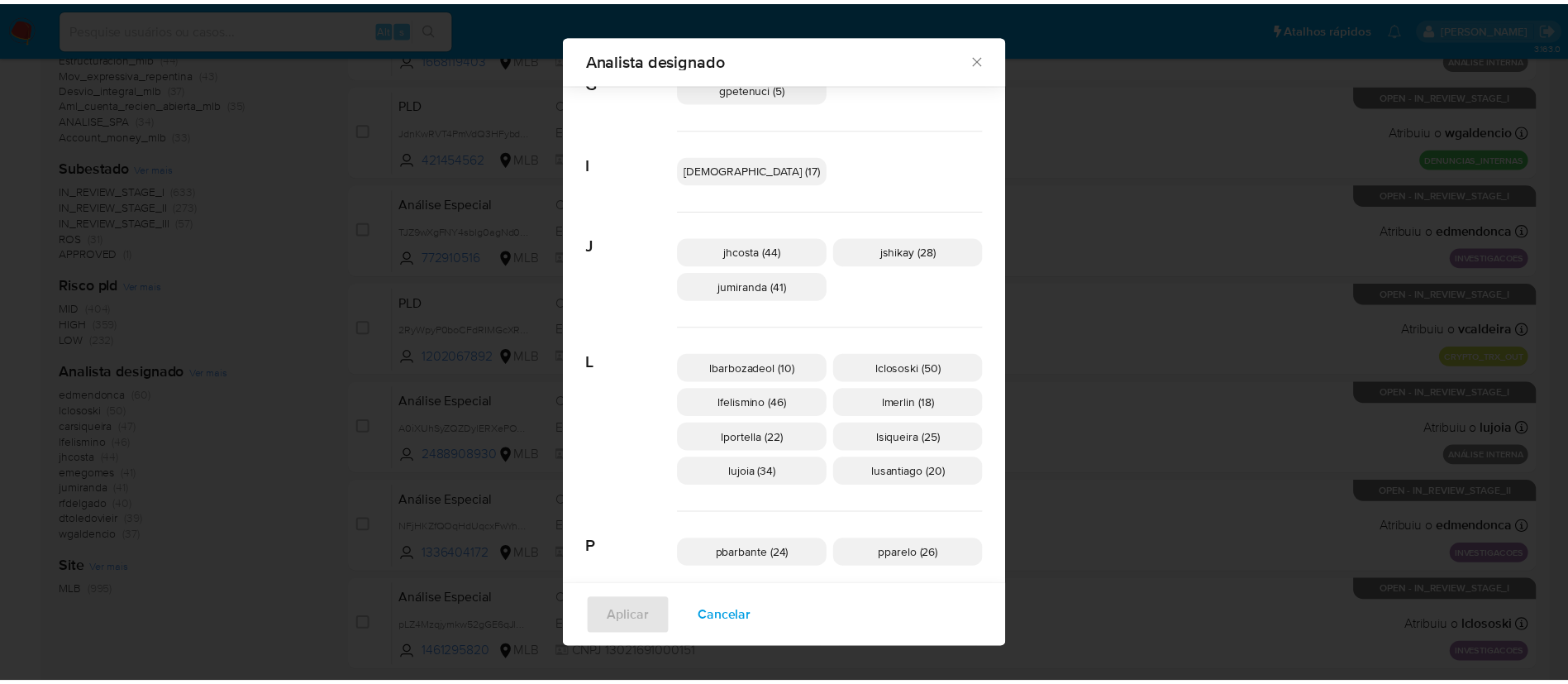
scroll to position [464, 0]
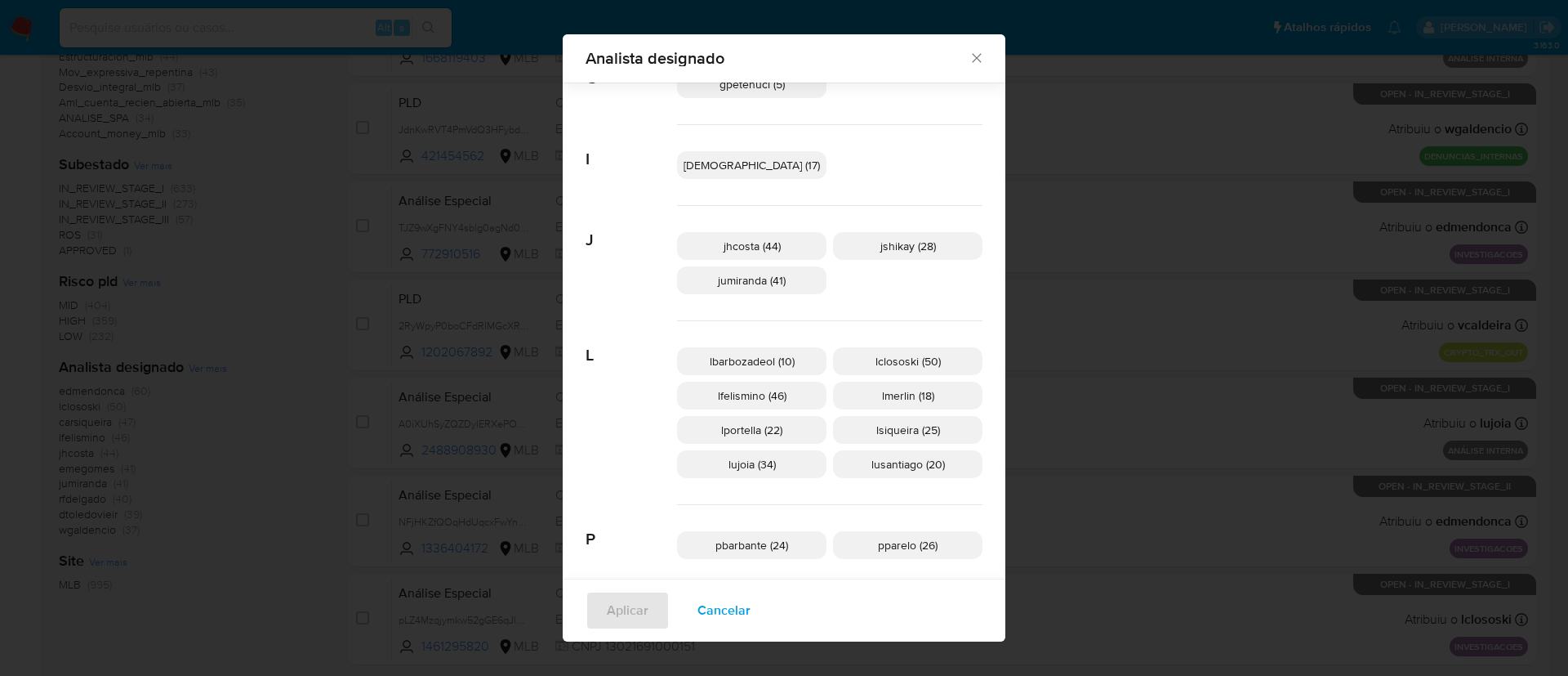
click at [754, 397] on span "lfelismino (46)" at bounding box center [753, 395] width 69 height 16
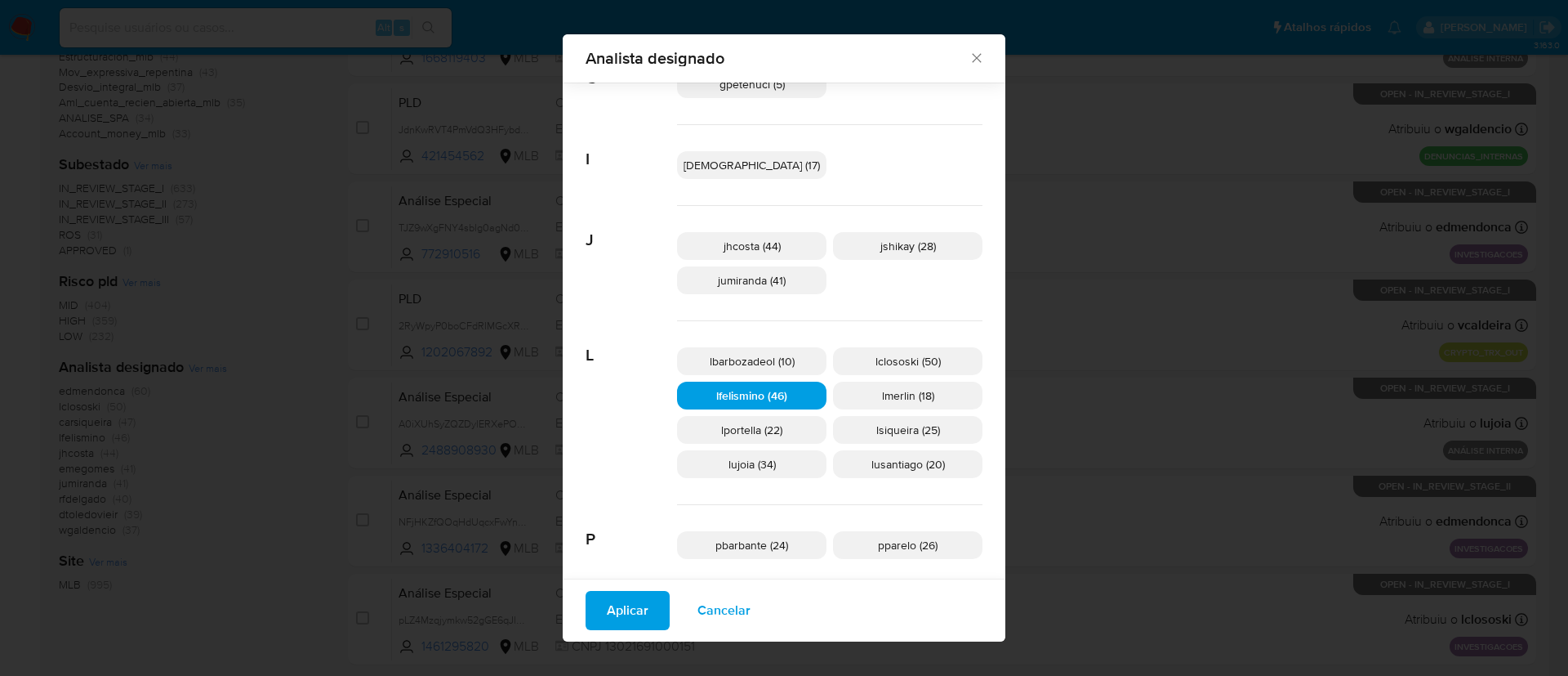
click at [648, 616] on span "Aplicar" at bounding box center [627, 610] width 42 height 36
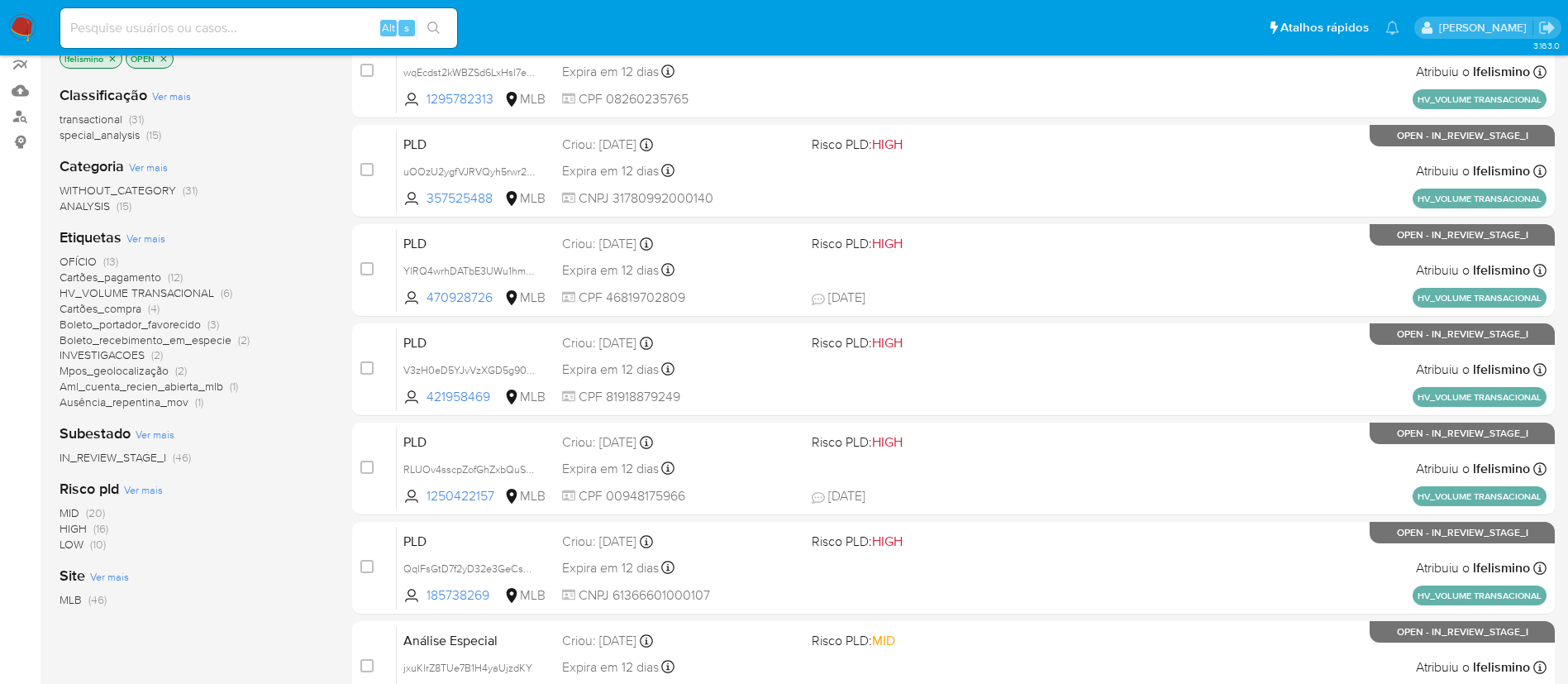
scroll to position [225, 0]
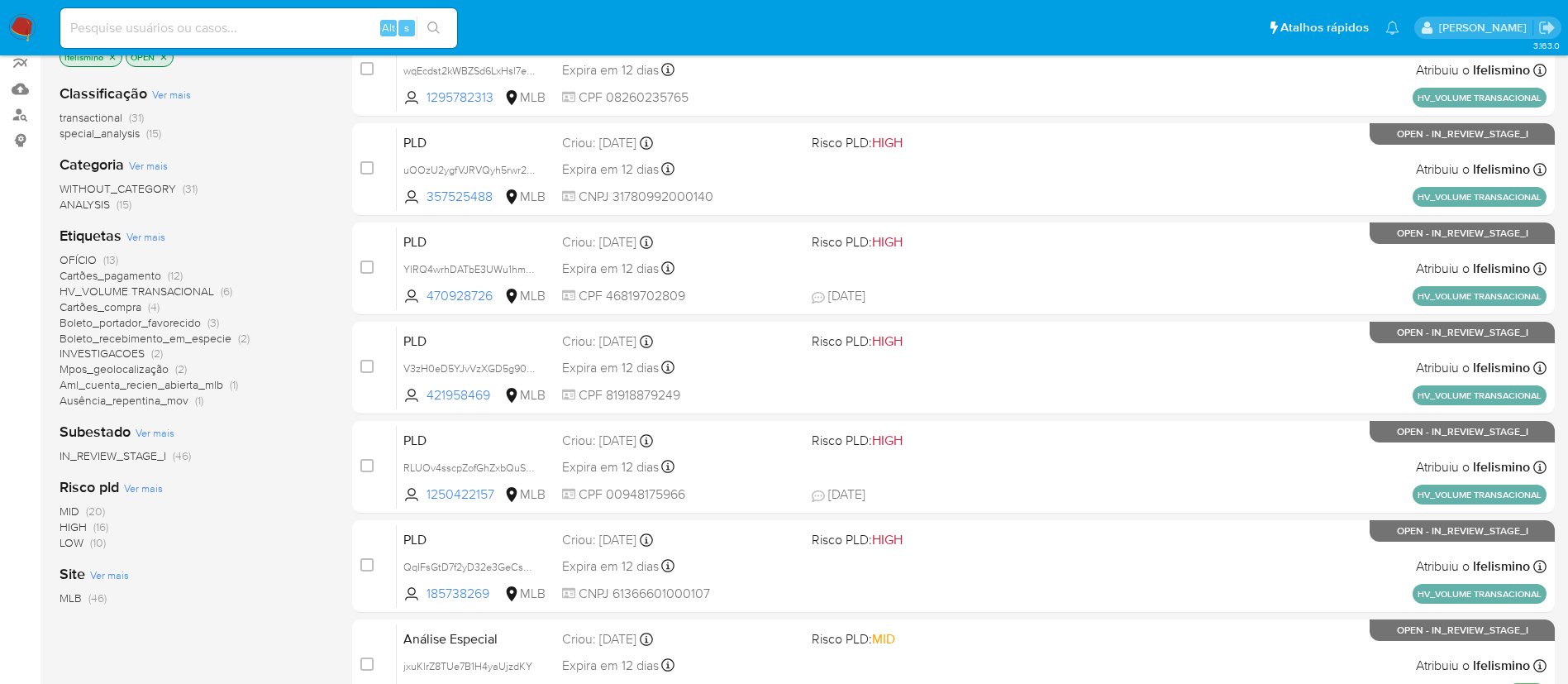
click at [78, 258] on span "OFÍCIO" at bounding box center [79, 259] width 38 height 16
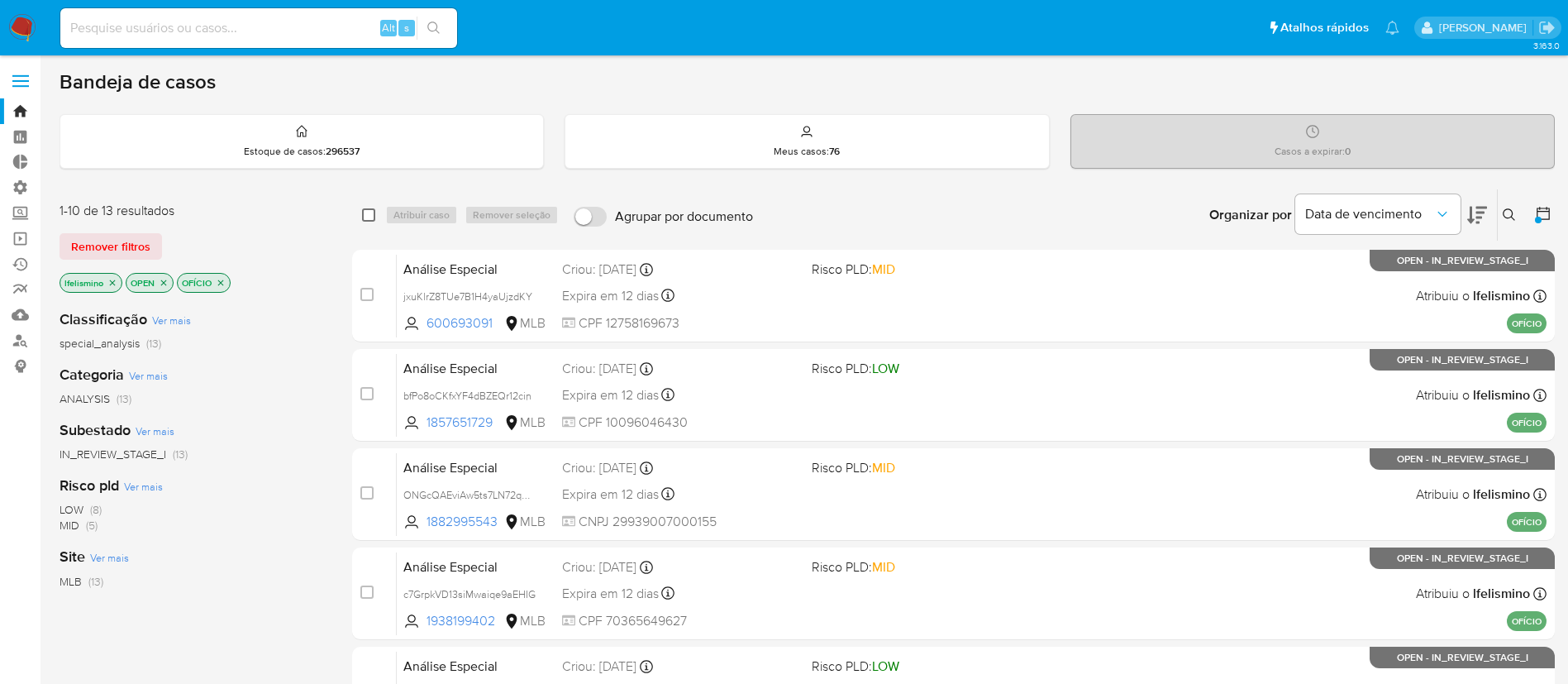
click at [370, 210] on input "checkbox" at bounding box center [368, 215] width 13 height 13
checkbox input "true"
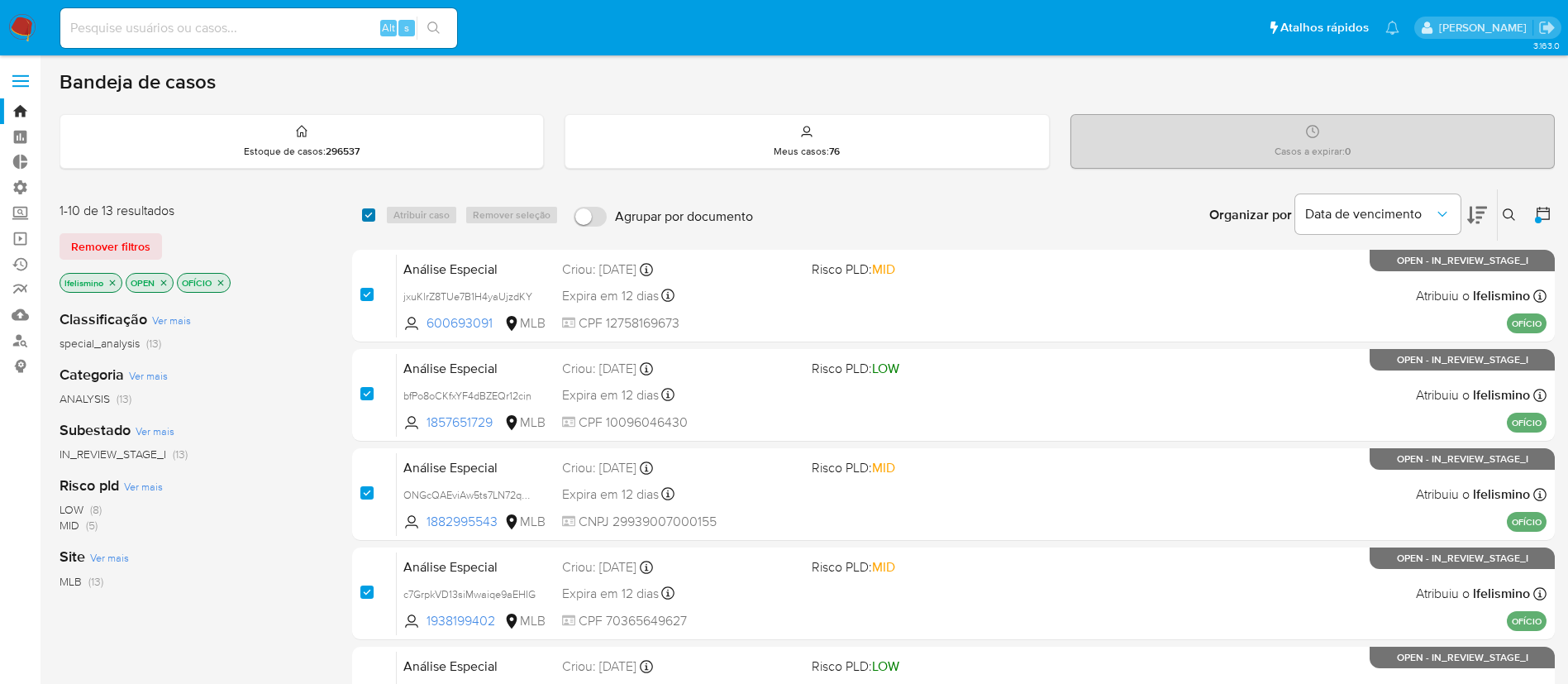
checkbox input "true"
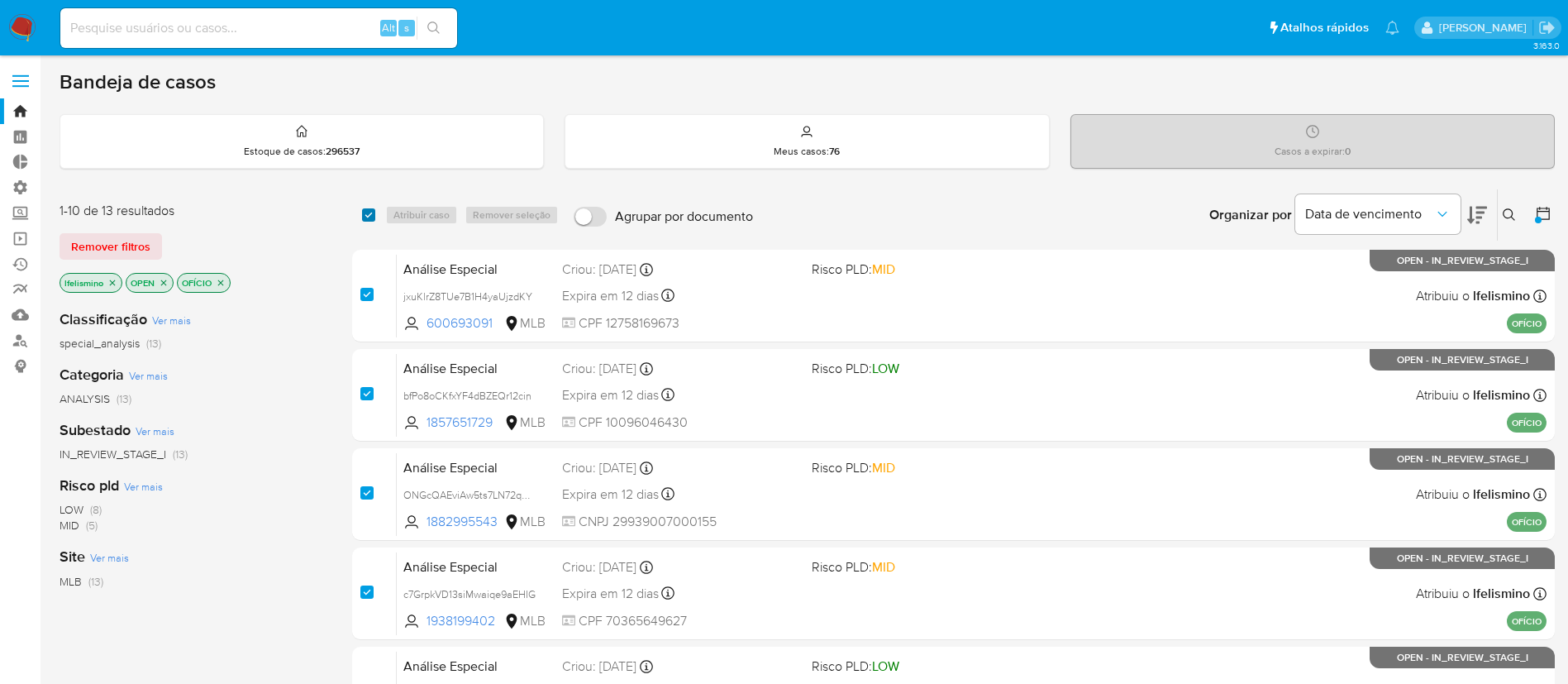
checkbox input "true"
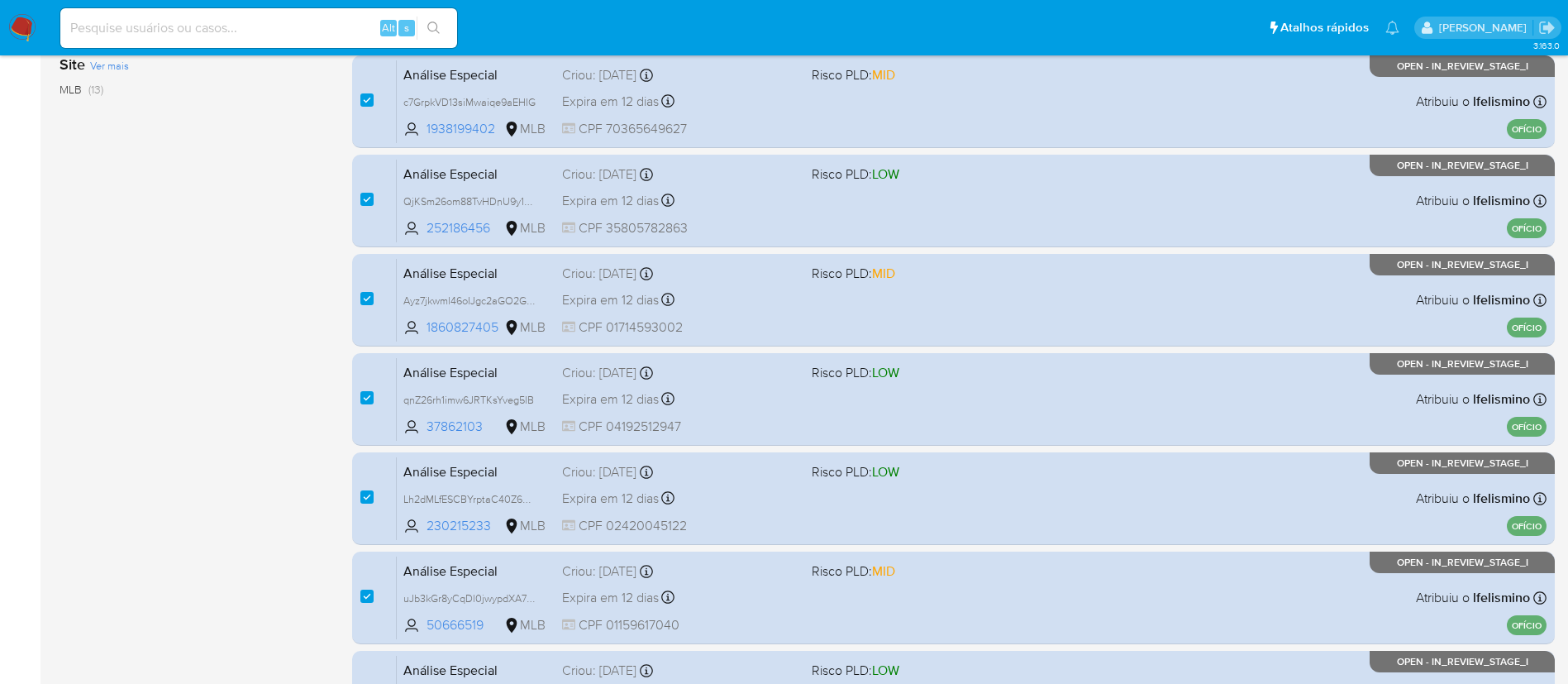
scroll to position [681, 0]
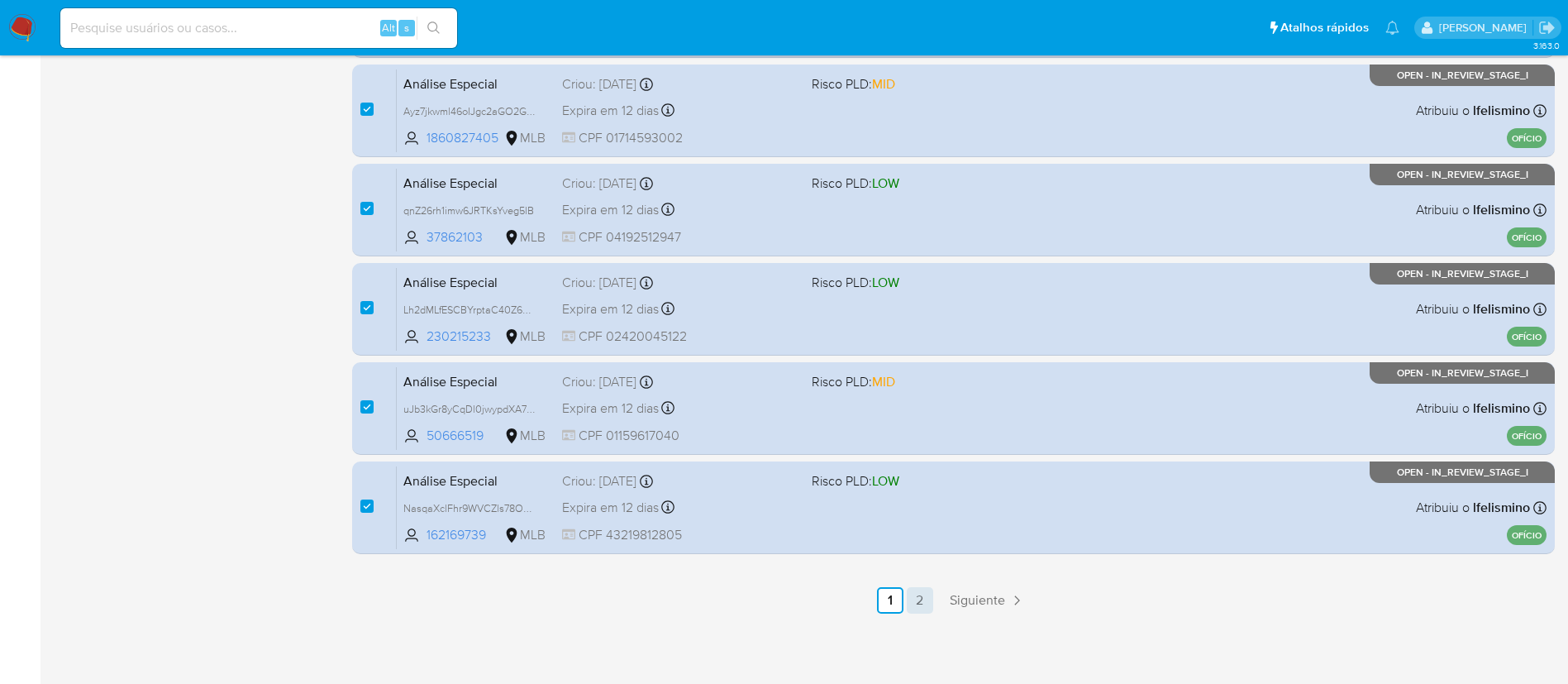
click at [916, 596] on link "2" at bounding box center [920, 600] width 27 height 27
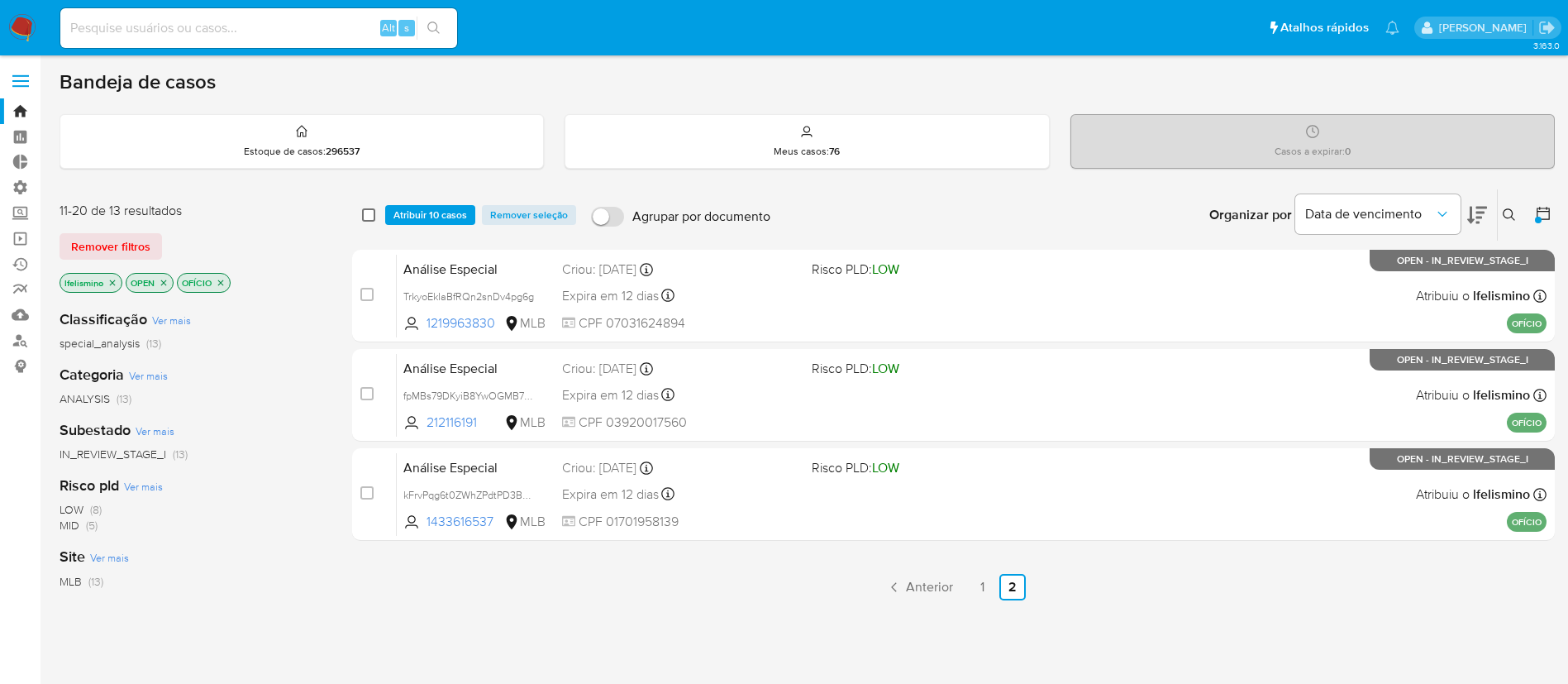
click at [365, 215] on input "checkbox" at bounding box center [368, 215] width 13 height 13
checkbox input "true"
